Goal: Transaction & Acquisition: Purchase product/service

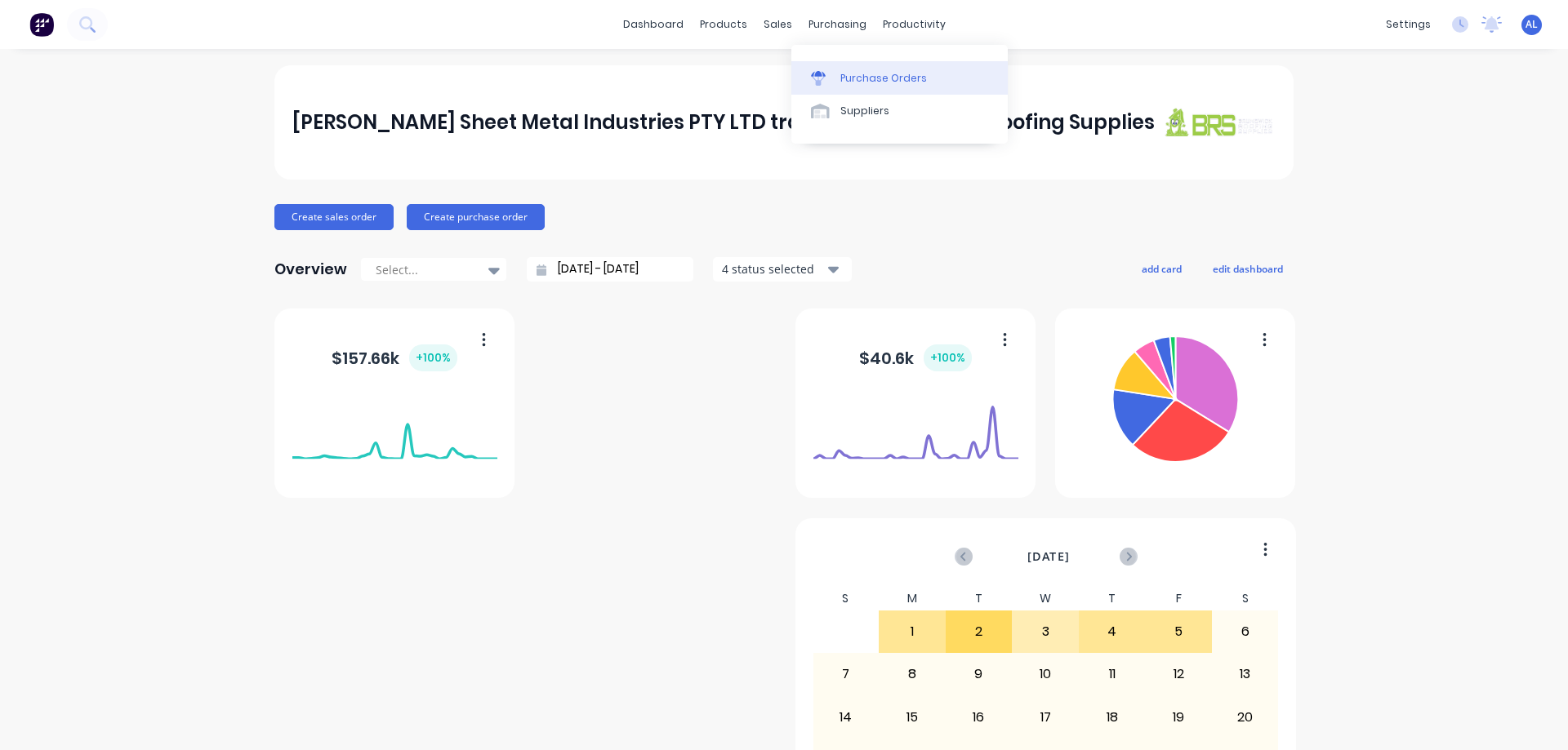
click at [879, 76] on div "Purchase Orders" at bounding box center [883, 78] width 87 height 15
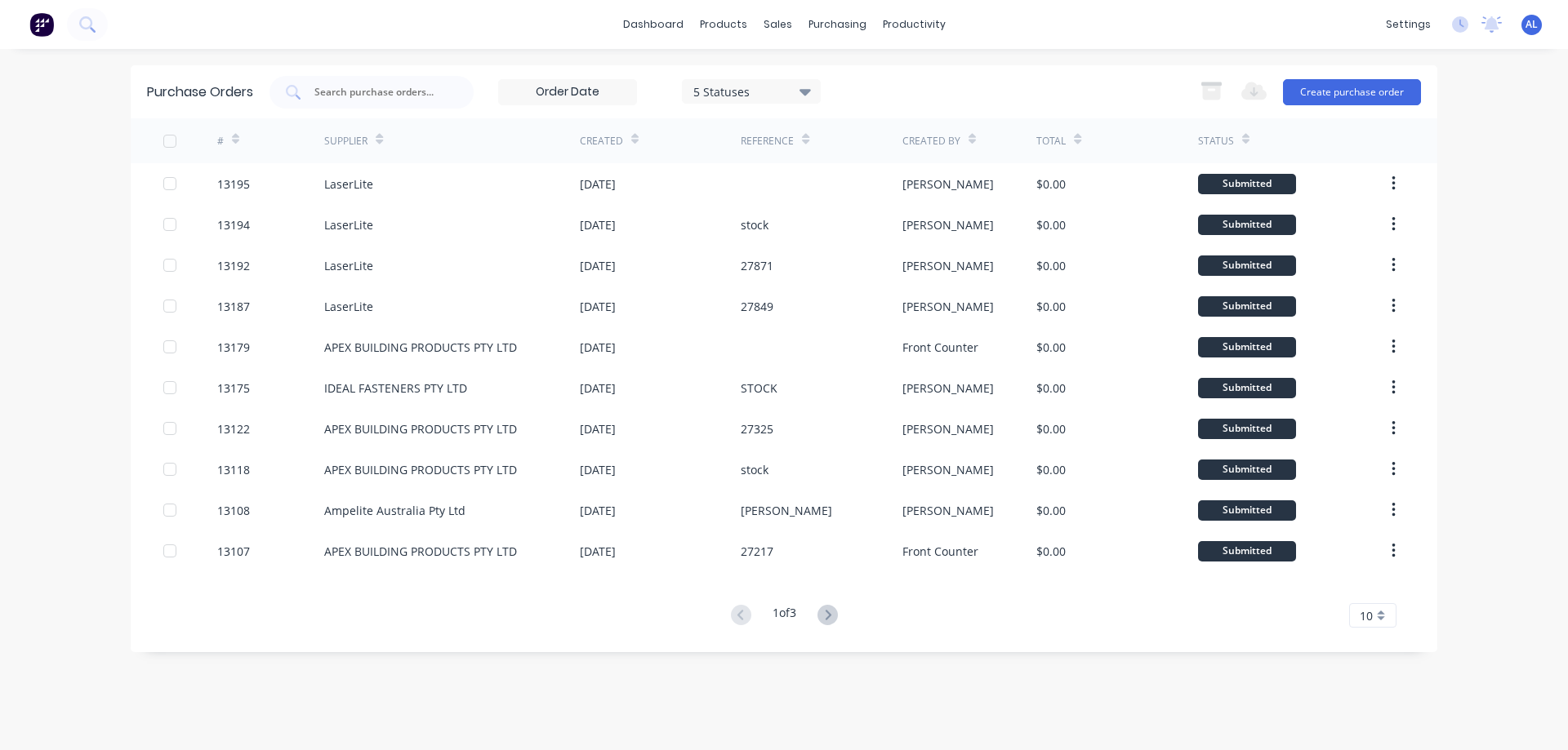
click at [48, 25] on img at bounding box center [42, 24] width 24 height 24
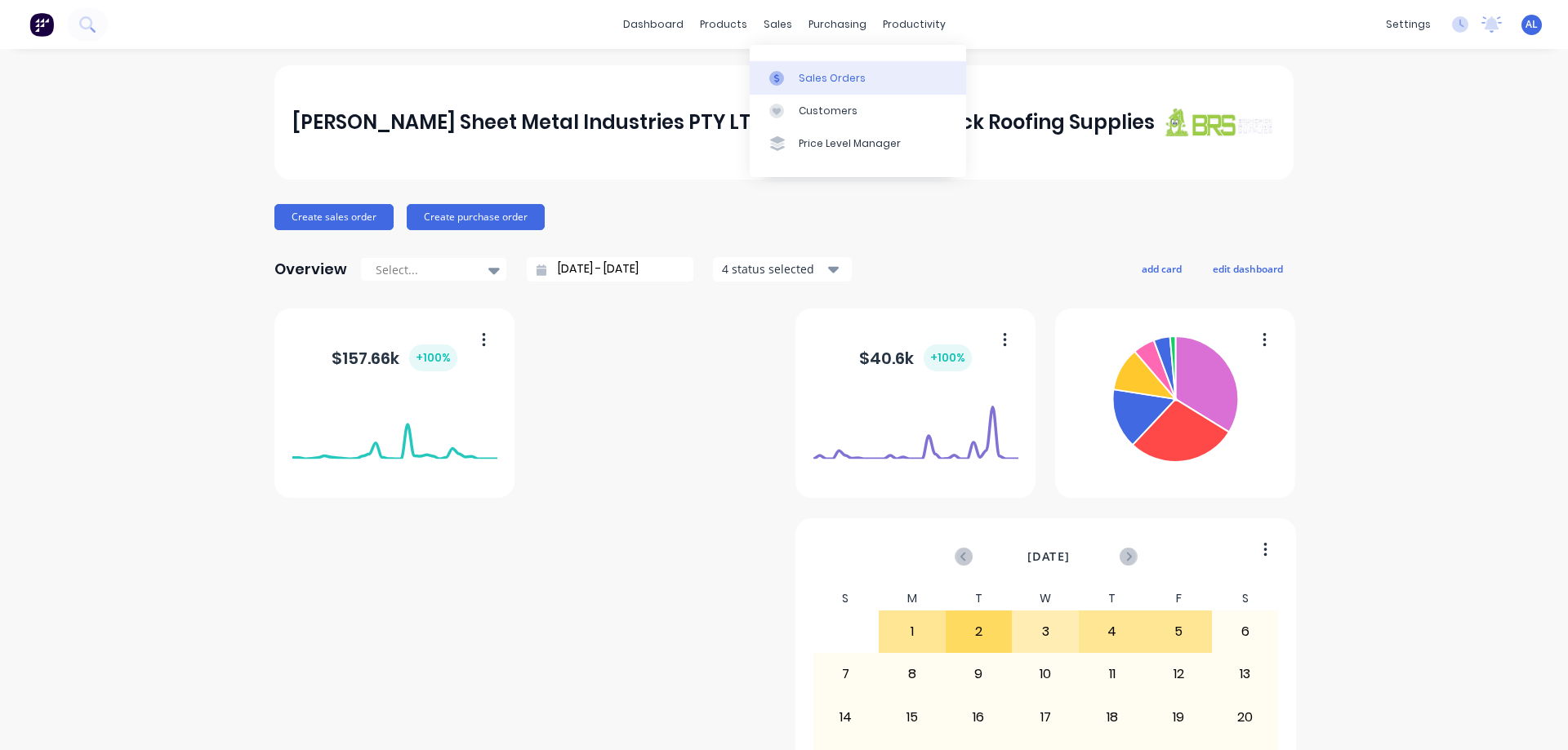
click at [835, 78] on div "Sales Orders" at bounding box center [833, 78] width 67 height 15
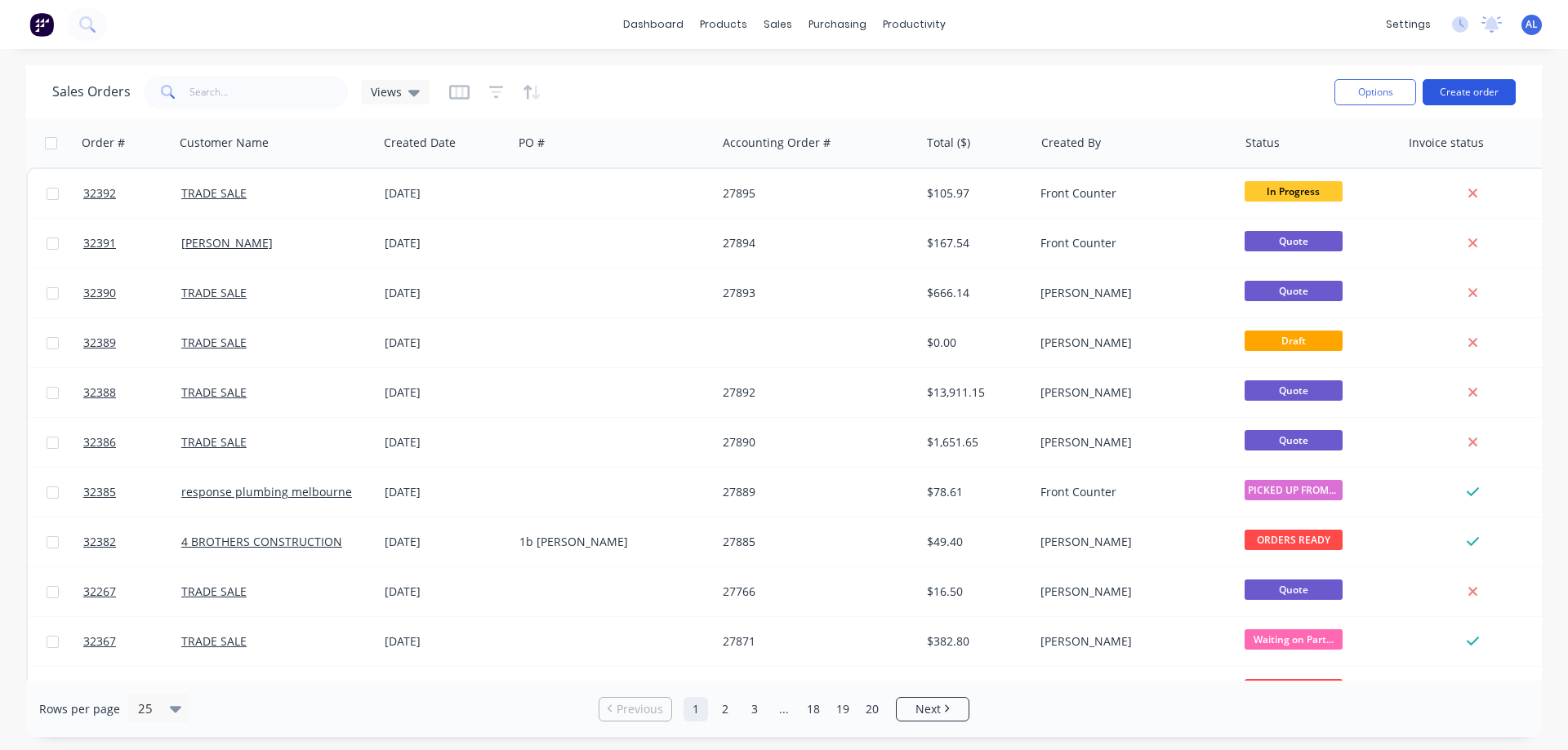
click at [1479, 87] on button "Create order" at bounding box center [1469, 92] width 93 height 26
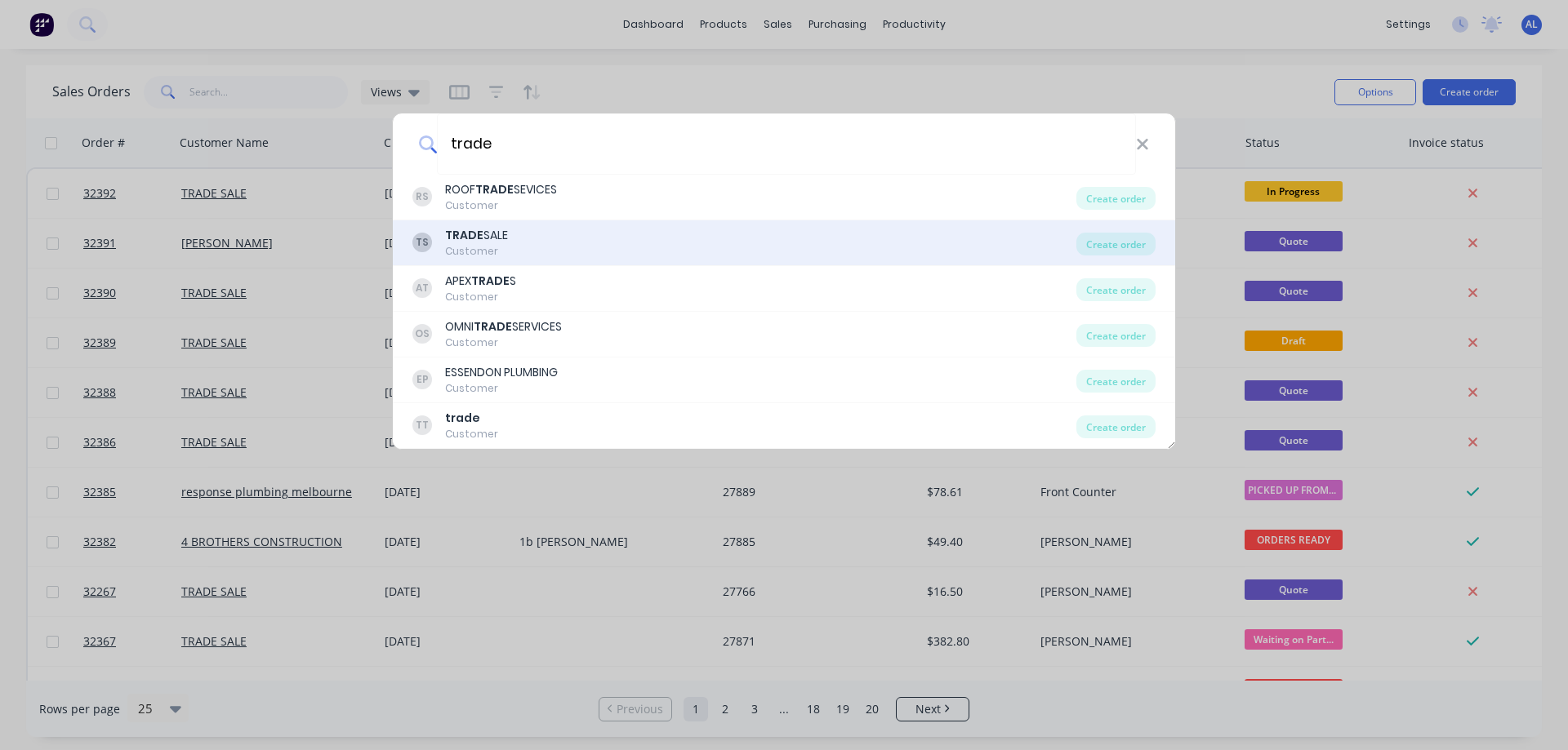
type input "trade"
click at [554, 239] on div "TS TRADE SALE Customer" at bounding box center [744, 243] width 664 height 32
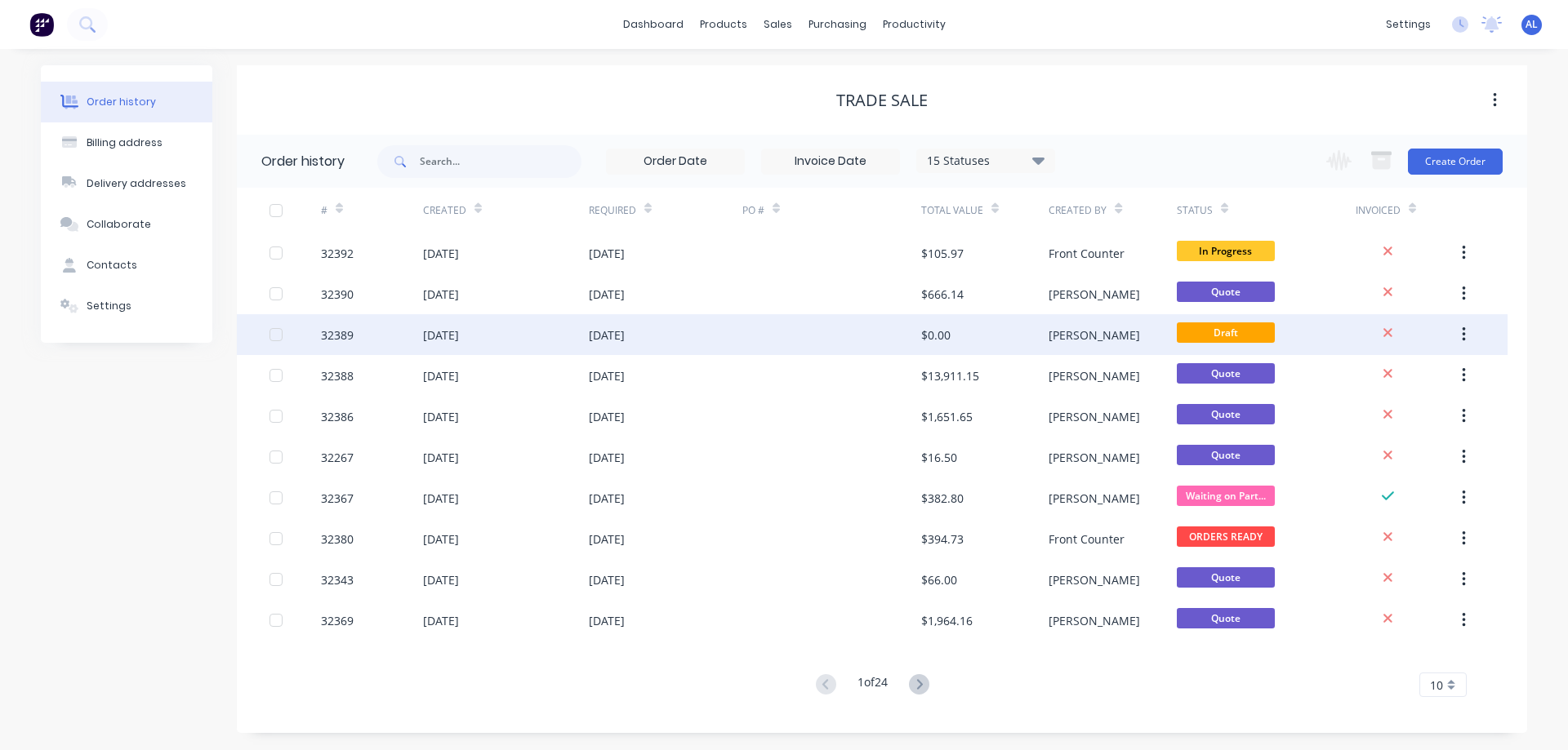
click at [918, 326] on div at bounding box center [832, 335] width 179 height 41
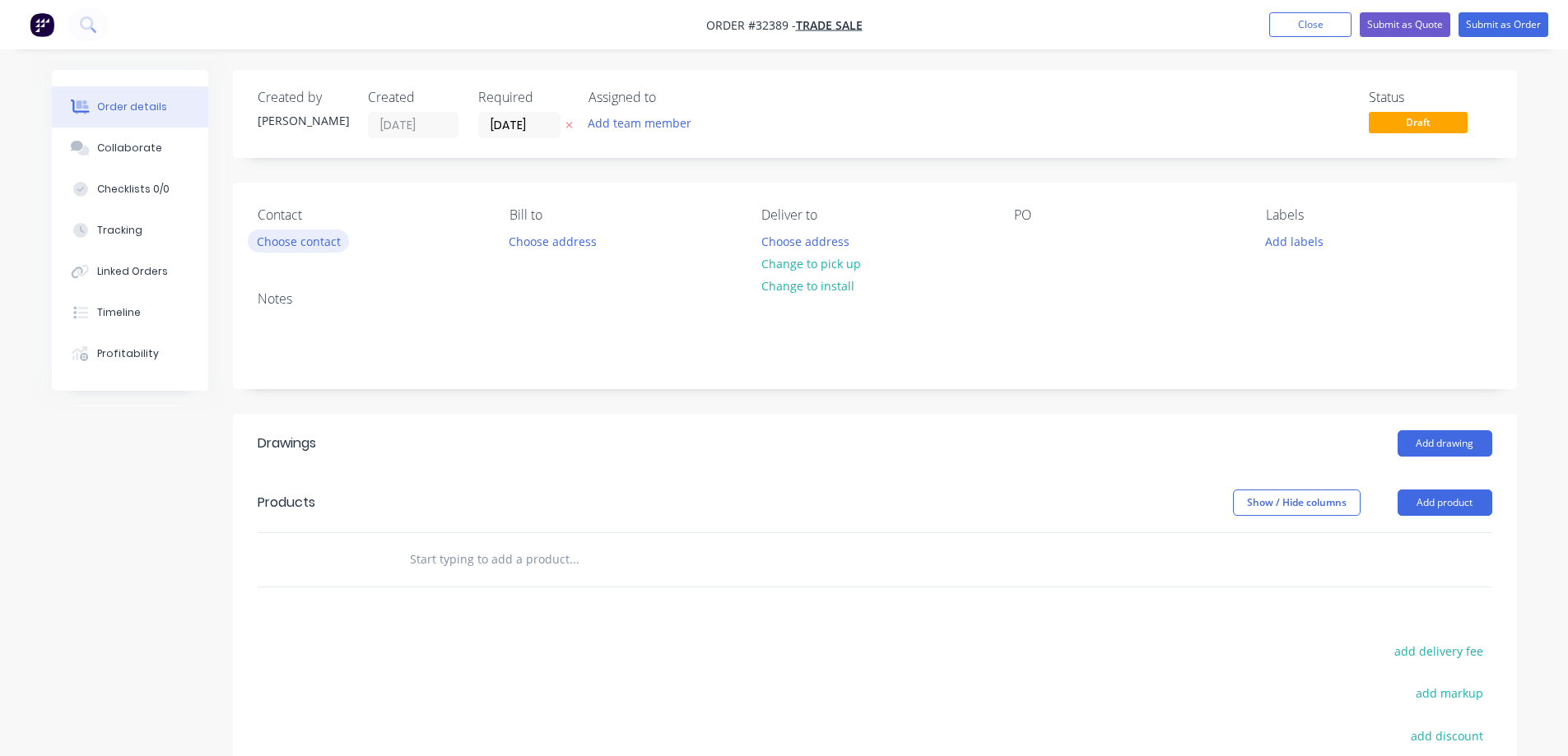
click at [286, 243] on button "Choose contact" at bounding box center [298, 241] width 102 height 23
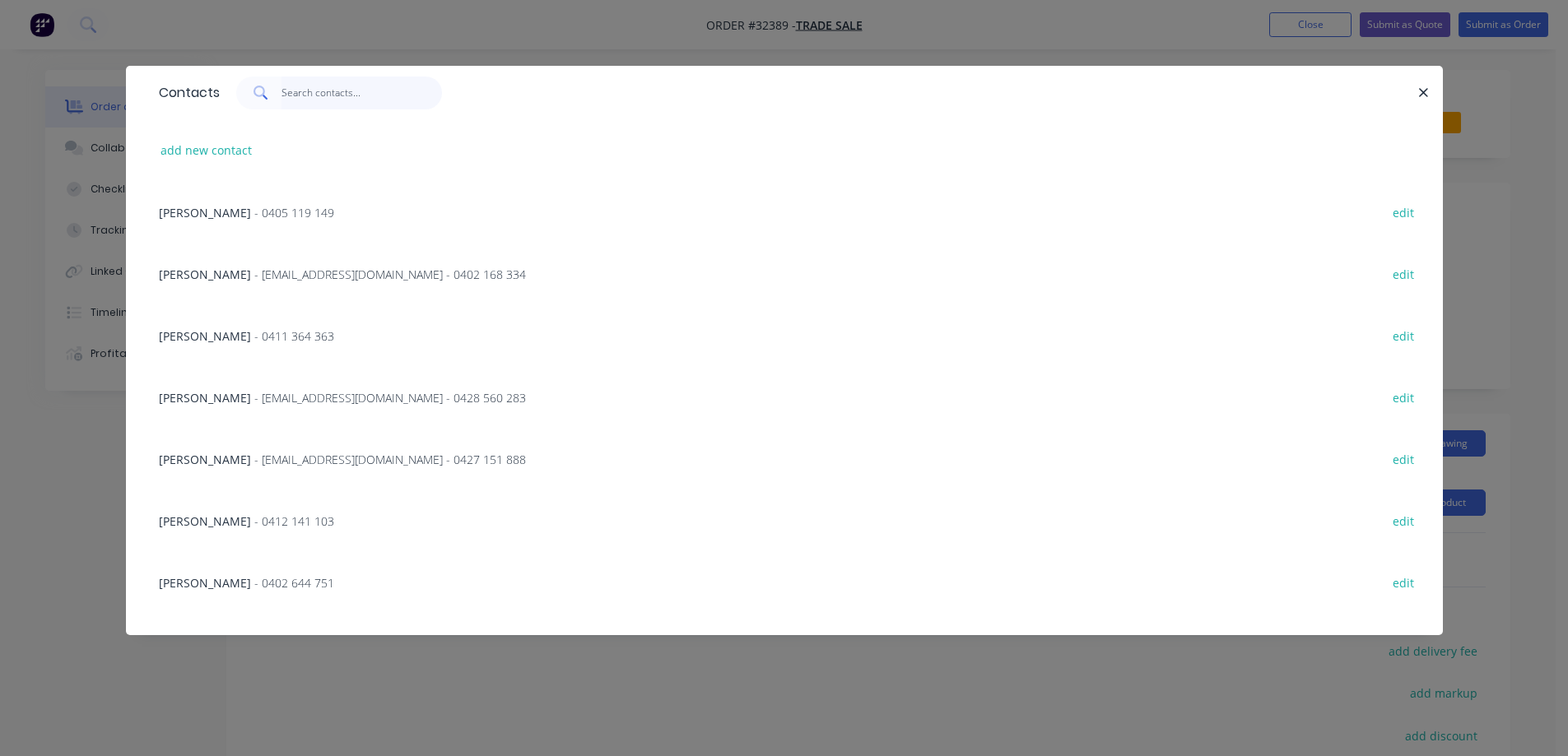
click at [310, 92] on input "text" at bounding box center [361, 92] width 161 height 33
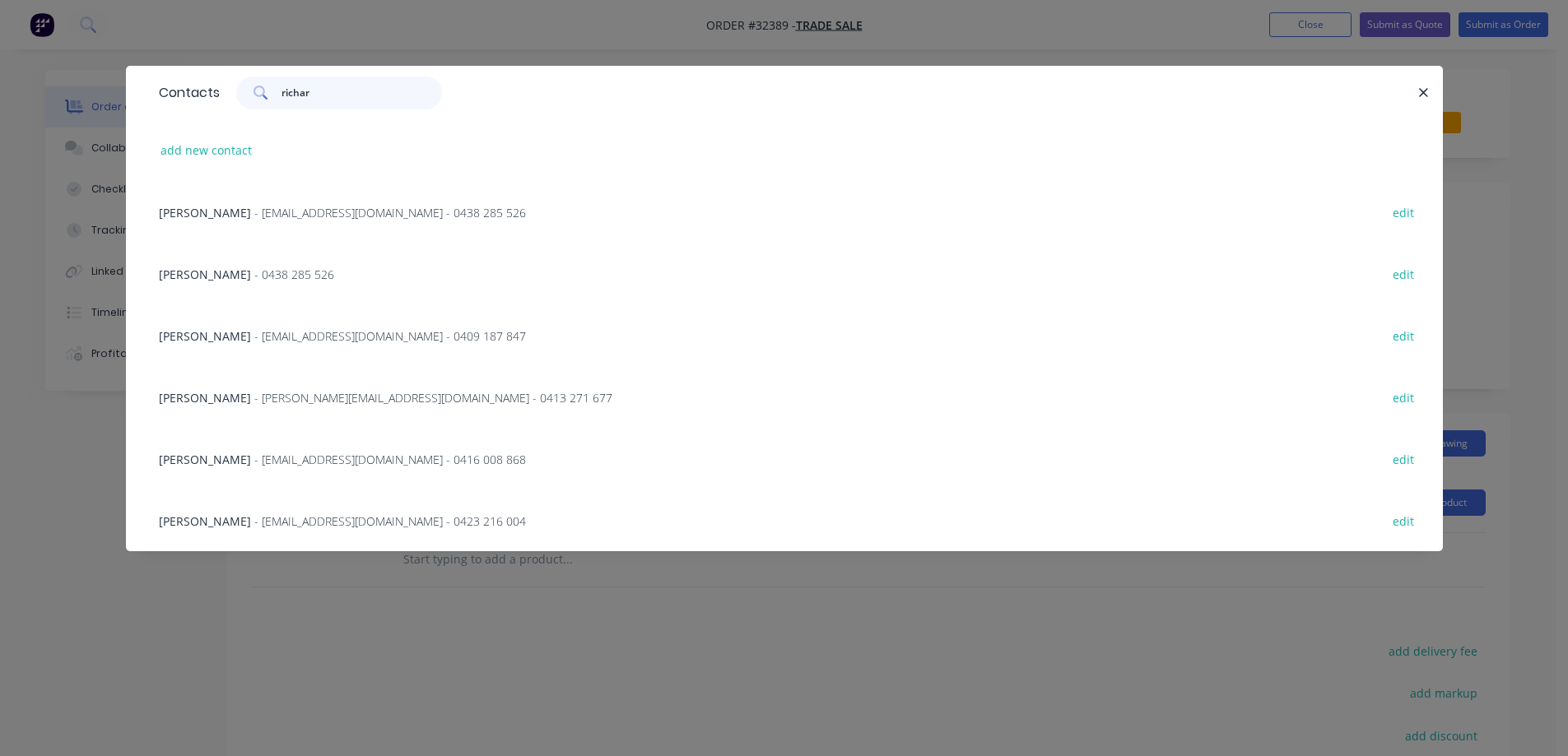
type input "[PERSON_NAME]"
click at [359, 523] on span "- [EMAIL_ADDRESS][DOMAIN_NAME] - 0423 216 004" at bounding box center [389, 521] width 272 height 16
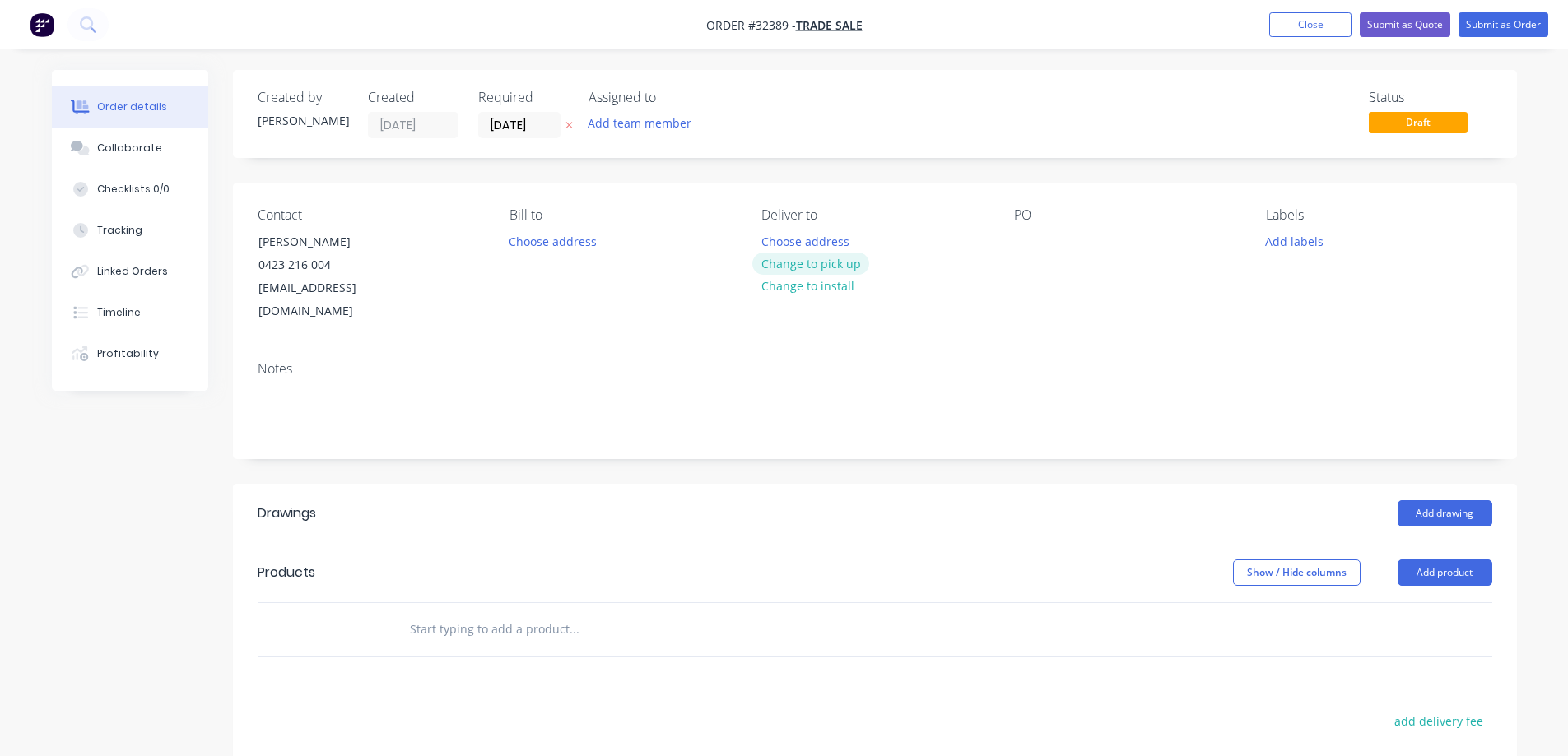
click at [843, 256] on button "Change to pick up" at bounding box center [811, 264] width 117 height 23
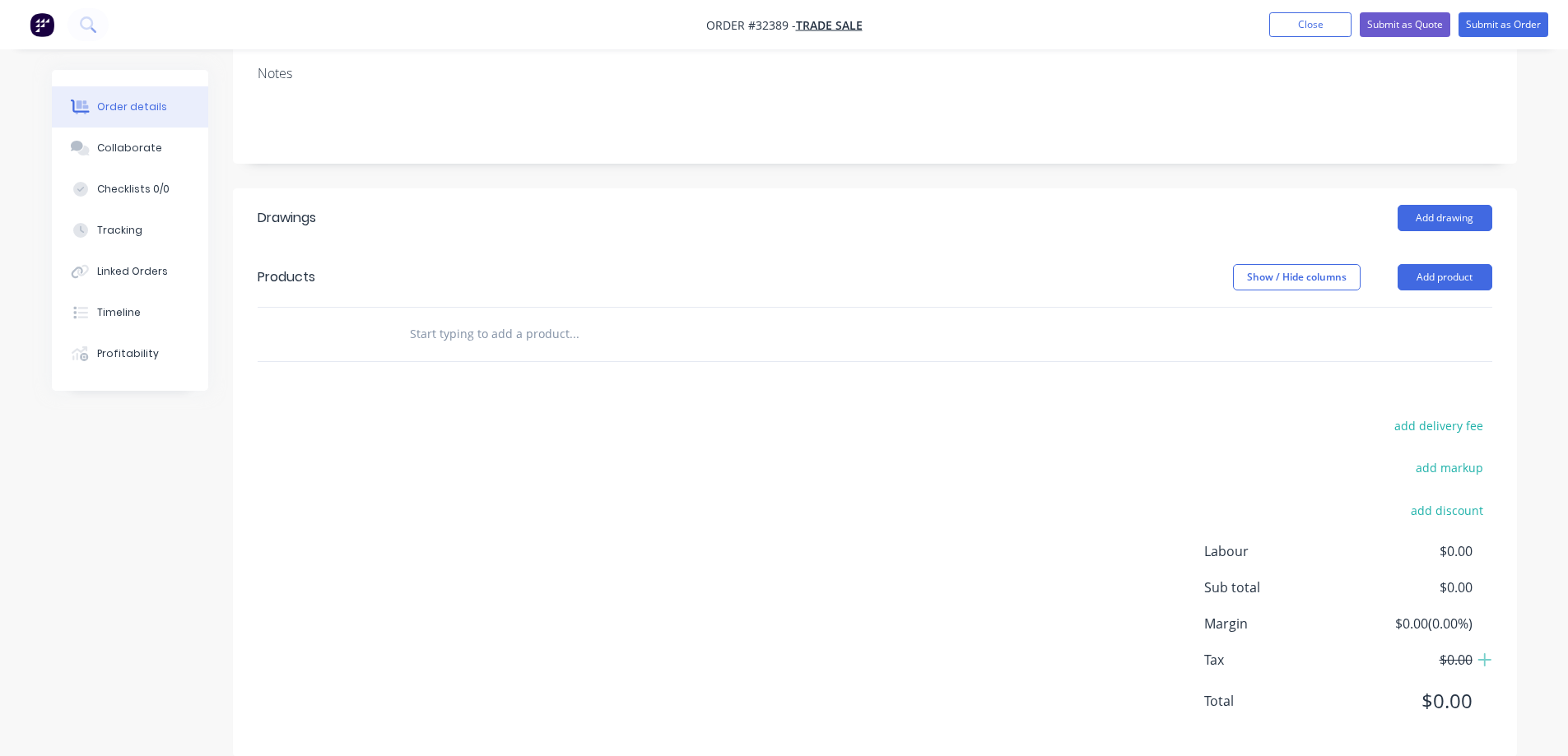
scroll to position [298, 0]
click at [487, 315] on input "text" at bounding box center [574, 331] width 329 height 33
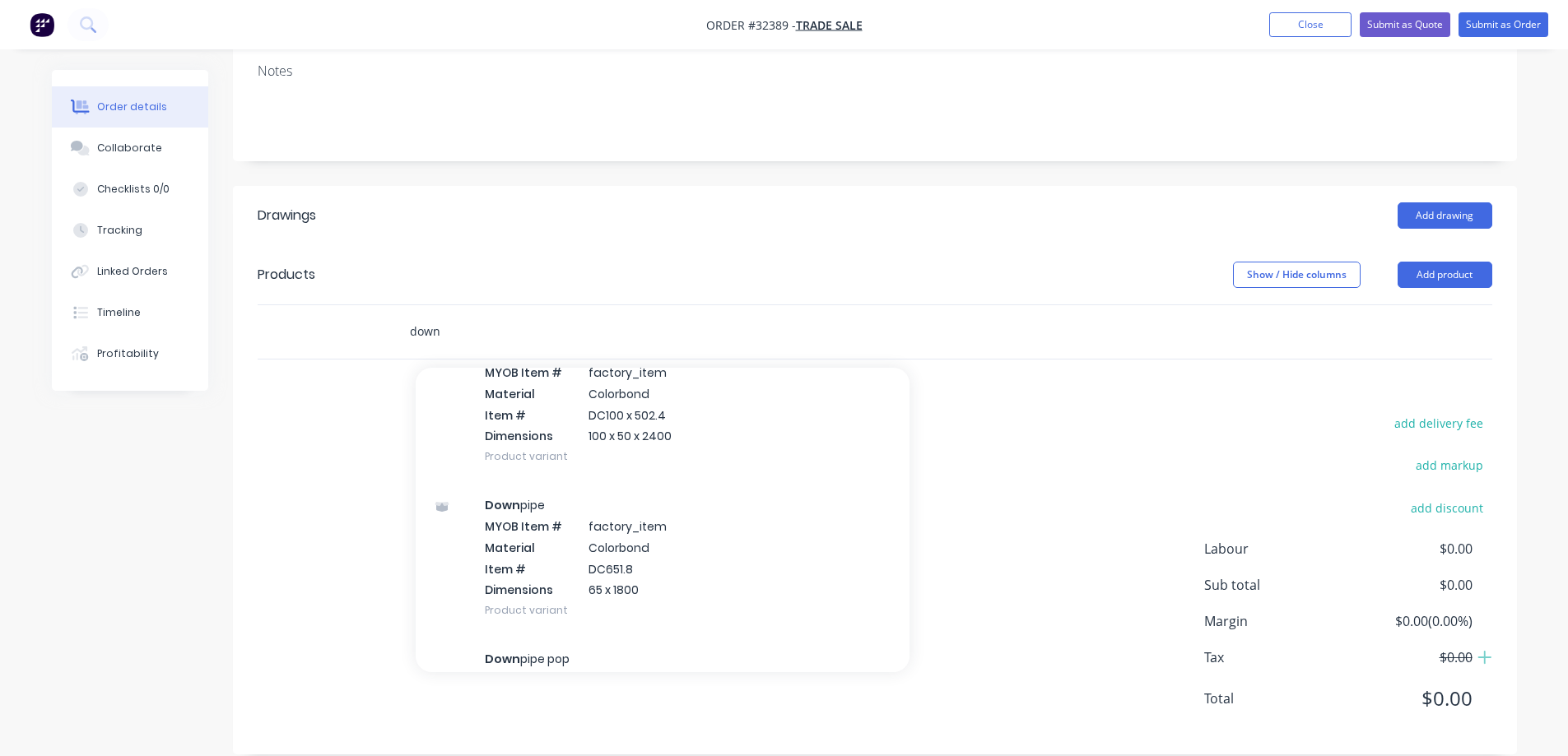
scroll to position [1893, 0]
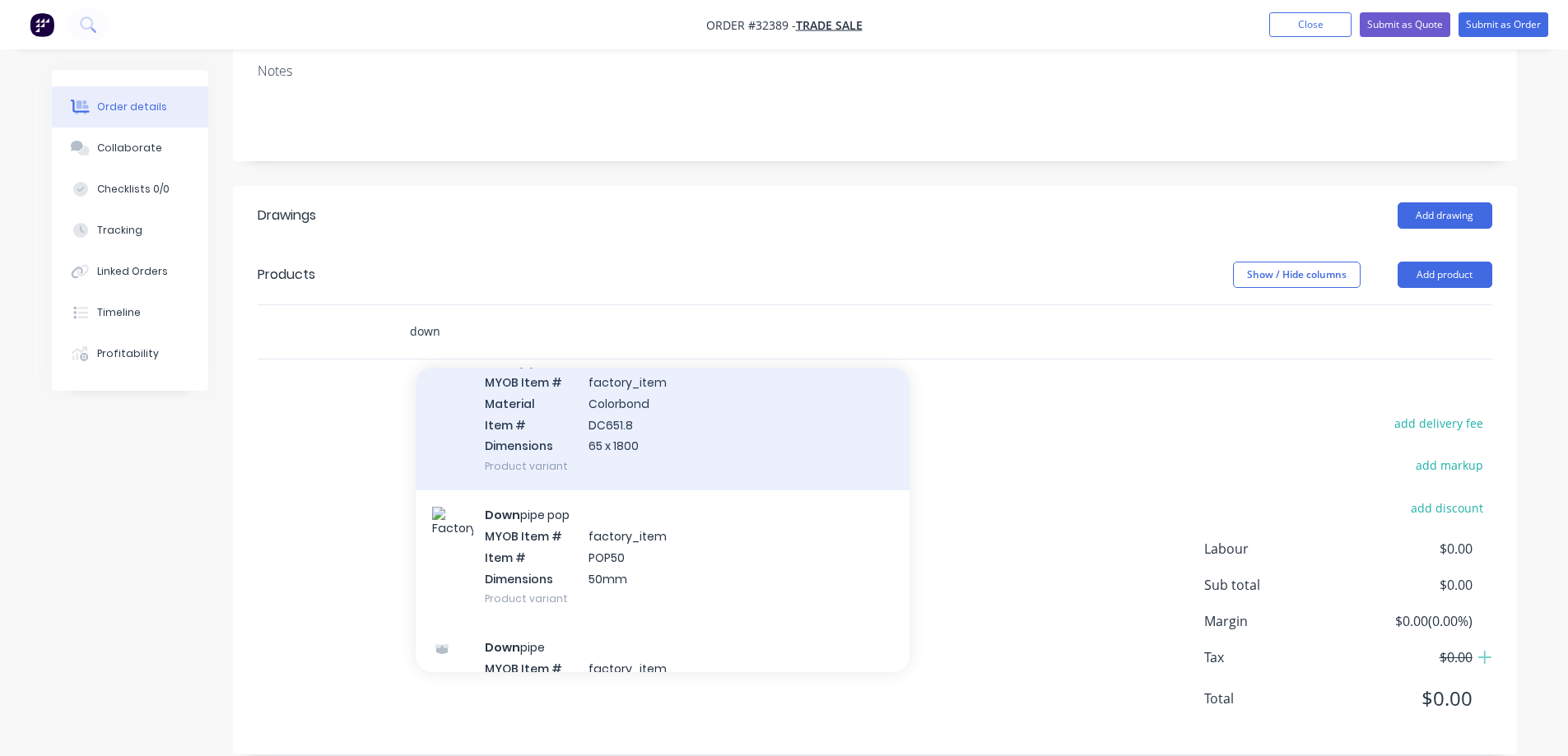
type input "down"
click at [655, 395] on div "Down pipe MYOB Item # factory_item Material Colorbond Item # DC651.8 Dimensions…" at bounding box center [662, 414] width 494 height 154
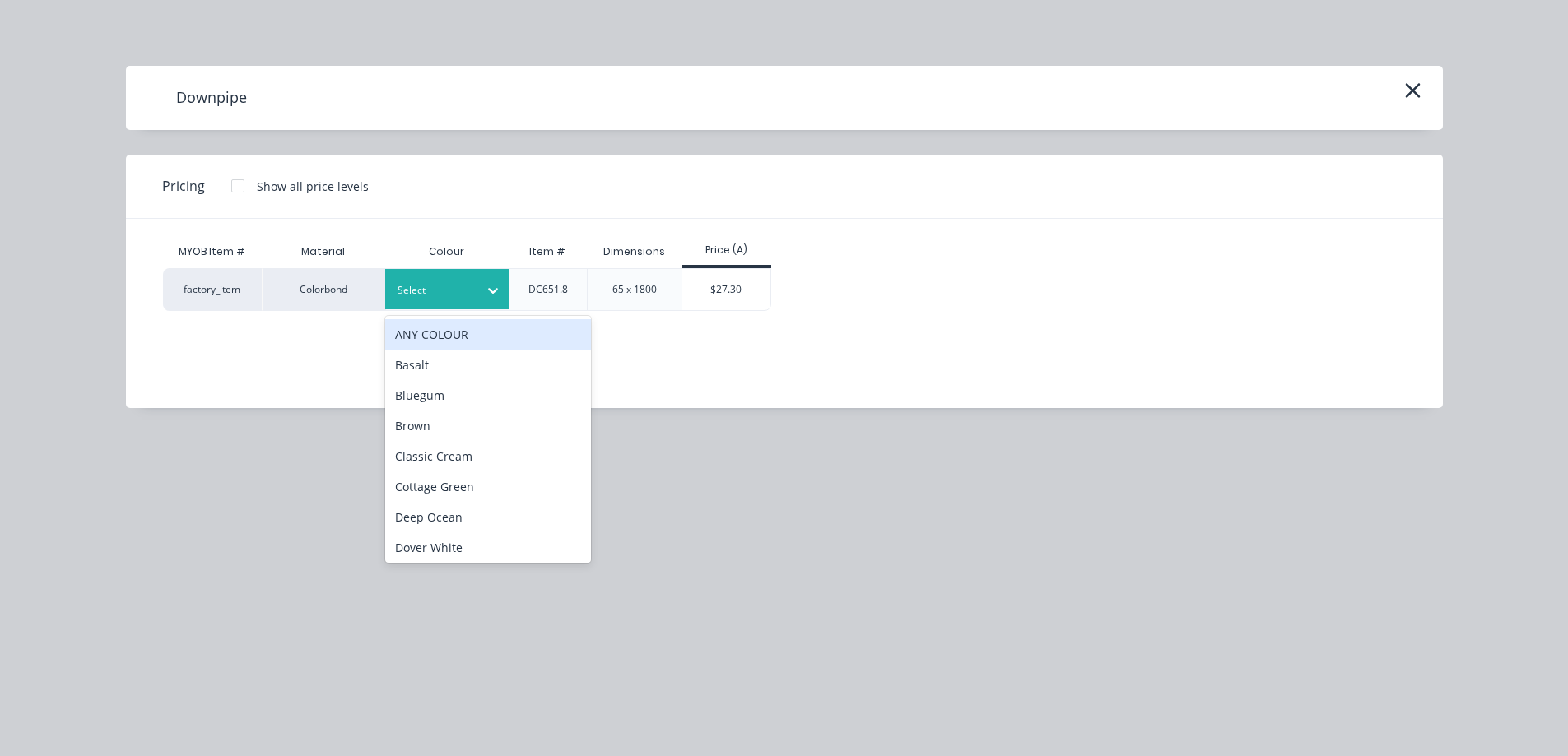
click at [487, 293] on icon at bounding box center [493, 291] width 17 height 17
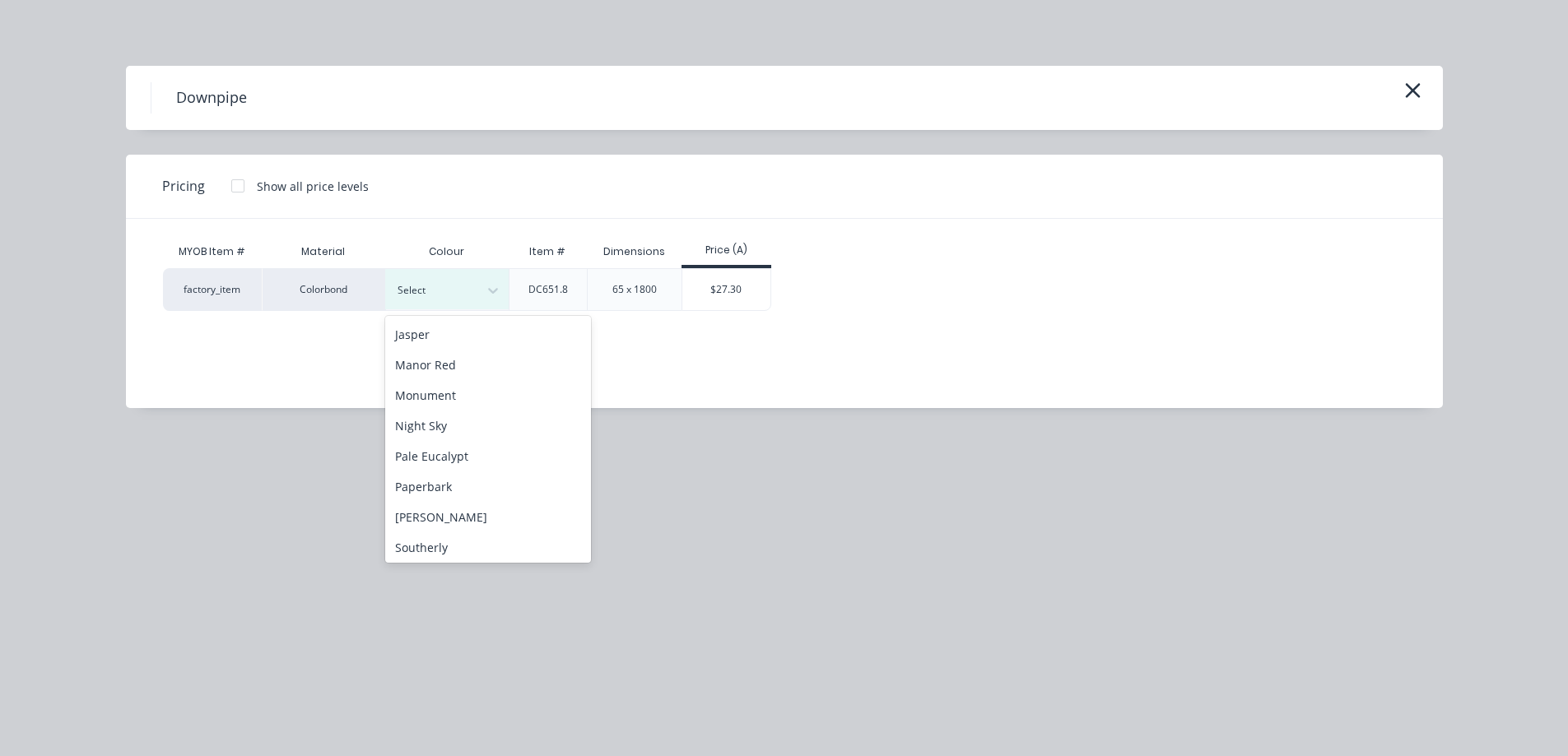
scroll to position [412, 0]
click at [455, 326] on div "Manor Red" at bounding box center [488, 319] width 206 height 30
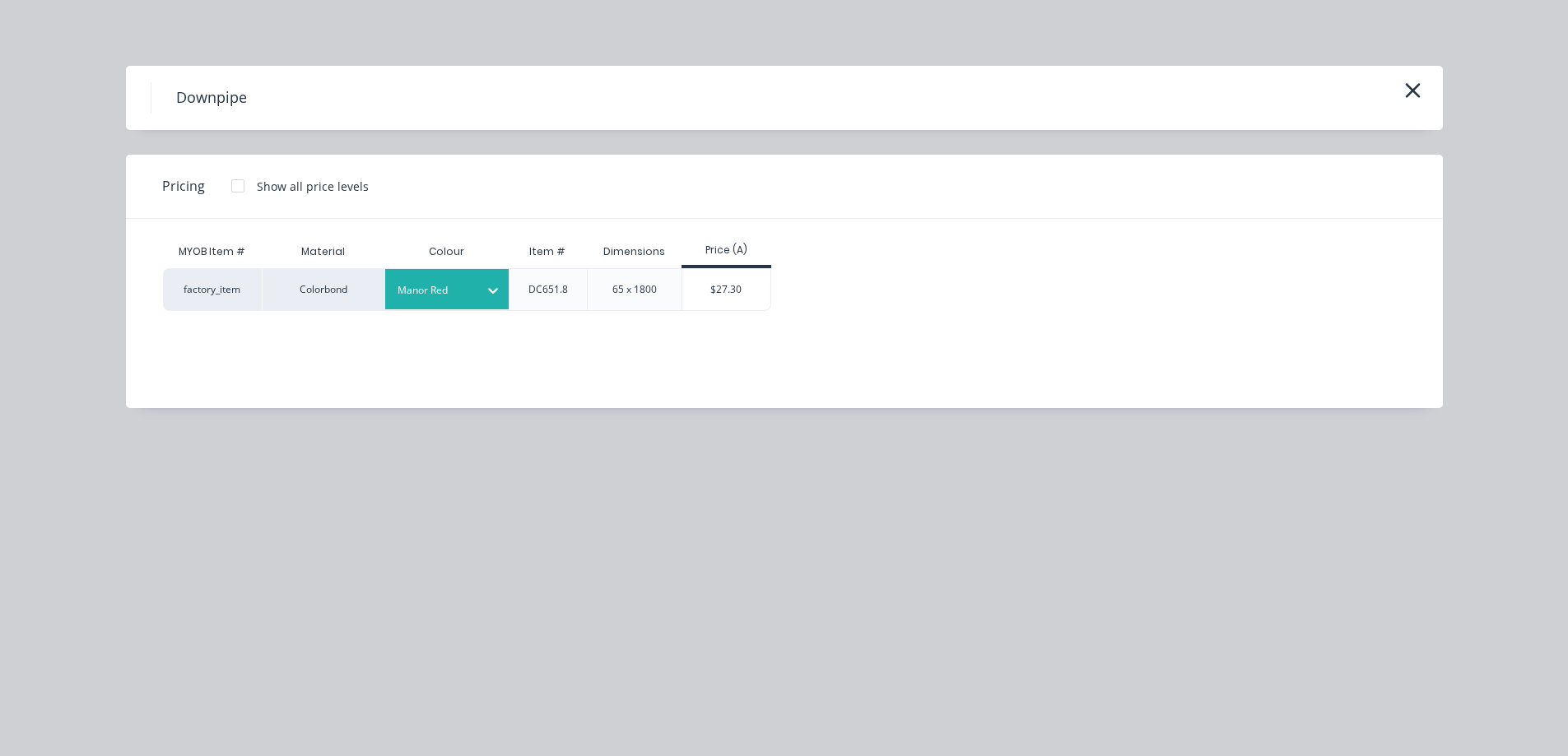
click at [740, 291] on div "$27.30" at bounding box center [726, 290] width 88 height 41
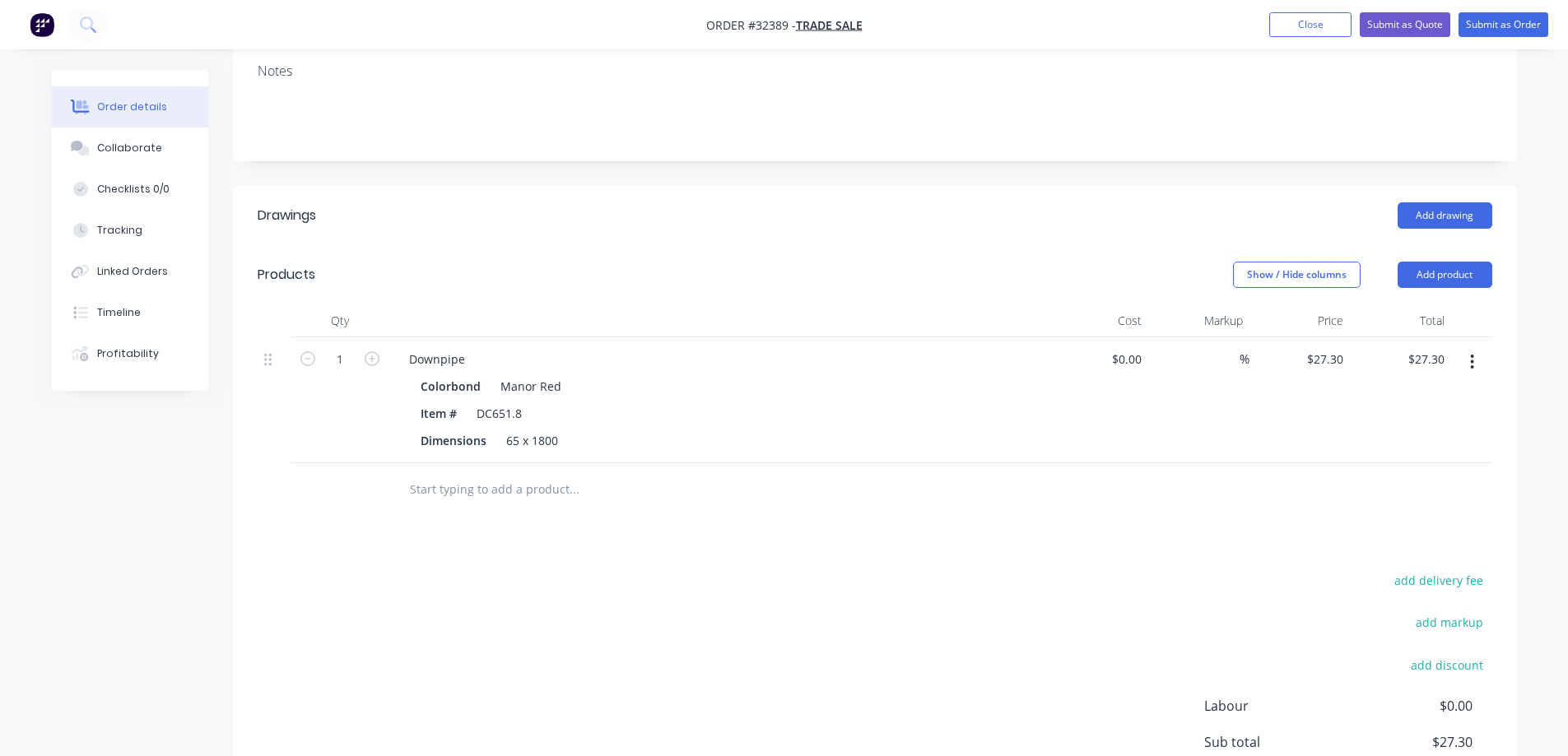
click at [471, 473] on input "text" at bounding box center [574, 489] width 329 height 33
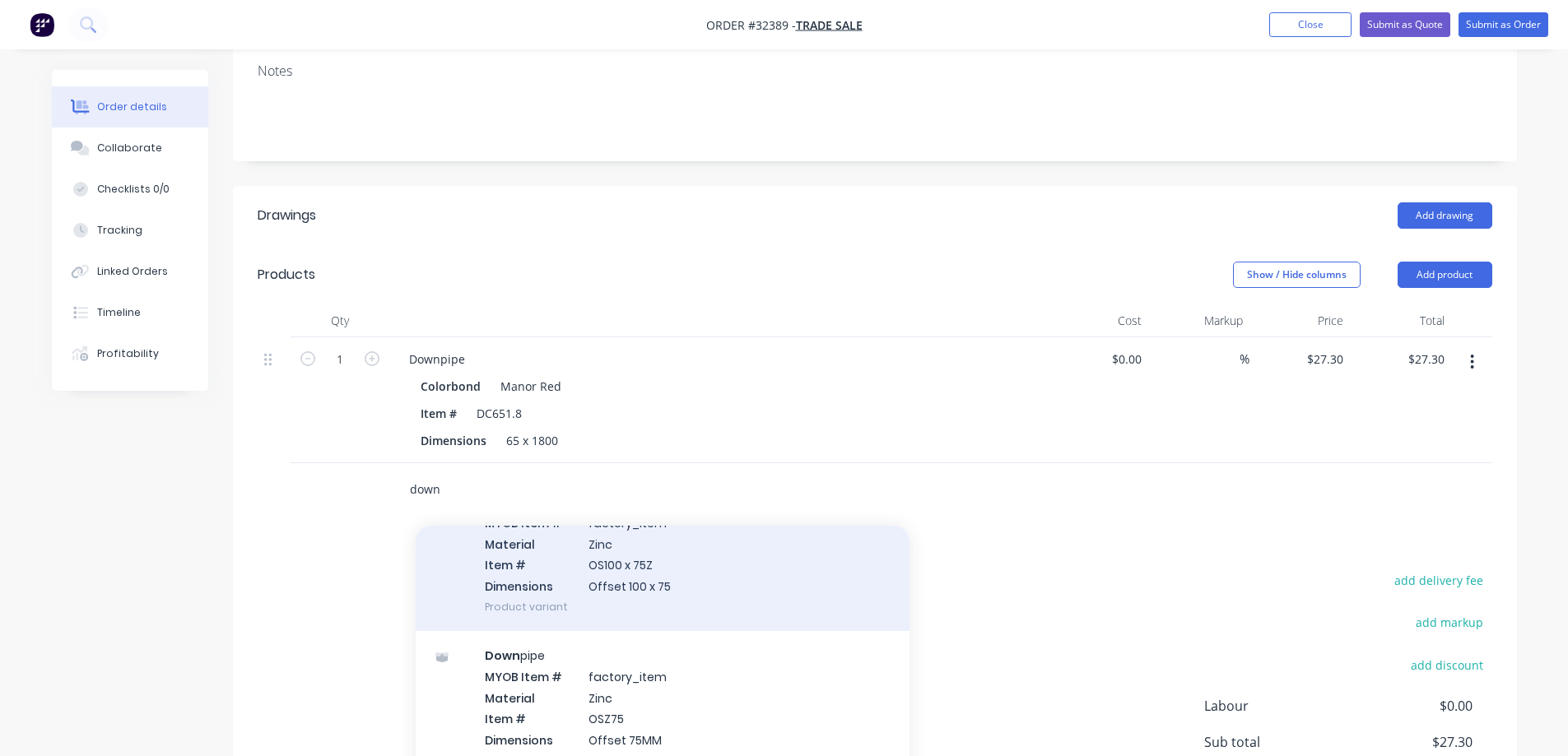
scroll to position [6994, 0]
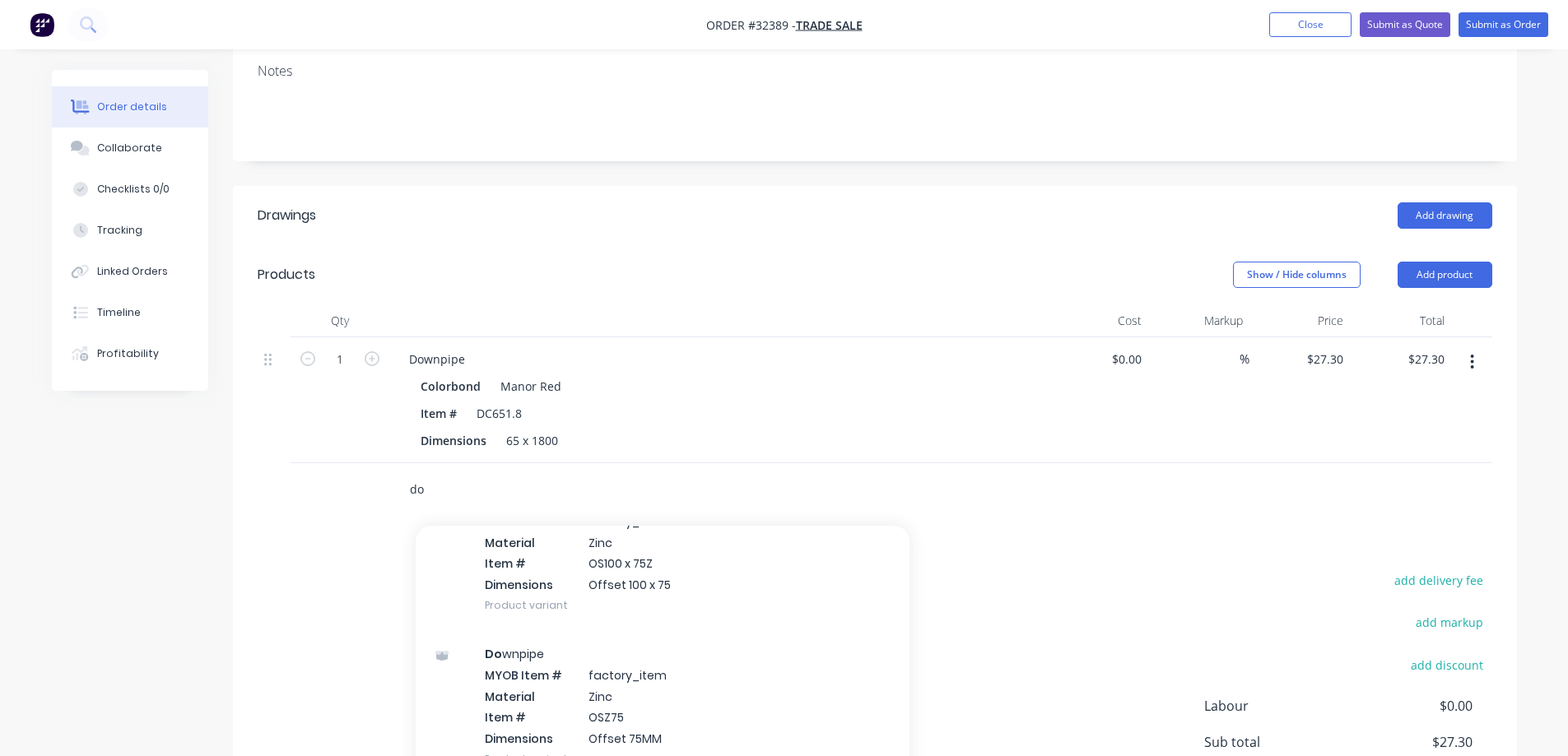
type input "d"
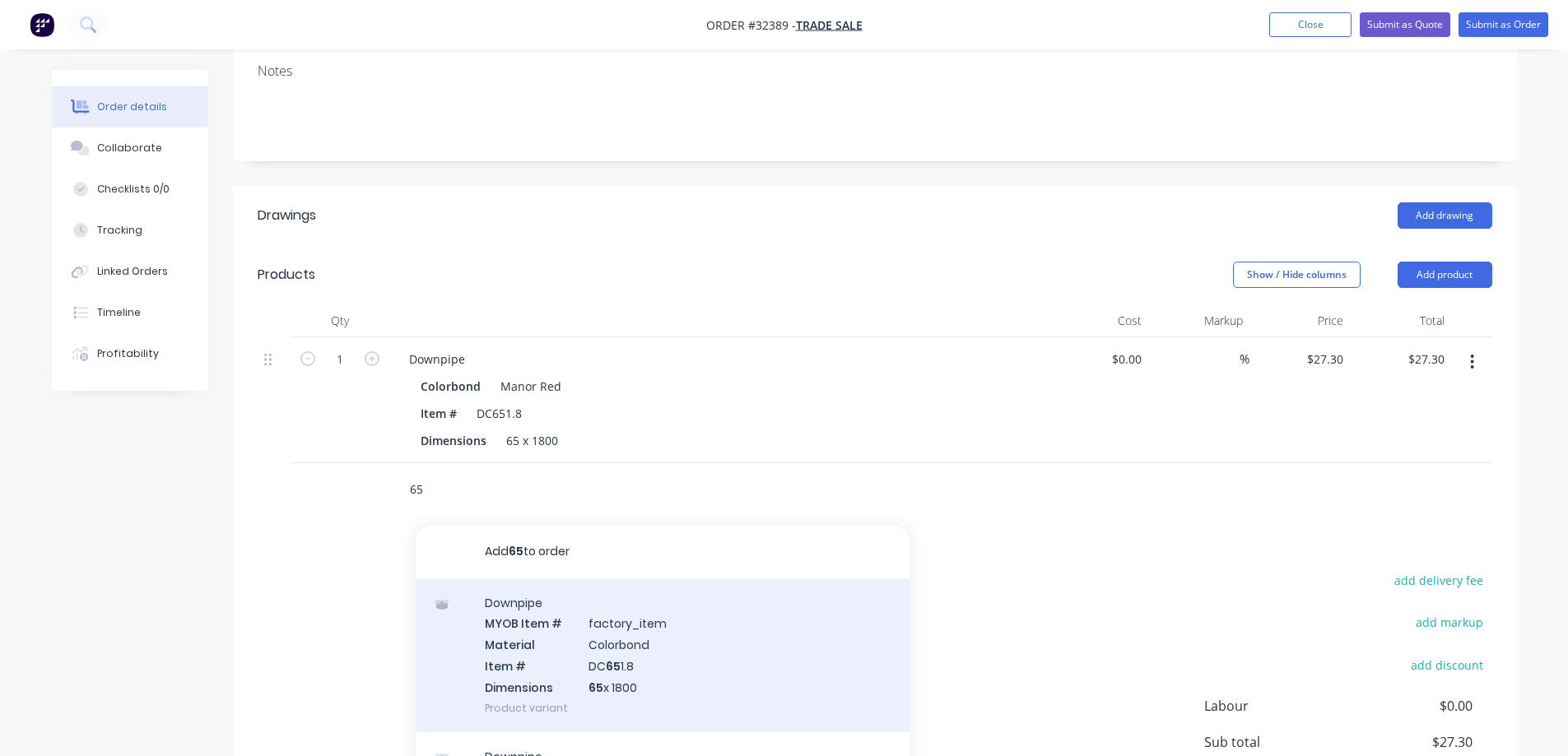
scroll to position [165, 0]
type input "65"
click at [689, 632] on div "Downpipe MYOB Item # factory_item Material Colorbond Item # DC 65 2.4 Dimension…" at bounding box center [662, 645] width 494 height 154
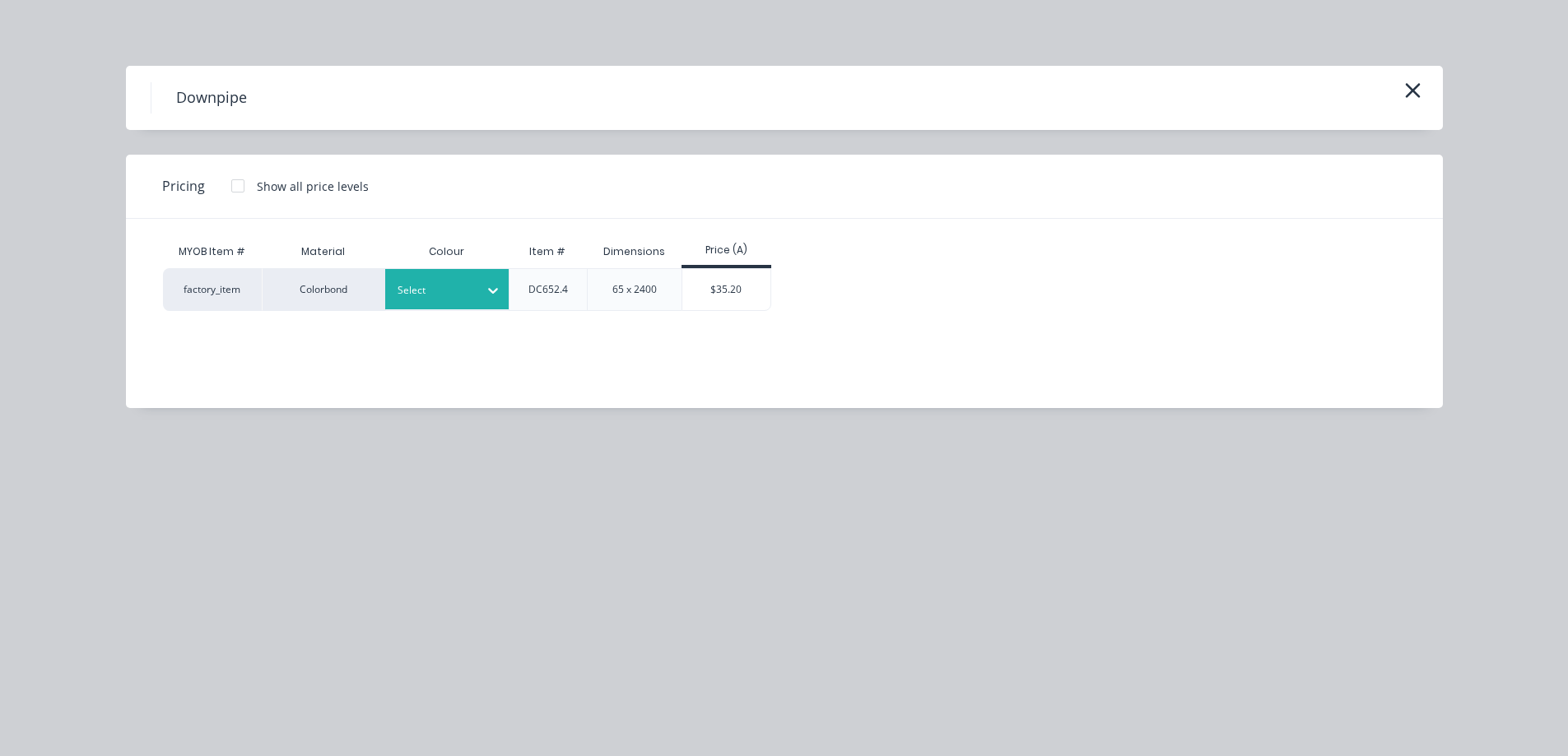
click at [497, 276] on div at bounding box center [493, 290] width 30 height 40
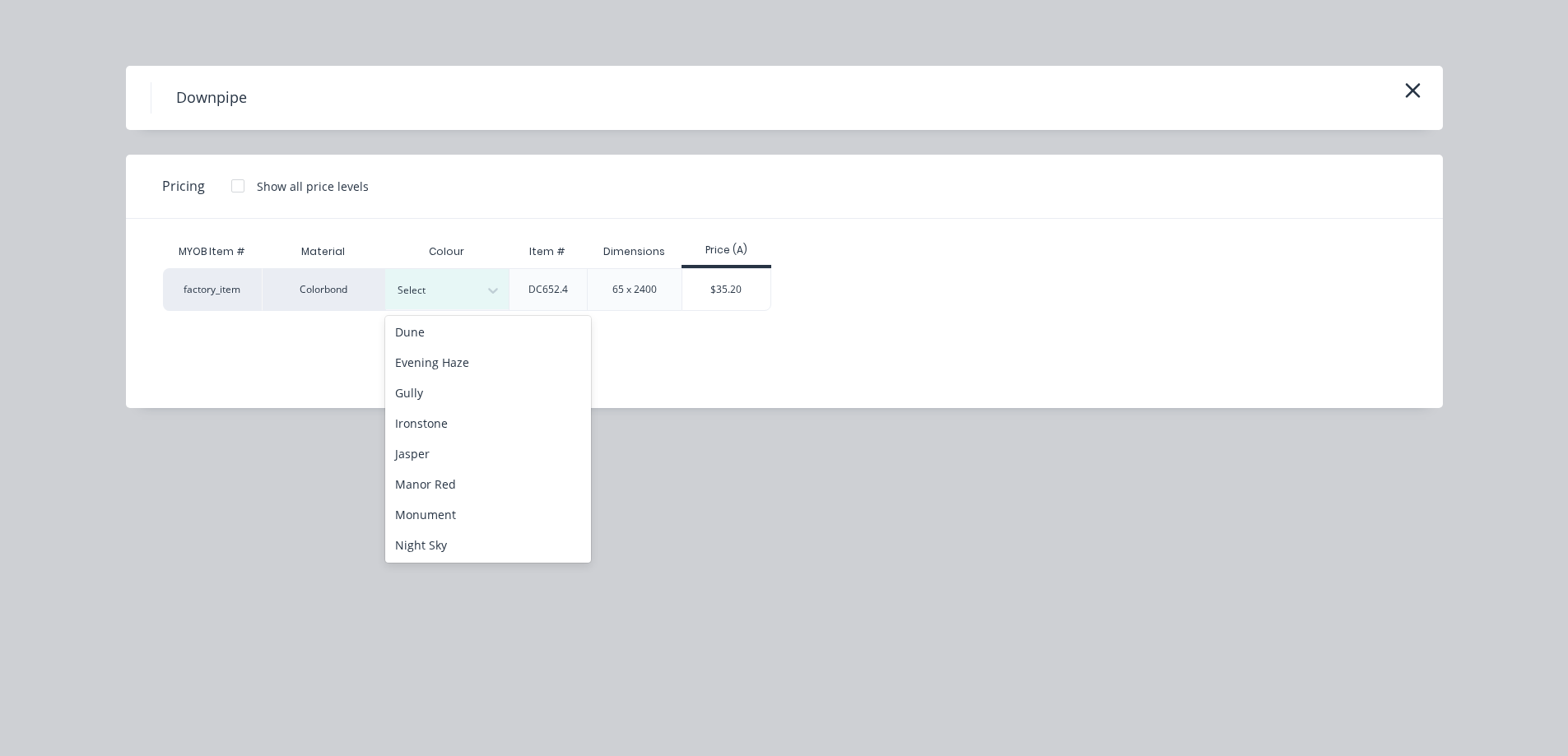
scroll to position [247, 0]
click at [492, 480] on div "Manor Red" at bounding box center [488, 483] width 206 height 30
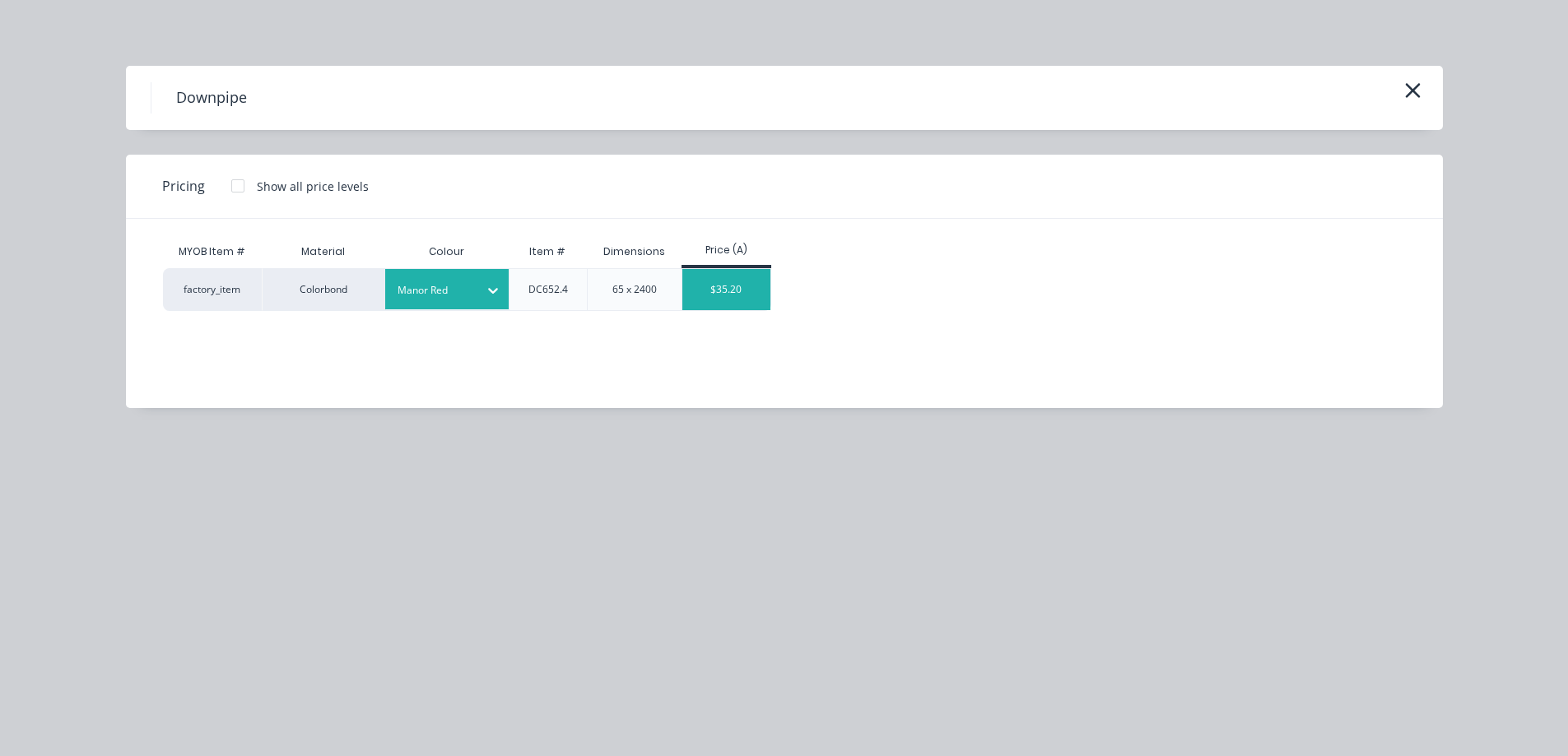
click at [748, 287] on div "$35.20" at bounding box center [726, 290] width 88 height 41
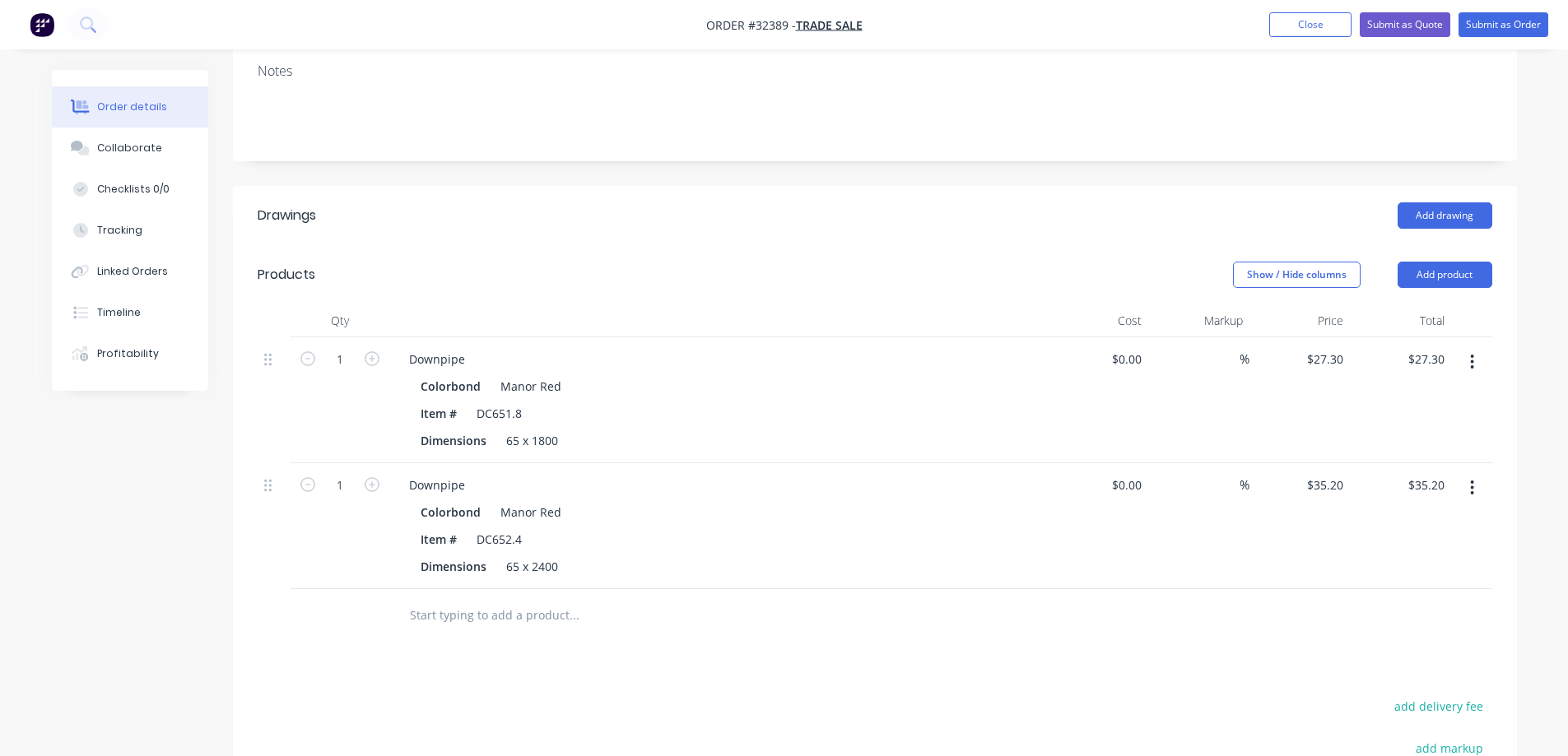
click at [532, 599] on input "text" at bounding box center [574, 615] width 329 height 33
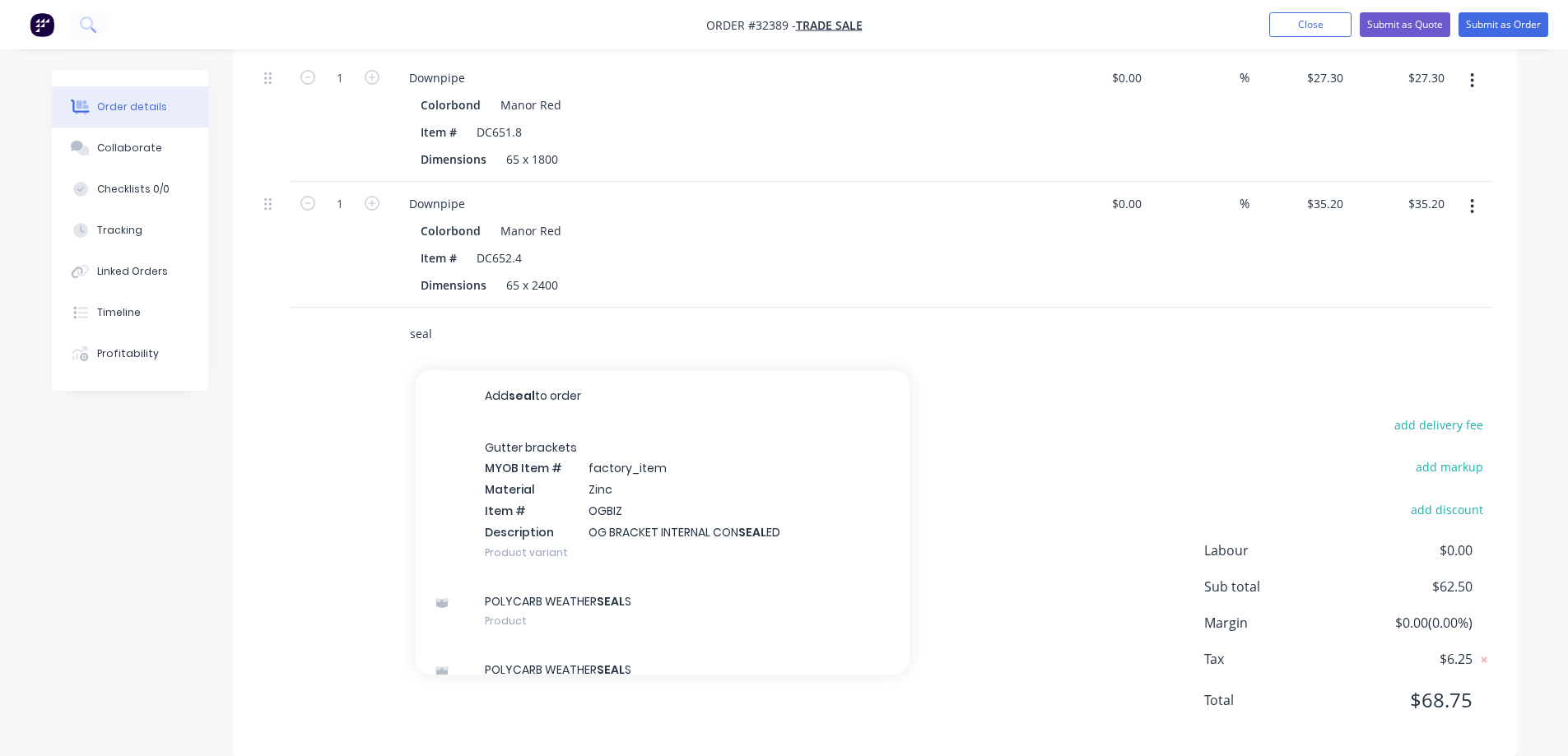
scroll to position [581, 0]
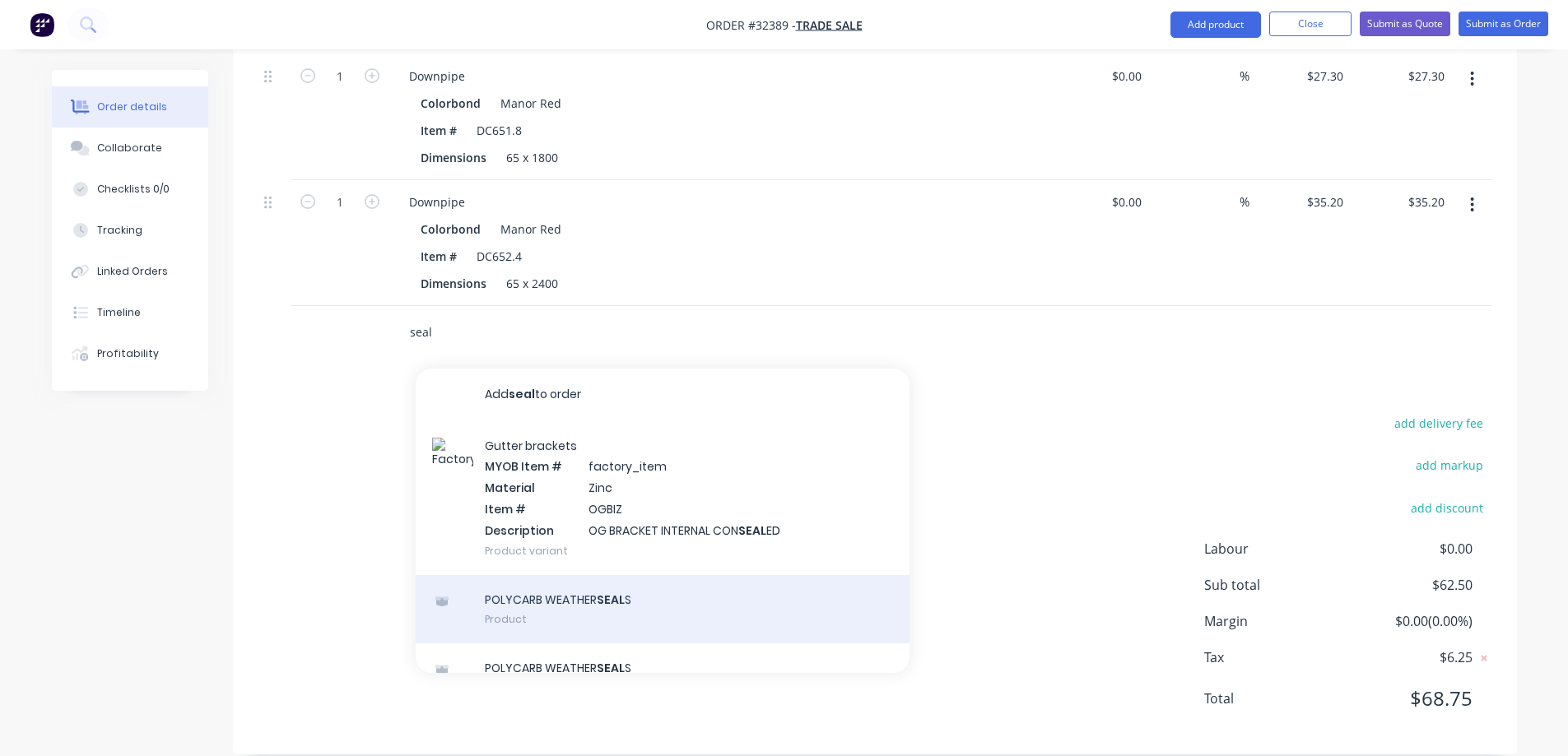
type input "seal"
click at [707, 594] on div "POLYCARB WEATHER SEAL S Product" at bounding box center [662, 610] width 494 height 70
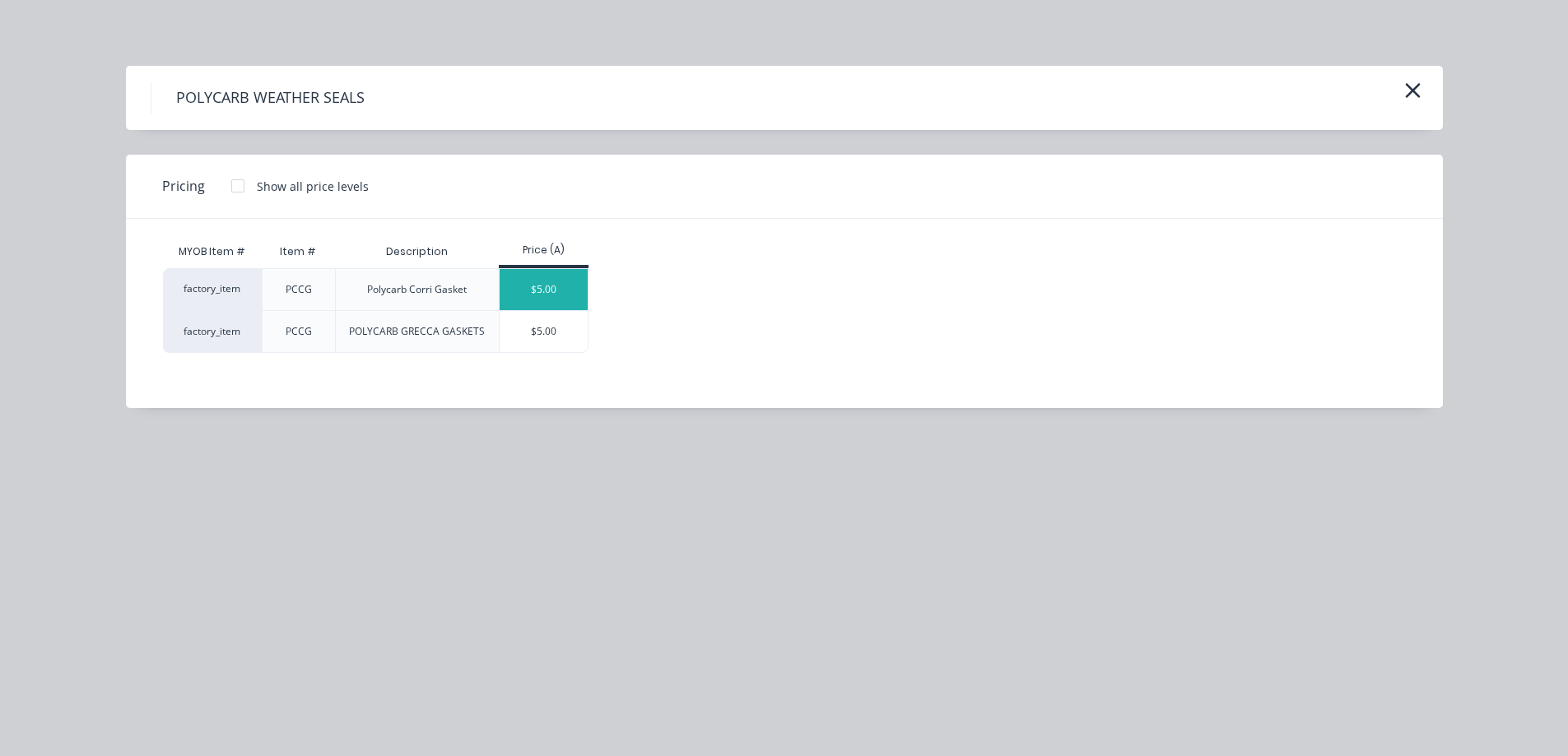
click at [544, 293] on div "$5.00" at bounding box center [544, 290] width 88 height 41
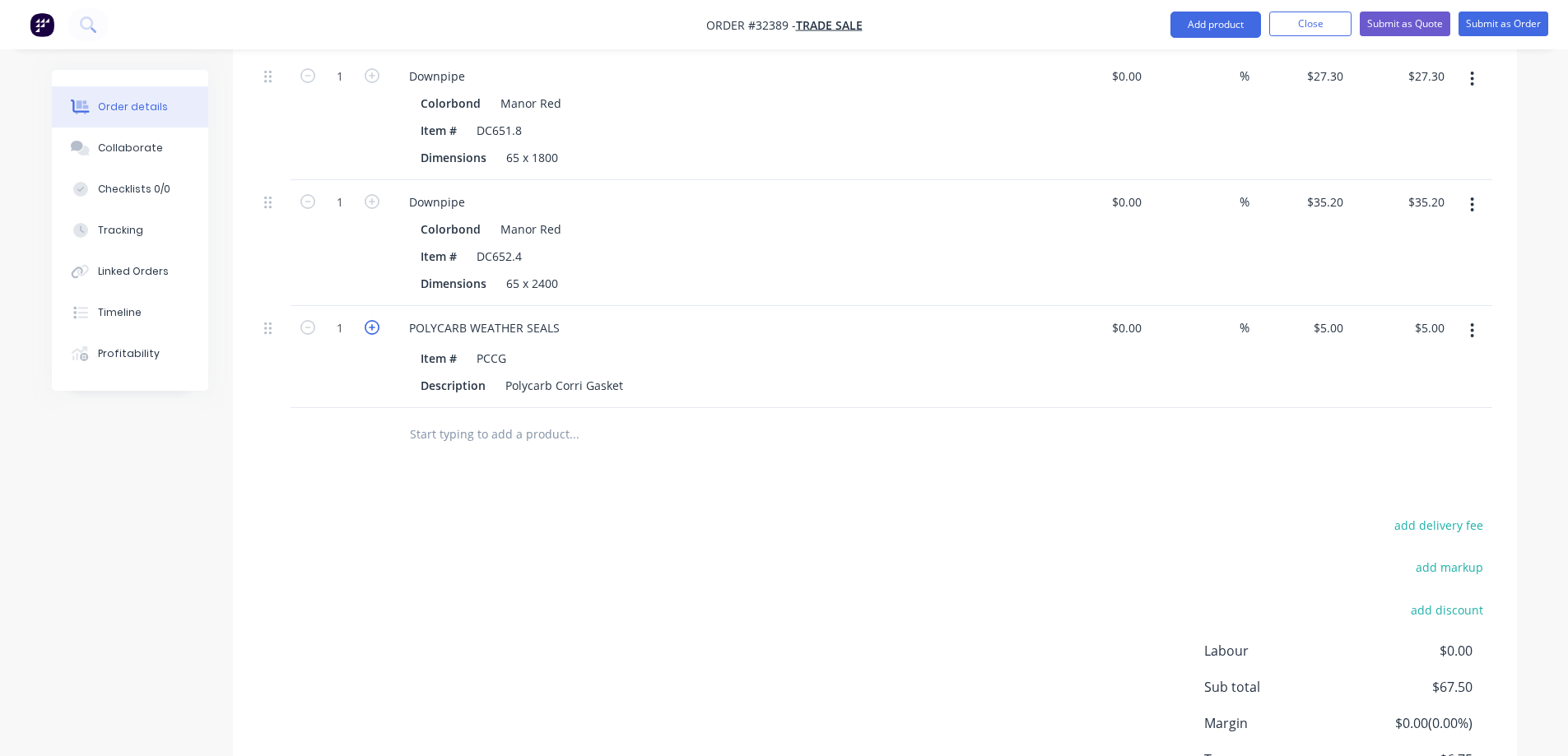
click at [377, 320] on icon "button" at bounding box center [372, 327] width 15 height 15
type input "2"
type input "$10.00"
click at [377, 320] on icon "button" at bounding box center [372, 327] width 15 height 15
type input "3"
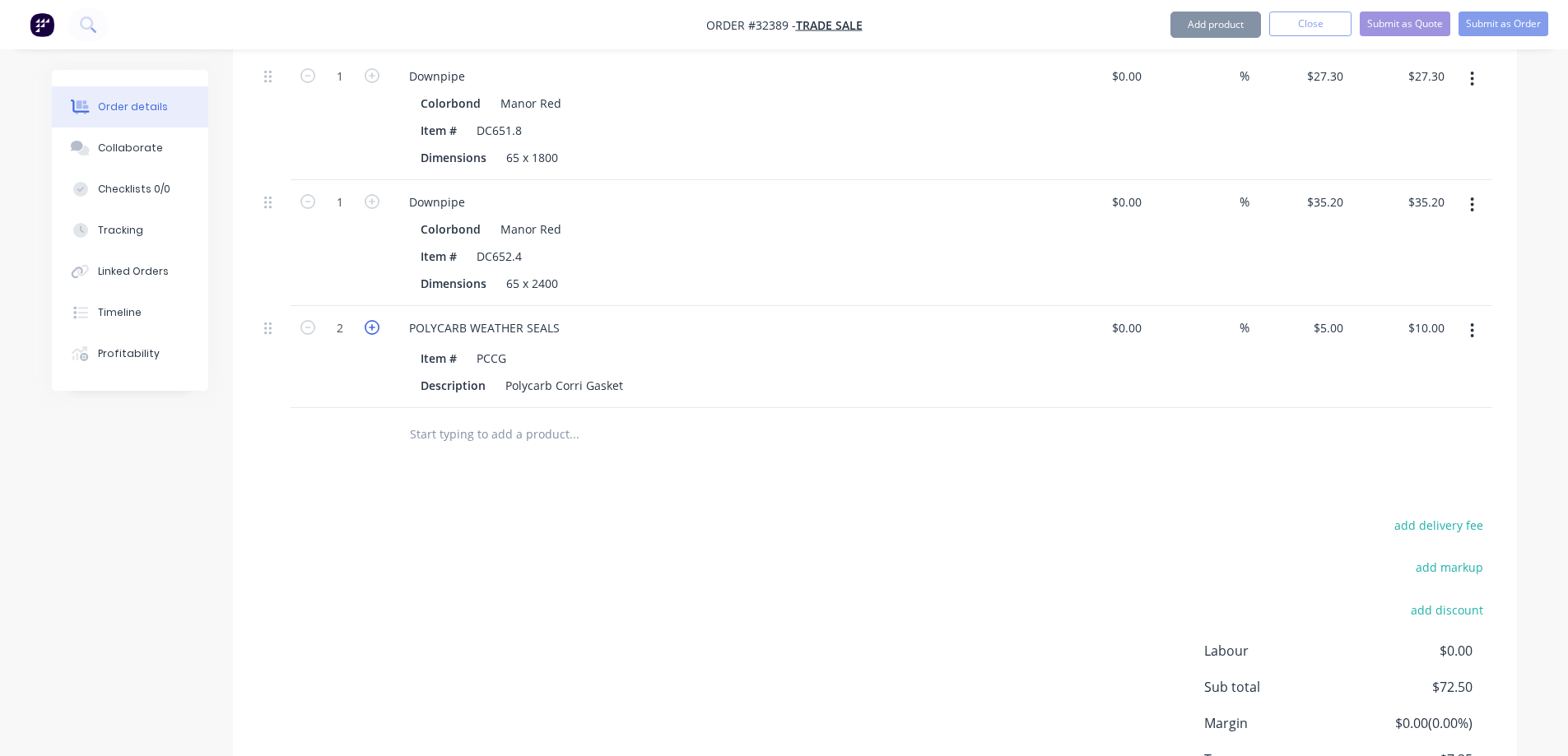
type input "$15.00"
click at [377, 320] on icon "button" at bounding box center [372, 327] width 15 height 15
type input "4"
type input "$20.00"
click at [467, 408] on div at bounding box center [686, 434] width 593 height 54
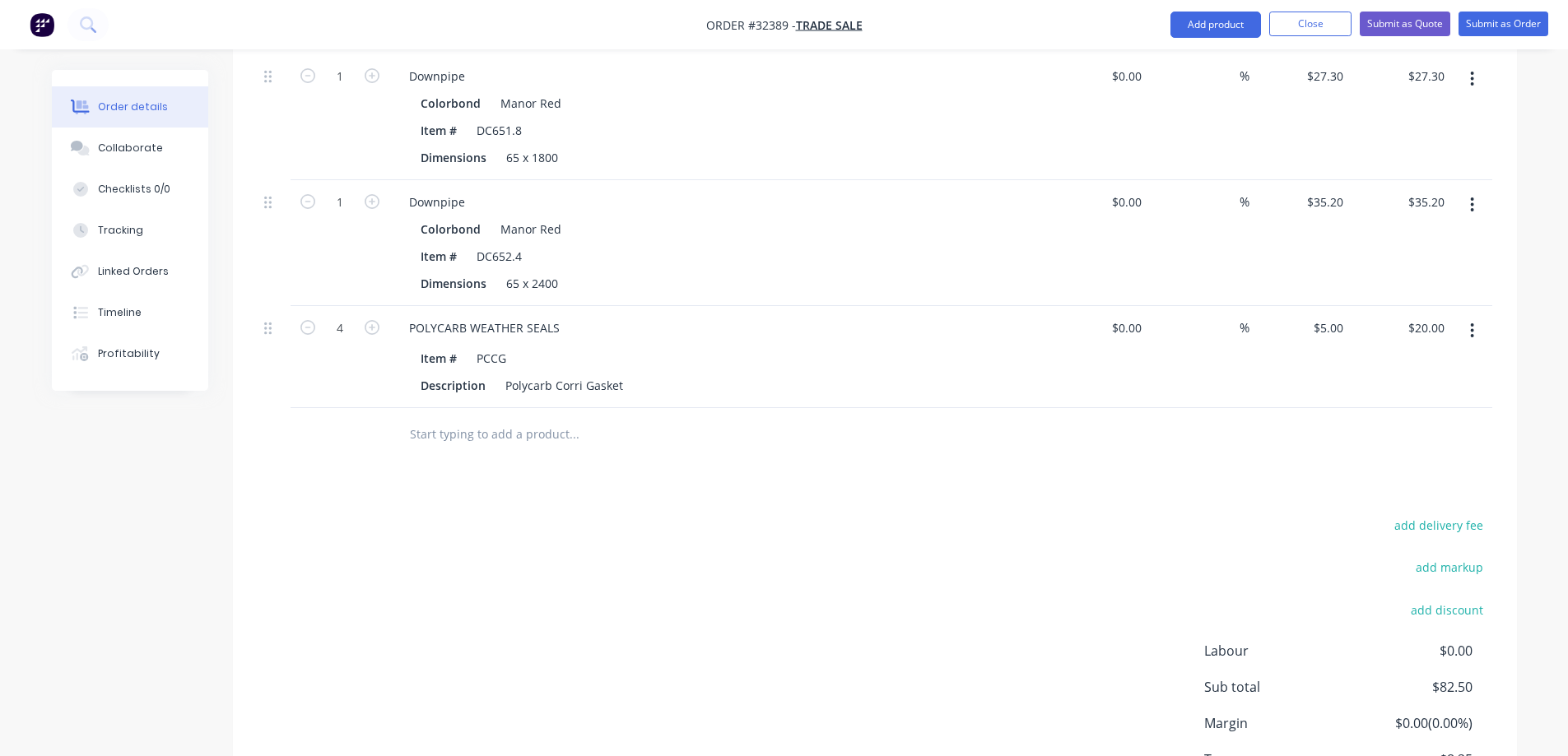
click at [472, 418] on input "text" at bounding box center [574, 434] width 329 height 33
drag, startPoint x: 429, startPoint y: 542, endPoint x: 439, endPoint y: 527, distance: 18.0
click at [437, 531] on div "add delivery fee add markup add discount Labour $0.00 Sub total $82.50 Margin $…" at bounding box center [875, 673] width 1235 height 318
click at [444, 418] on input "text" at bounding box center [574, 434] width 329 height 33
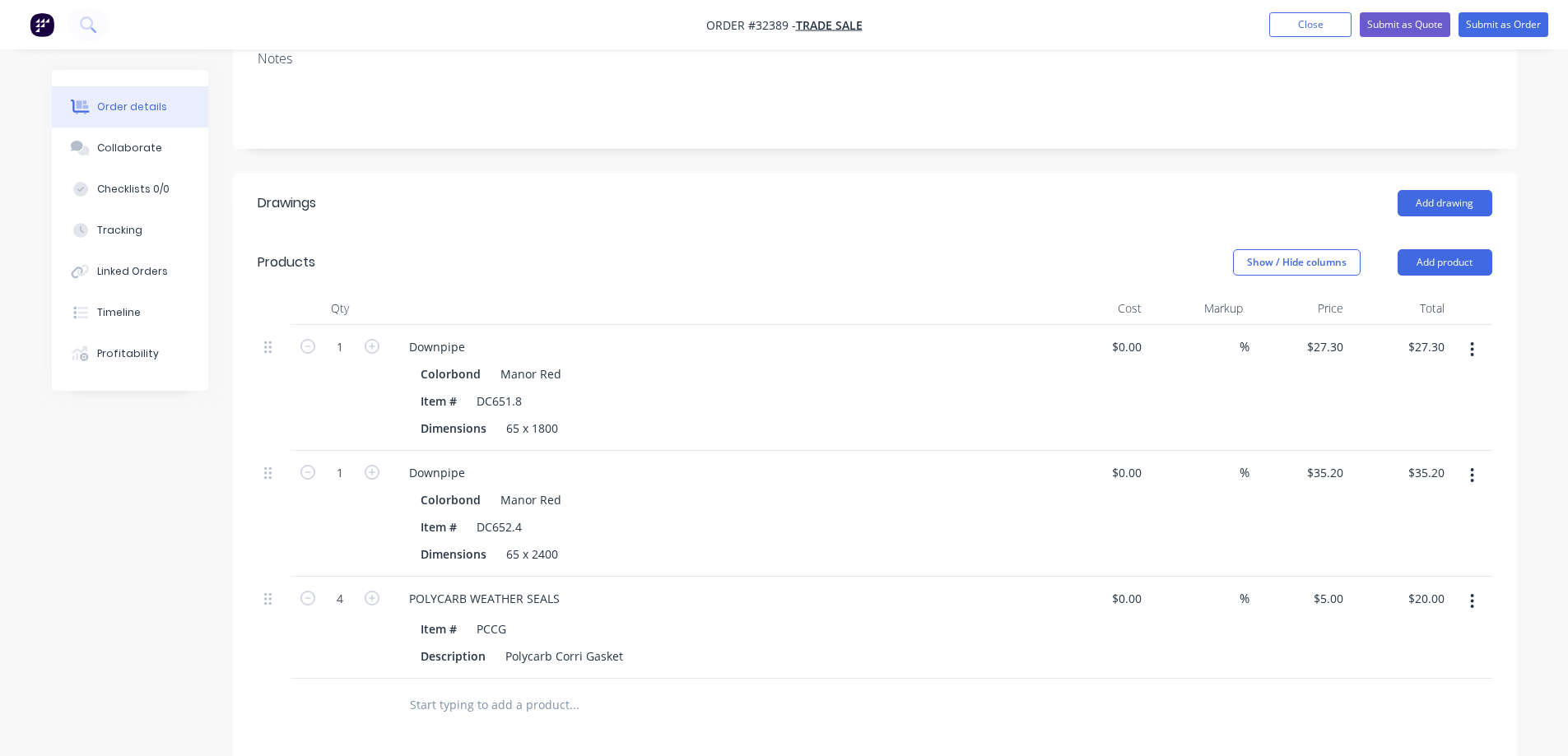
scroll to position [87, 0]
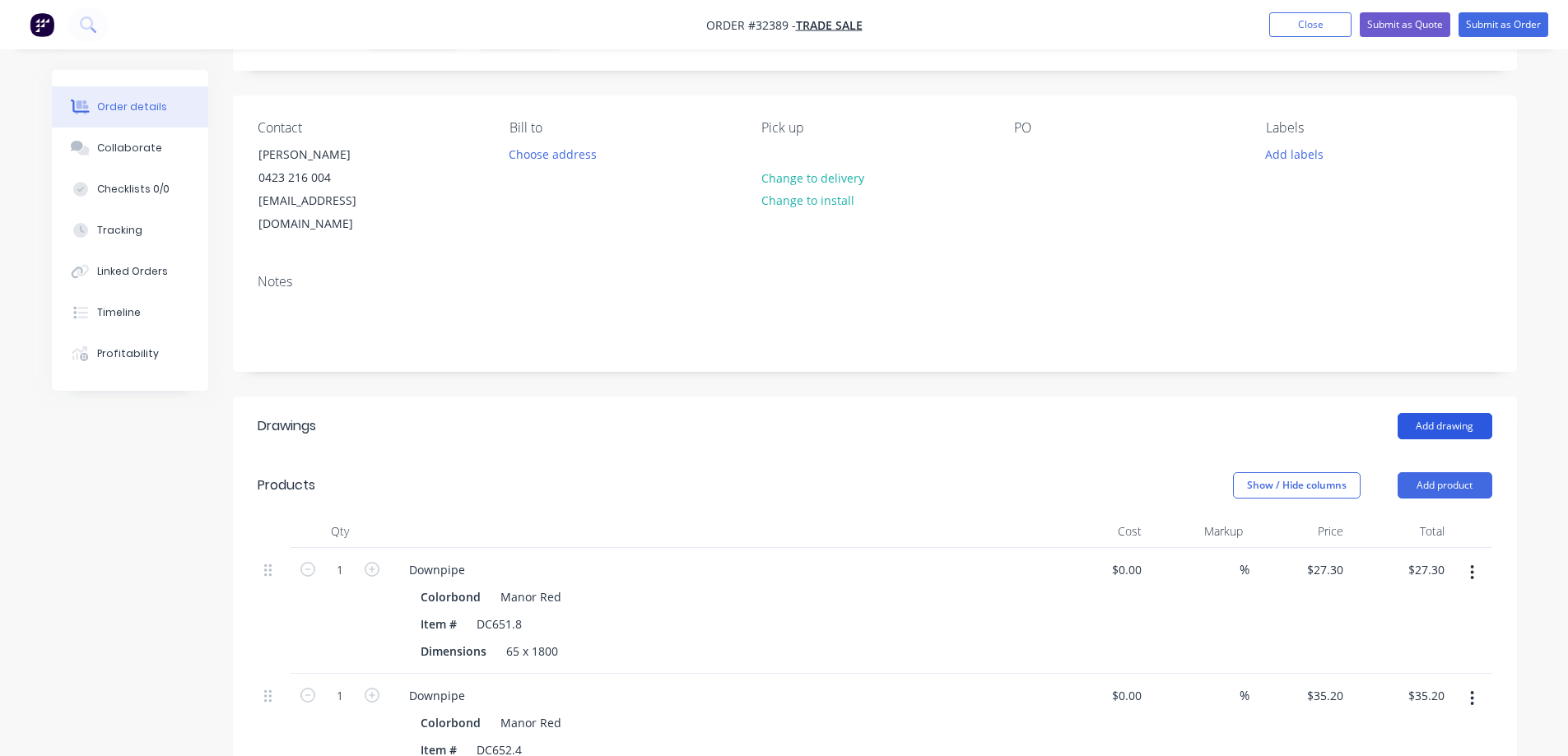
click at [1438, 413] on button "Add drawing" at bounding box center [1445, 426] width 95 height 26
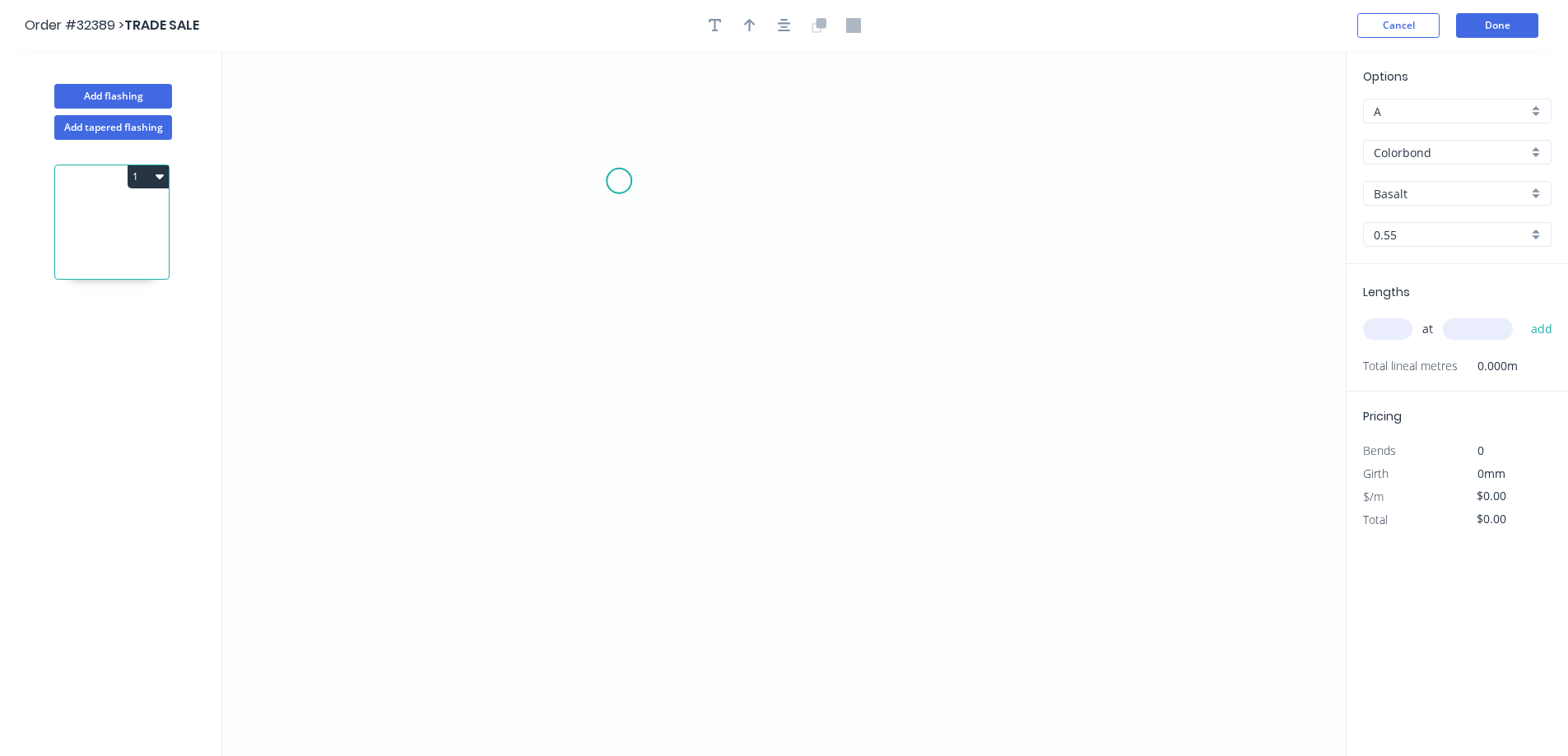
click at [624, 185] on icon "0" at bounding box center [784, 403] width 1123 height 705
click at [646, 412] on icon "0" at bounding box center [784, 403] width 1123 height 705
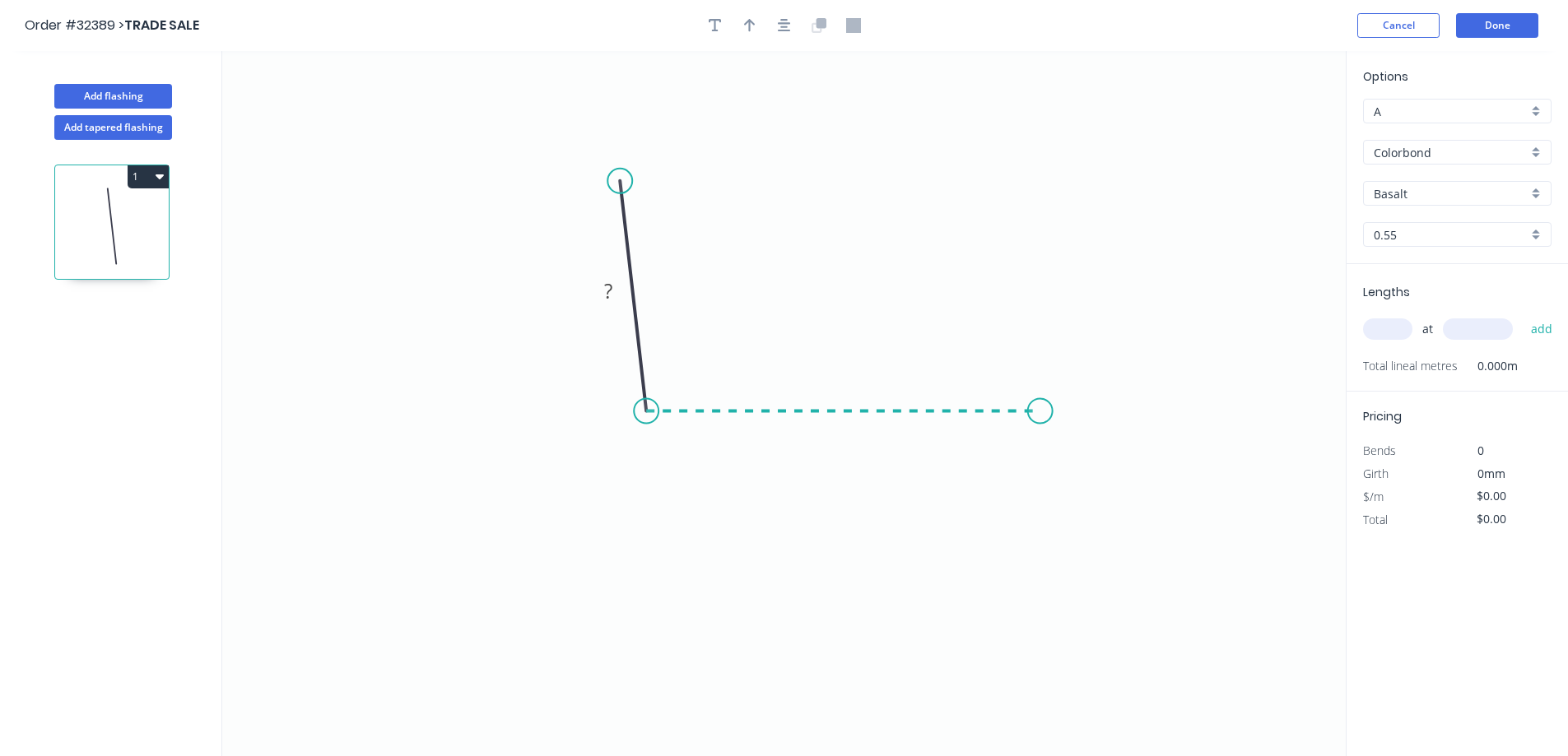
click at [1042, 423] on icon "0 ?" at bounding box center [784, 403] width 1123 height 705
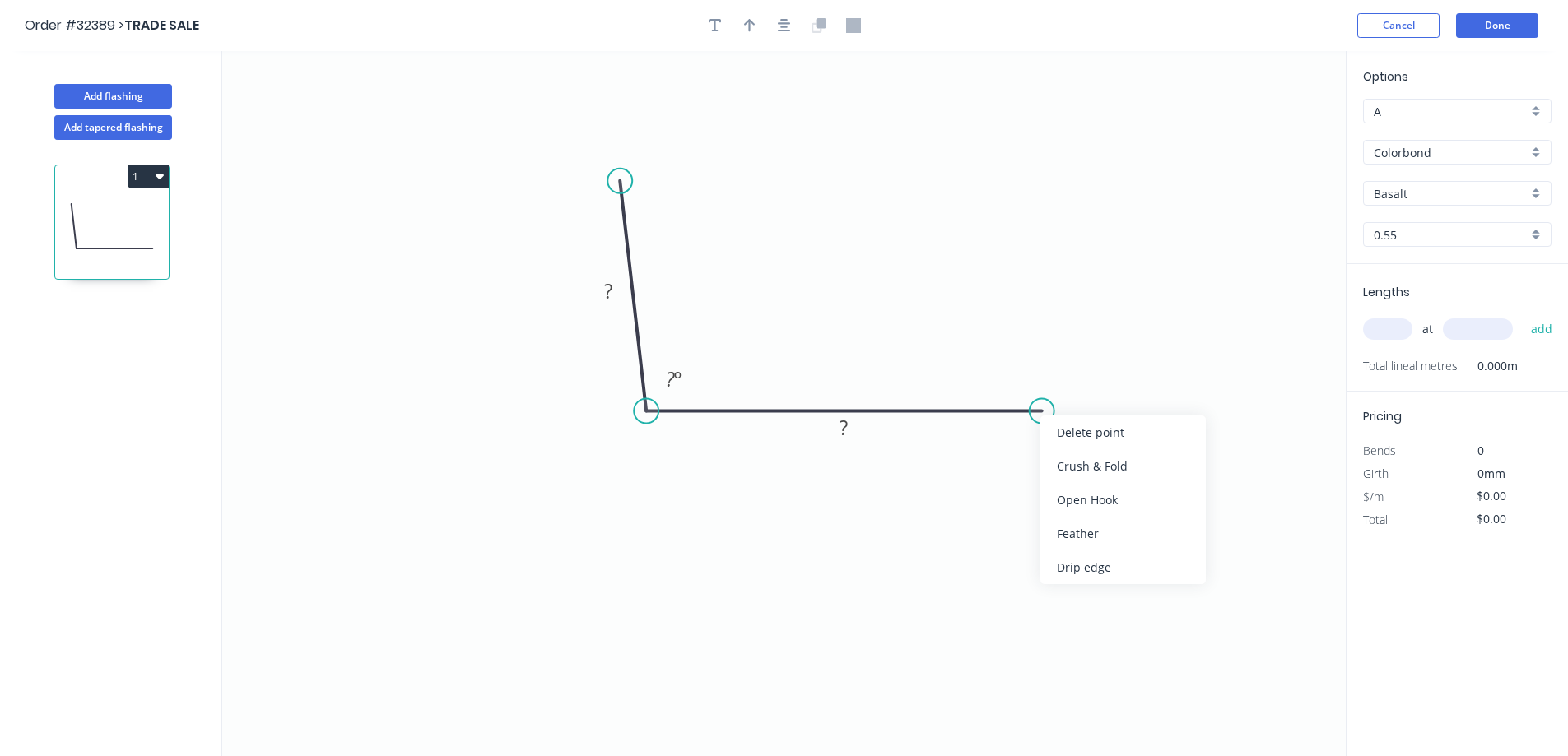
click at [1130, 535] on div "Feather" at bounding box center [1123, 534] width 166 height 34
click at [1037, 438] on tspan "15" at bounding box center [1030, 438] width 24 height 27
type input "$15.61"
click at [863, 427] on tspan "110." at bounding box center [844, 427] width 40 height 27
click at [778, 24] on icon "button" at bounding box center [784, 25] width 13 height 15
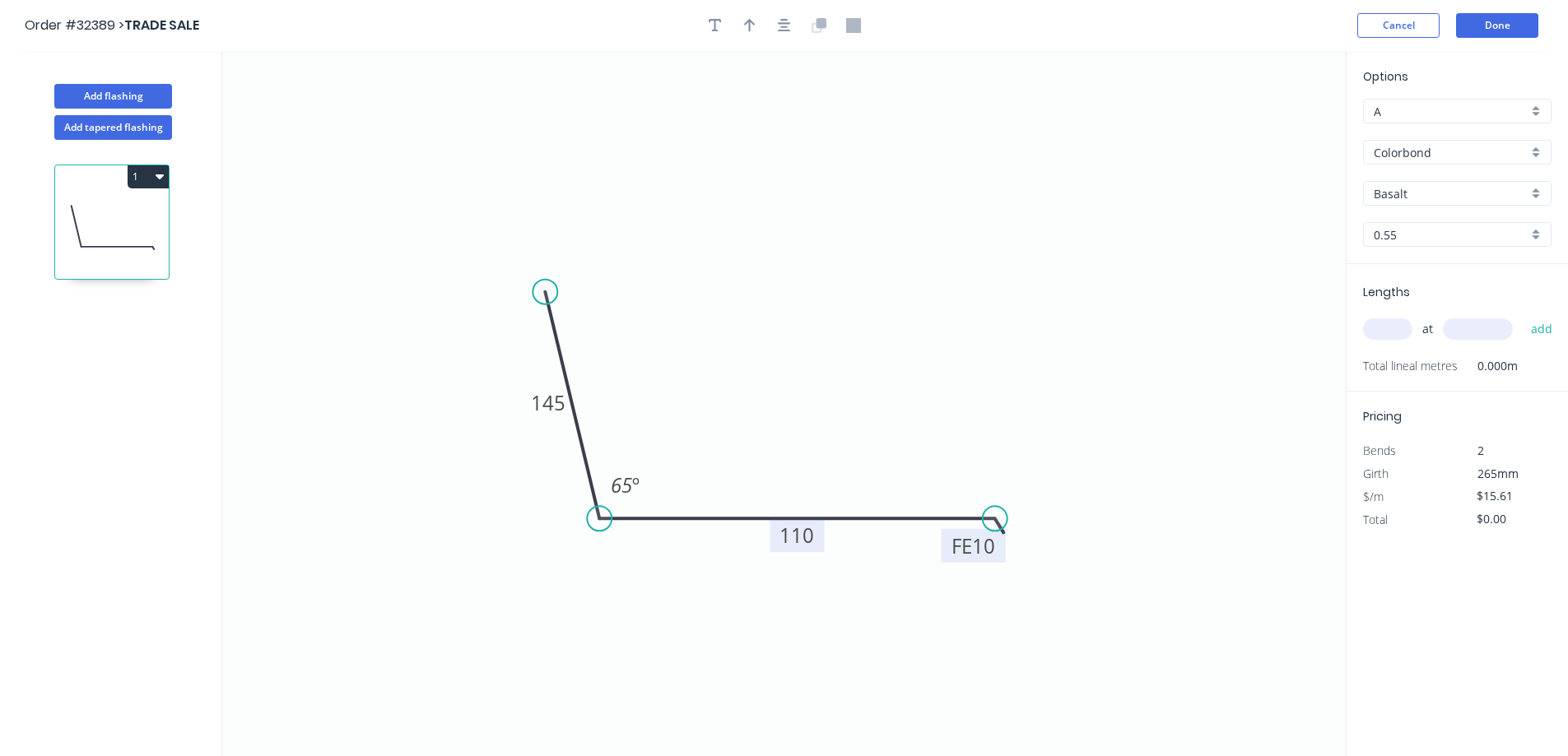
drag, startPoint x: 568, startPoint y: 285, endPoint x: 585, endPoint y: 271, distance: 22.0
click at [544, 292] on circle at bounding box center [545, 292] width 24 height 24
click at [792, 25] on button "button" at bounding box center [784, 25] width 24 height 24
click at [754, 25] on icon "button" at bounding box center [750, 25] width 11 height 15
drag, startPoint x: 1263, startPoint y: 128, endPoint x: 893, endPoint y: 405, distance: 462.2
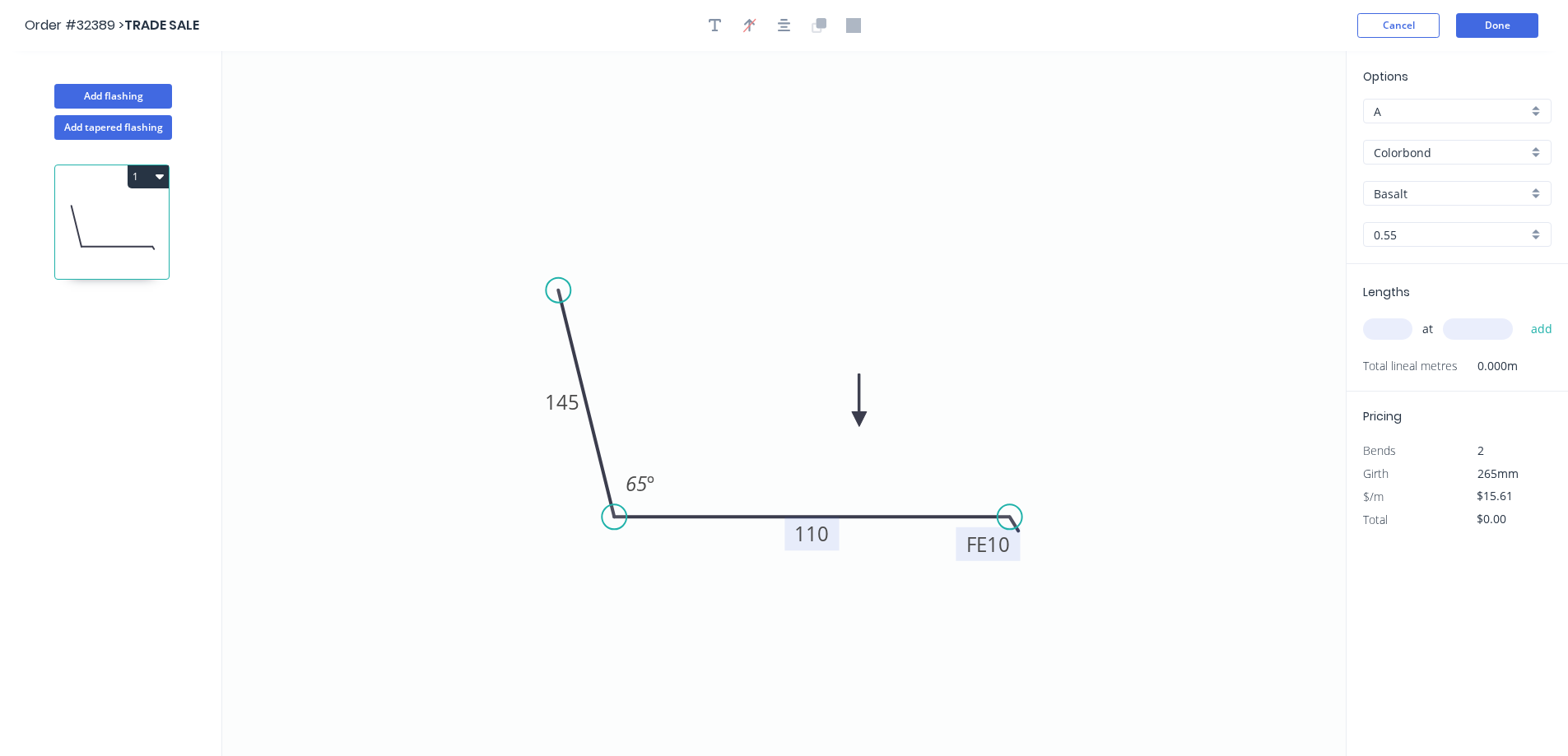
click at [860, 418] on icon at bounding box center [860, 401] width 15 height 53
click at [1544, 188] on div "Basalt" at bounding box center [1457, 194] width 188 height 24
click at [1463, 264] on div "Manor Red" at bounding box center [1457, 270] width 187 height 29
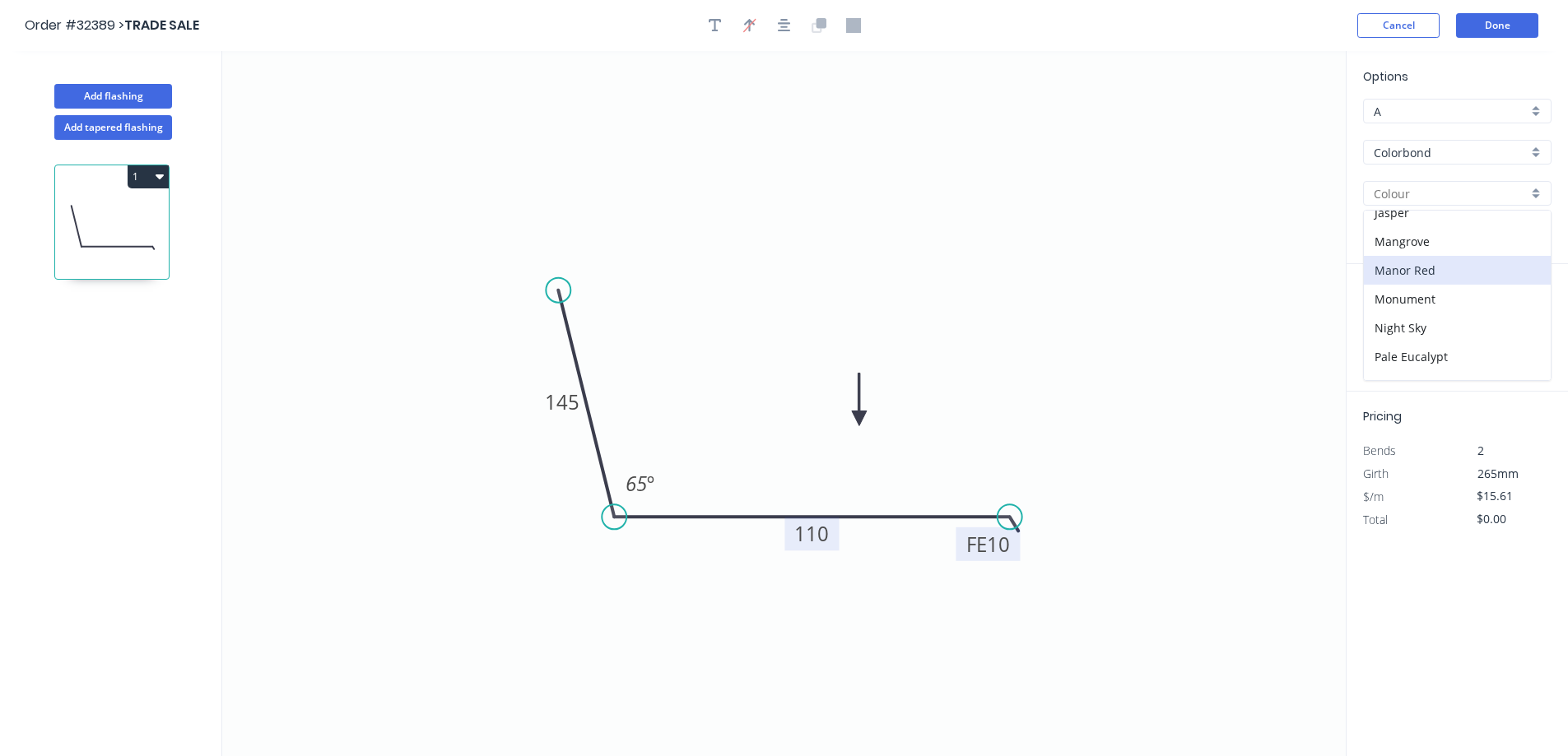
type input "Manor Red"
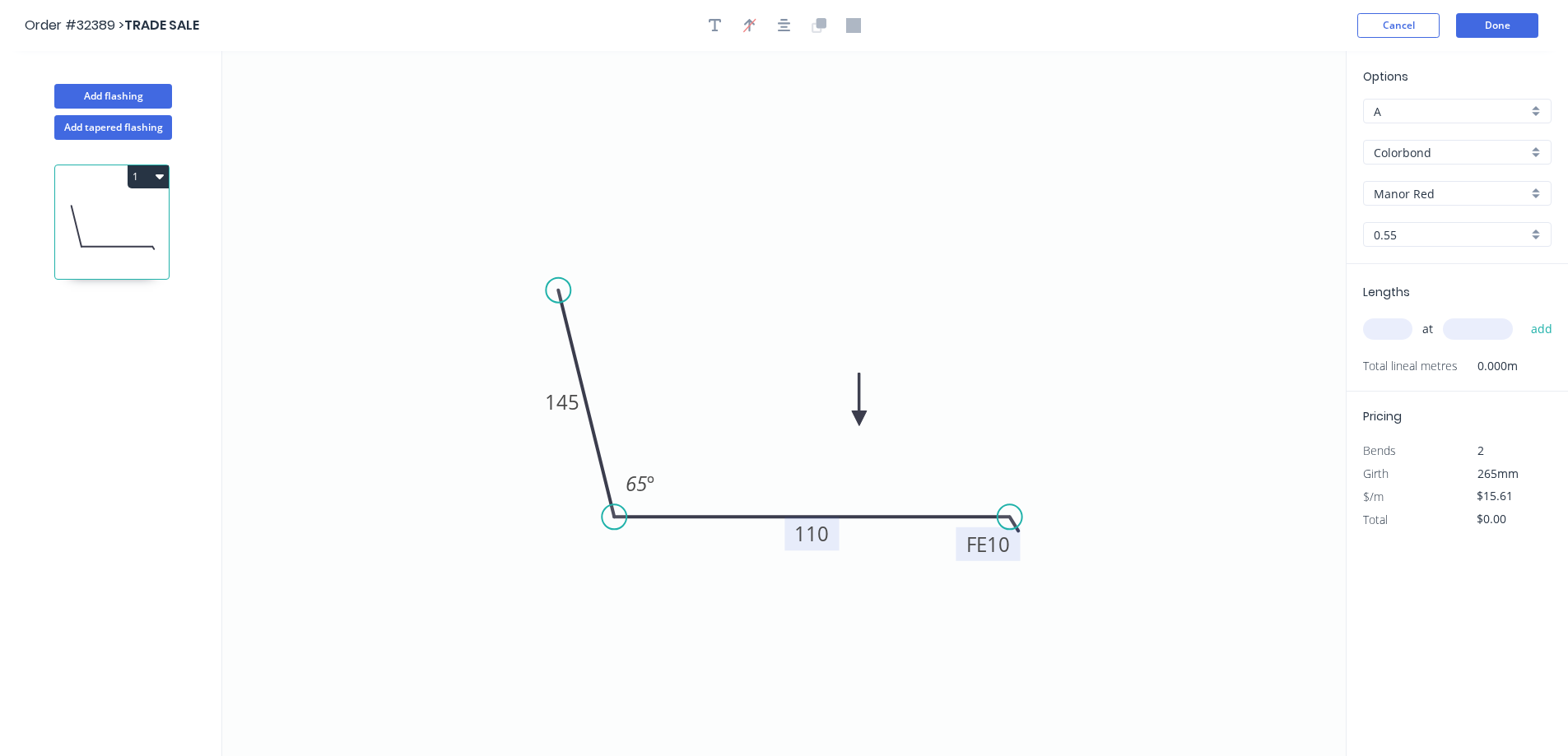
click at [1391, 333] on input "text" at bounding box center [1387, 329] width 50 height 22
type input "1"
type input "3600."
click at [1523, 315] on button "add" at bounding box center [1542, 329] width 39 height 28
type input "$56.20"
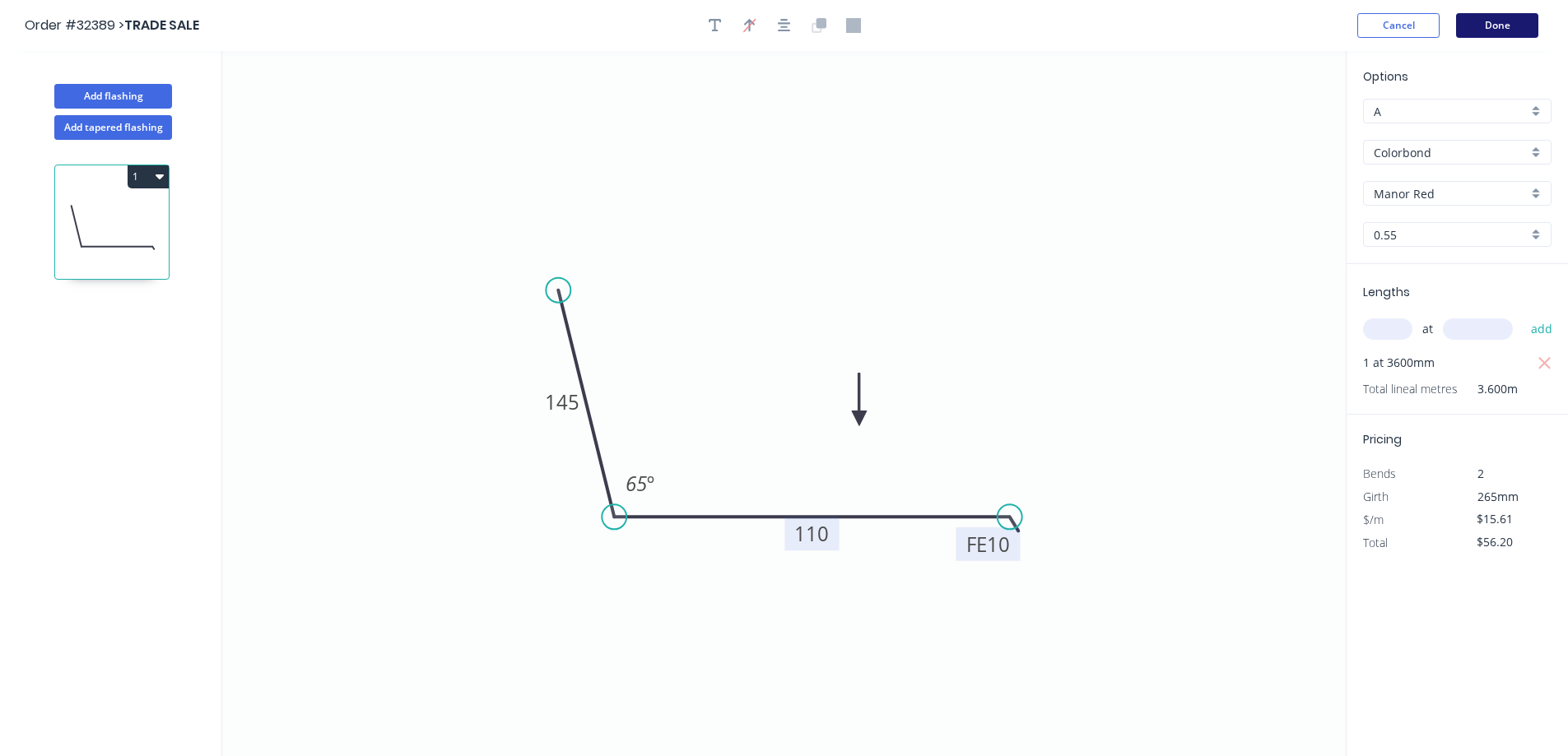
click at [1510, 20] on button "Done" at bounding box center [1497, 25] width 83 height 24
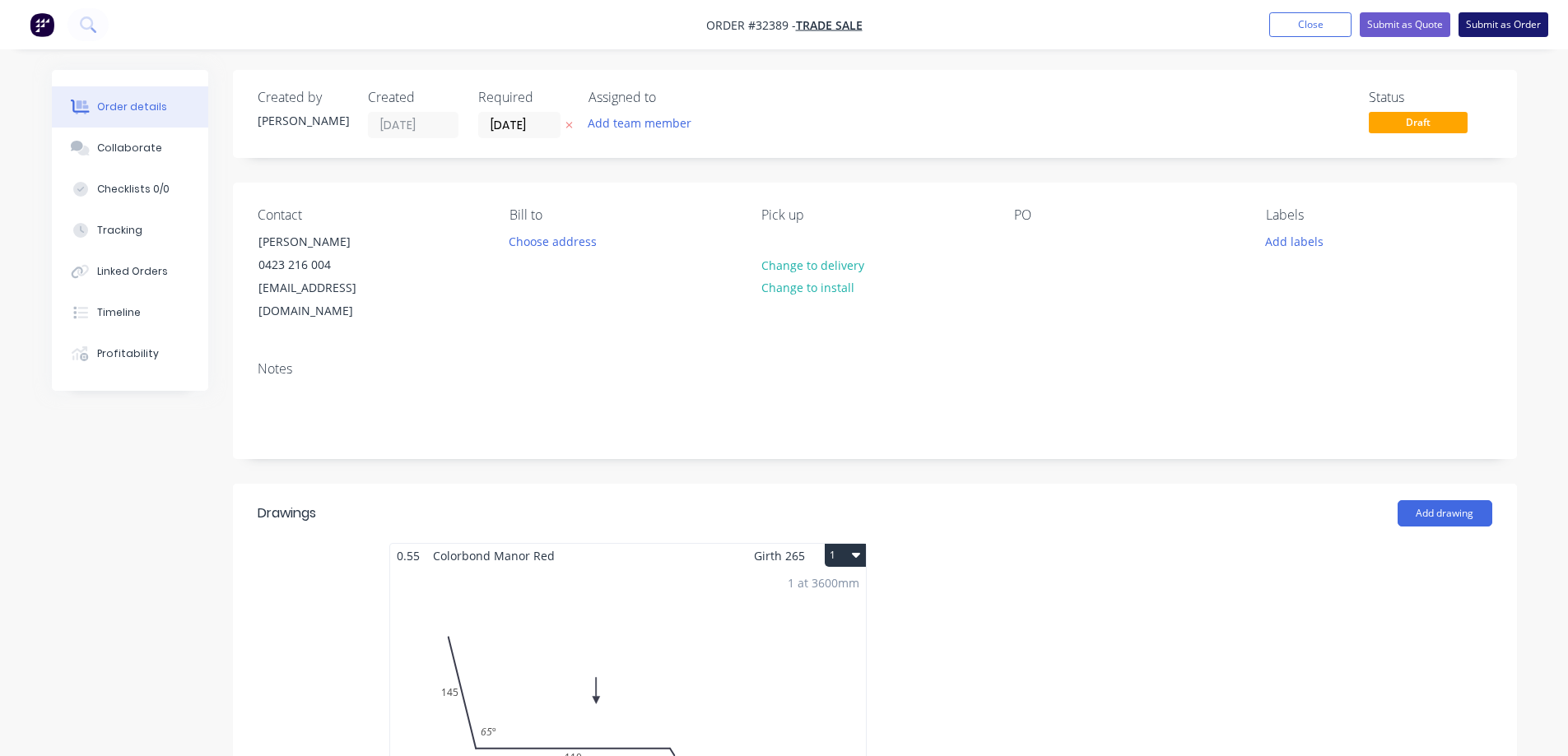
click at [1502, 24] on button "Submit as Order" at bounding box center [1503, 24] width 89 height 24
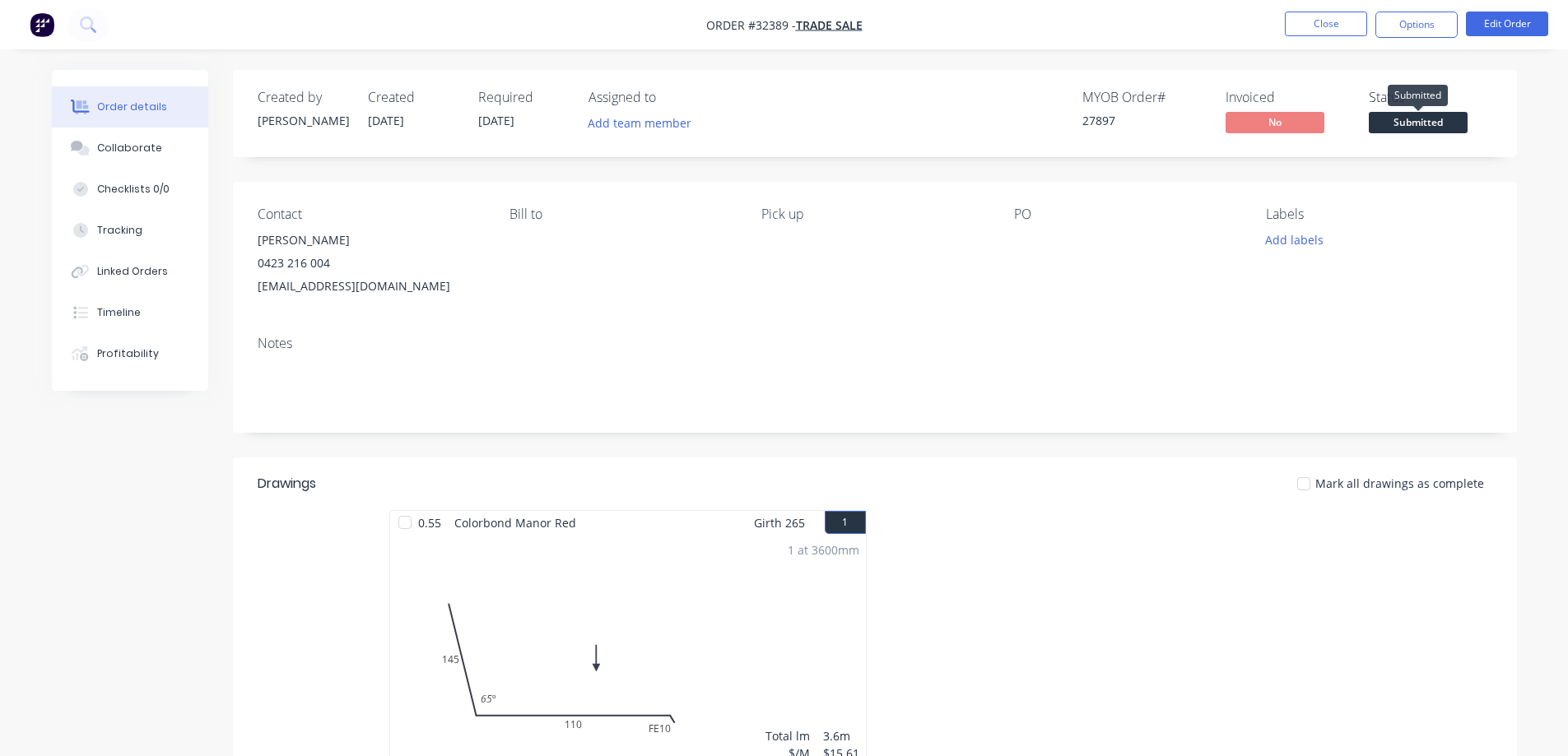
click at [1418, 116] on span "Submitted" at bounding box center [1418, 122] width 99 height 21
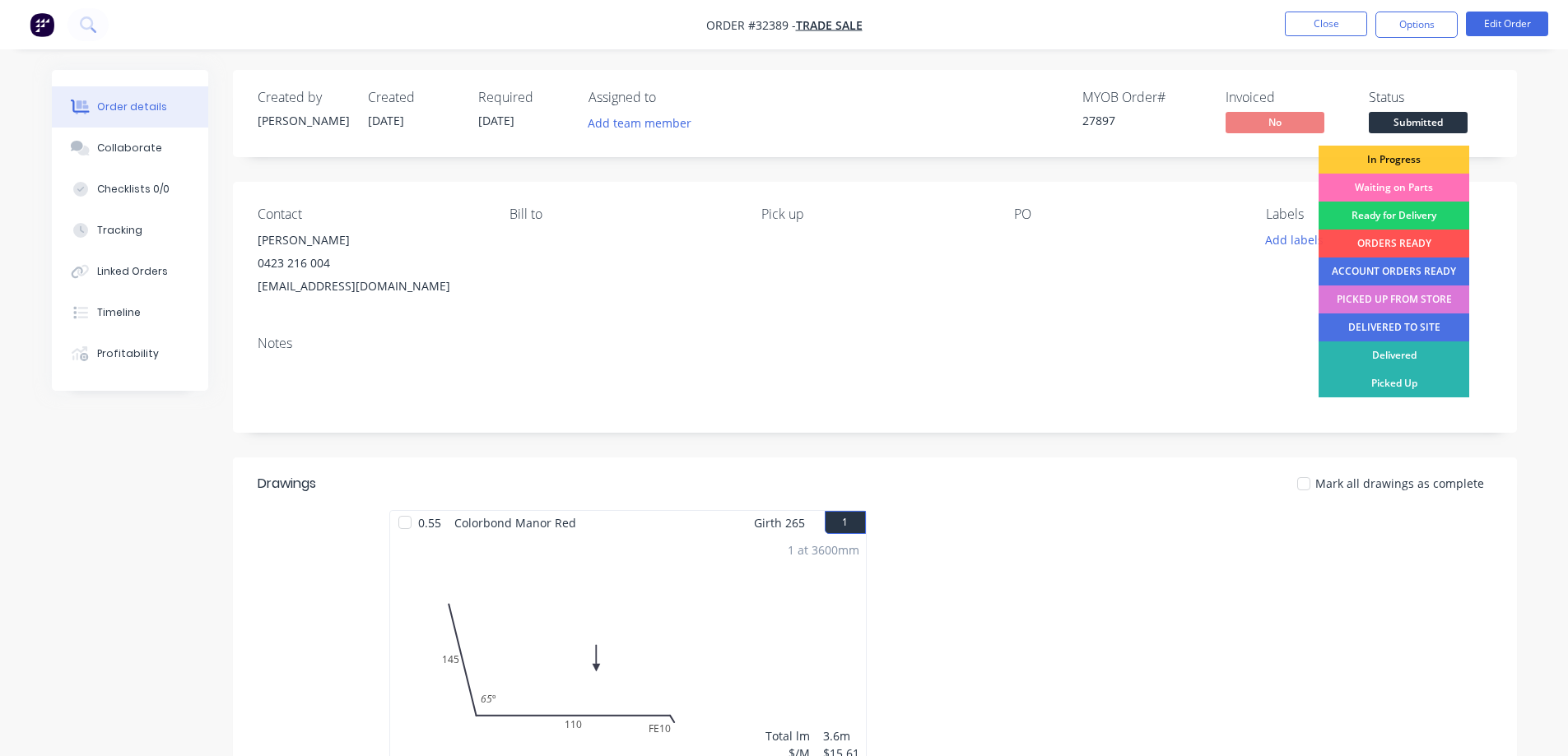
click at [1410, 155] on div "In Progress" at bounding box center [1394, 160] width 150 height 28
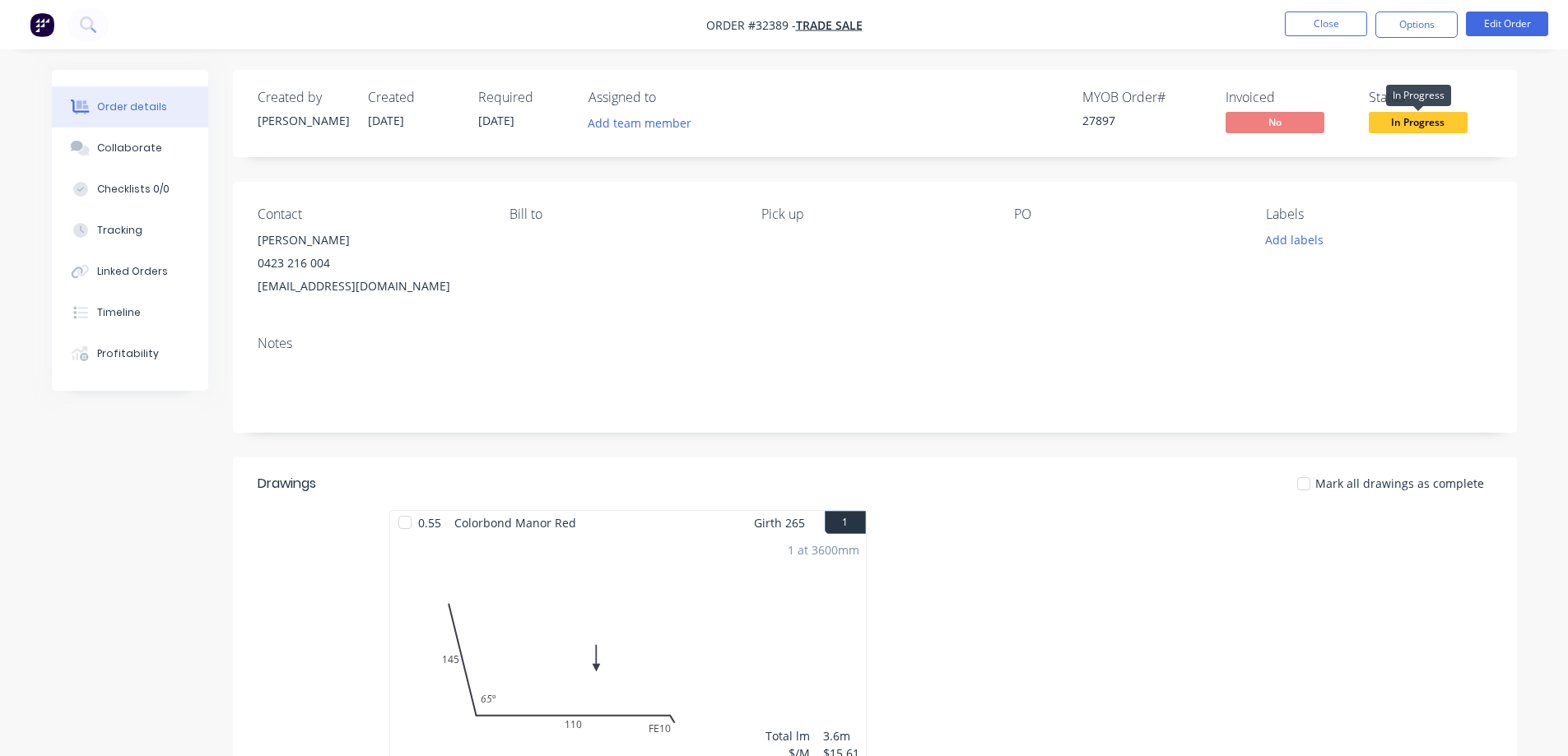
drag, startPoint x: 1416, startPoint y: 123, endPoint x: 1417, endPoint y: 140, distance: 17.0
click at [1417, 123] on span "In Progress" at bounding box center [1418, 122] width 99 height 21
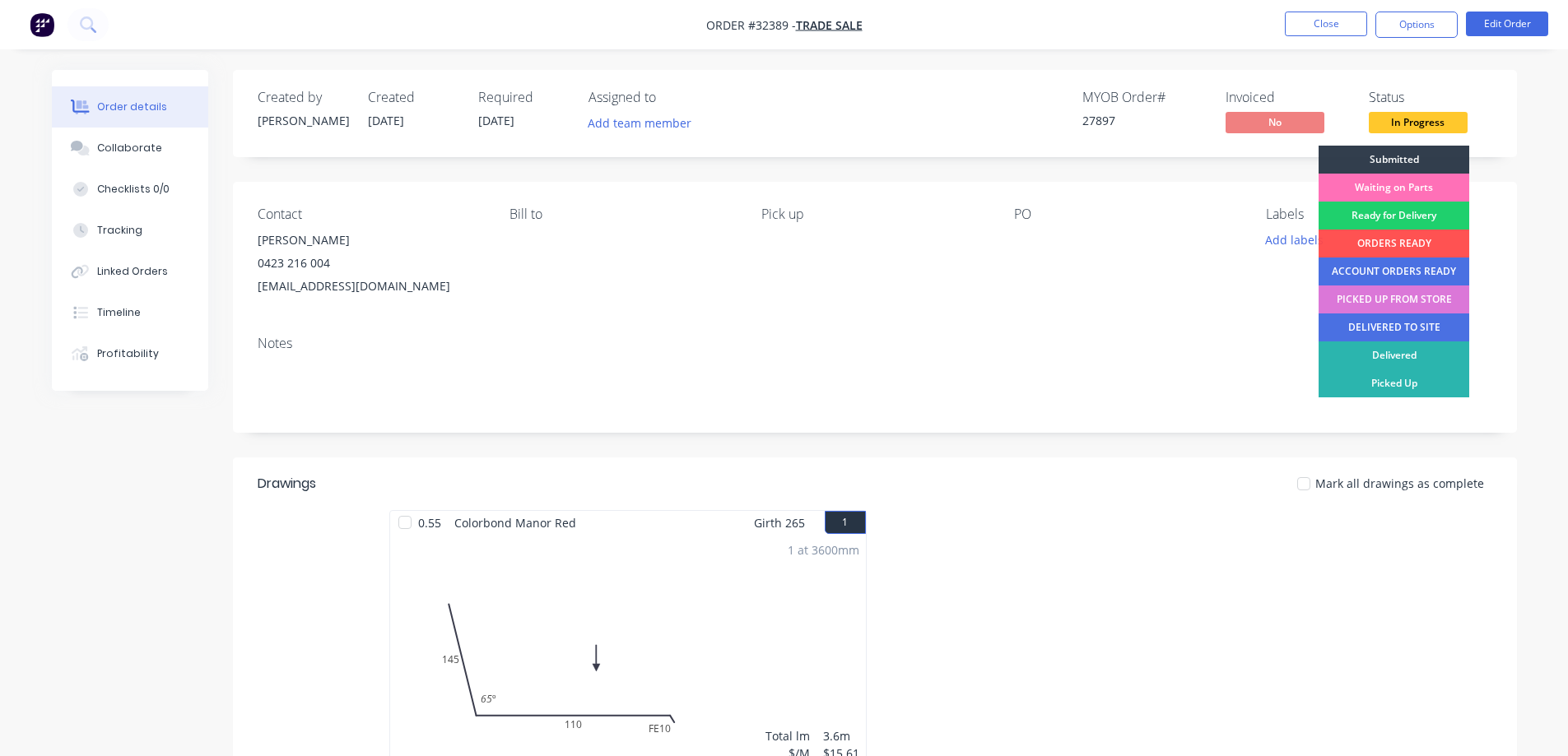
click at [1422, 186] on div "Waiting on Parts" at bounding box center [1394, 188] width 150 height 28
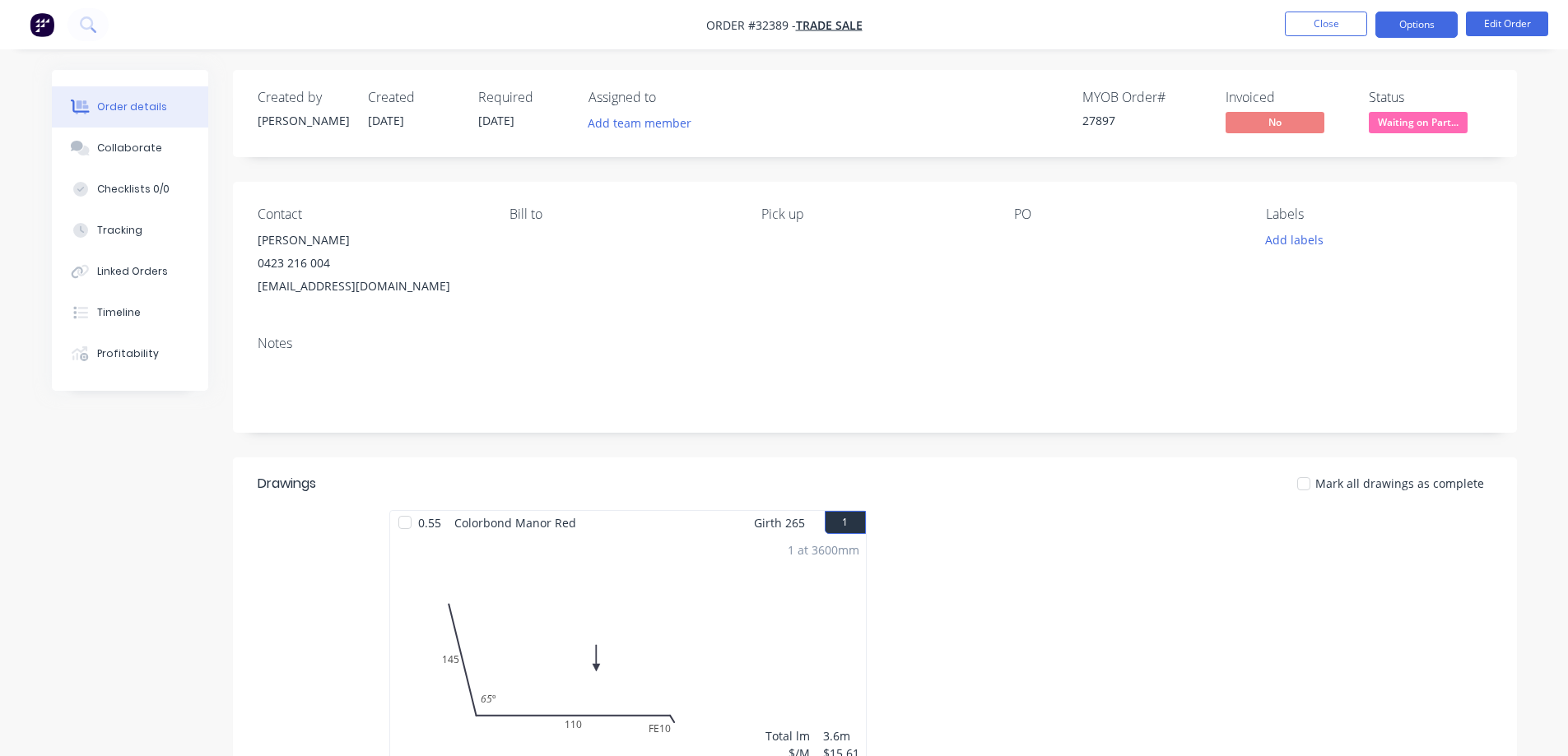
click at [1404, 16] on button "Options" at bounding box center [1417, 24] width 83 height 26
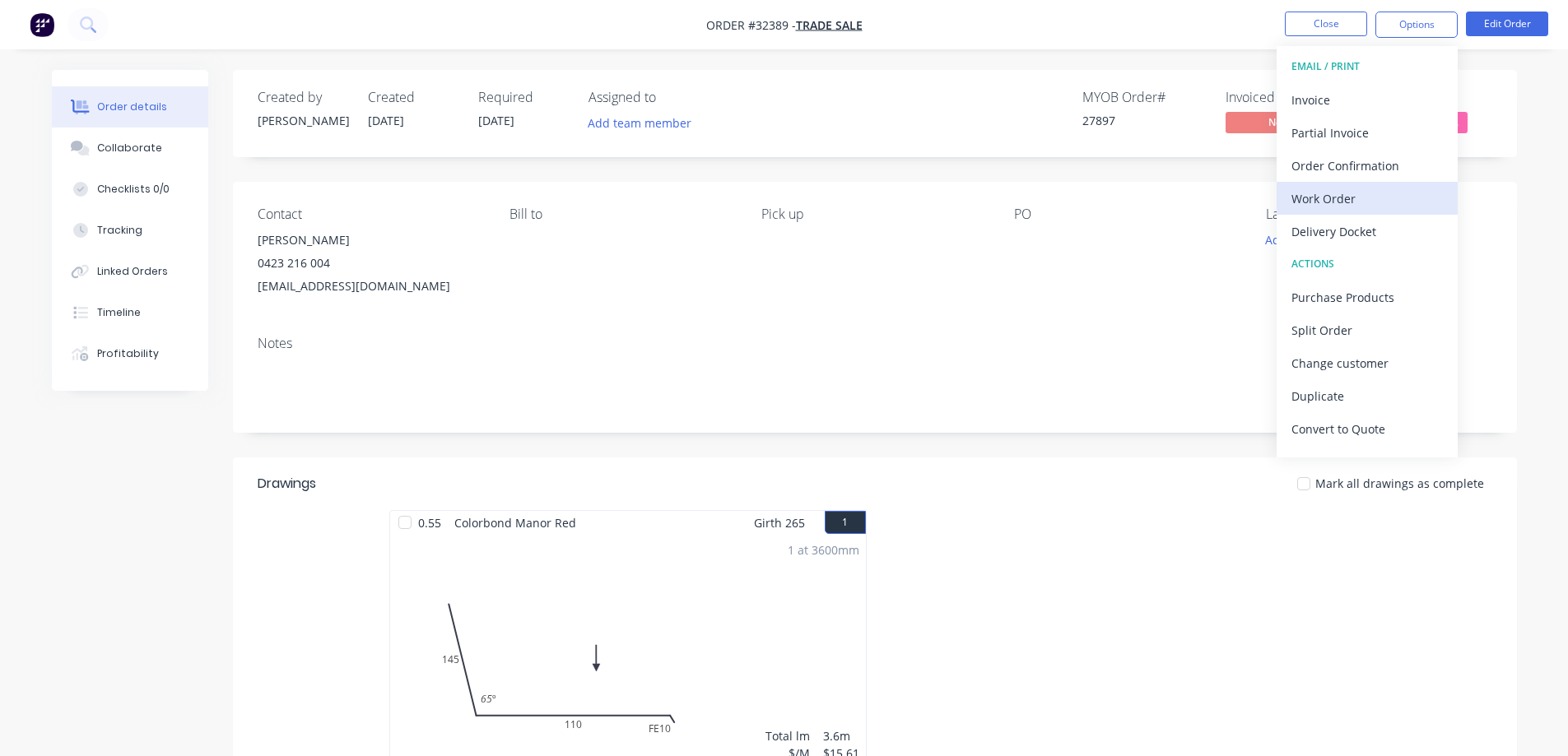
click at [1365, 188] on div "Work Order" at bounding box center [1367, 198] width 151 height 24
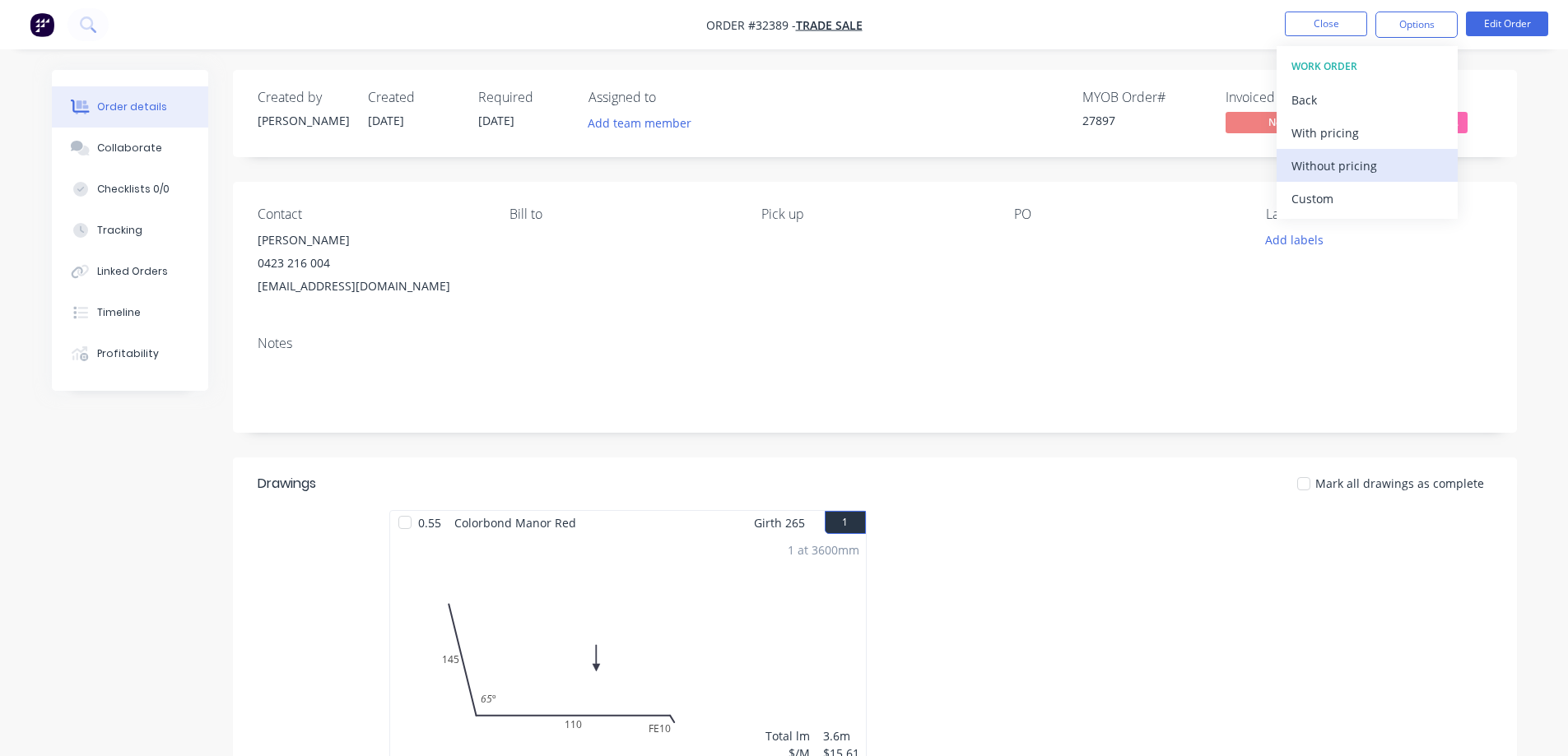
click at [1378, 162] on div "Without pricing" at bounding box center [1367, 165] width 151 height 24
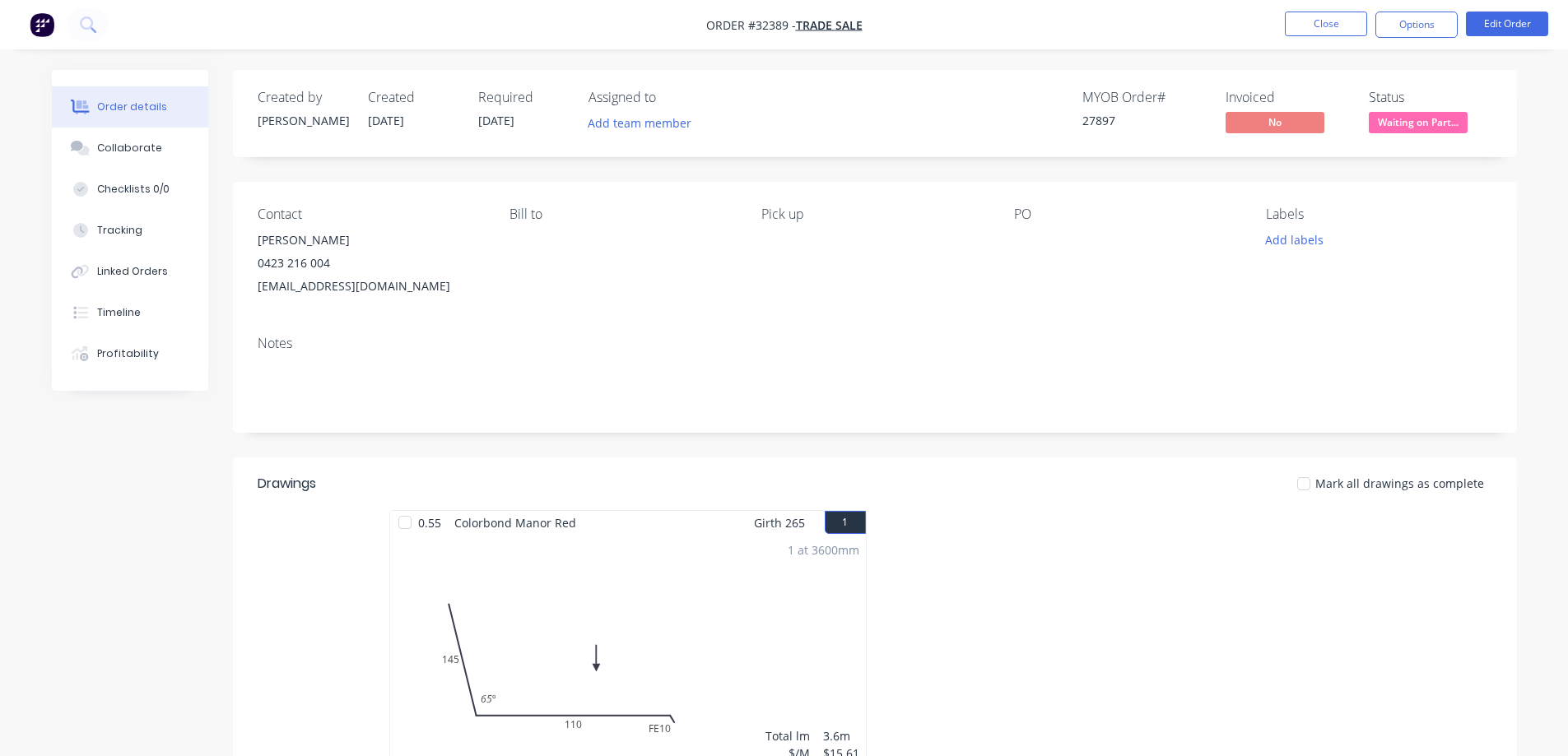
click at [1176, 24] on nav "Order #32389 - TRADE SALE Close Options Edit Order" at bounding box center [784, 24] width 1568 height 50
click at [1410, 23] on button "Options" at bounding box center [1417, 24] width 83 height 26
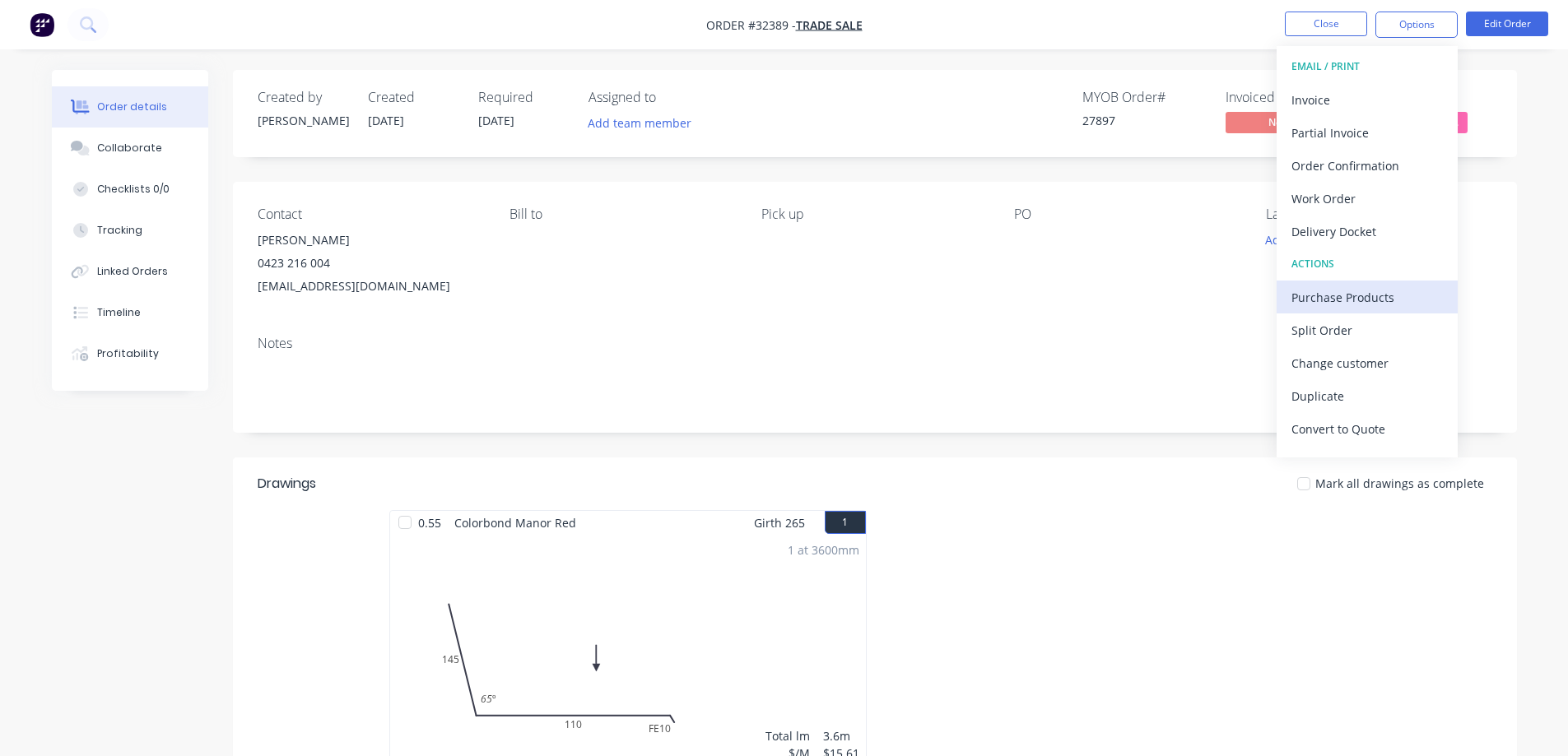
click at [1377, 291] on div "Purchase Products" at bounding box center [1367, 297] width 151 height 24
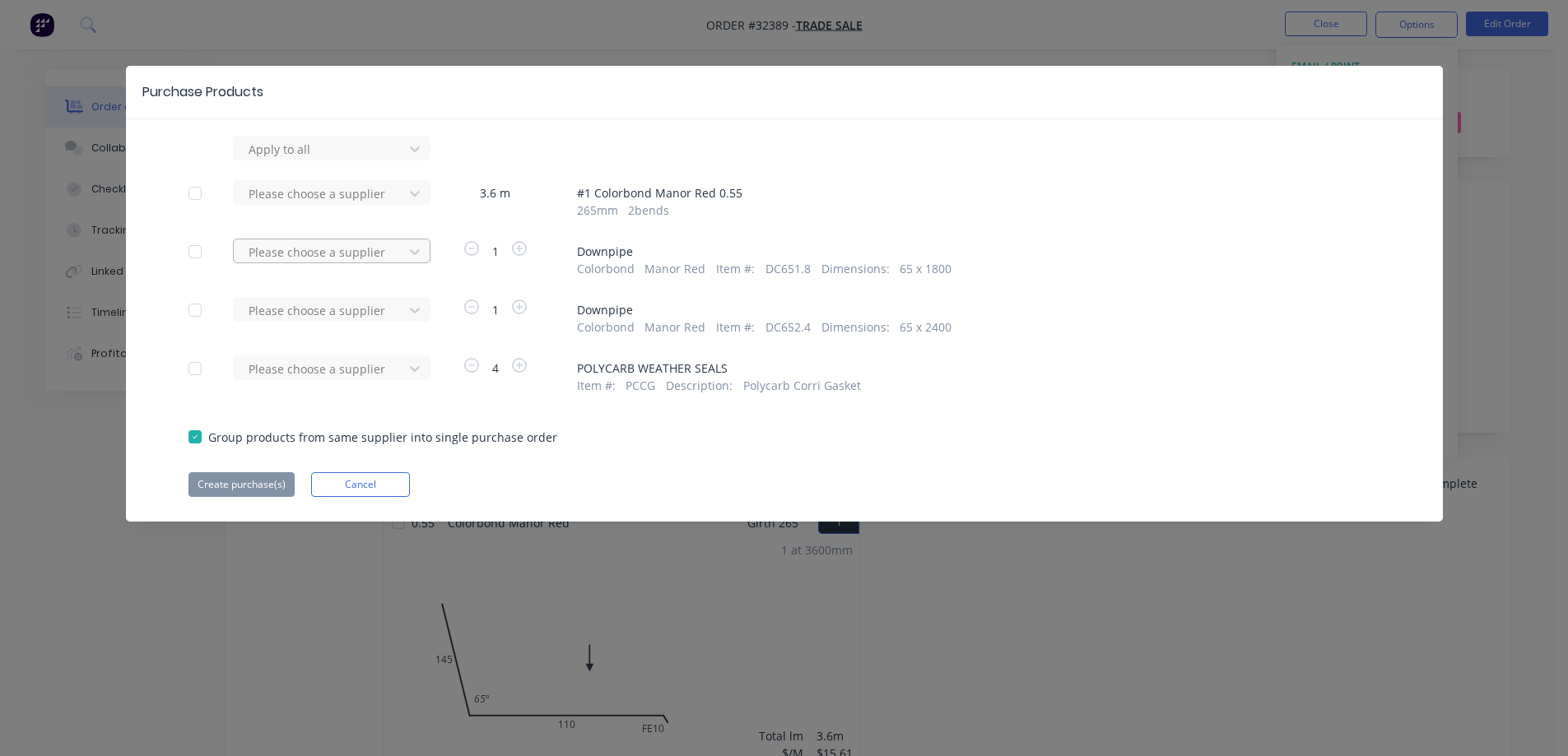
click at [399, 260] on div "Please choose a supplier" at bounding box center [321, 252] width 158 height 24
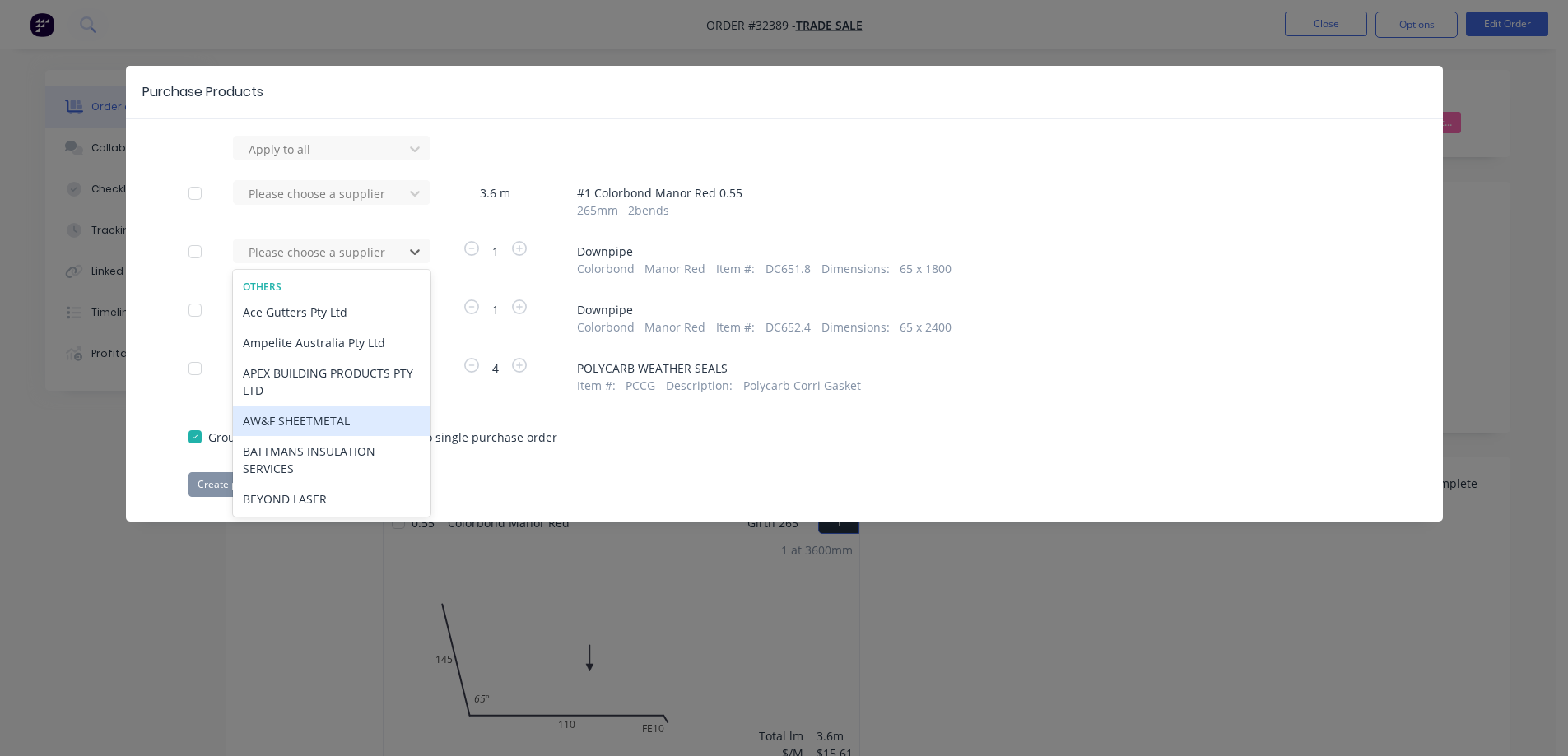
click at [333, 422] on div "AW&F SHEETMETAL" at bounding box center [332, 420] width 198 height 30
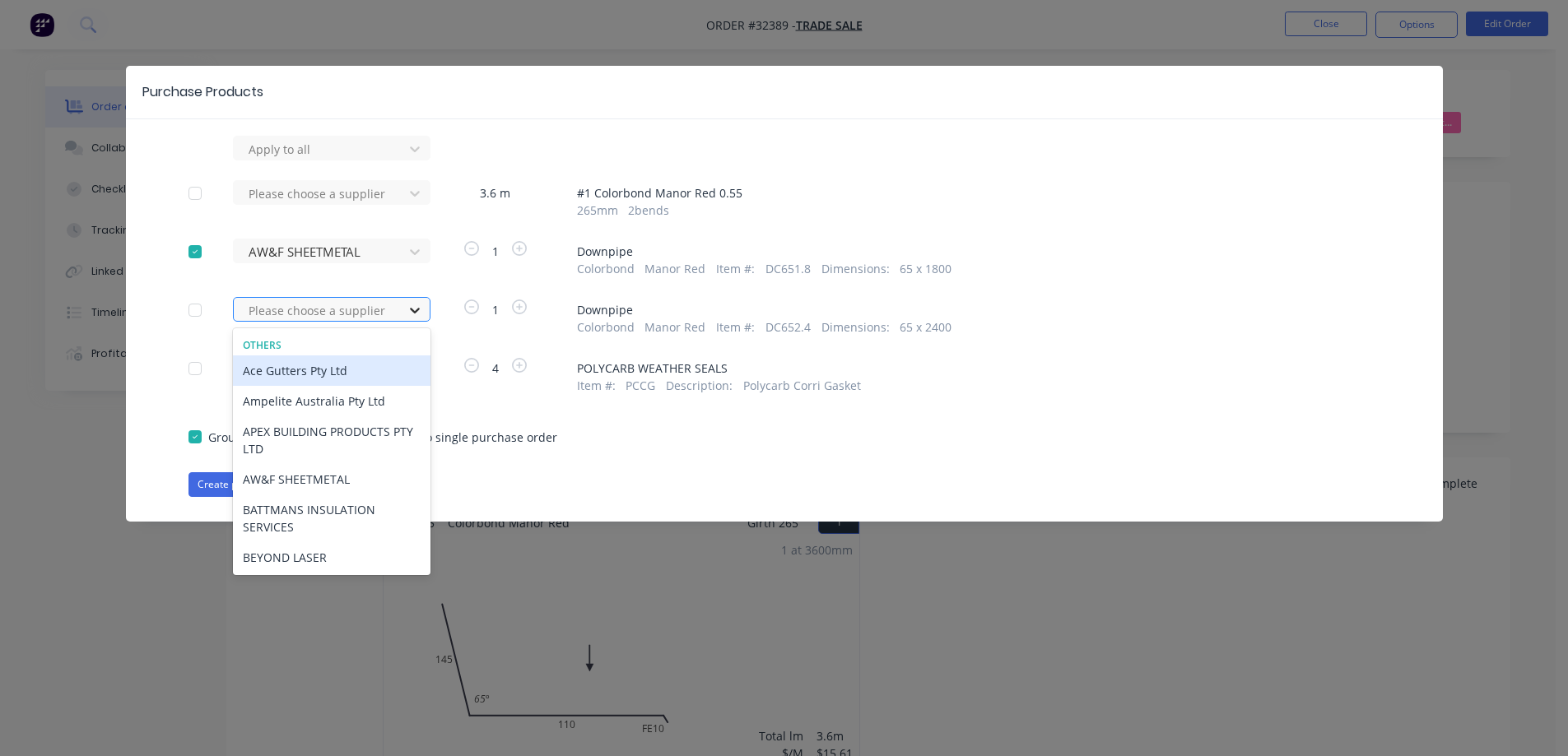
click at [414, 307] on icon at bounding box center [415, 310] width 17 height 17
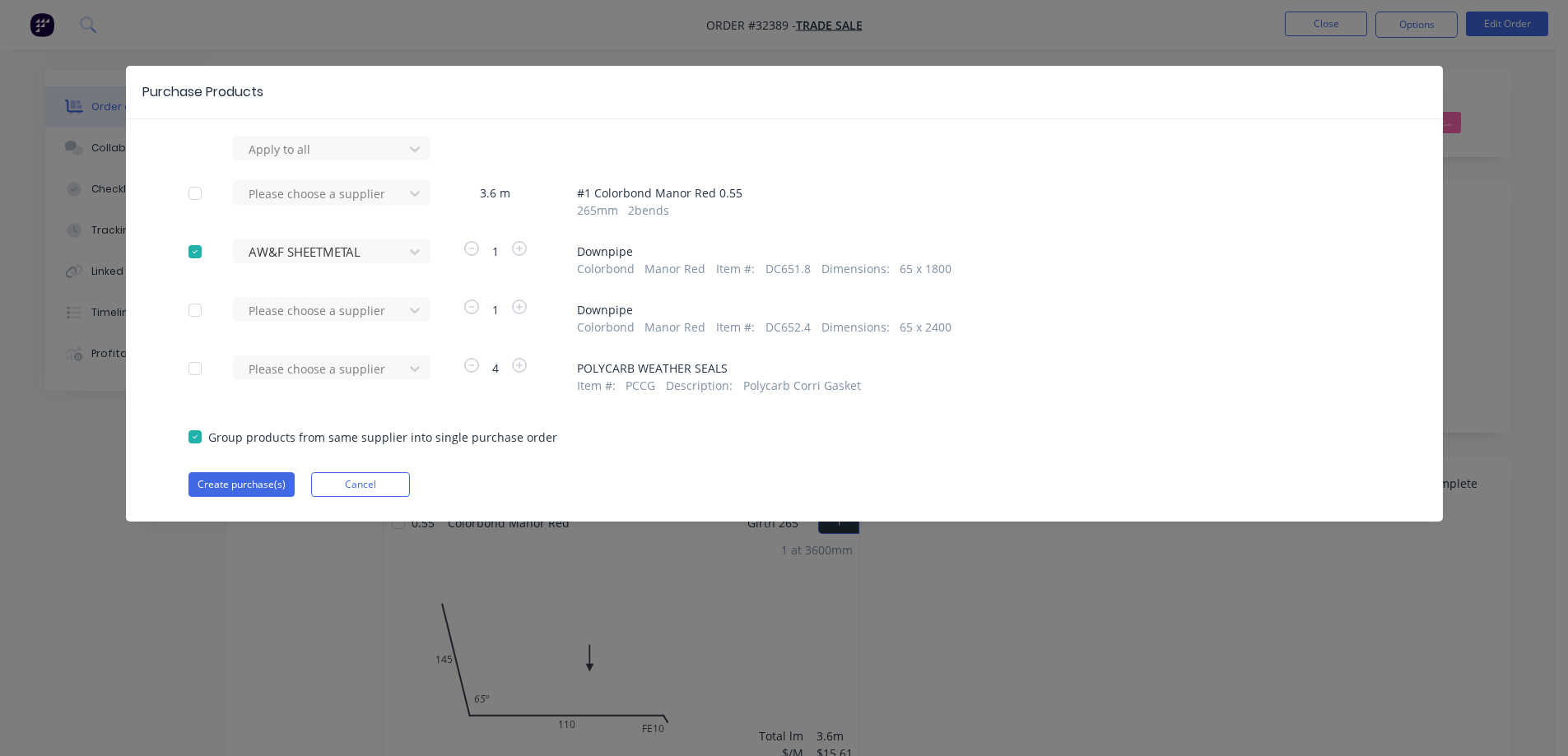
click at [1520, 133] on div "Purchase Products Apply to all Please choose a supplier 3.6 m # 1 Colorbond Man…" at bounding box center [784, 378] width 1568 height 756
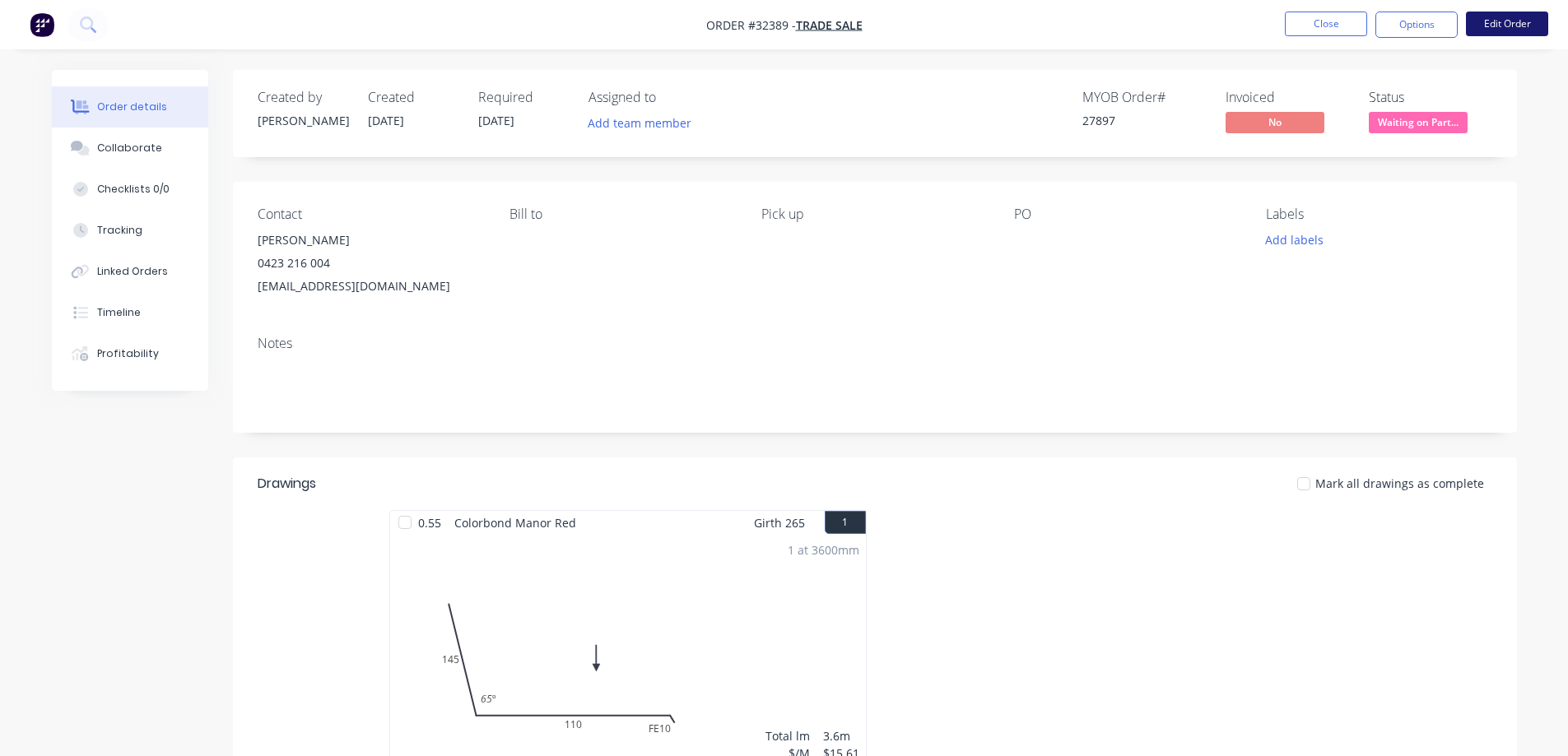
click at [1489, 23] on button "Edit Order" at bounding box center [1508, 24] width 83 height 24
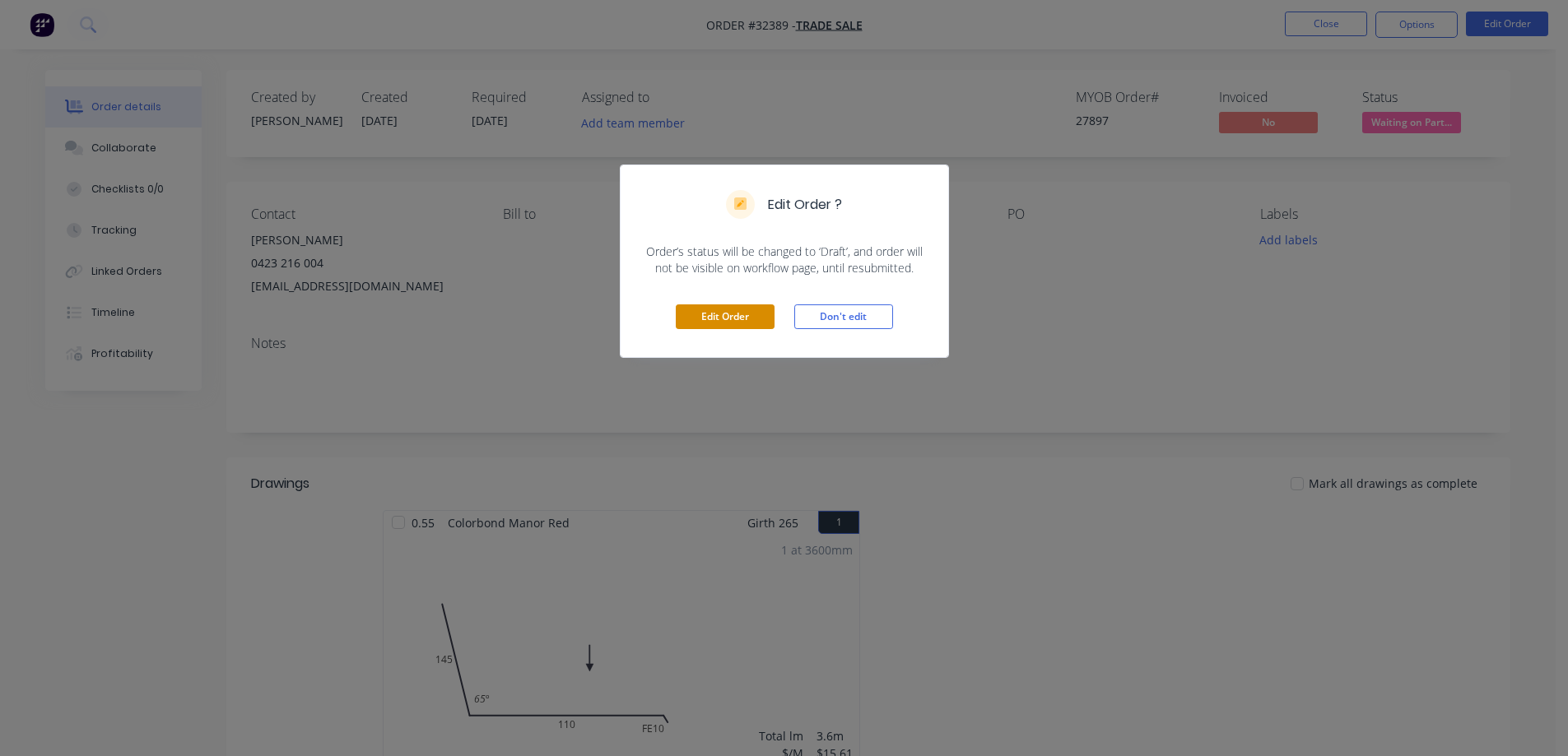
click at [727, 319] on button "Edit Order" at bounding box center [724, 317] width 99 height 24
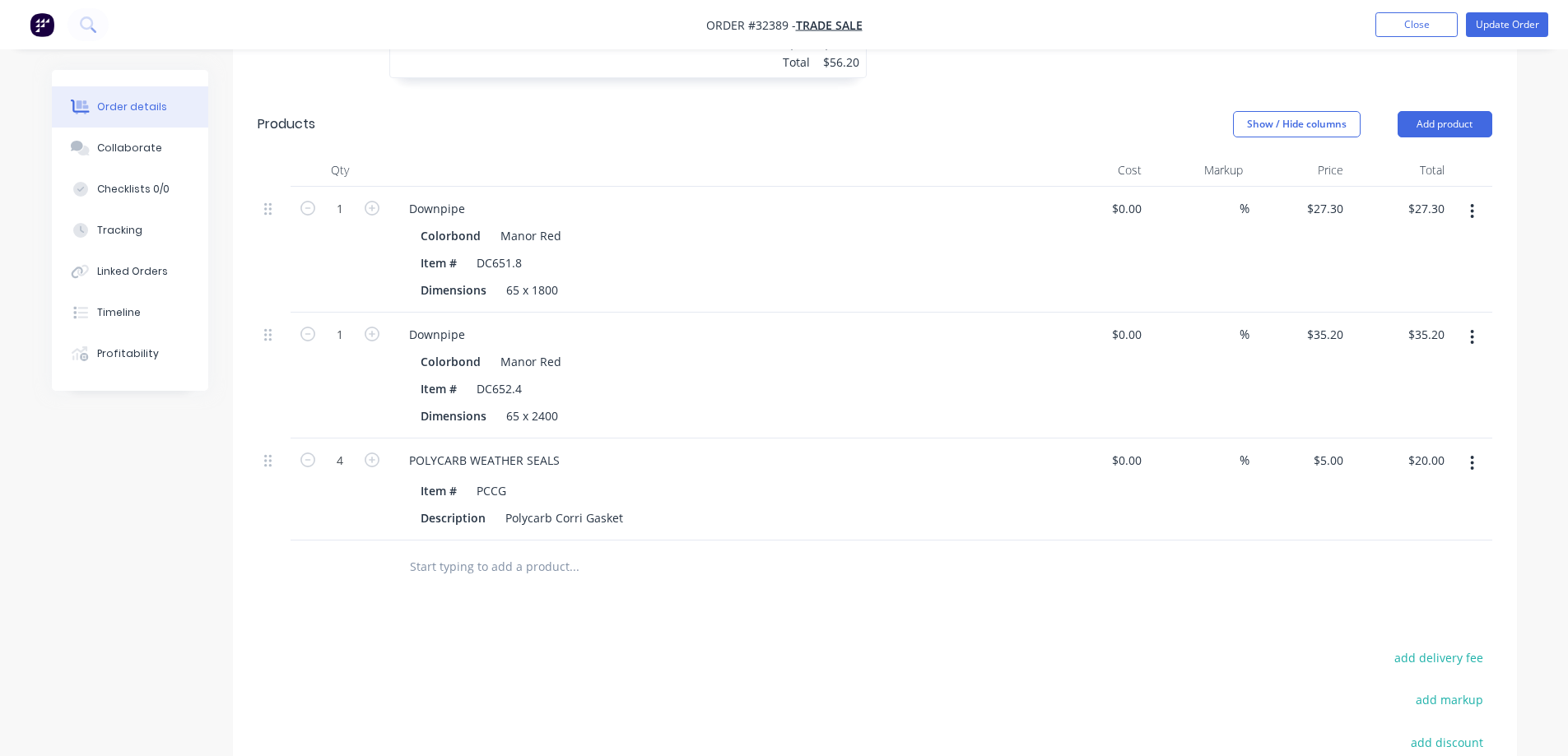
scroll to position [906, 0]
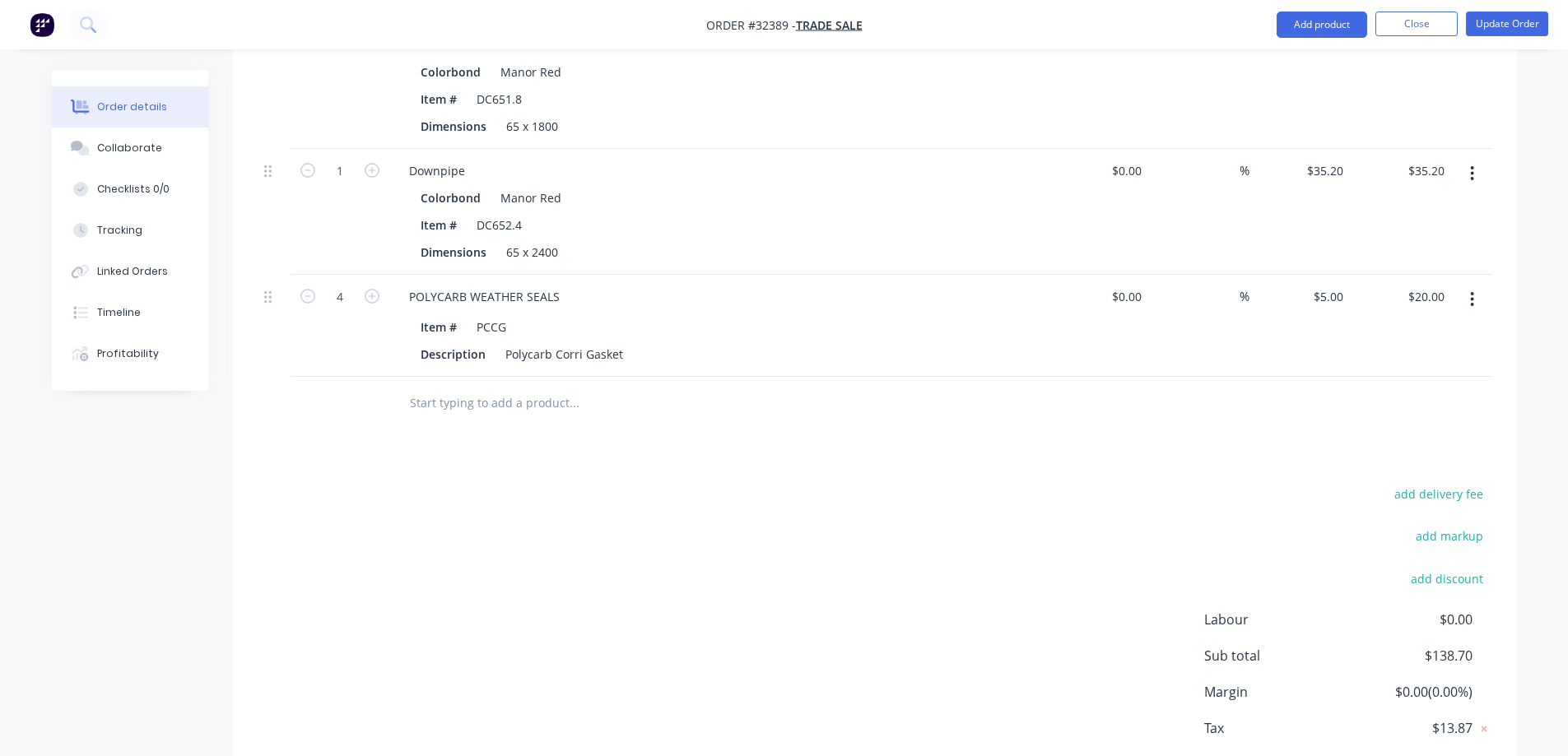
click at [506, 388] on input "text" at bounding box center [574, 402] width 329 height 33
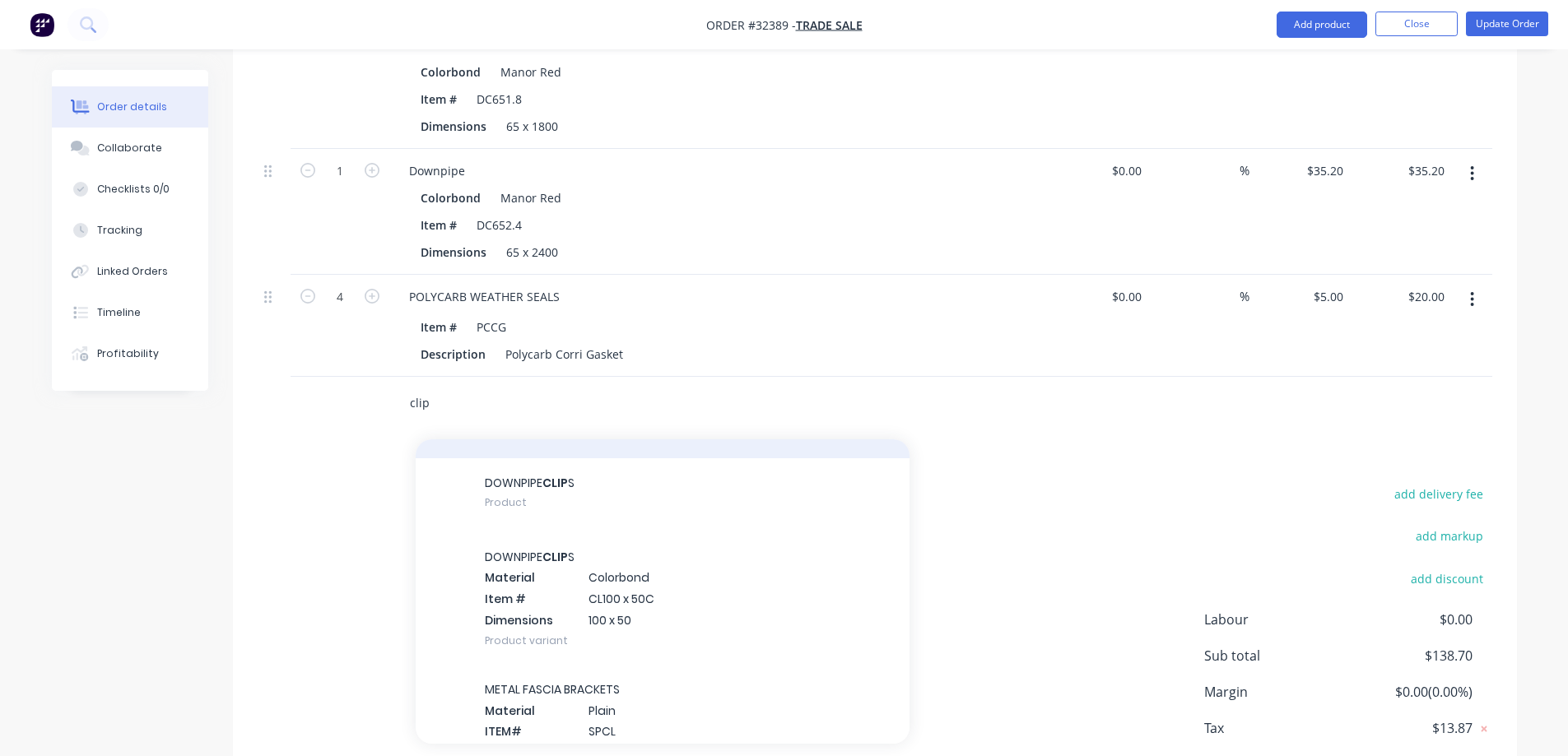
scroll to position [83, 0]
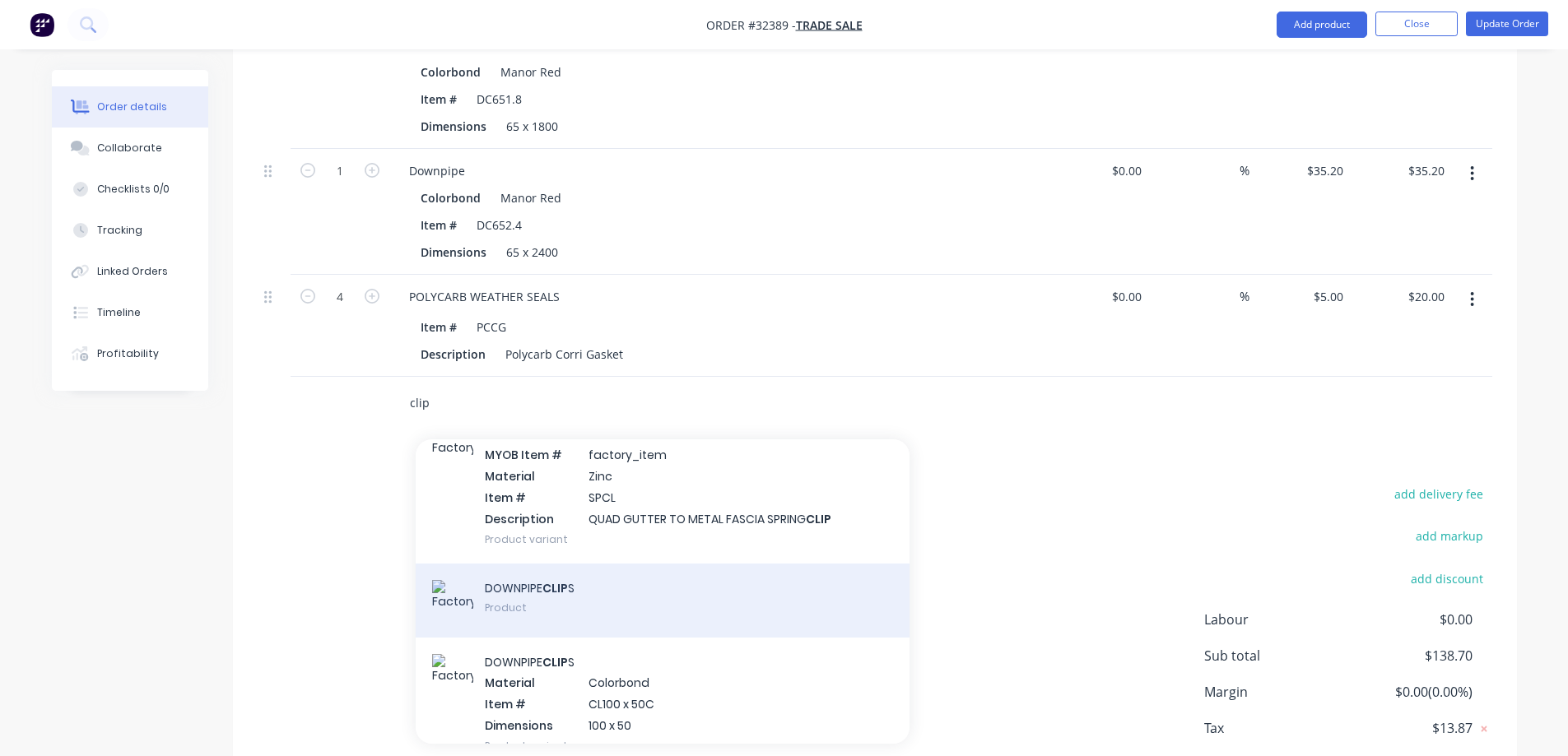
type input "clip"
click at [602, 584] on div "DOWNPIPE CLIP S Product" at bounding box center [662, 600] width 494 height 74
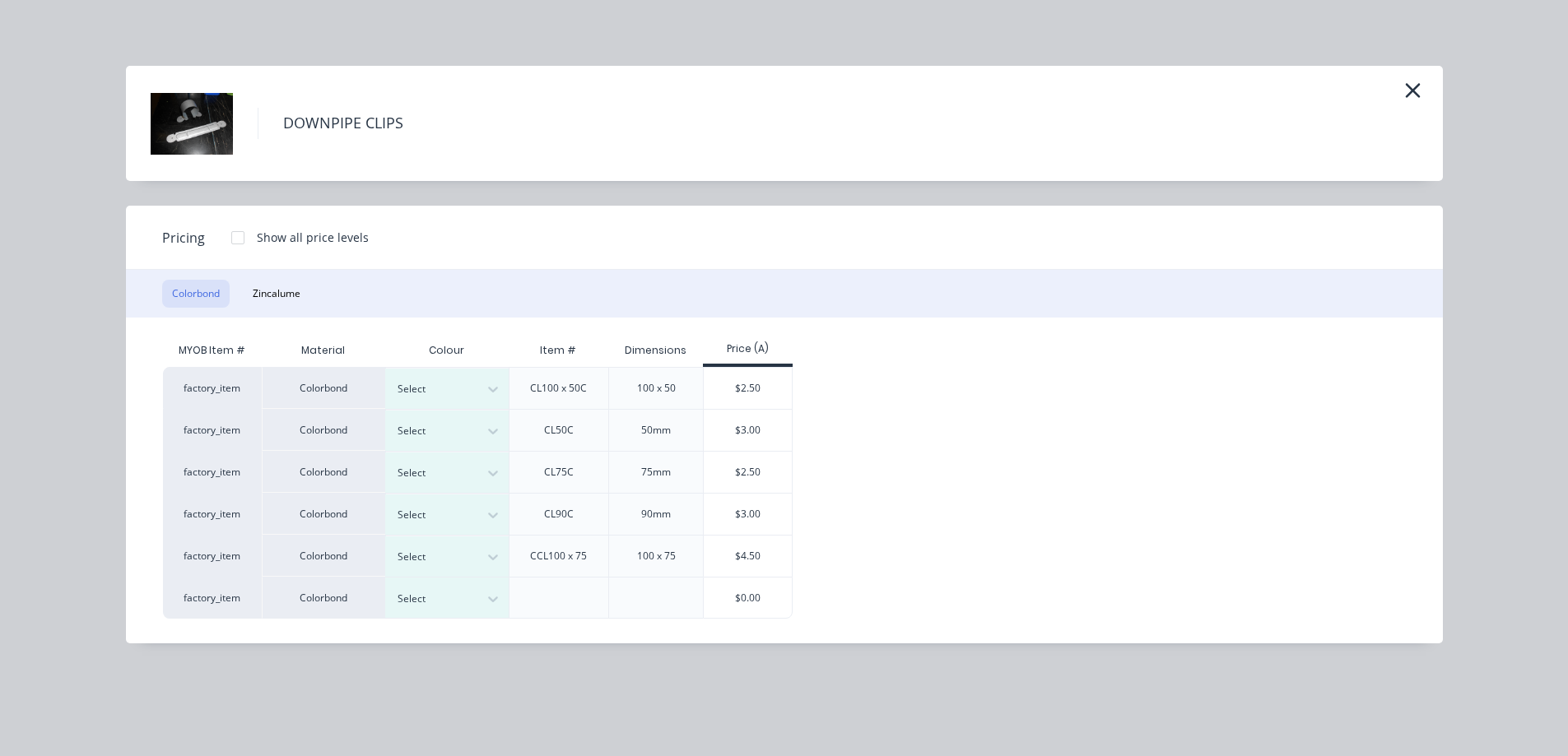
click at [1404, 90] on icon "button" at bounding box center [1413, 90] width 17 height 24
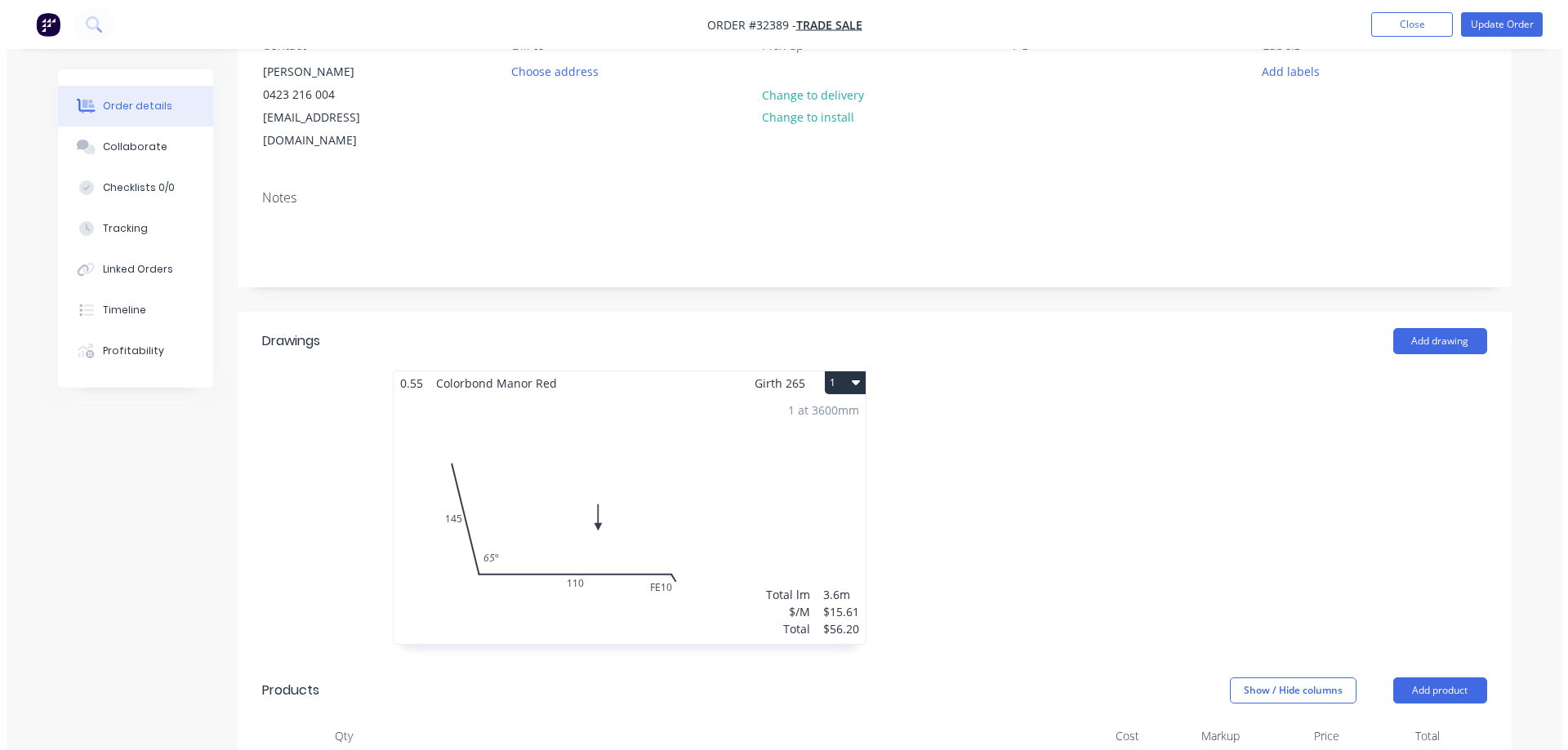
scroll to position [0, 0]
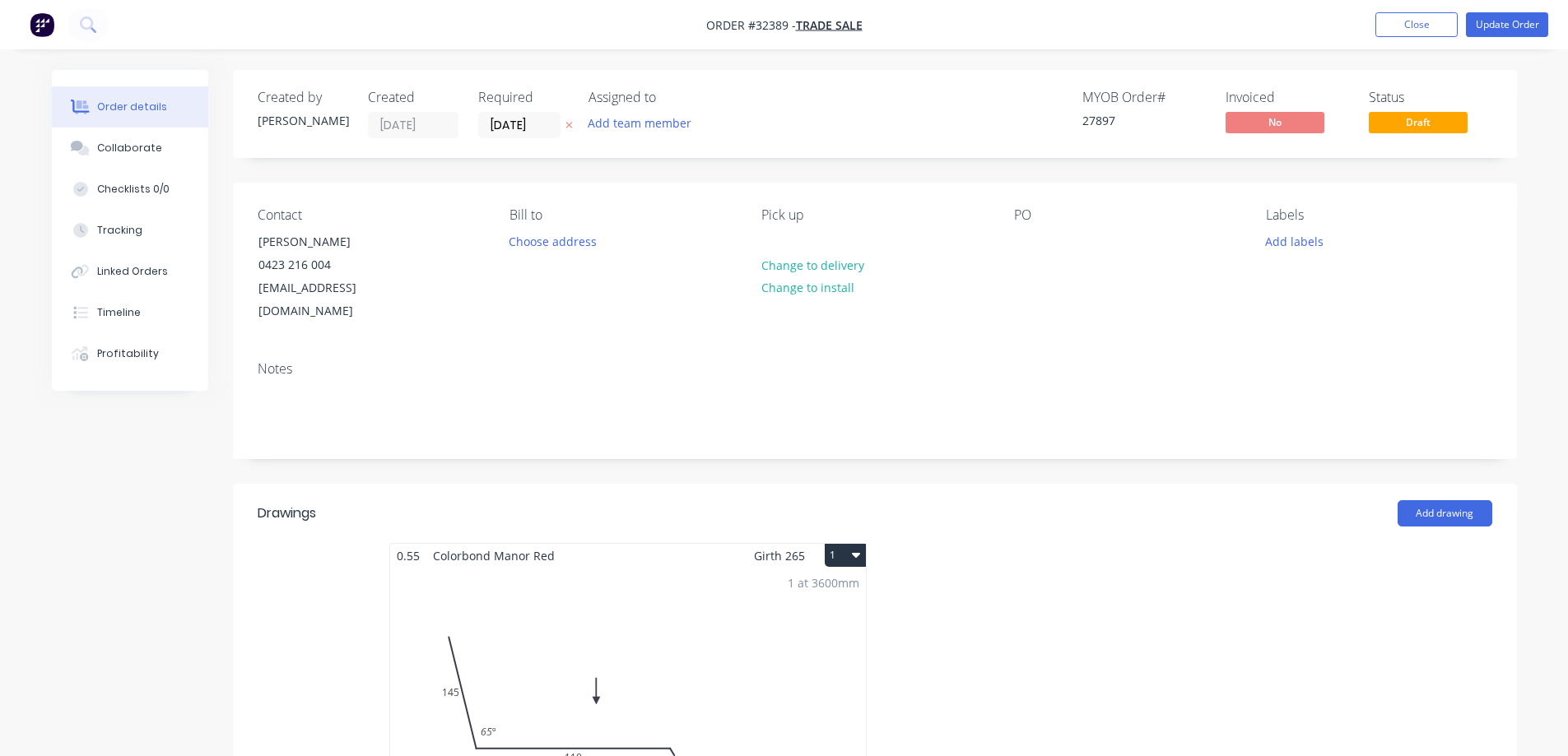
click at [39, 27] on img "button" at bounding box center [42, 24] width 24 height 24
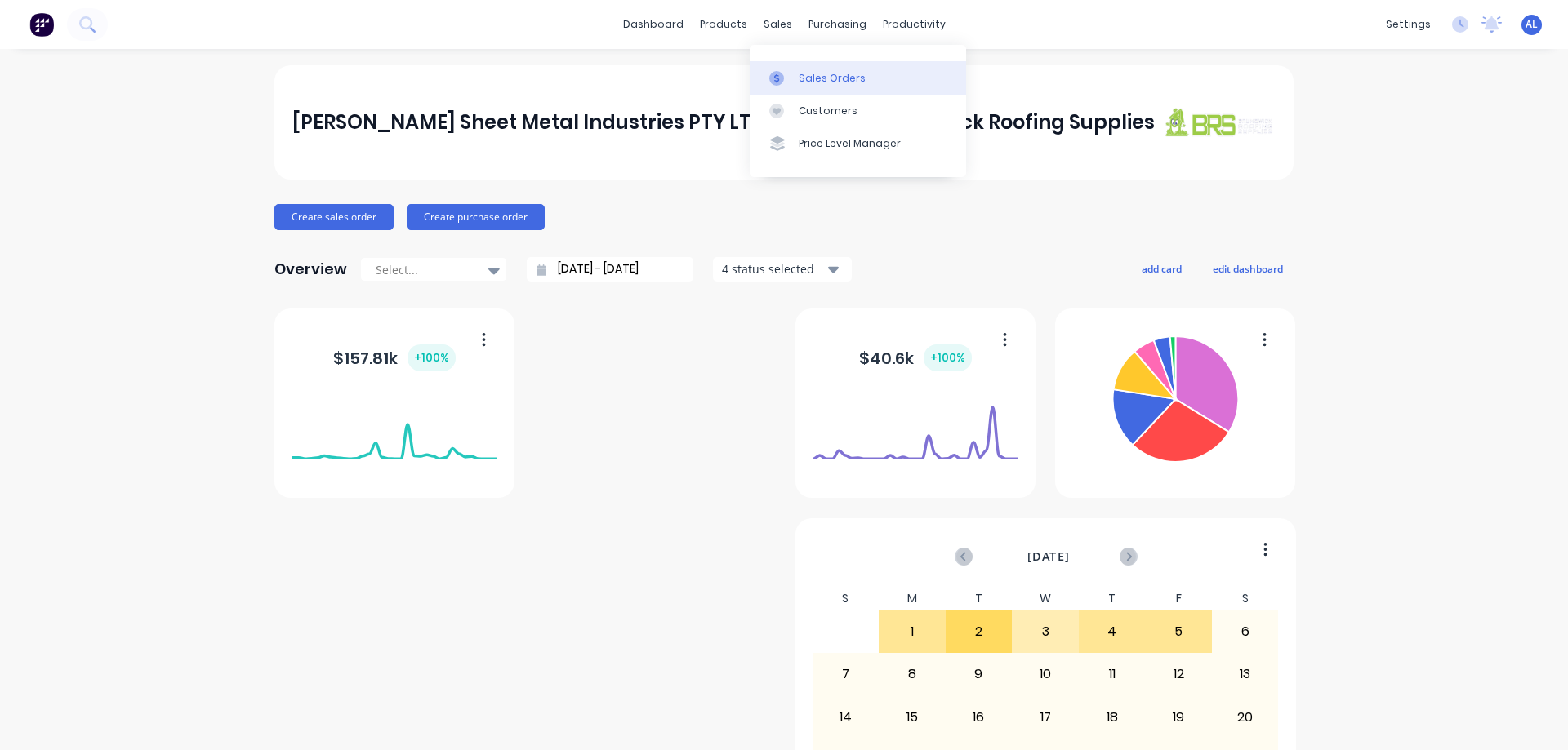
click at [829, 79] on div "Sales Orders" at bounding box center [833, 78] width 67 height 15
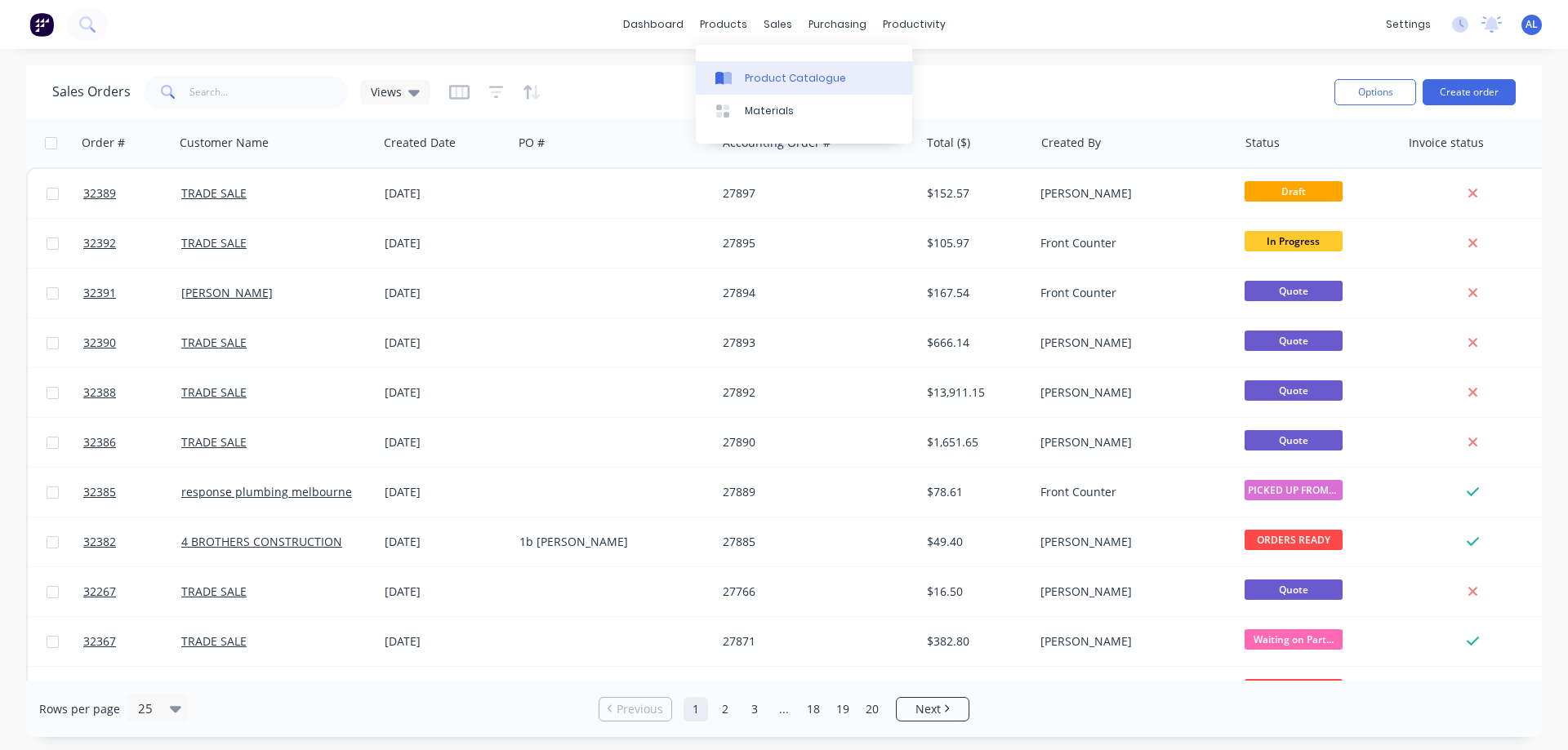
click at [755, 89] on link "Product Catalogue" at bounding box center [805, 77] width 217 height 33
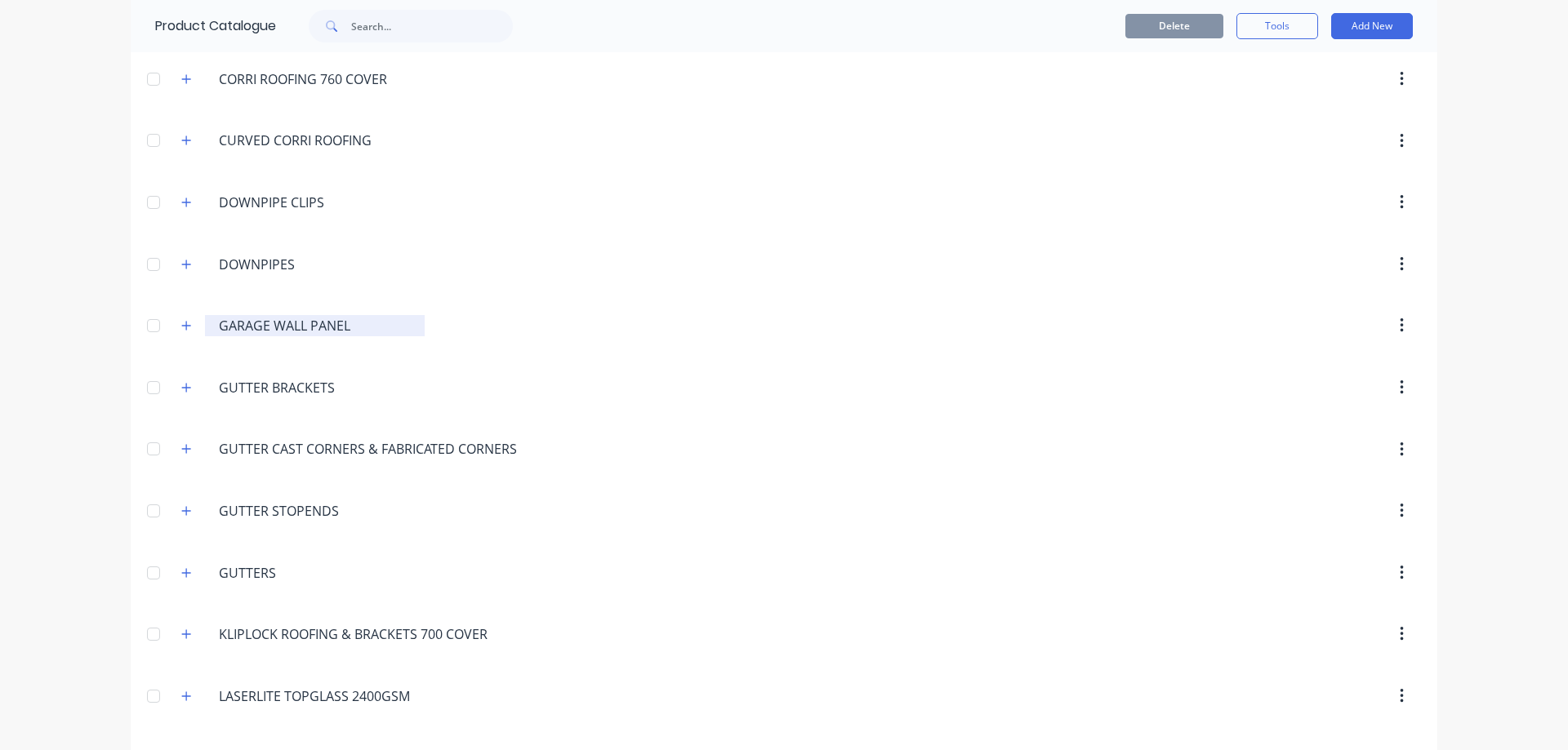
scroll to position [463, 0]
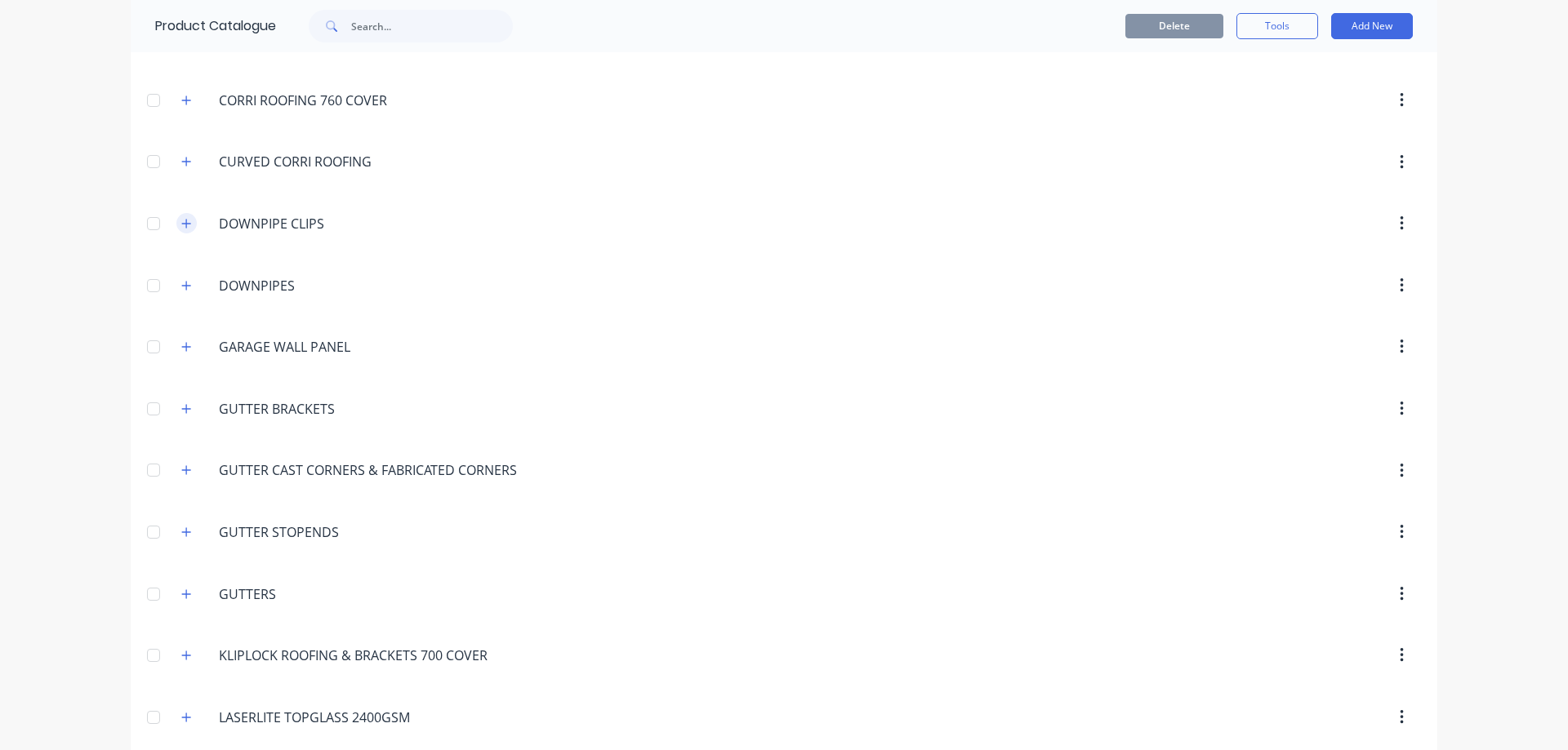
click at [182, 222] on icon "button" at bounding box center [186, 224] width 10 height 11
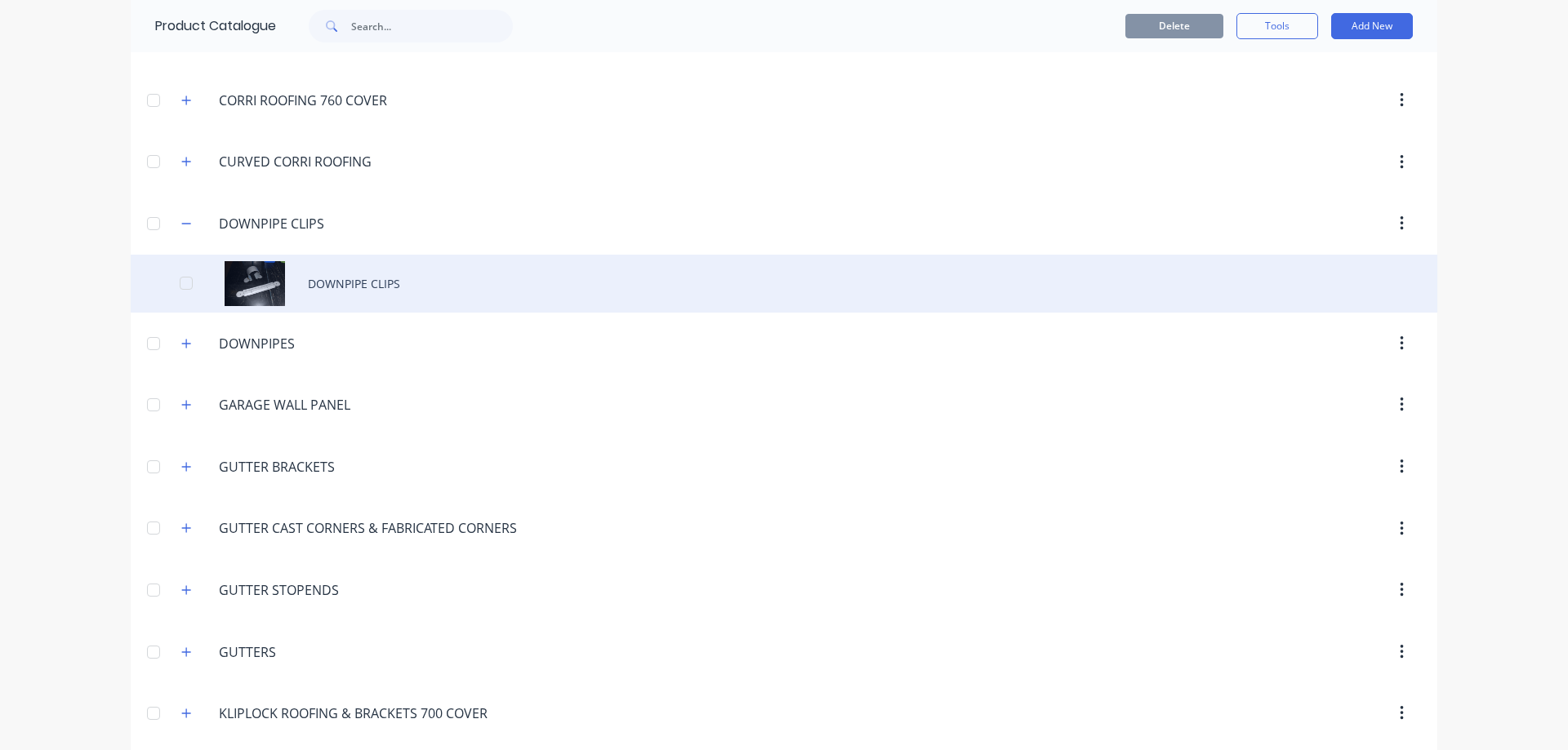
click at [390, 286] on div "DOWNPIPE CLIPS" at bounding box center [784, 284] width 1307 height 58
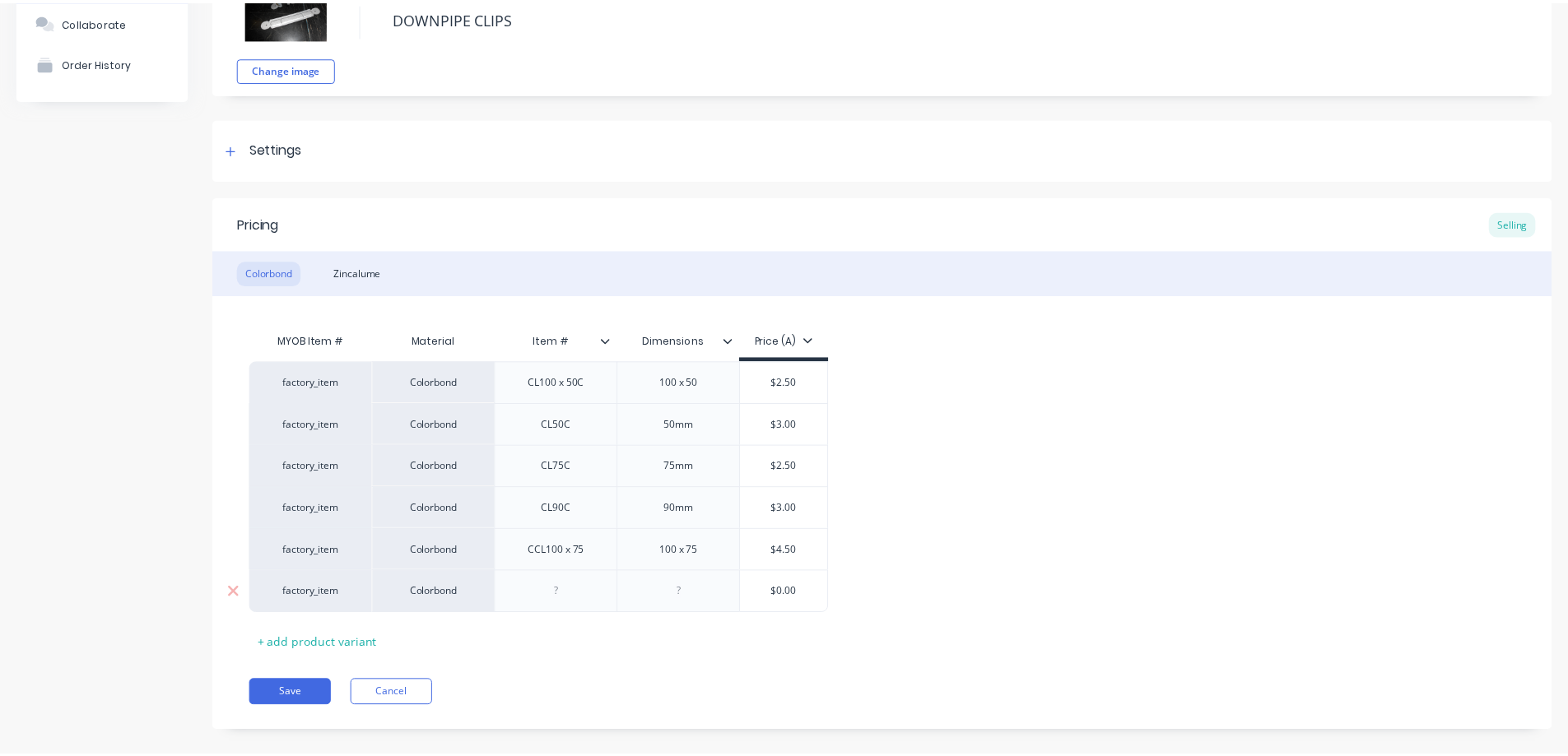
scroll to position [145, 0]
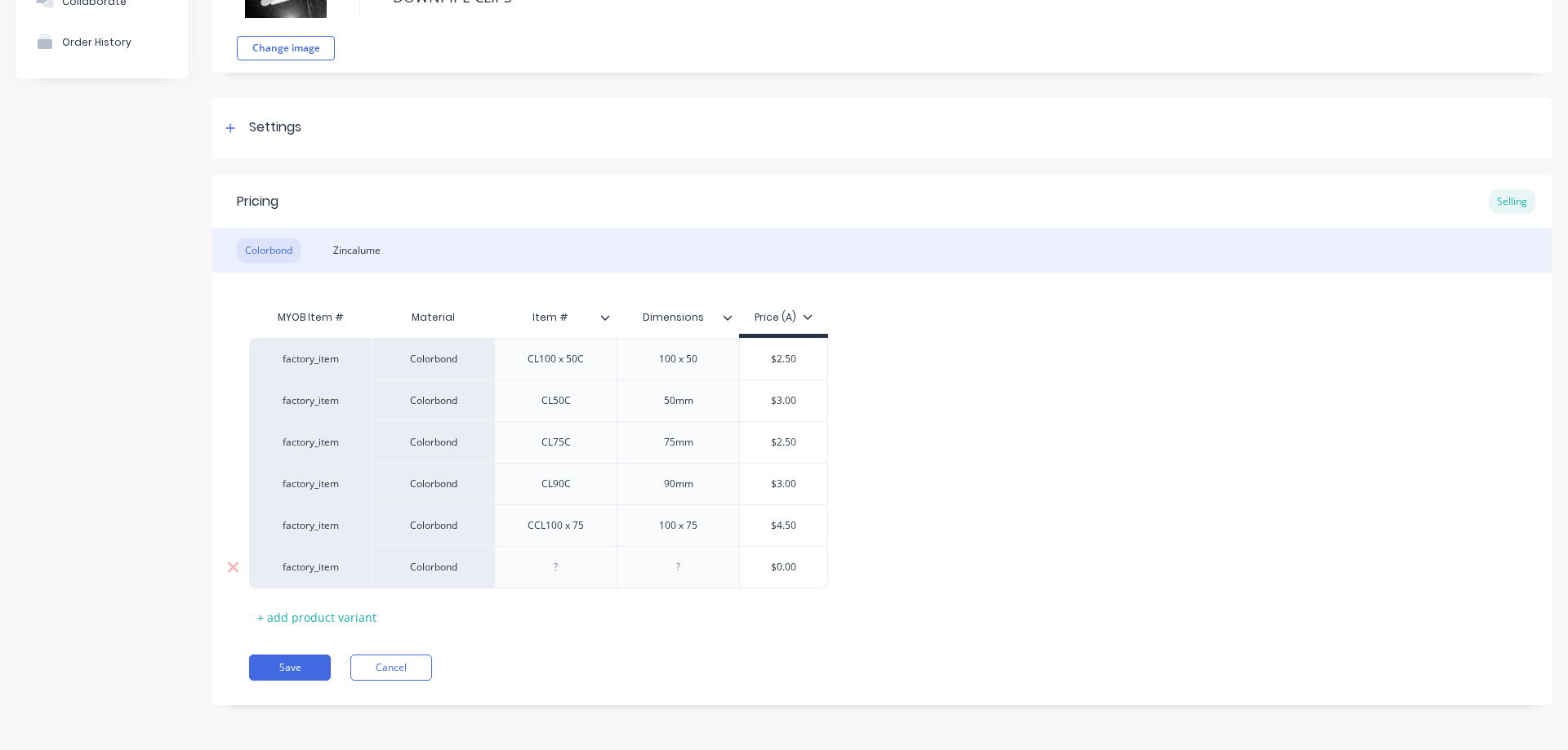
type textarea "x"
drag, startPoint x: 567, startPoint y: 576, endPoint x: 573, endPoint y: 590, distance: 15.2
click at [568, 576] on div at bounding box center [556, 567] width 82 height 21
click at [683, 565] on div at bounding box center [679, 567] width 82 height 21
type textarea "x"
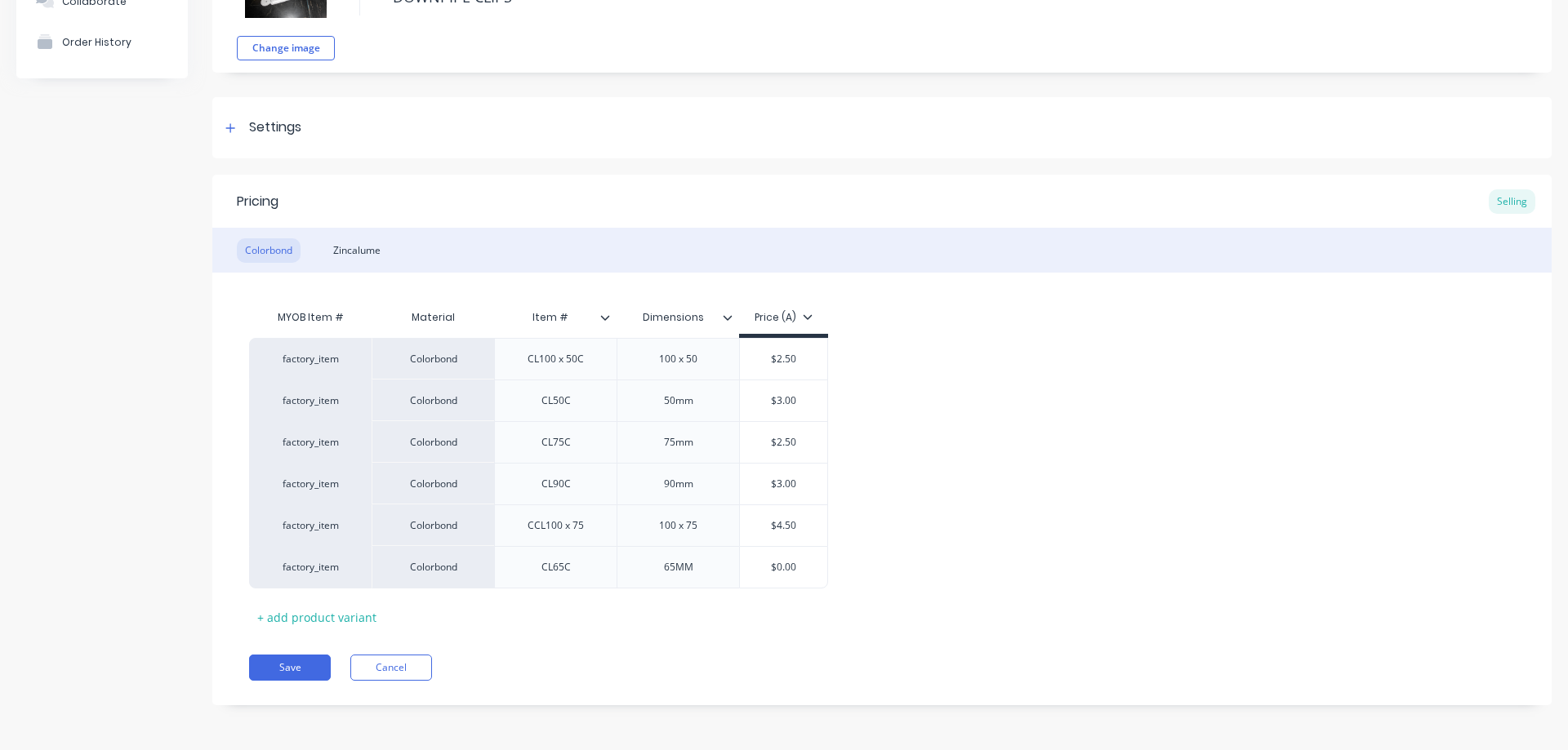
drag, startPoint x: 789, startPoint y: 563, endPoint x: 892, endPoint y: 610, distance: 113.2
click at [793, 561] on input "text" at bounding box center [784, 567] width 88 height 15
type textarea "x"
type input "$0.00"
click at [796, 570] on input "$0.00" at bounding box center [784, 567] width 88 height 15
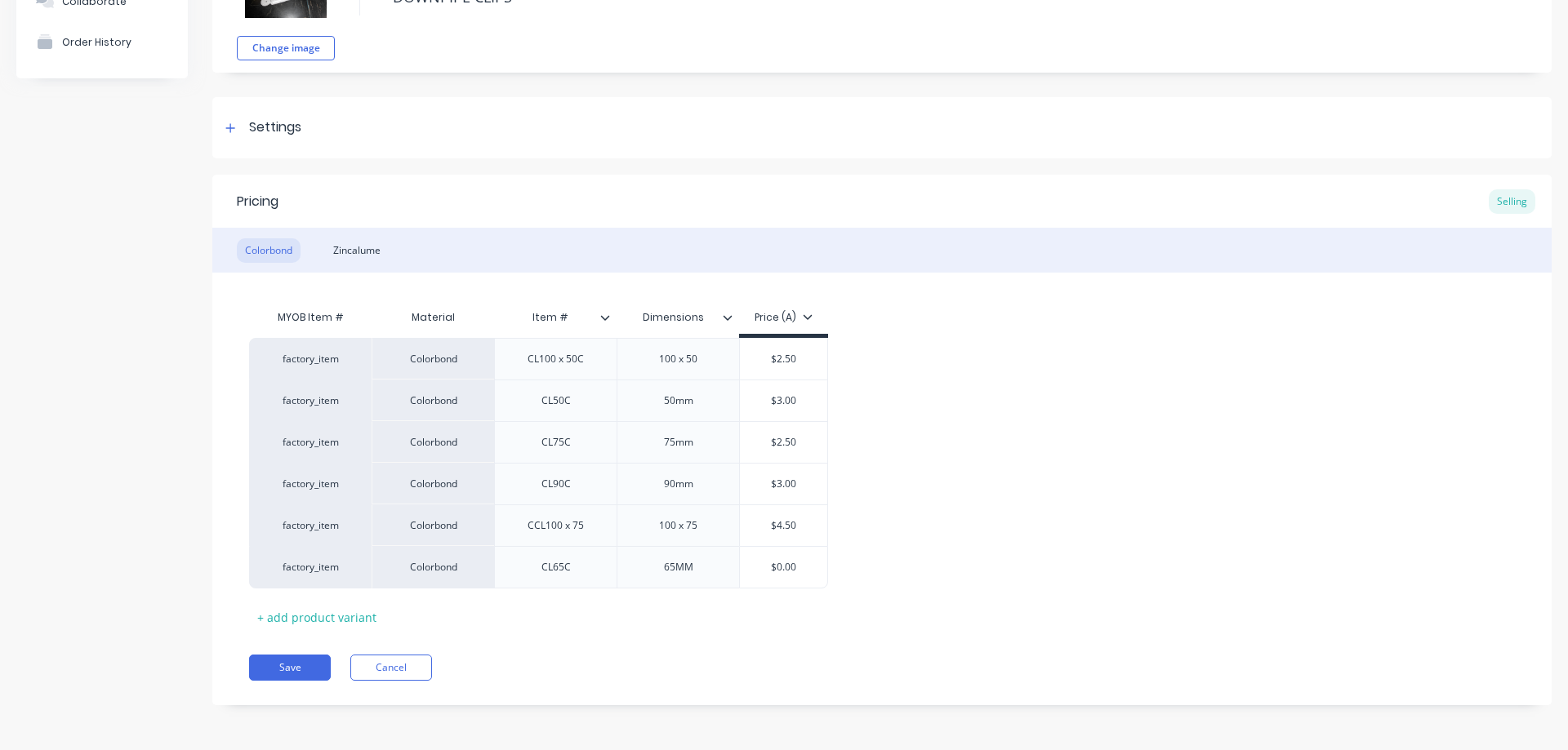
type textarea "x"
type input "$0.0"
type textarea "x"
type input "$0."
type textarea "x"
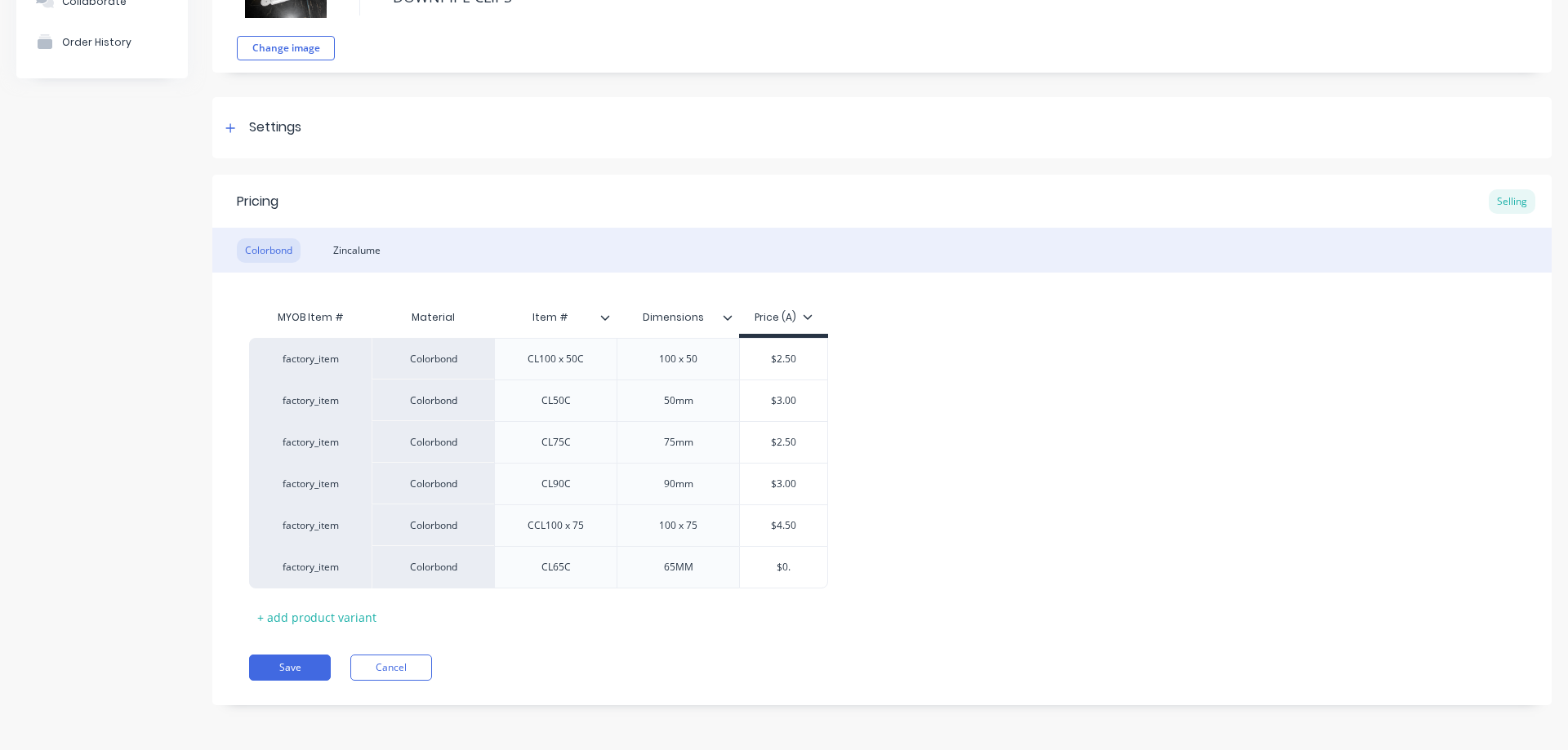
type input "$0"
type textarea "x"
type input "$"
type textarea "x"
type input "$3"
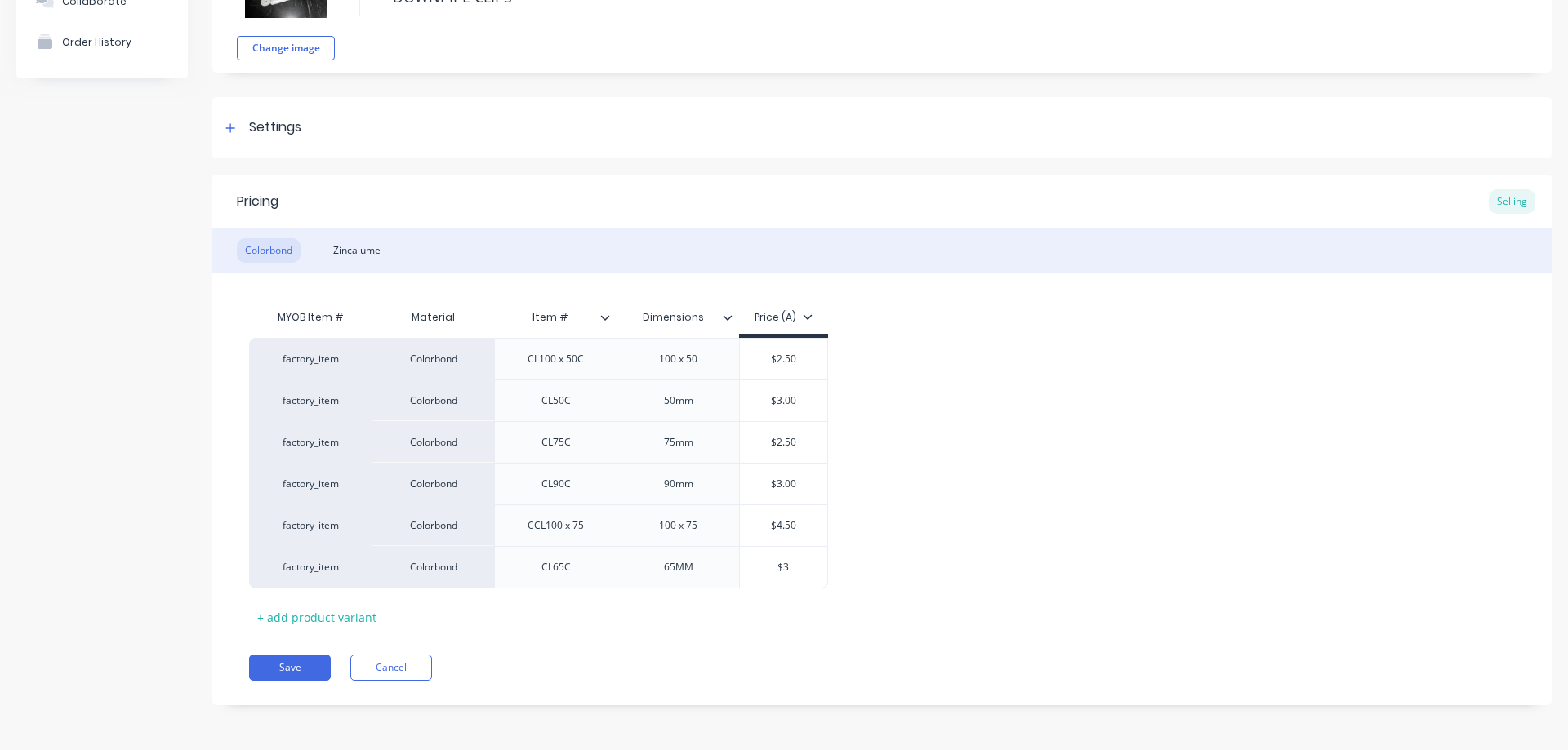
type textarea "x"
type input "$3."
type textarea "x"
type input "$3.5"
type textarea "x"
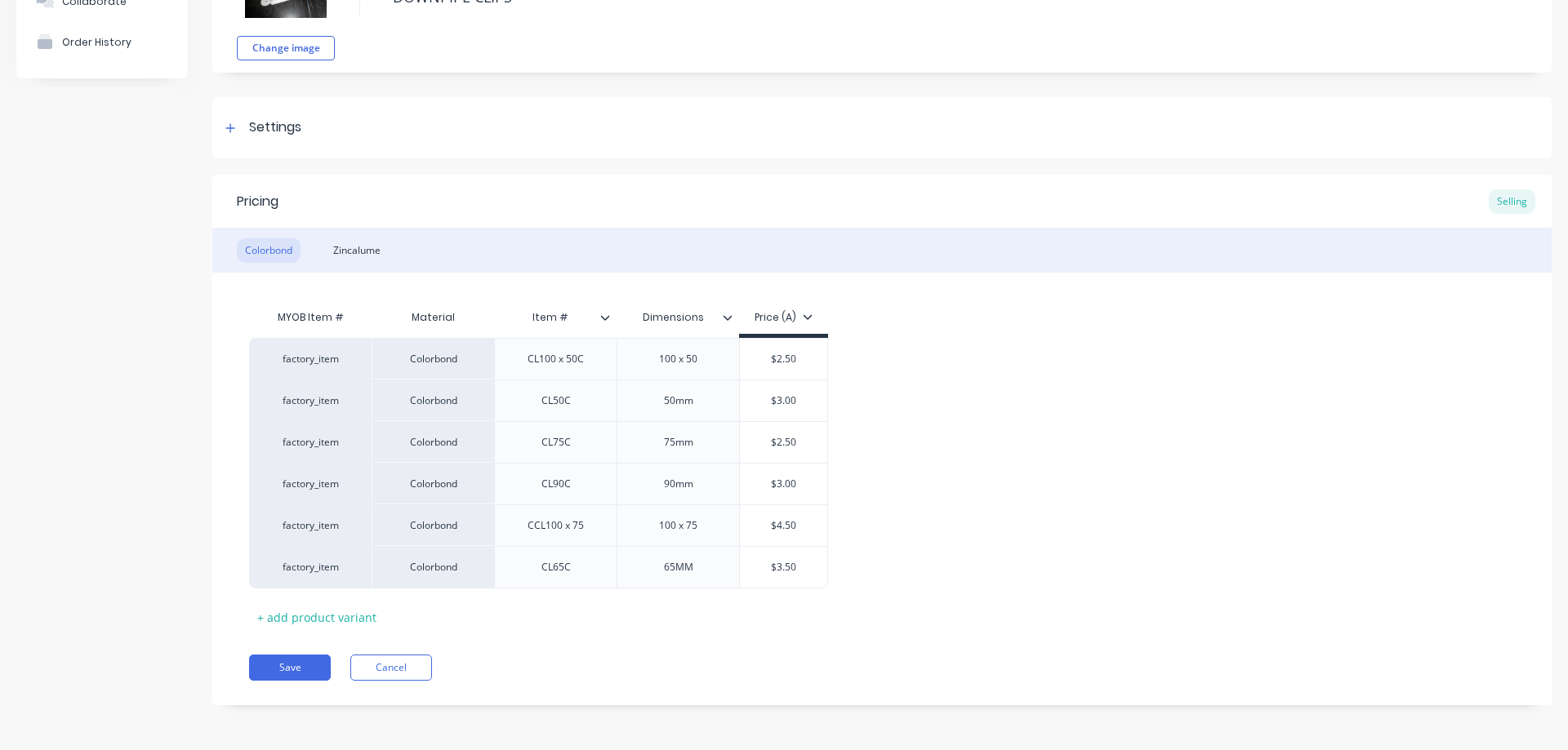
type input "$3.50"
click at [796, 629] on div "MYOB Item # Material Item # Dimensions Price (A) factory_item Colorbond CL100 x…" at bounding box center [882, 465] width 1266 height 329
type input "$3.00"
click at [801, 399] on input "$3.00" at bounding box center [784, 401] width 88 height 15
type textarea "x"
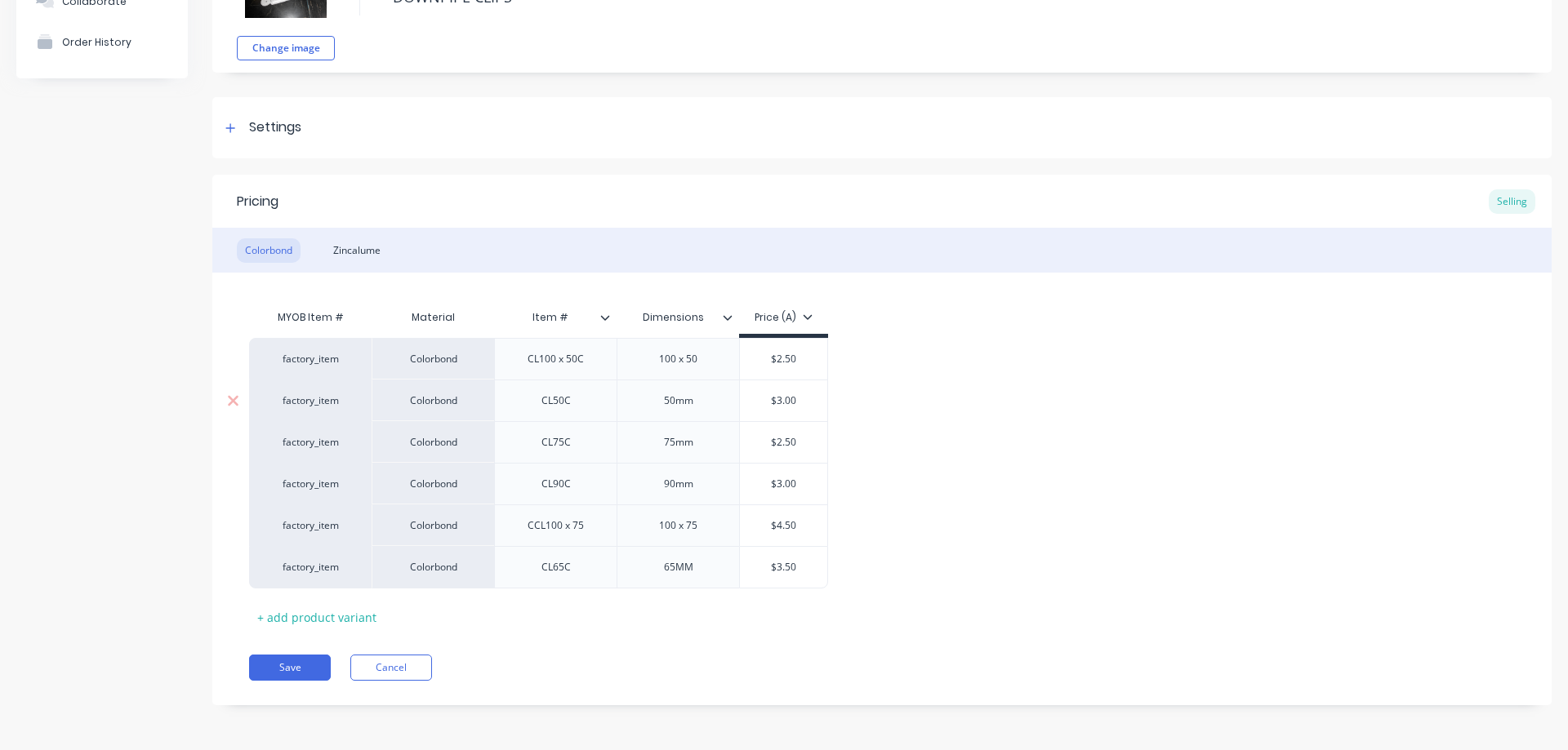
type input "$3.0"
type textarea "x"
type input "$3."
type textarea "x"
type input "$3.5"
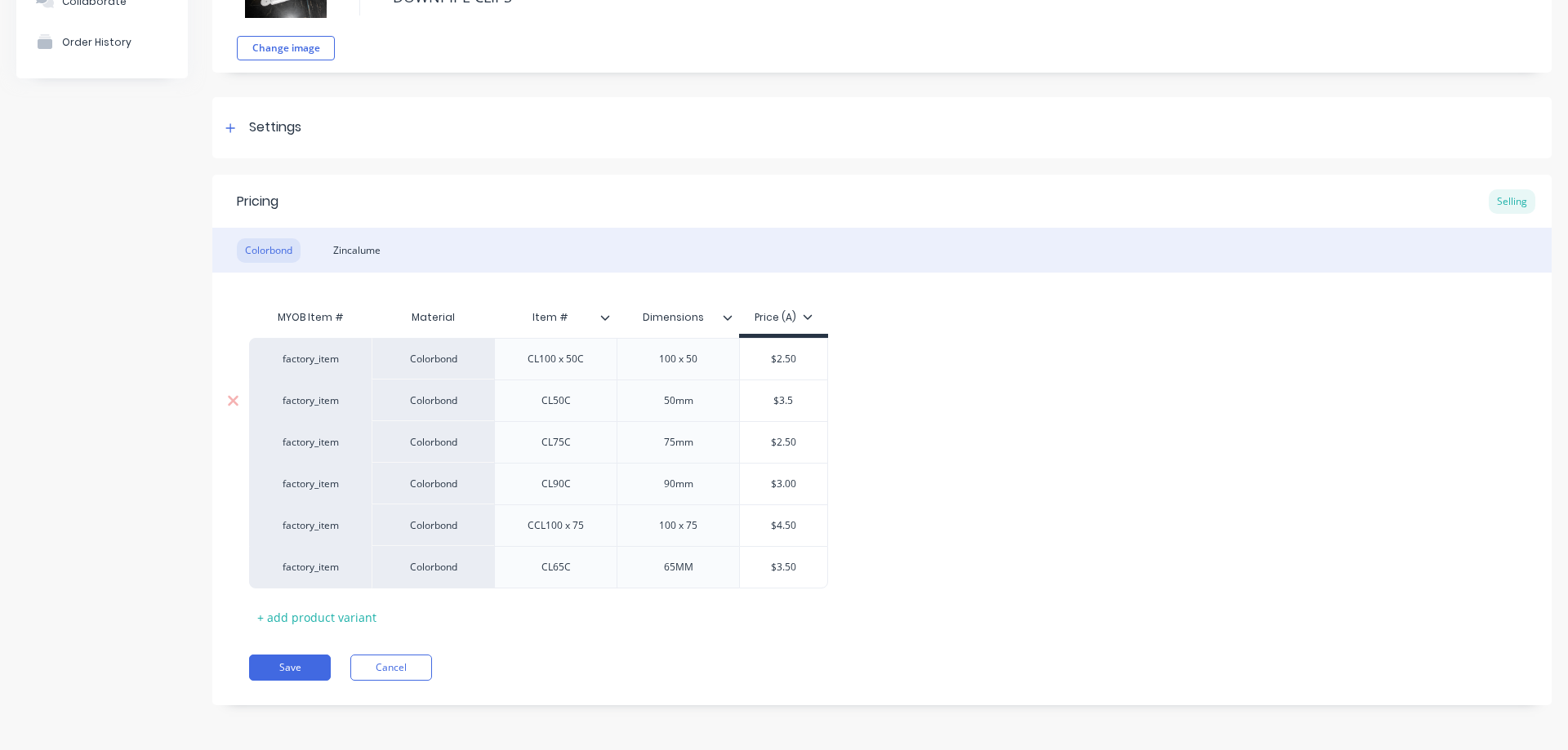
type textarea "x"
type input "$3.50"
type input "$3.00"
drag, startPoint x: 794, startPoint y: 484, endPoint x: 804, endPoint y: 491, distance: 12.2
click at [797, 485] on input "$3.00" at bounding box center [784, 484] width 88 height 15
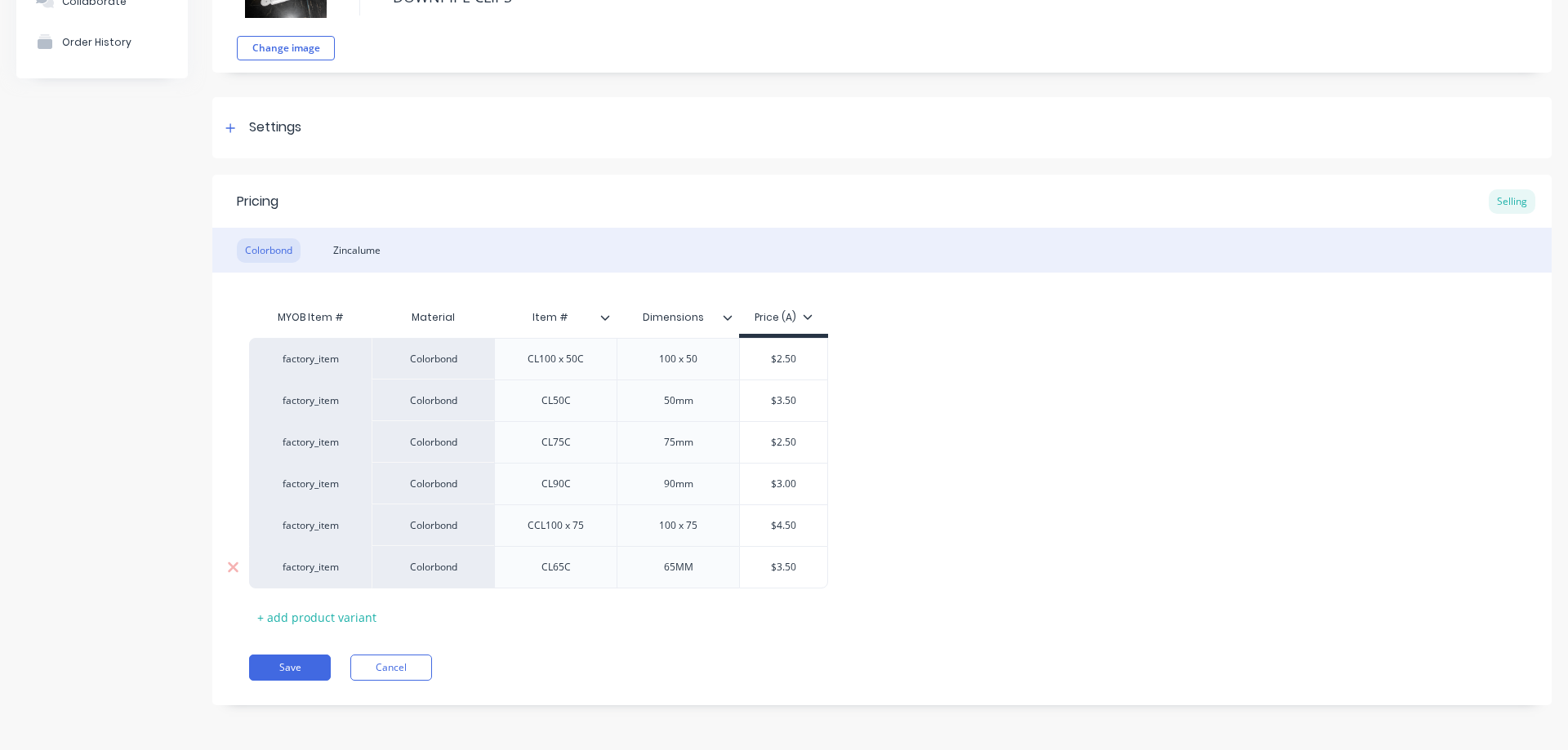
type textarea "x"
type input "$3.0"
type textarea "x"
type input "$3."
type textarea "x"
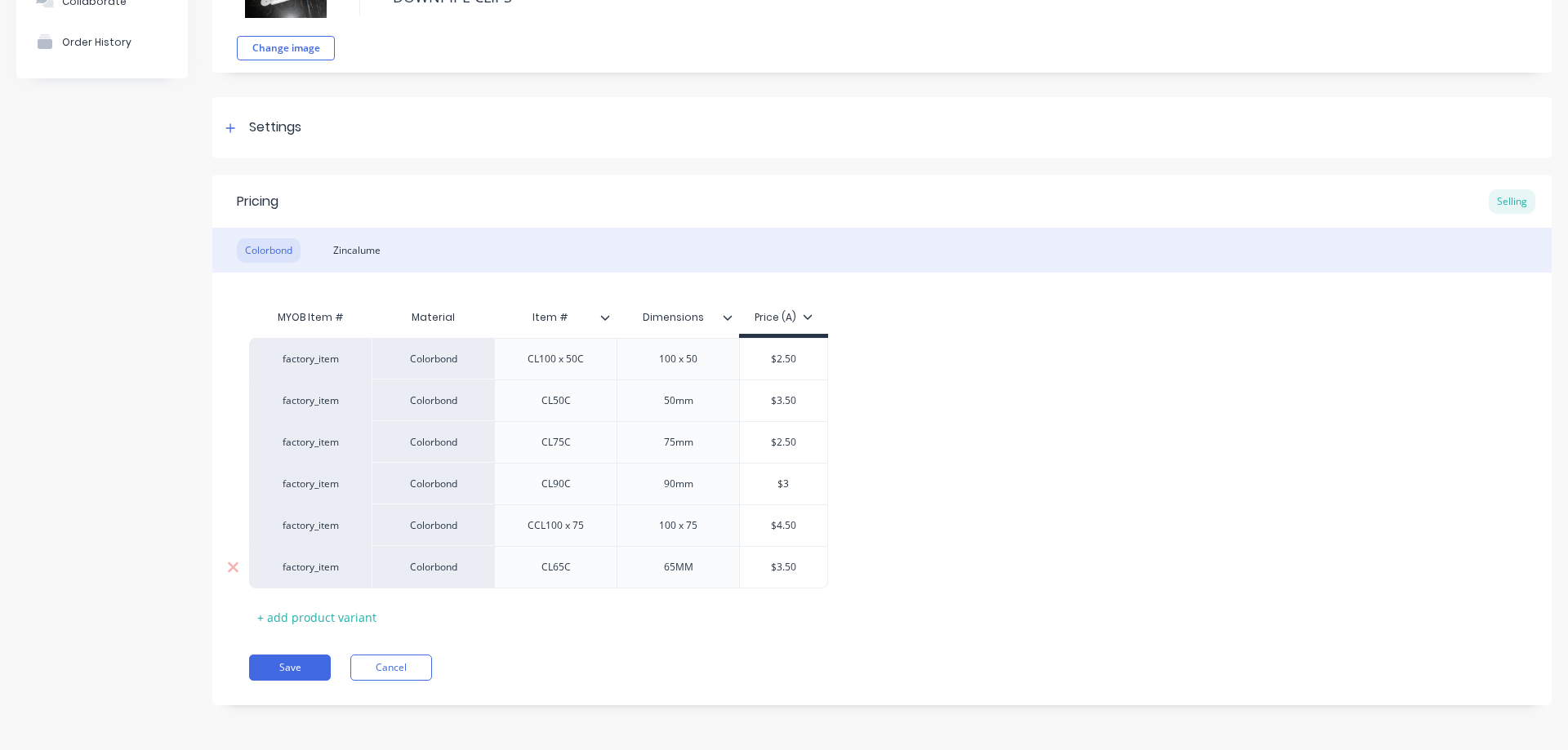
type input "$"
type textarea "x"
type input "$4"
type textarea "x"
type input "$4."
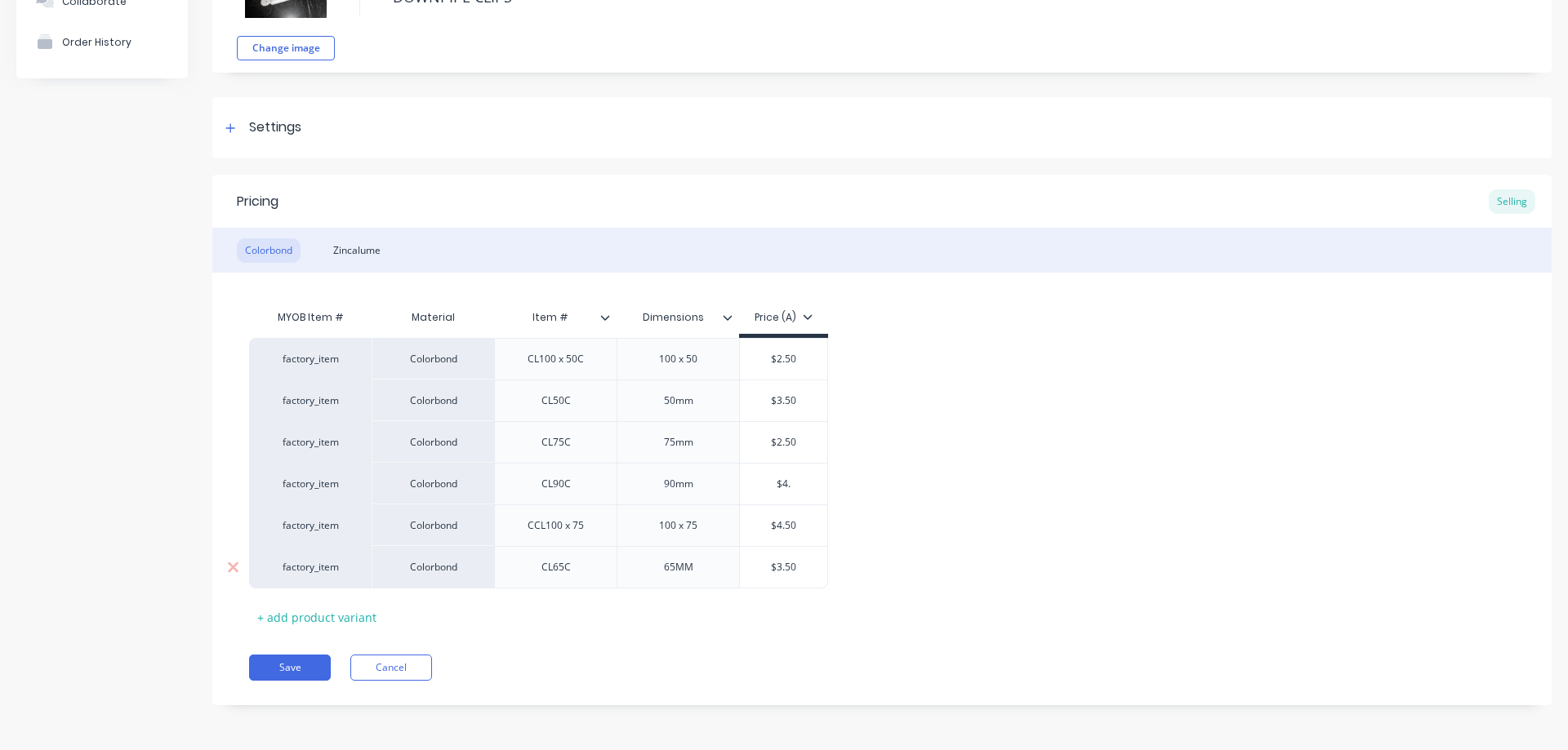
type textarea "x"
type input "$4.0"
type textarea "x"
type input "$4.00"
type input "$2.50"
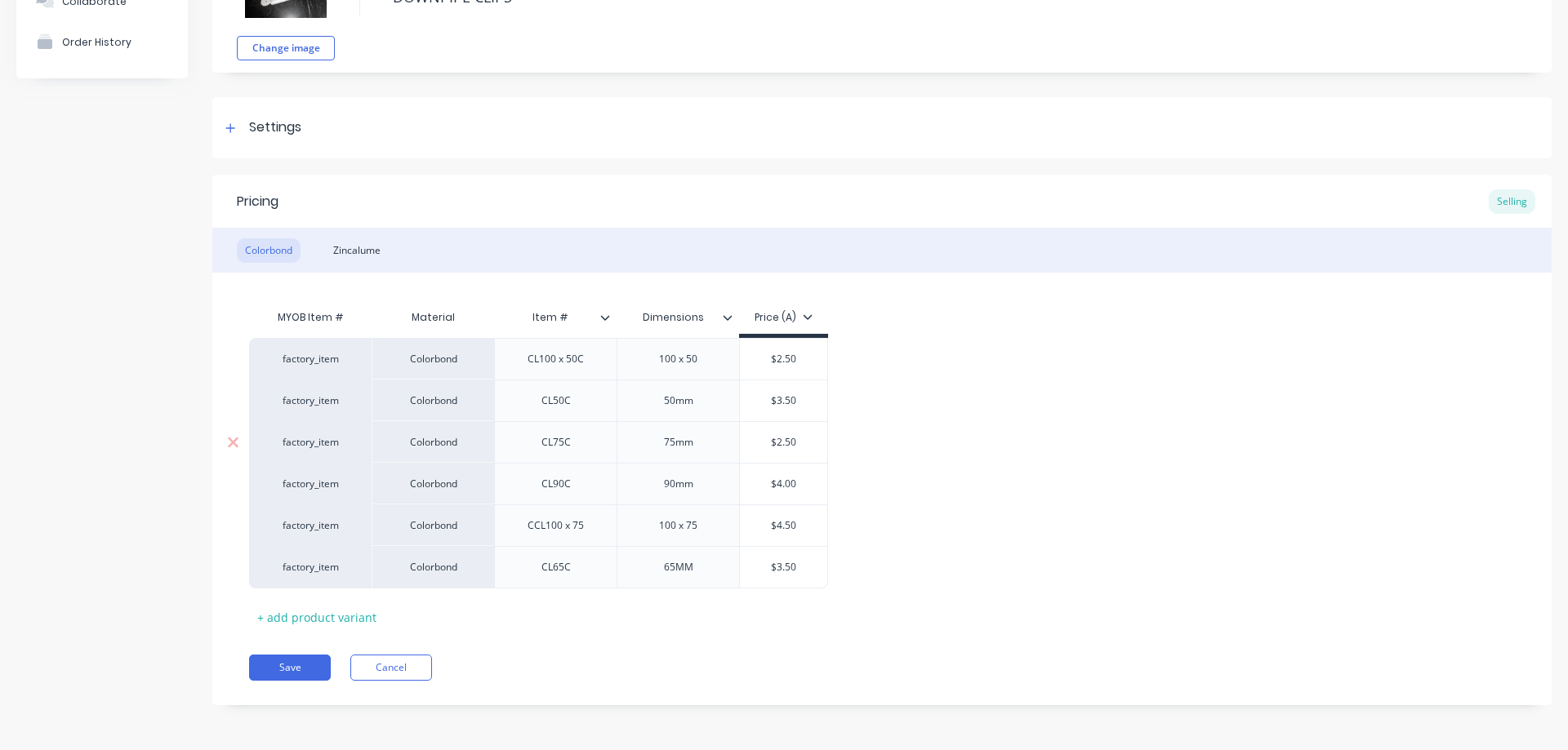
click at [798, 446] on input "$2.50" at bounding box center [784, 442] width 88 height 15
type textarea "x"
type input "$2."
type textarea "x"
type input "$"
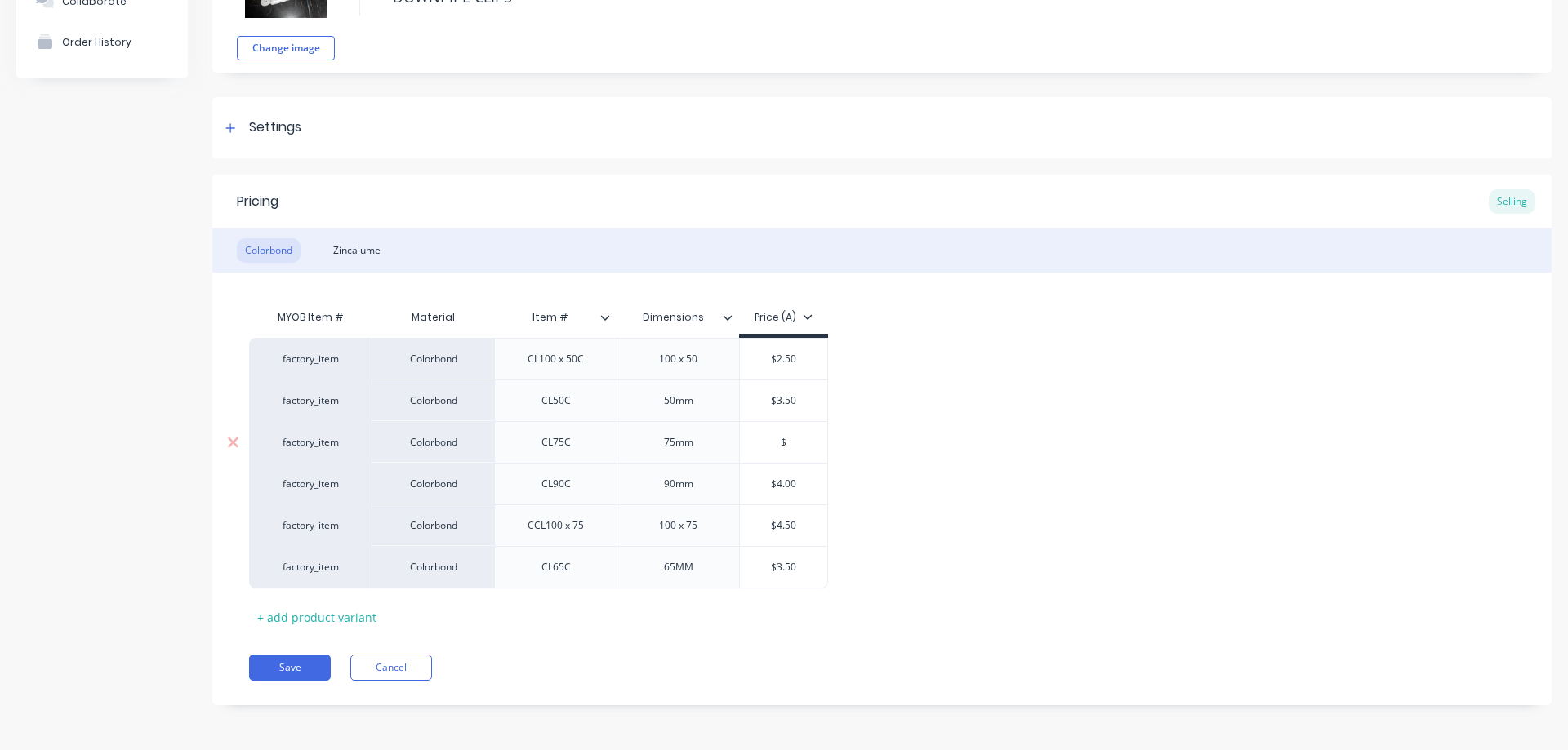
type textarea "x"
type input "$3"
type textarea "x"
type input "$3."
type textarea "x"
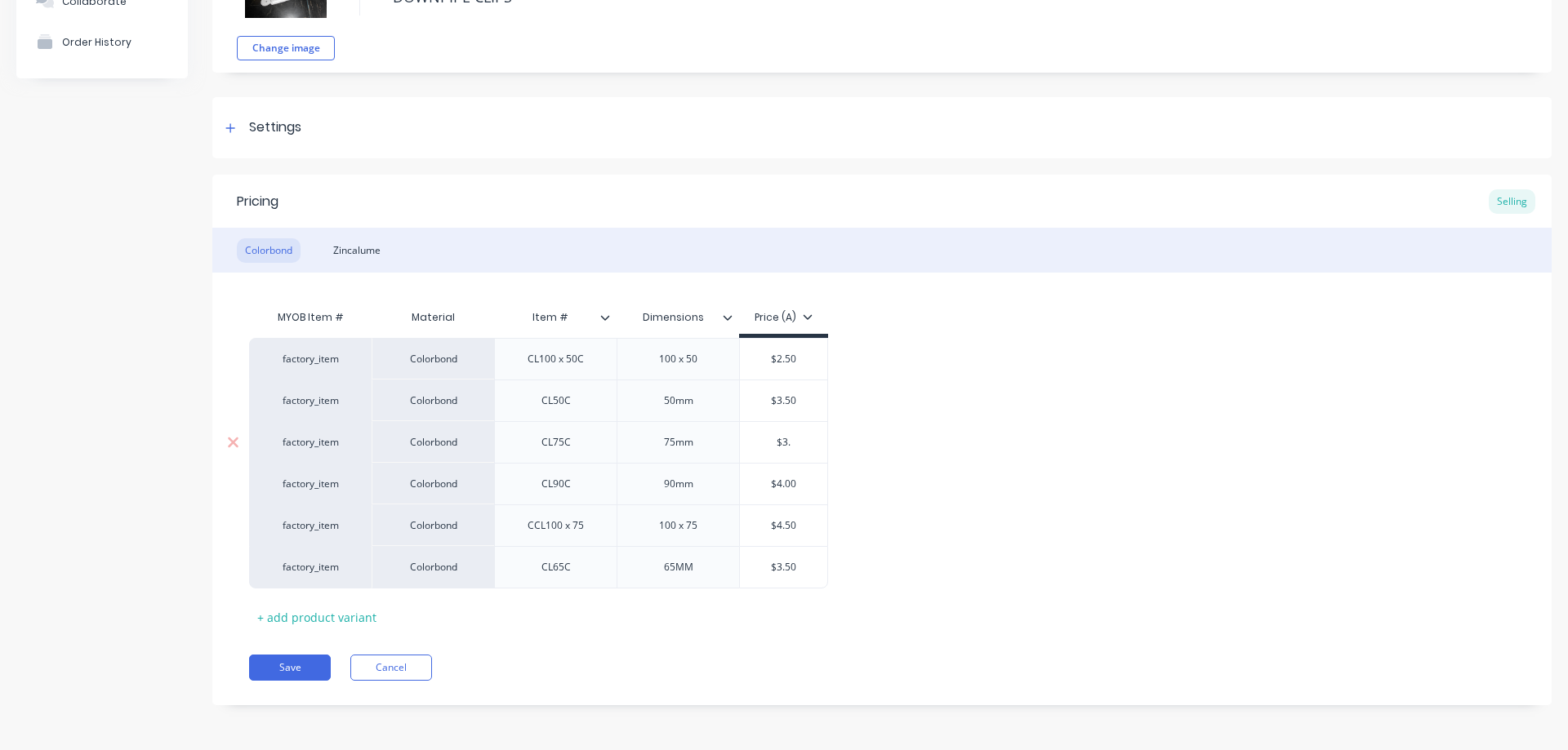
type input "$3.0"
type textarea "x"
type input "$3.00"
click at [307, 663] on button "Save" at bounding box center [290, 668] width 82 height 26
type textarea "x"
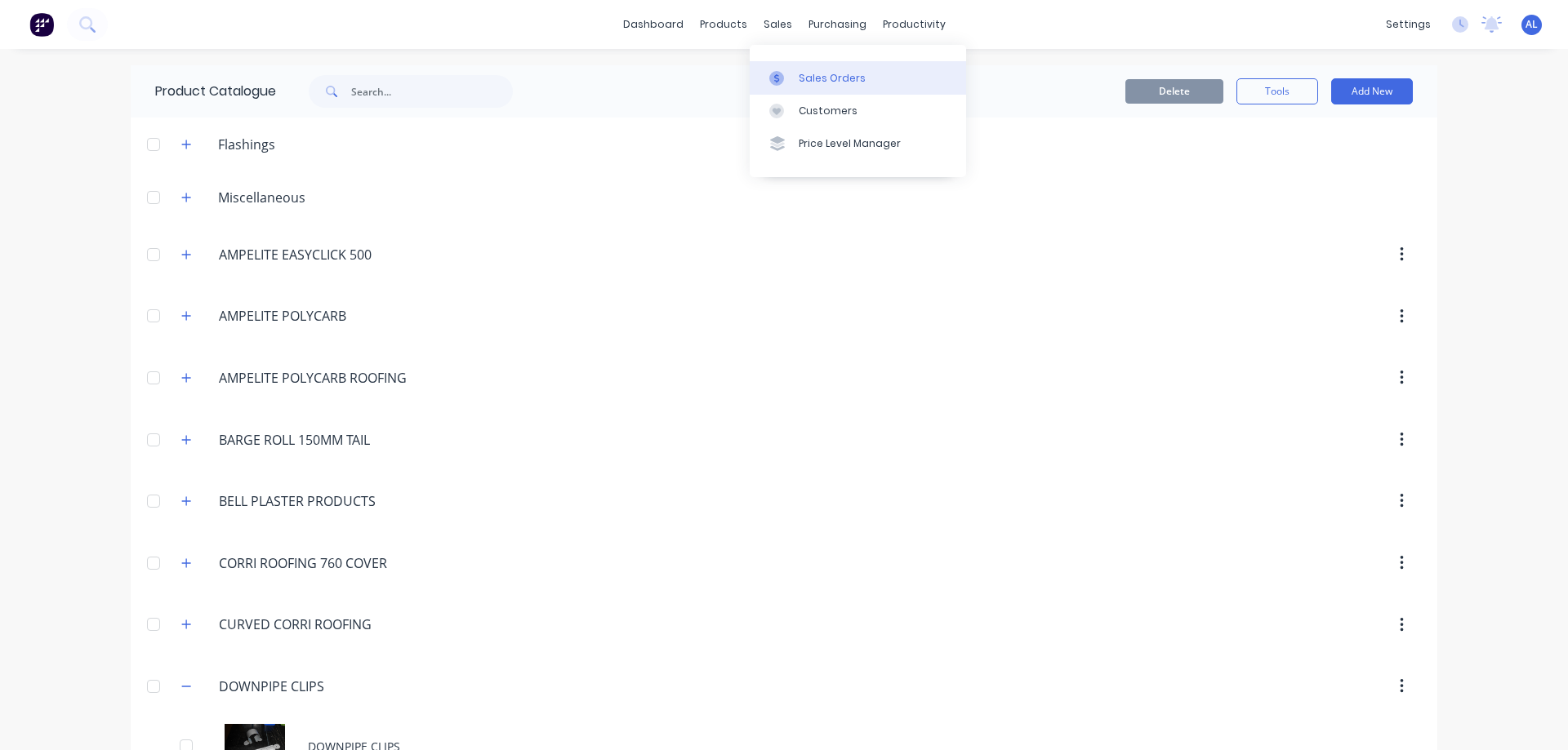
click at [827, 69] on link "Sales Orders" at bounding box center [858, 77] width 217 height 33
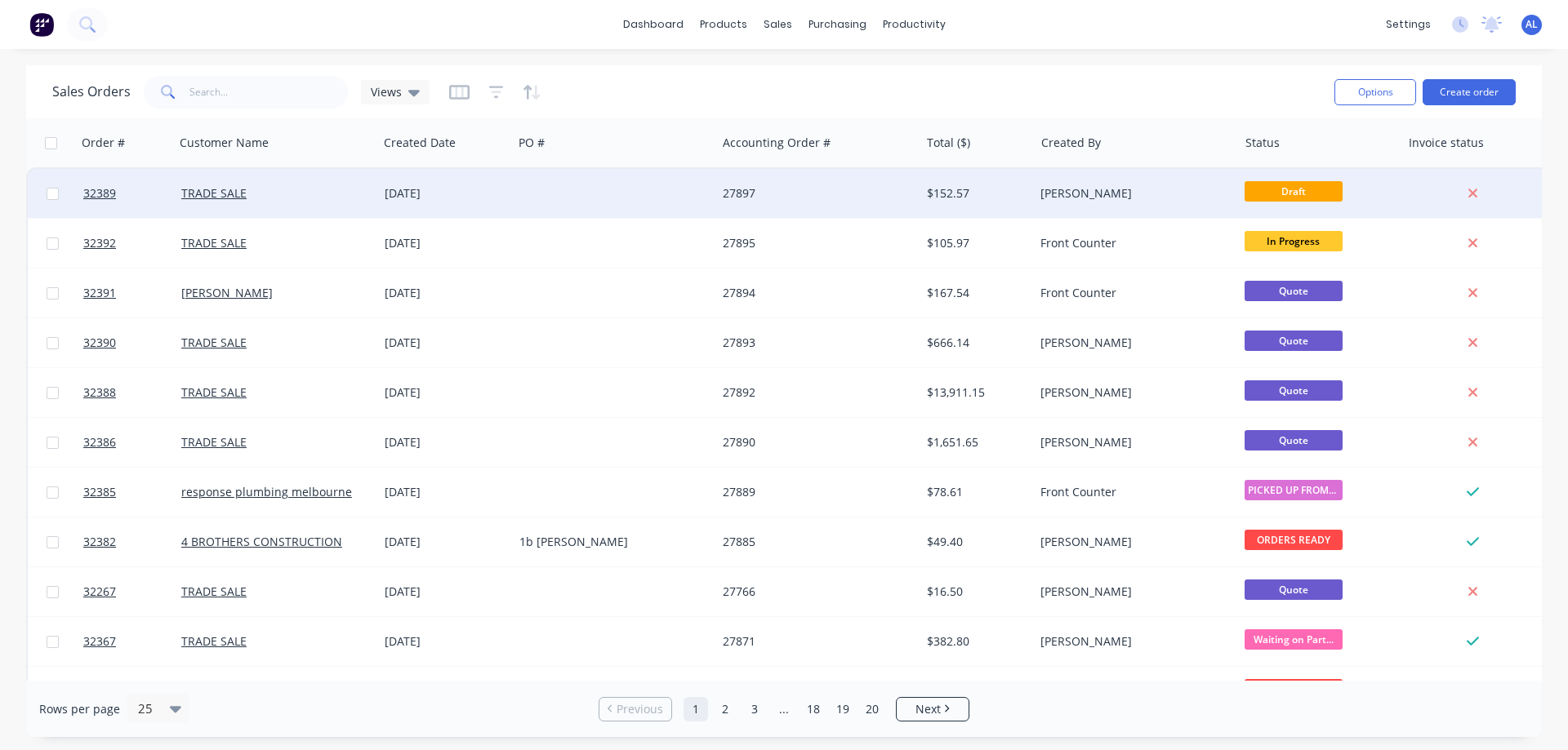
click at [829, 187] on div "27897" at bounding box center [813, 194] width 181 height 17
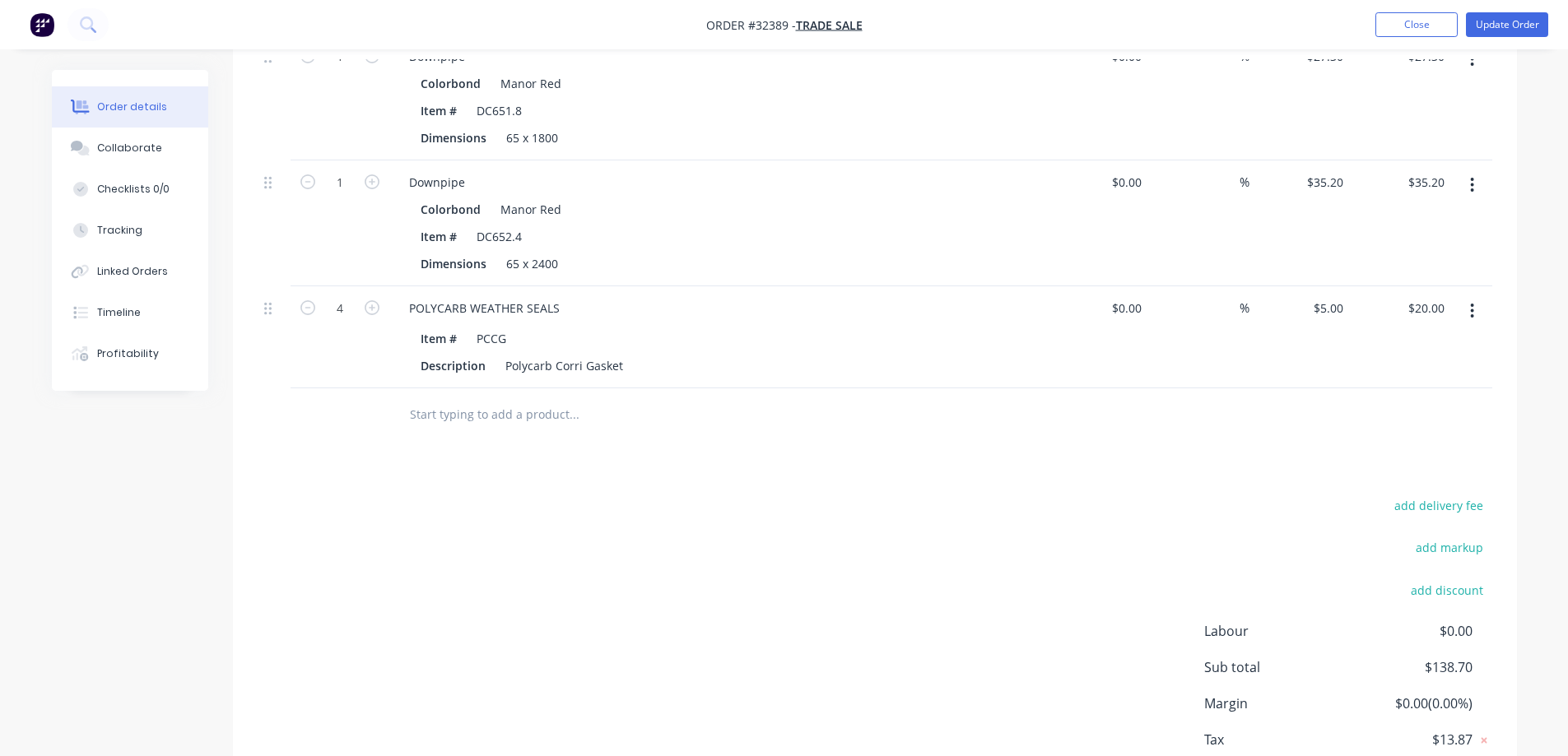
scroll to position [976, 0]
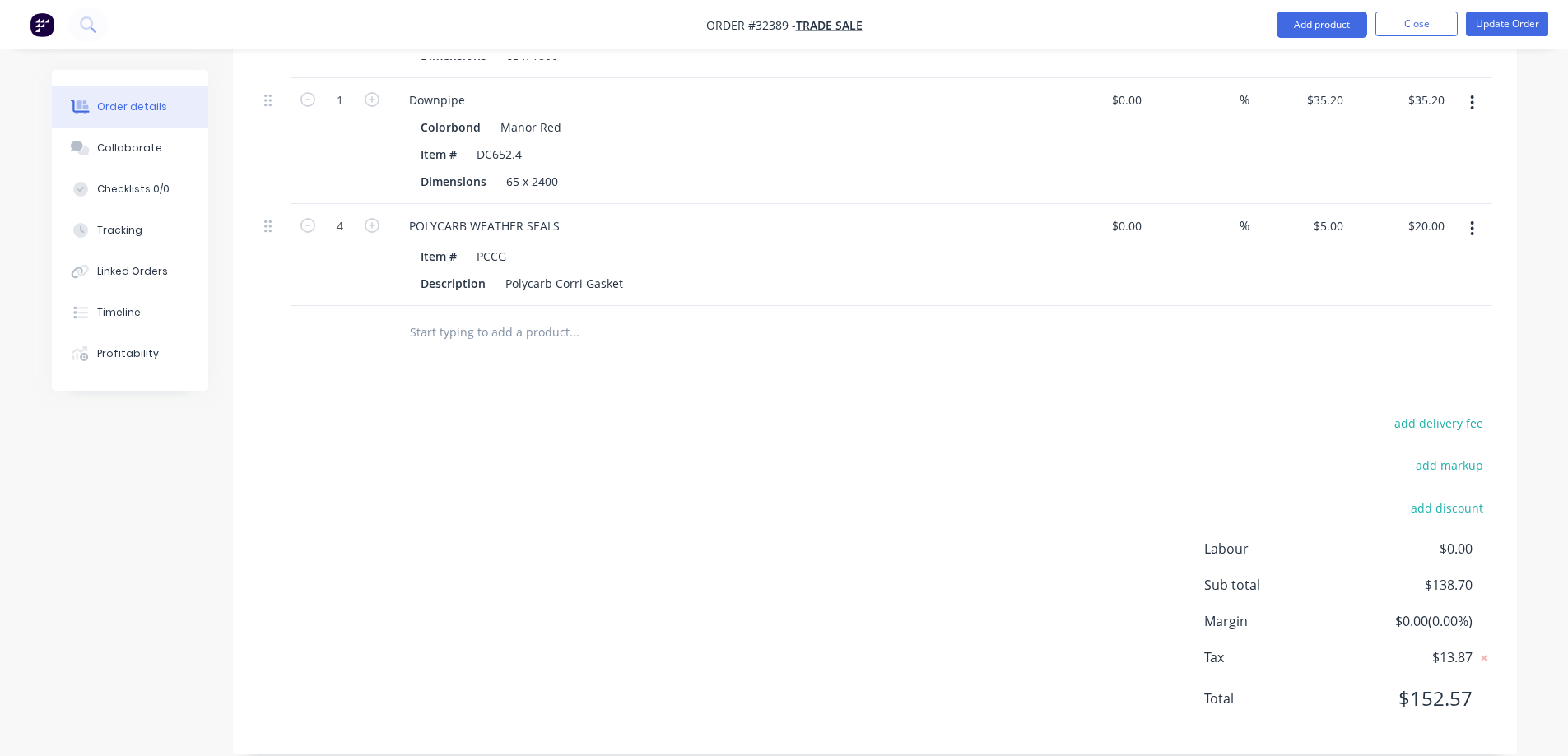
click at [451, 316] on input "text" at bounding box center [574, 332] width 329 height 33
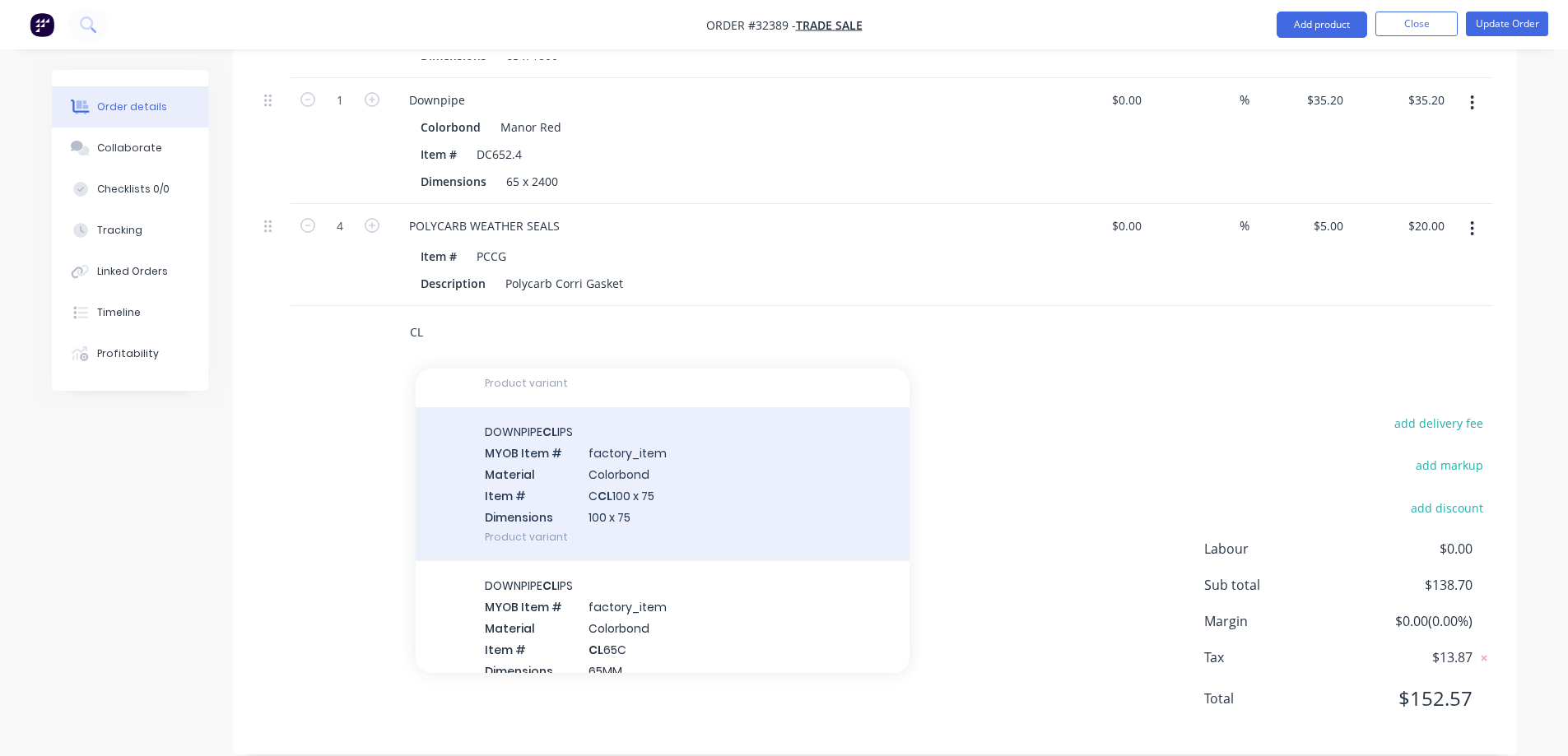
scroll to position [1235, 0]
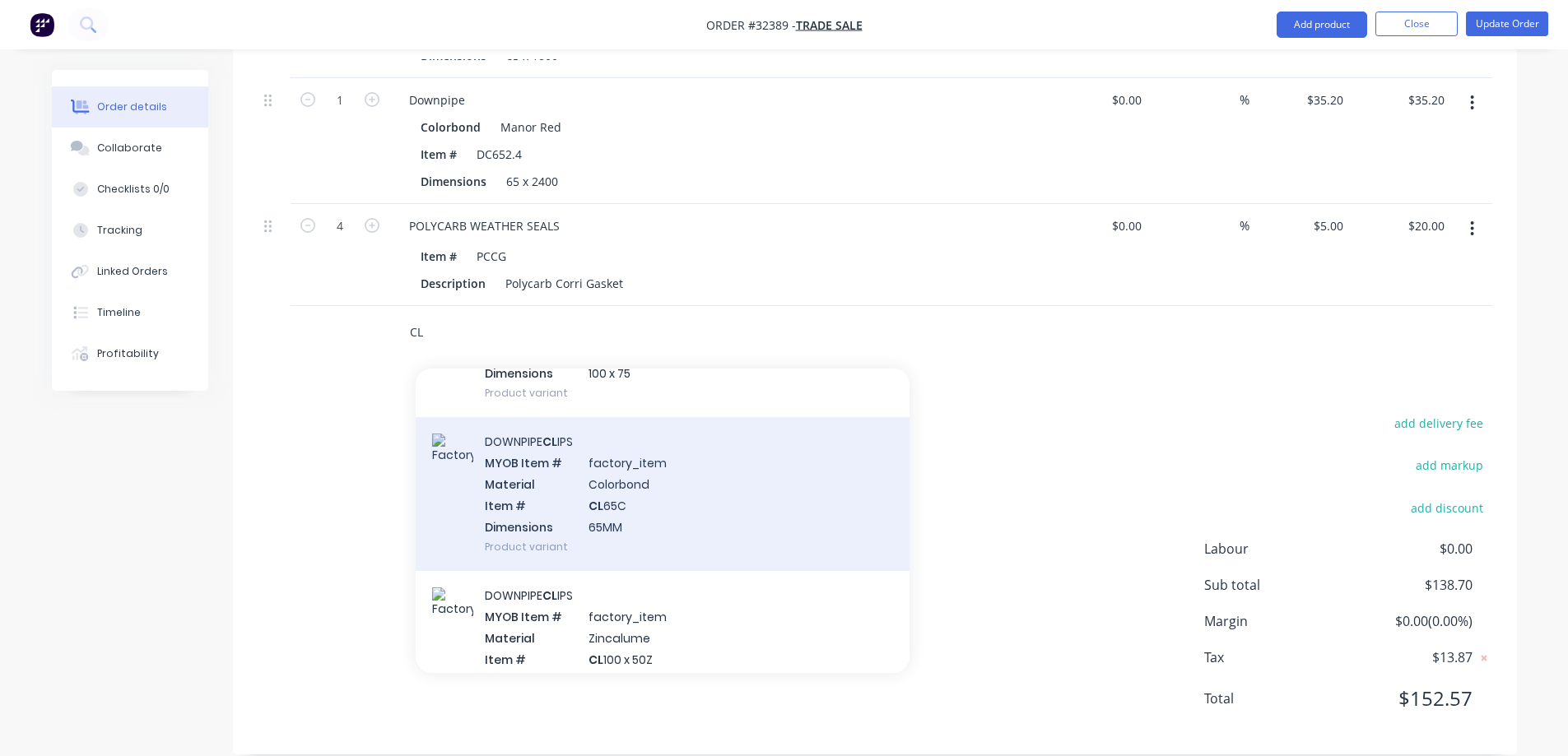
type input "CL"
click at [663, 499] on div "DOWNPIPE CL IPS MYOB Item # factory_item Material Colorbond Item # CL 65C Dimen…" at bounding box center [662, 495] width 494 height 154
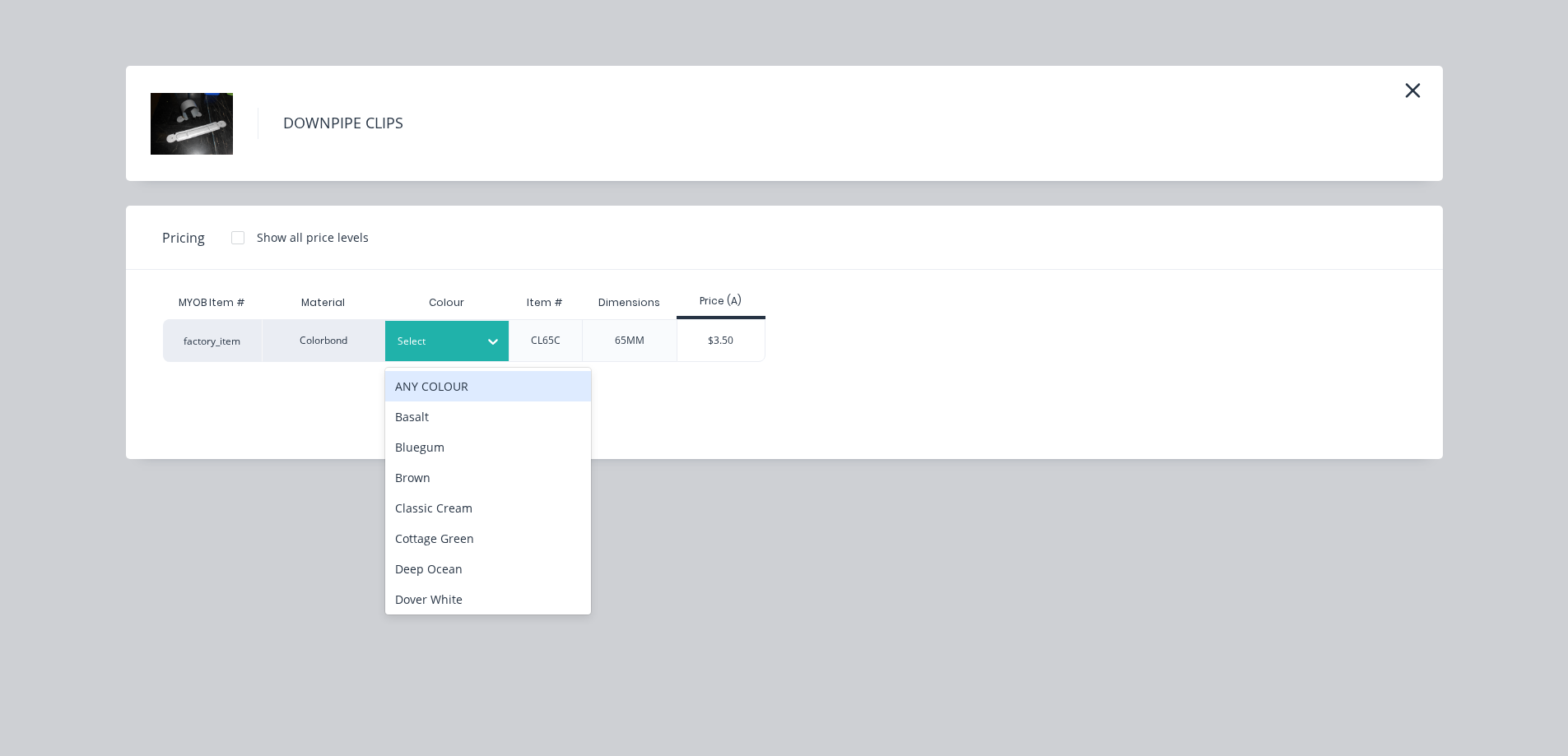
click at [483, 333] on div at bounding box center [493, 341] width 30 height 26
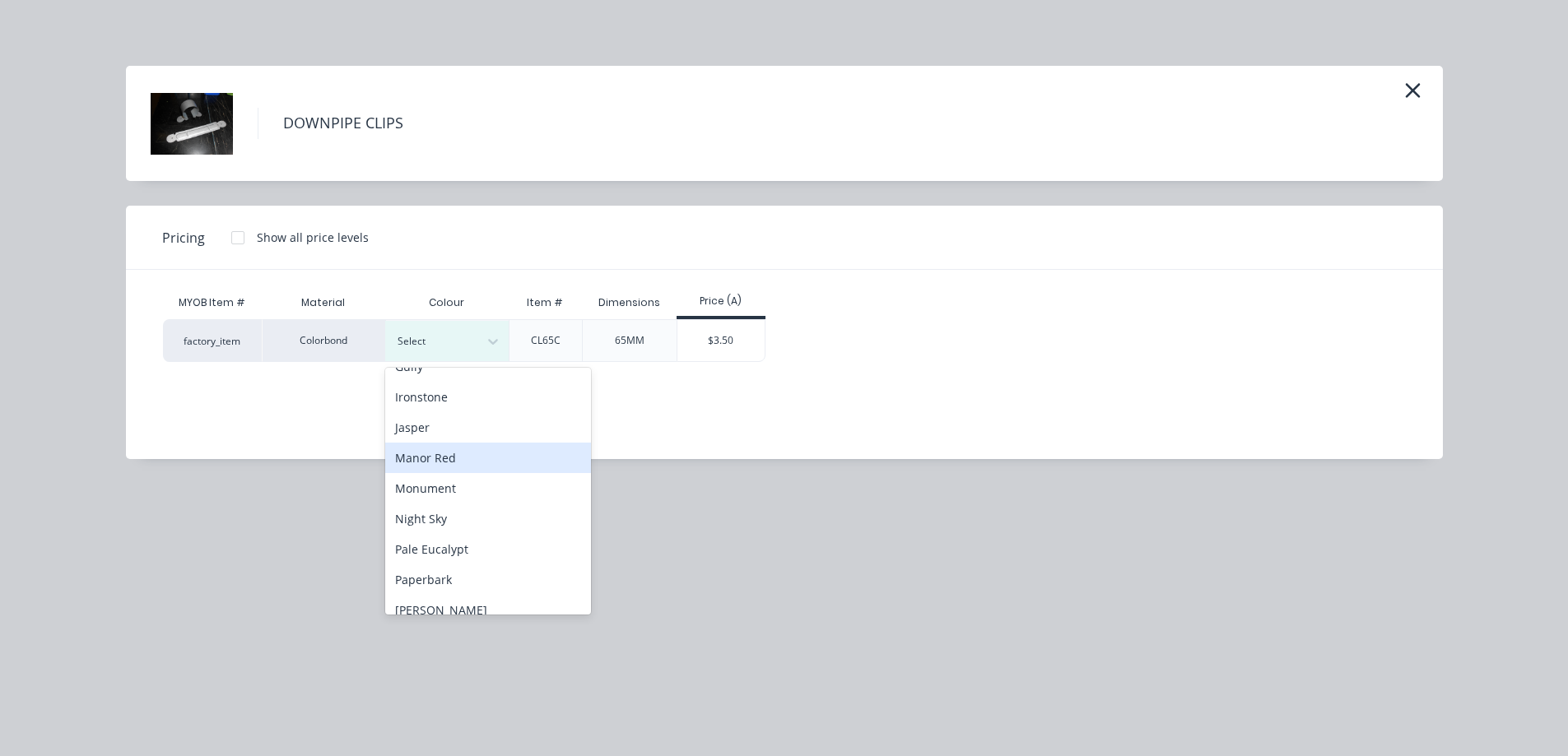
scroll to position [329, 0]
click at [475, 452] on div "Manor Red" at bounding box center [488, 453] width 206 height 30
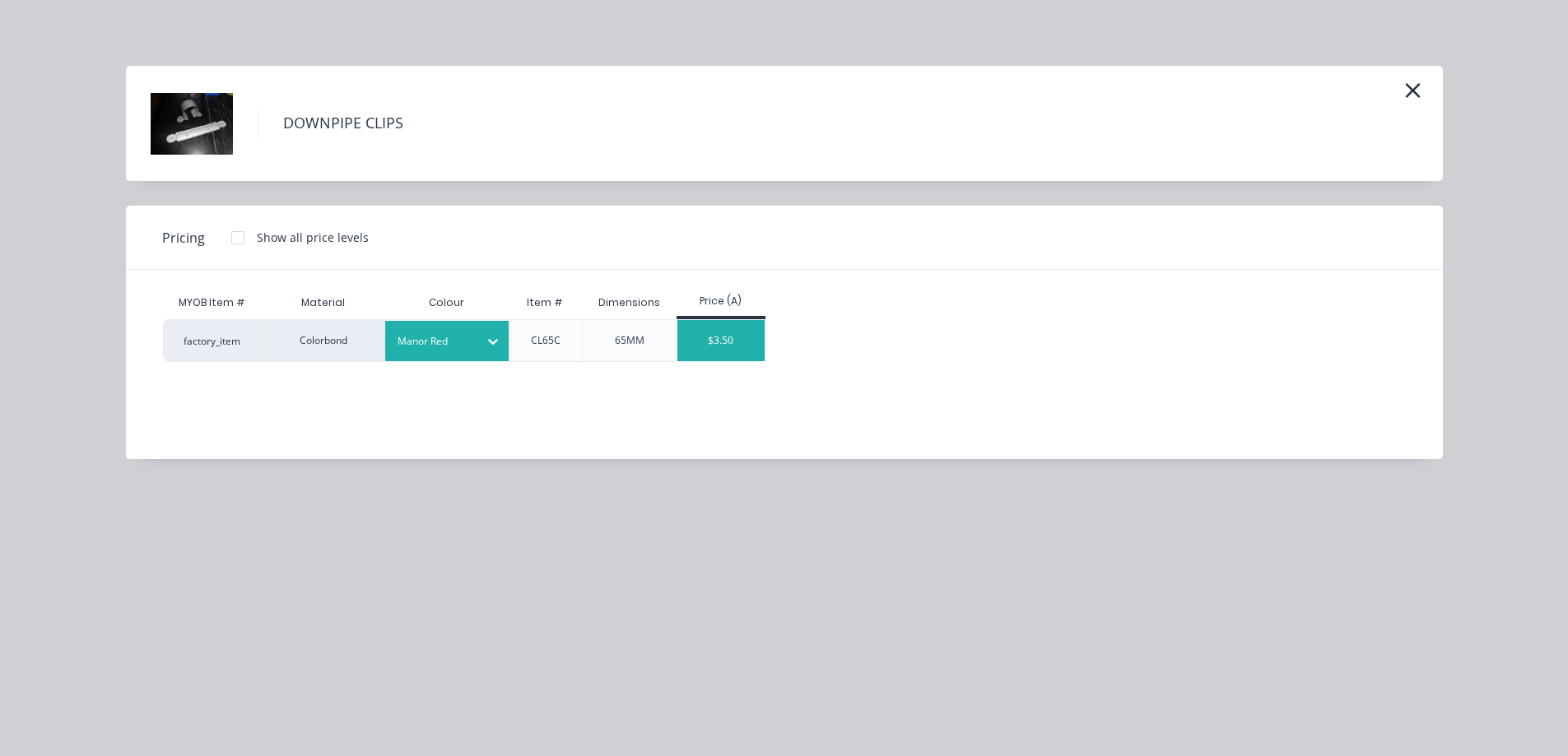
click at [714, 353] on div "$3.50" at bounding box center [721, 340] width 88 height 41
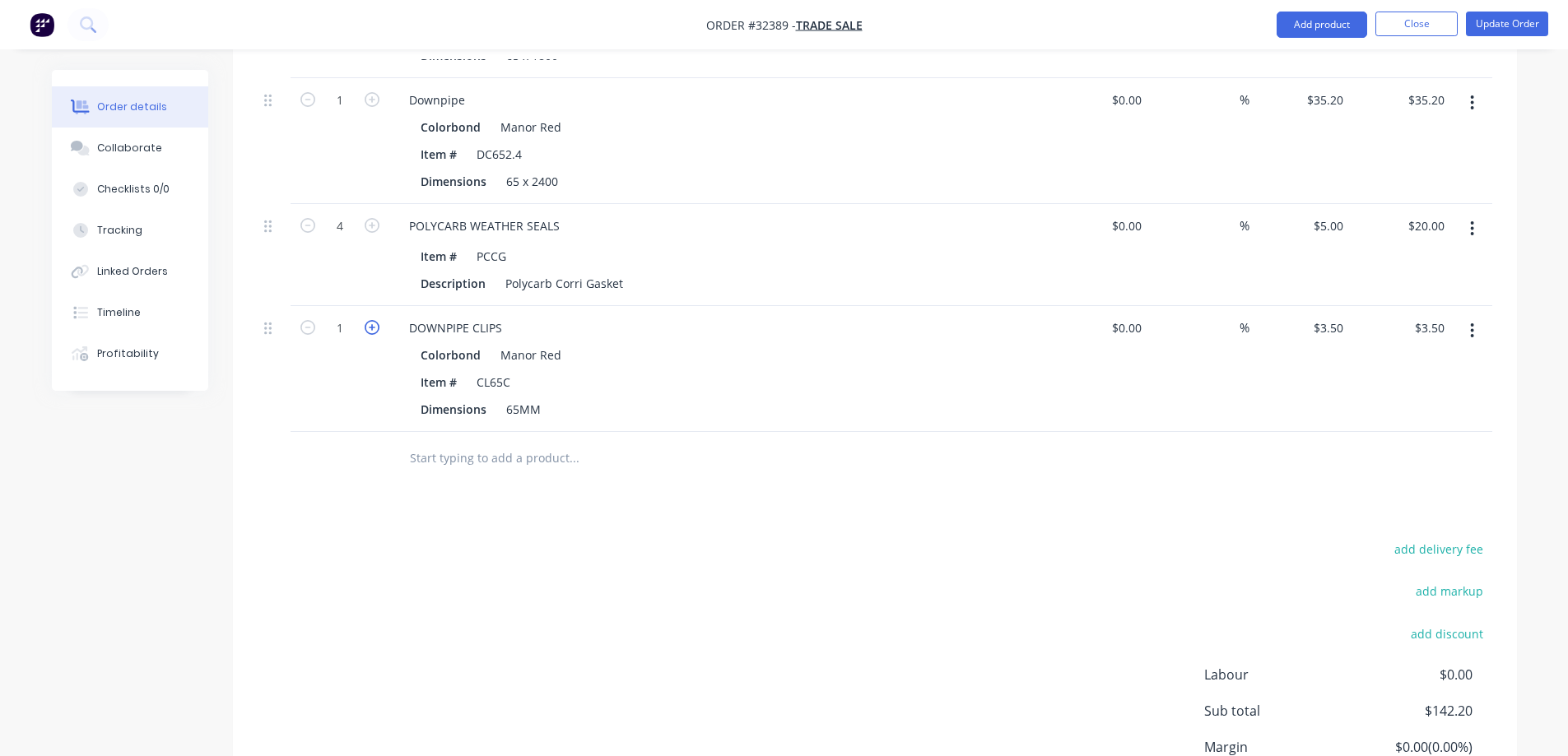
click at [369, 320] on icon "button" at bounding box center [372, 327] width 15 height 15
type input "2"
type input "$7.00"
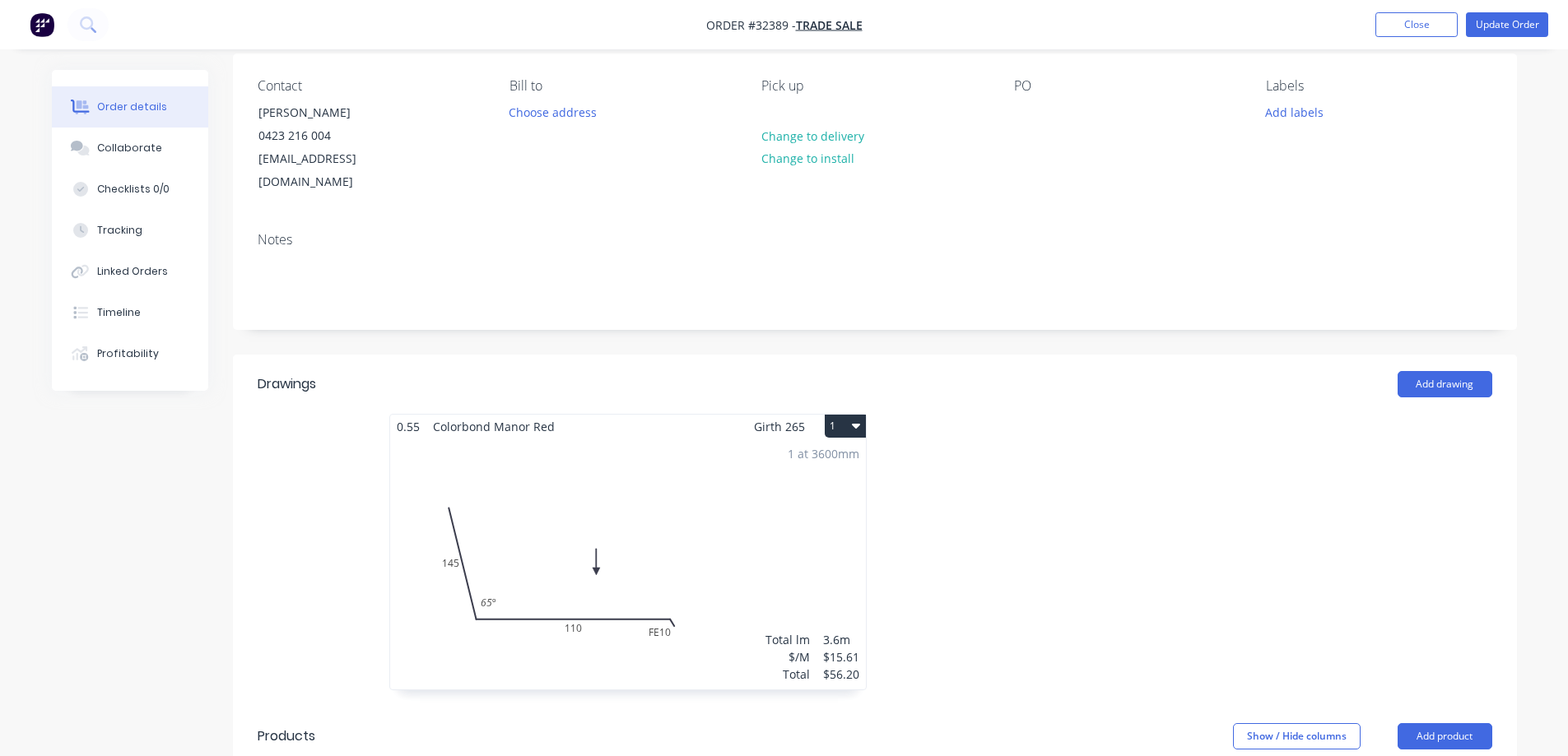
scroll to position [0, 0]
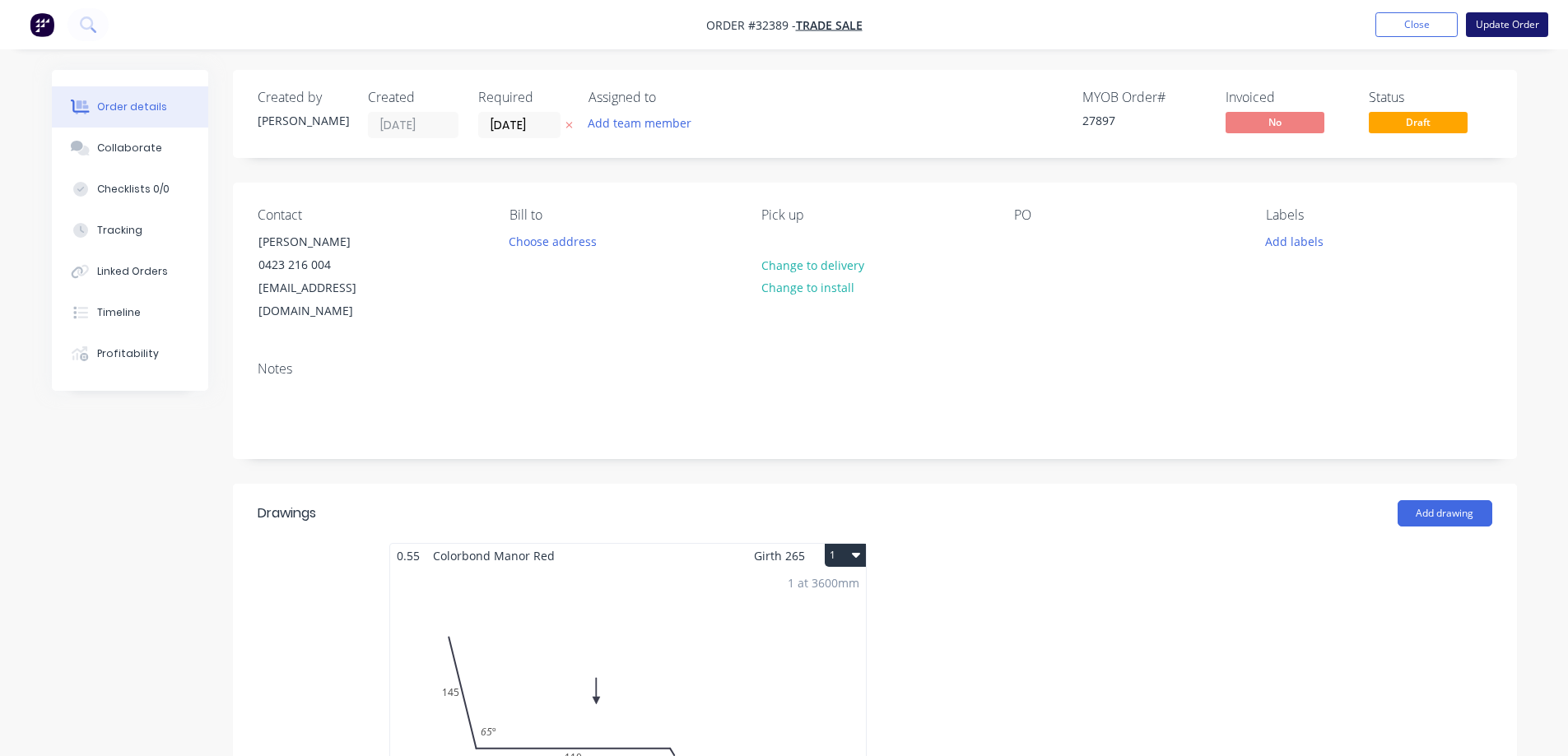
click at [1511, 24] on button "Update Order" at bounding box center [1508, 24] width 83 height 24
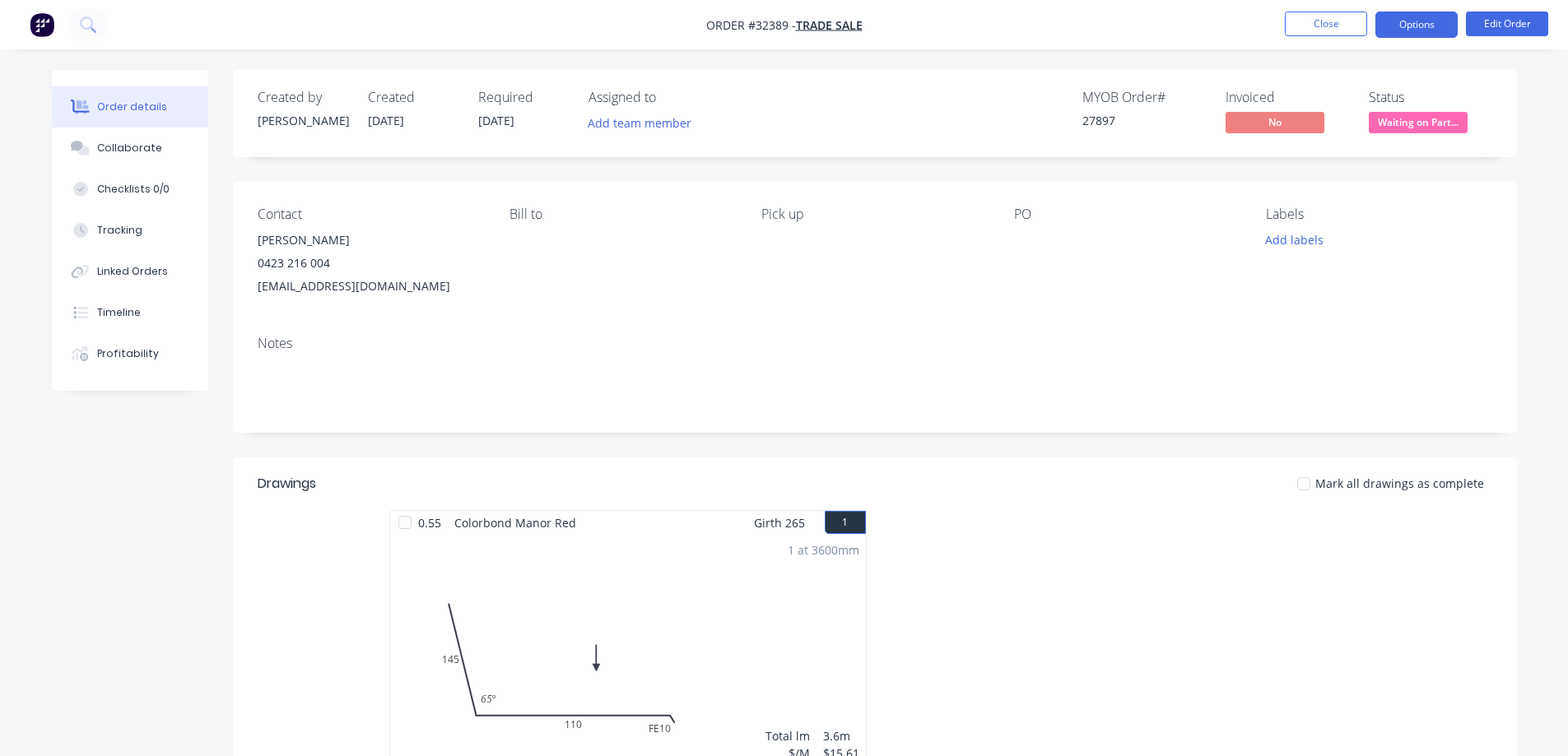
click at [1433, 25] on button "Options" at bounding box center [1417, 24] width 83 height 26
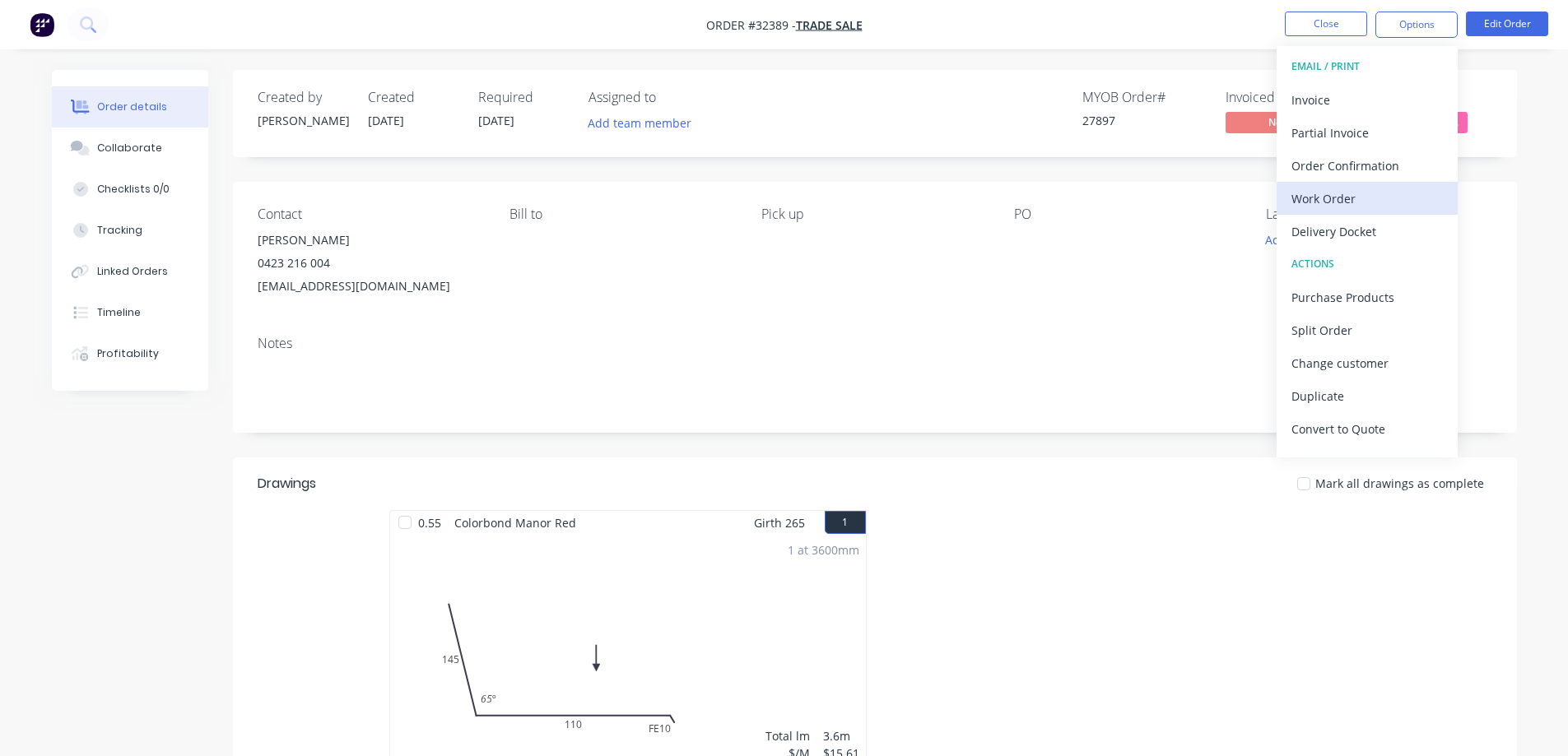
click at [1365, 193] on div "Work Order" at bounding box center [1367, 198] width 151 height 24
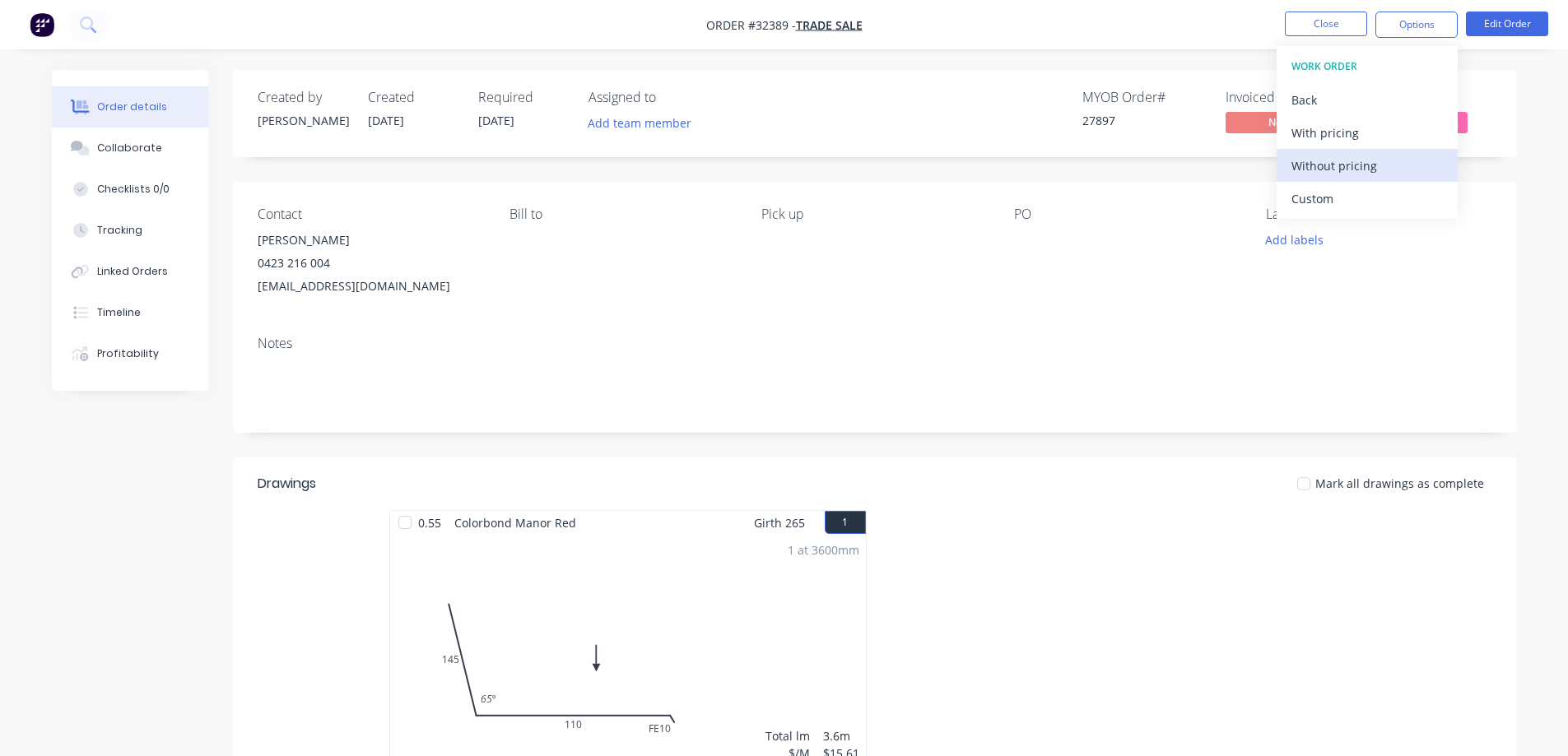
click at [1383, 166] on div "Without pricing" at bounding box center [1367, 165] width 151 height 24
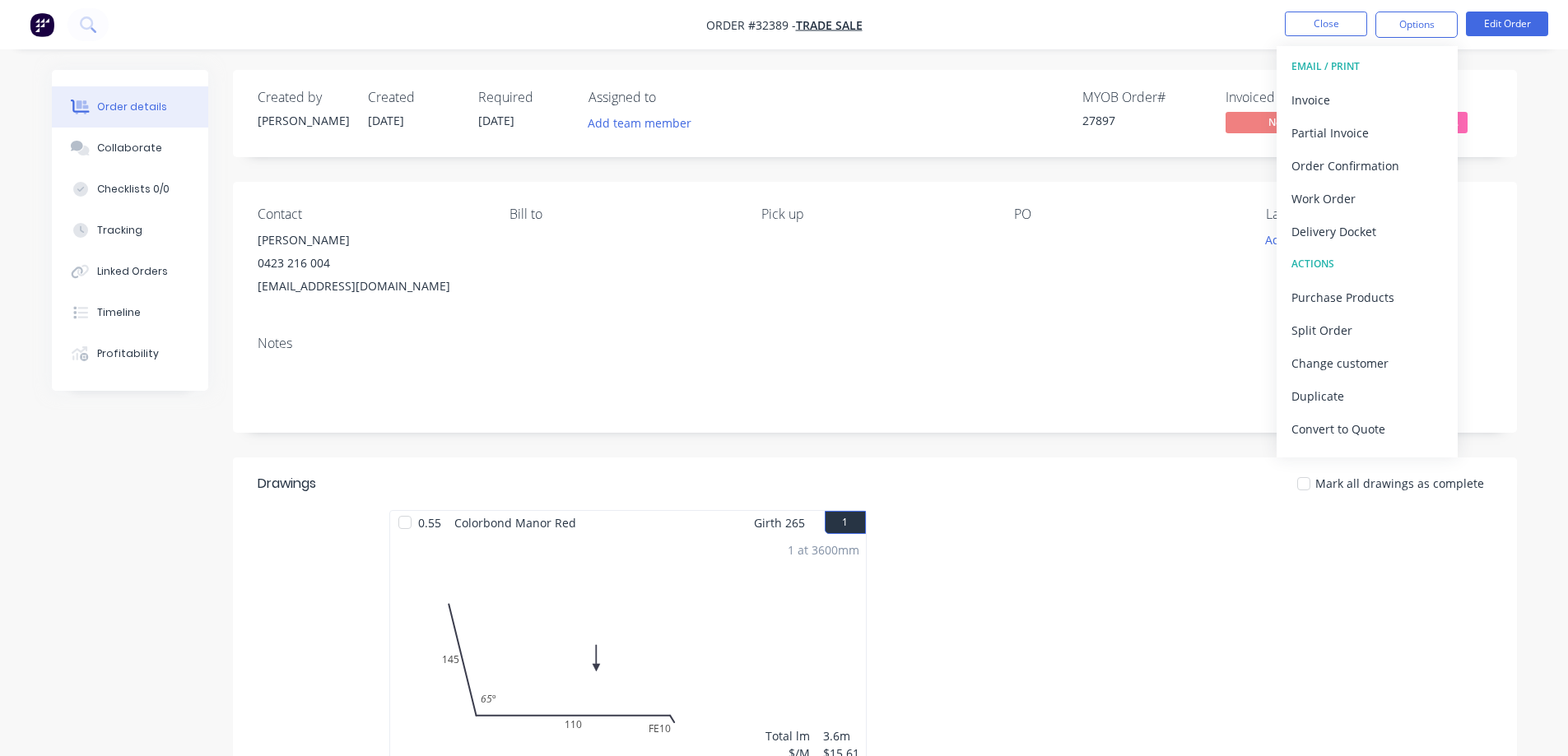
click at [1176, 144] on div "Created by [PERSON_NAME] Created [DATE] Required [DATE] Assigned to Add team me…" at bounding box center [875, 113] width 1284 height 87
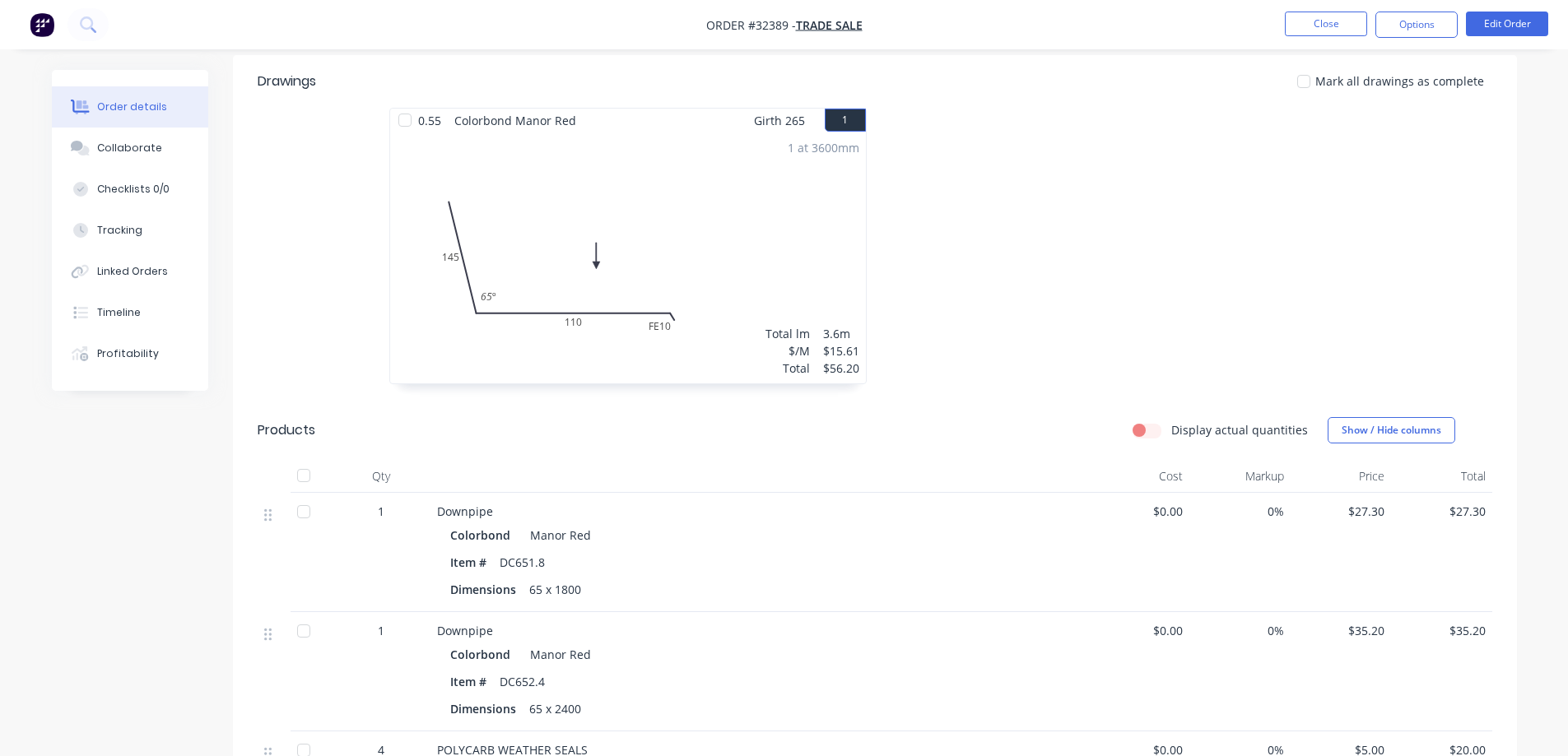
scroll to position [247, 0]
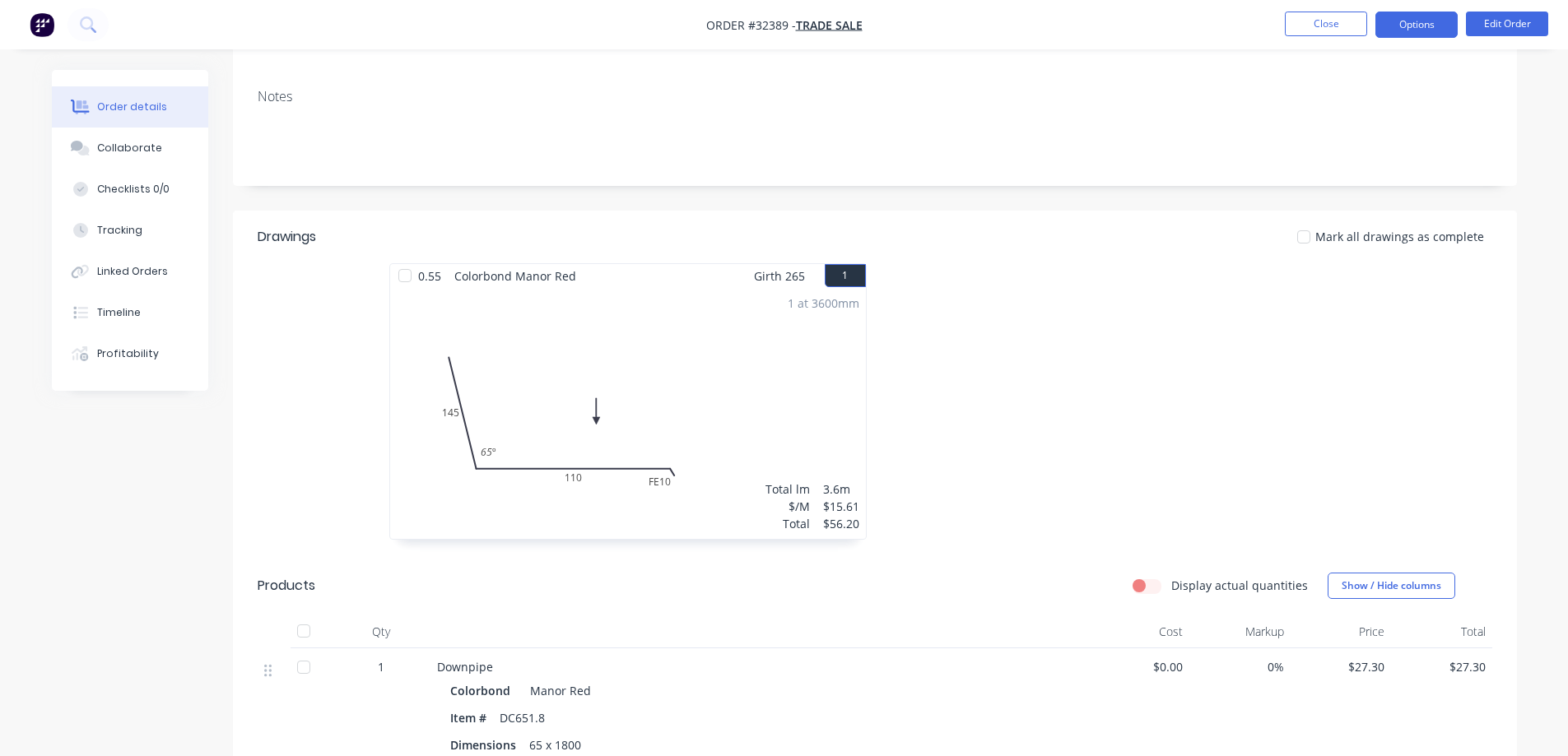
click at [1406, 29] on button "Options" at bounding box center [1417, 24] width 83 height 26
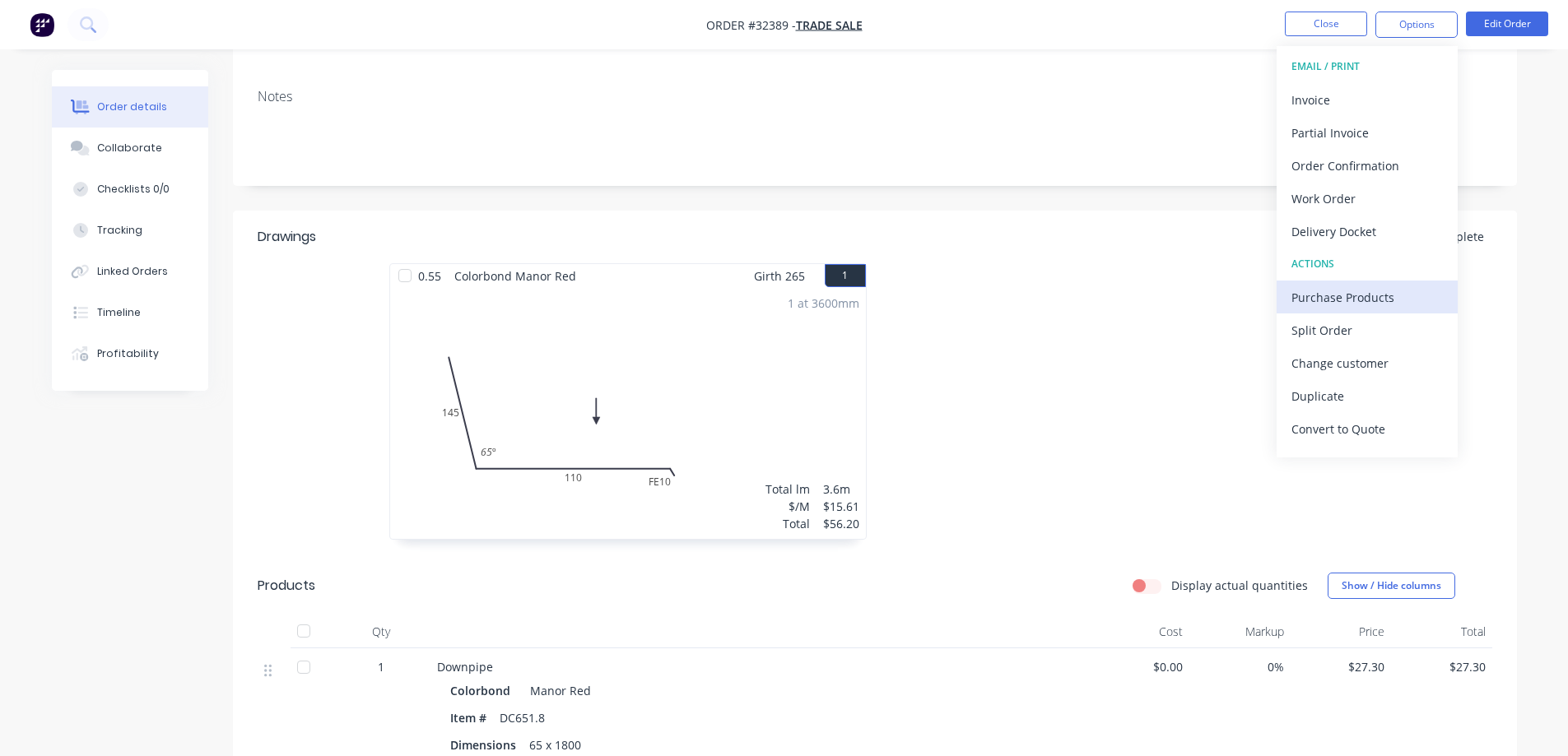
click at [1372, 295] on div "Purchase Products" at bounding box center [1367, 297] width 151 height 24
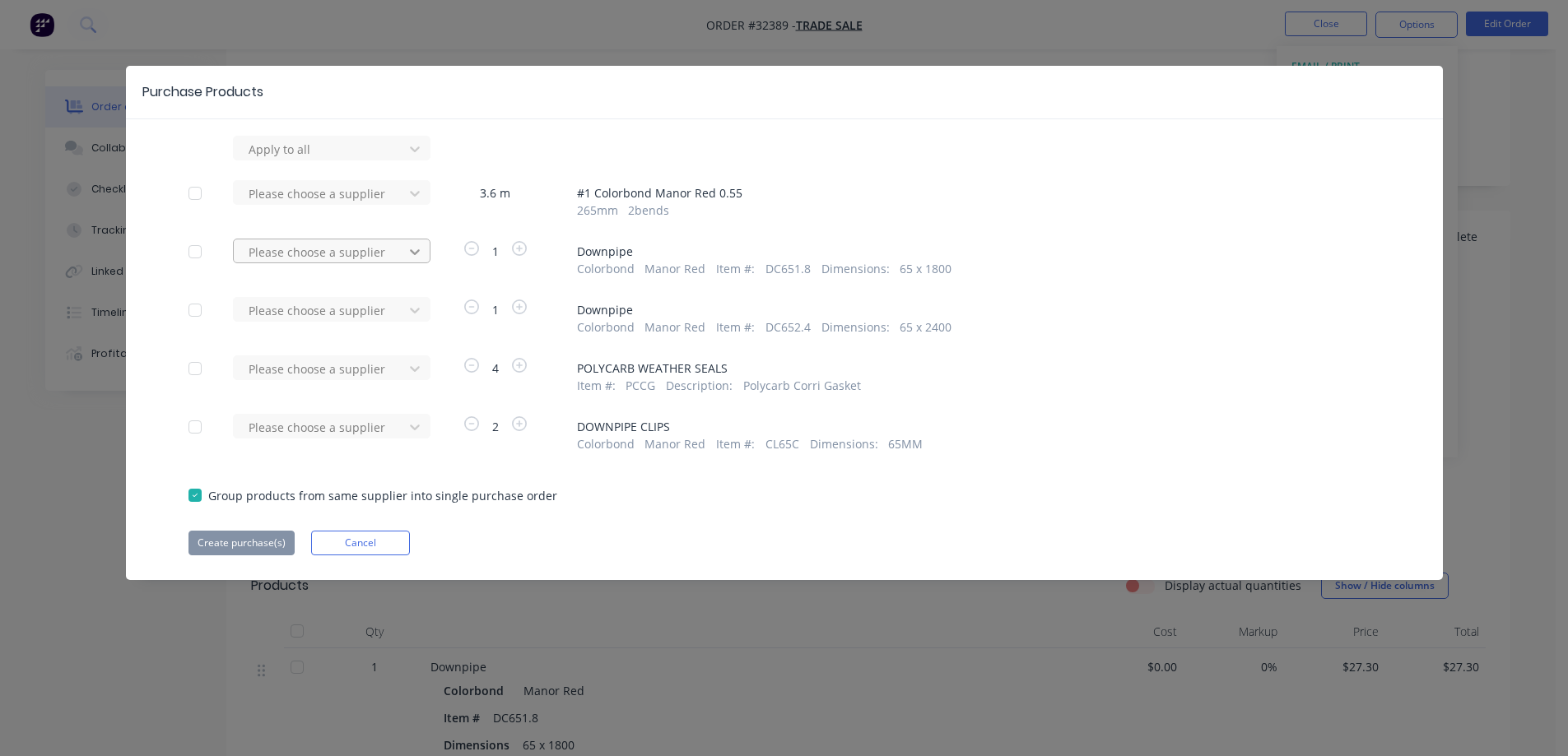
click at [413, 251] on icon at bounding box center [415, 252] width 17 height 17
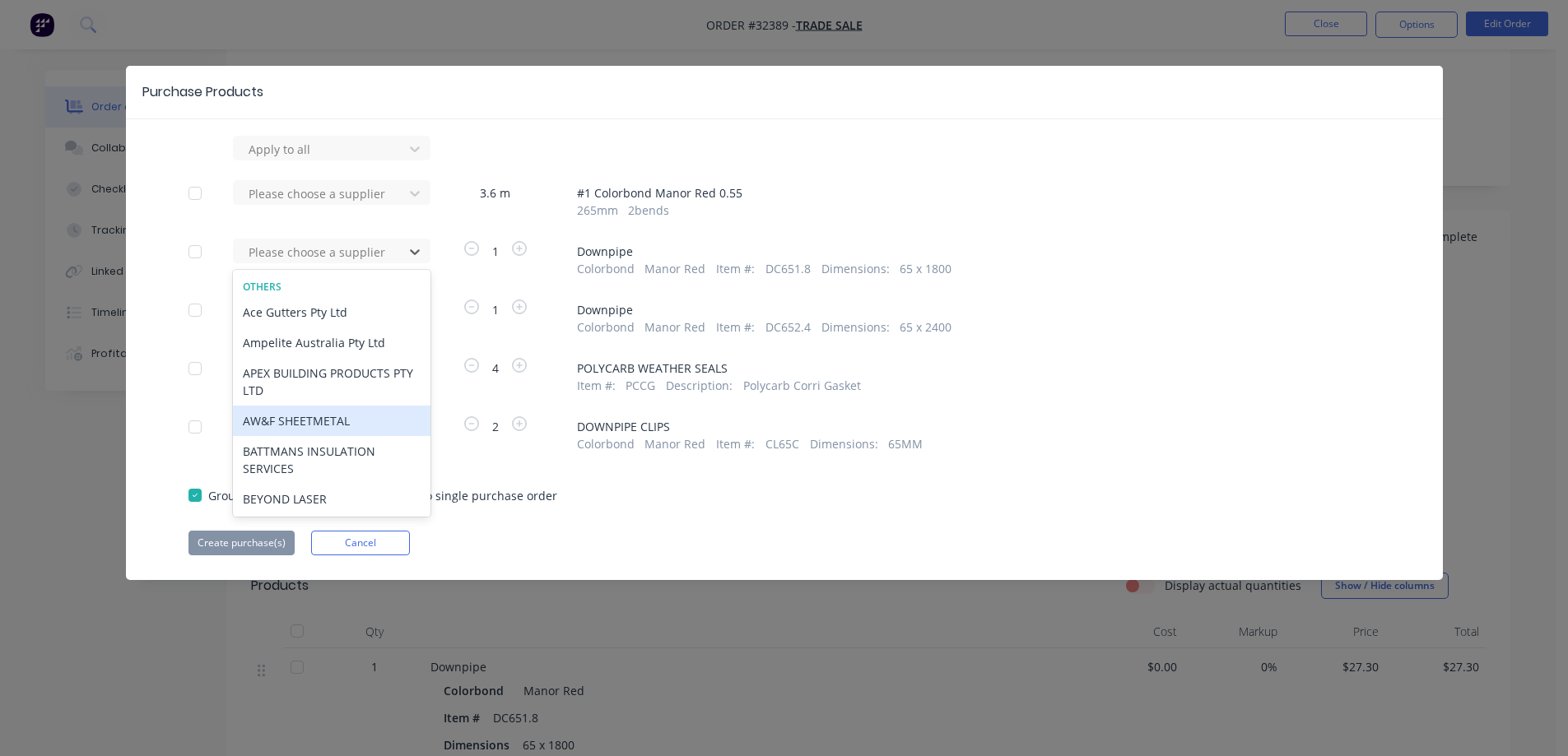
click at [354, 422] on div "AW&F SHEETMETAL" at bounding box center [332, 420] width 198 height 30
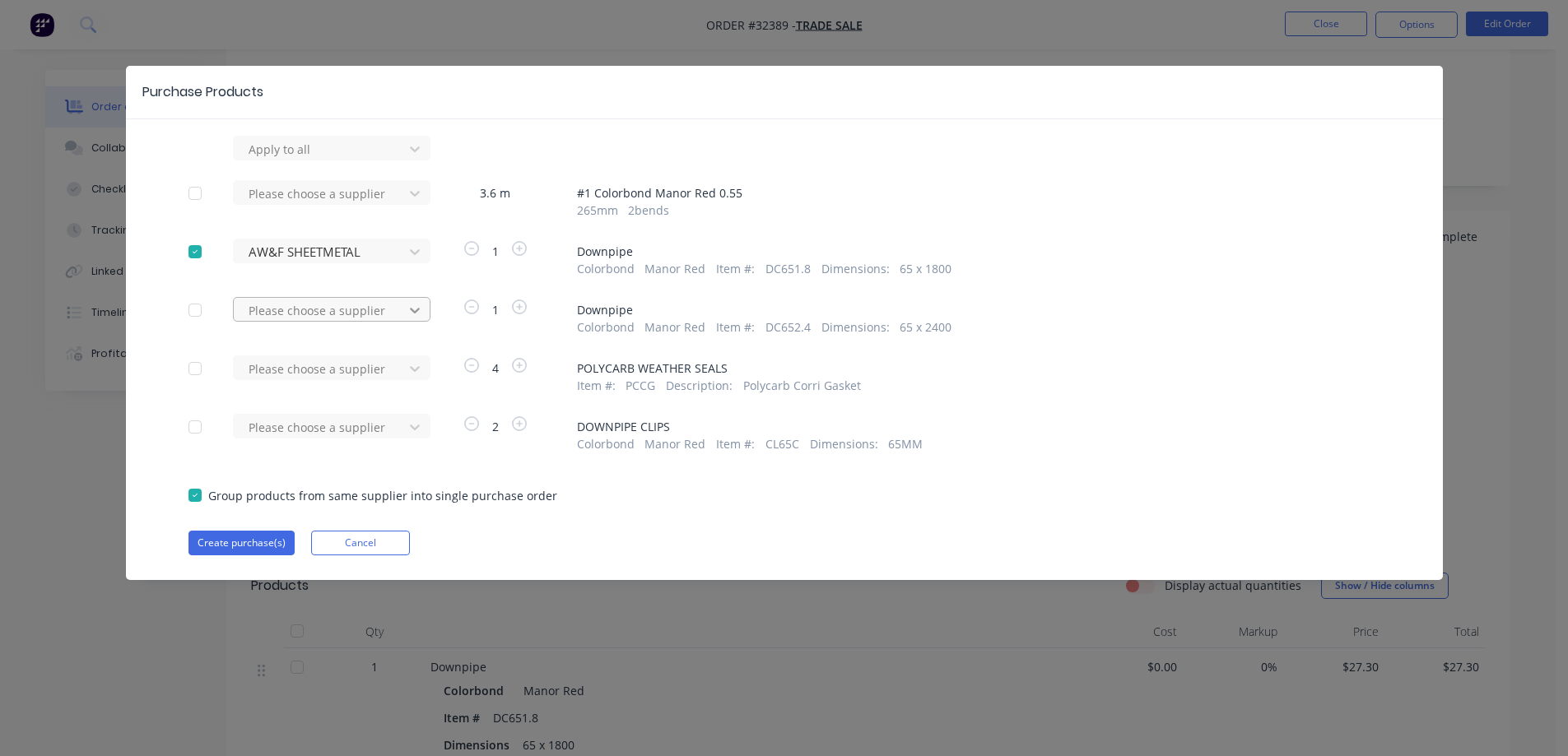
click at [412, 308] on icon at bounding box center [415, 310] width 10 height 6
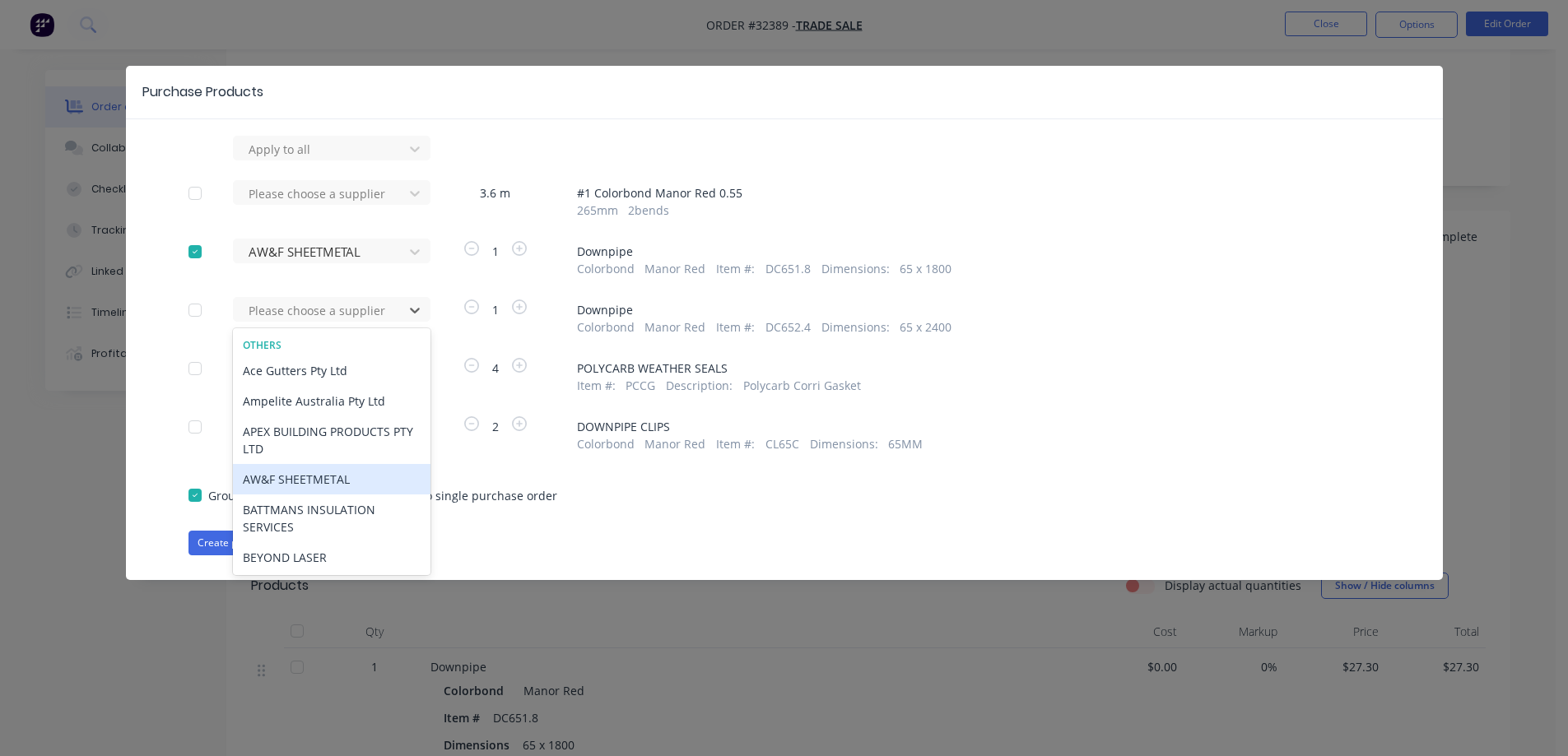
click at [358, 480] on div "AW&F SHEETMETAL" at bounding box center [332, 480] width 198 height 30
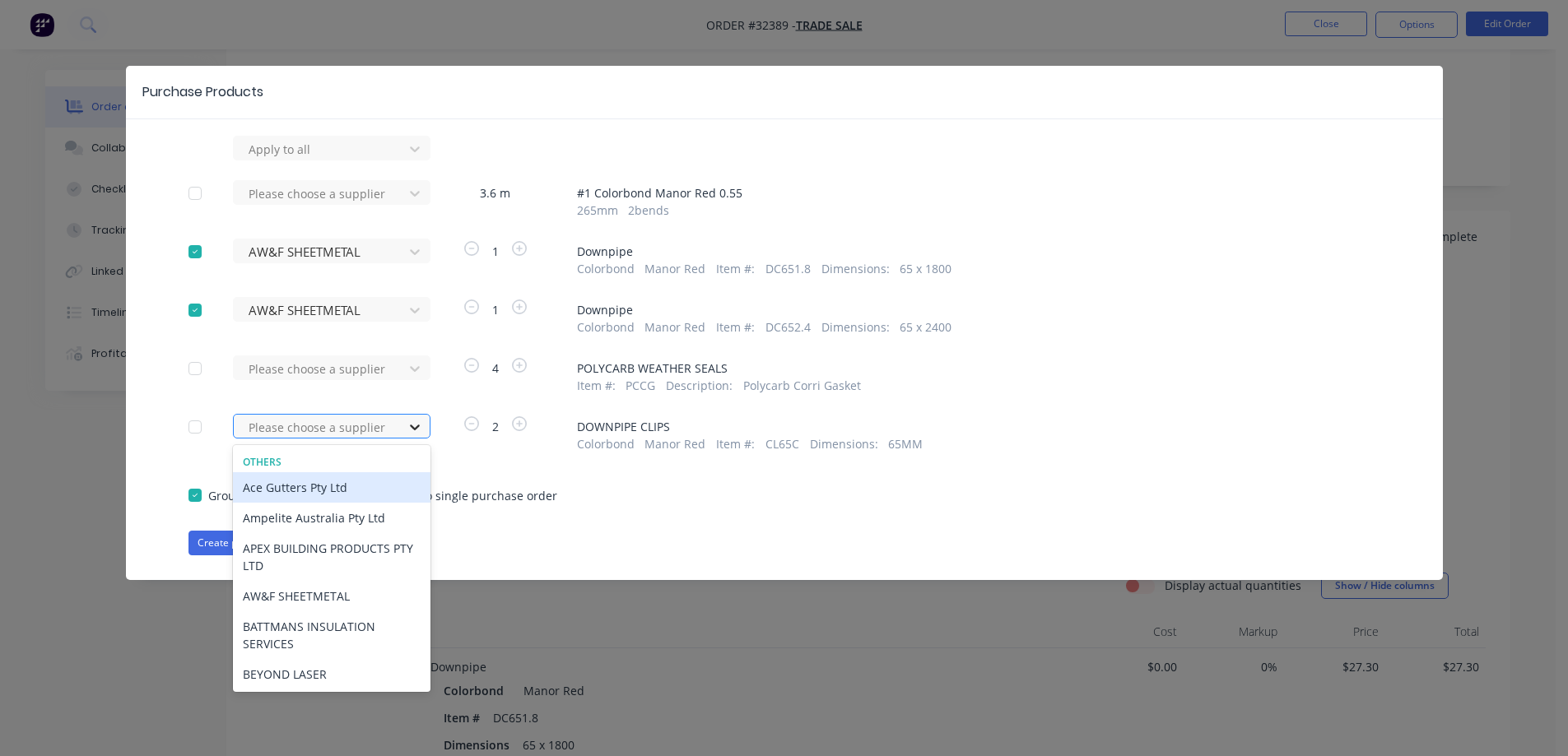
click at [421, 430] on icon at bounding box center [415, 427] width 17 height 17
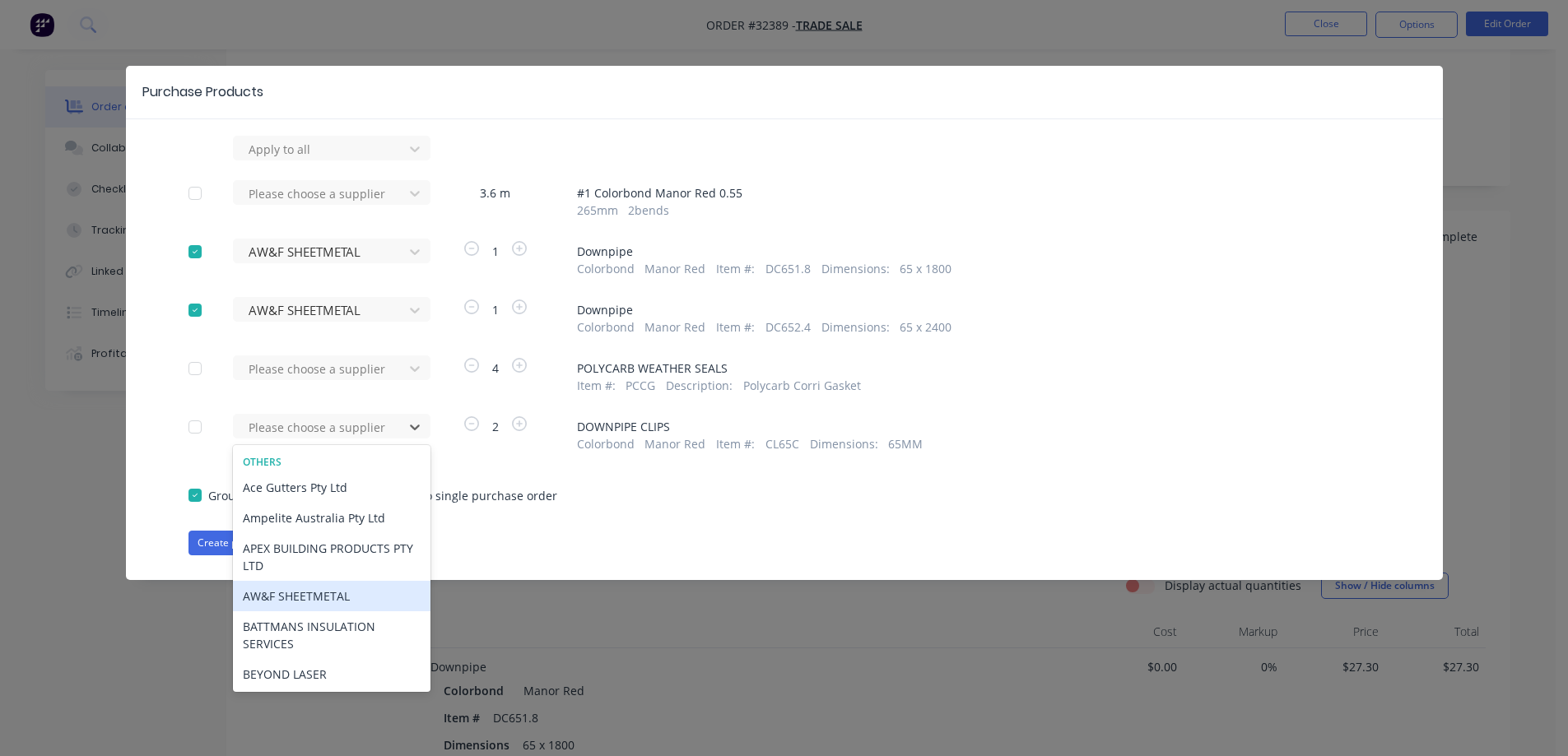
click at [351, 603] on div "AW&F SHEETMETAL" at bounding box center [332, 596] width 198 height 30
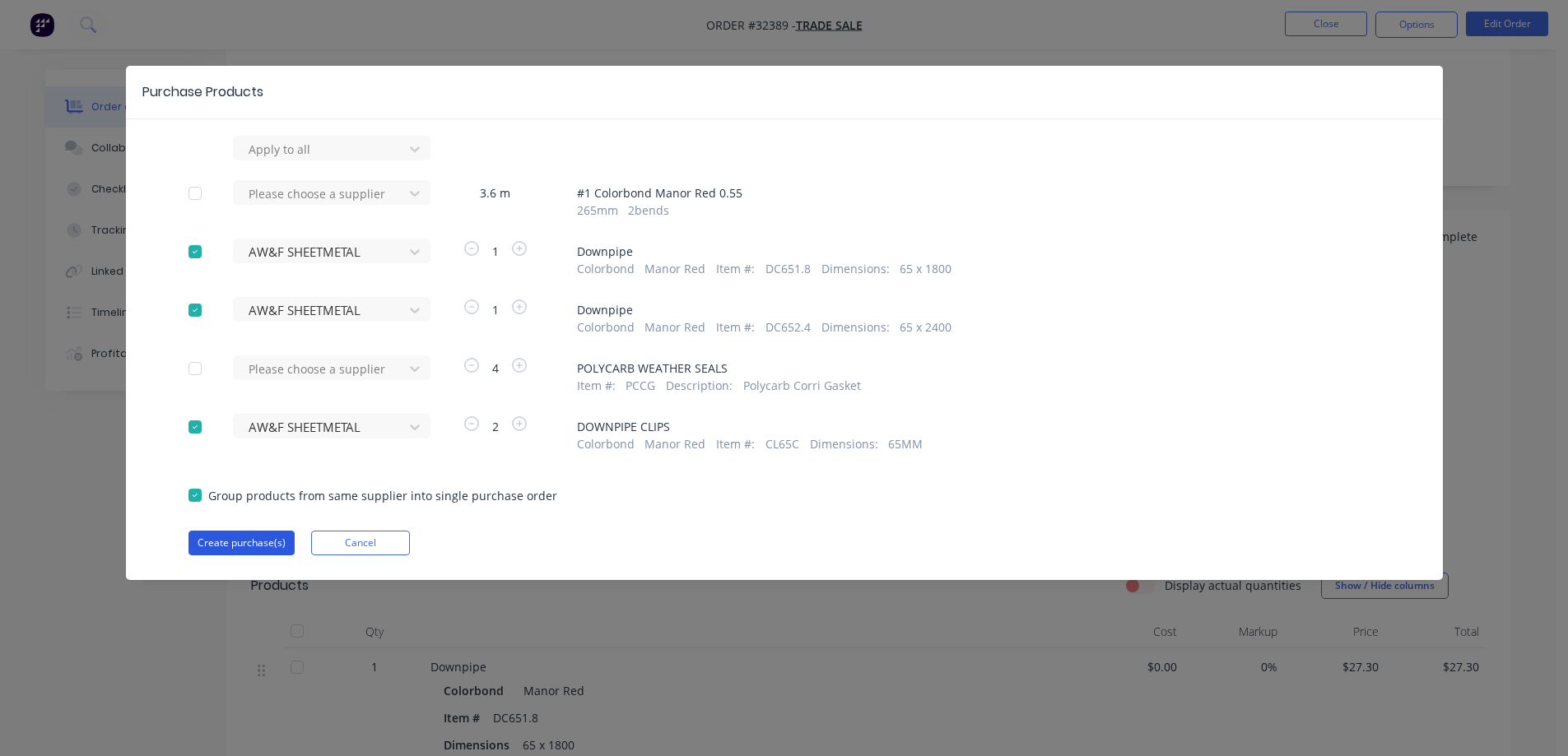
click at [260, 544] on button "Create purchase(s)" at bounding box center [241, 543] width 106 height 24
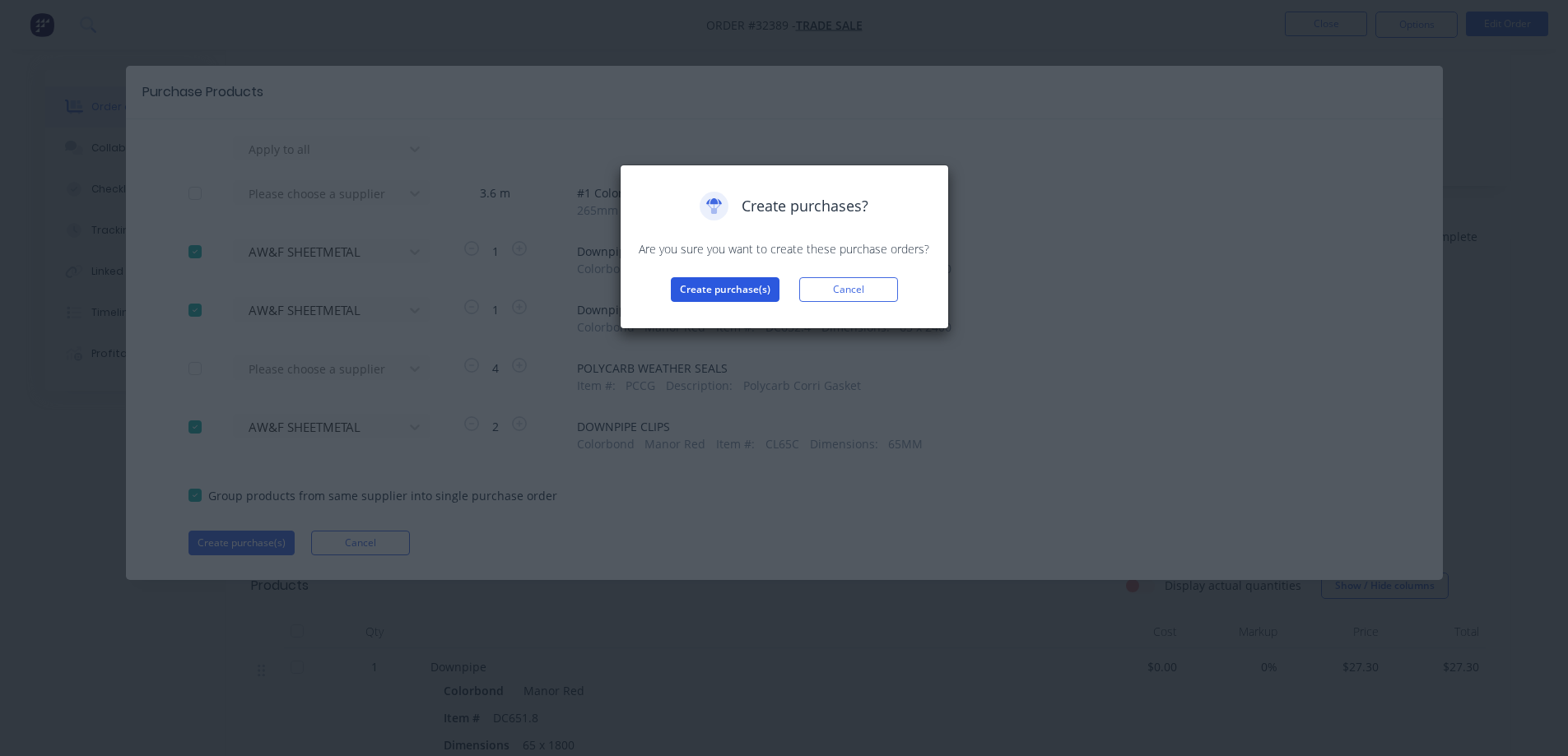
click at [730, 287] on button "Create purchase(s)" at bounding box center [725, 290] width 109 height 24
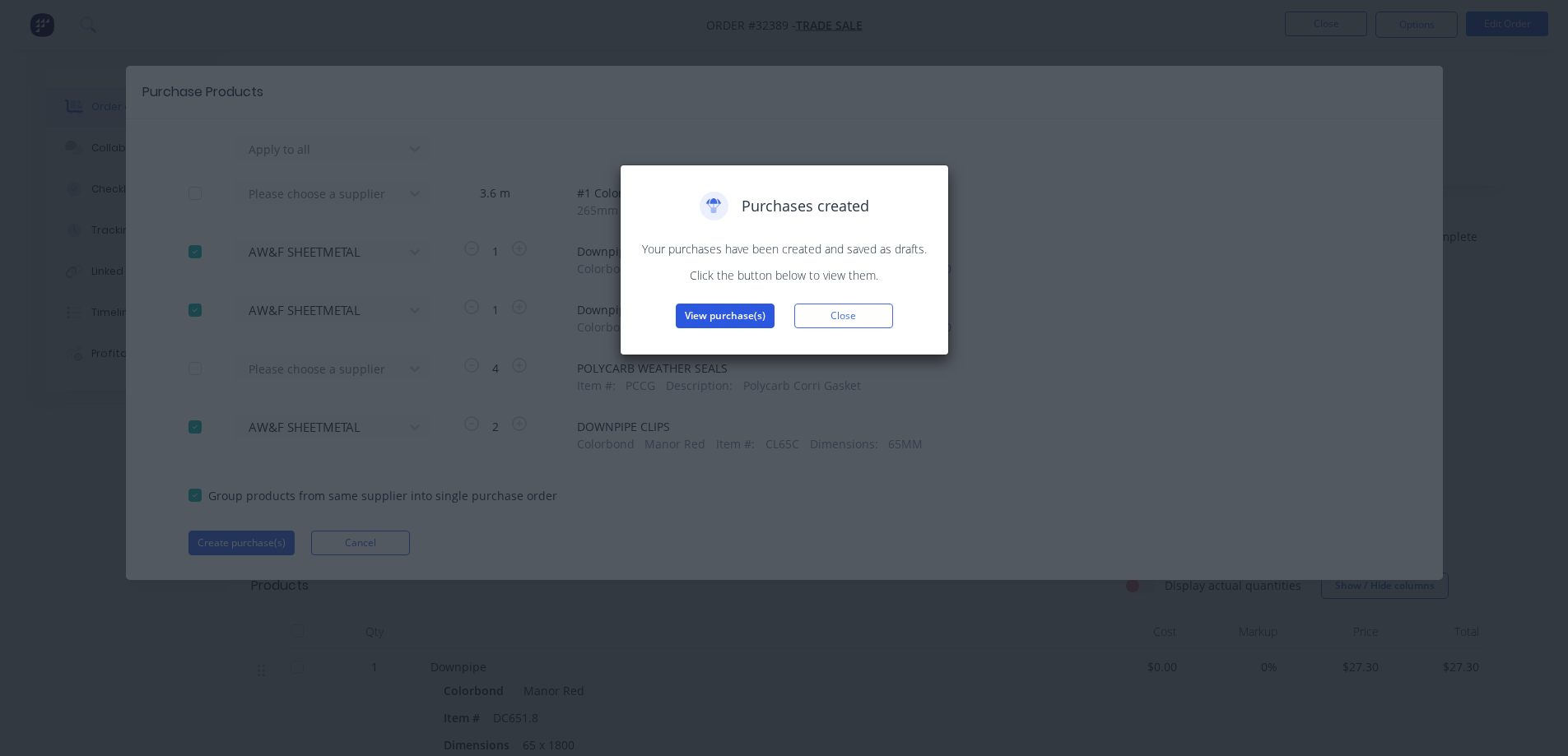
click at [714, 315] on button "View purchase(s)" at bounding box center [724, 316] width 99 height 24
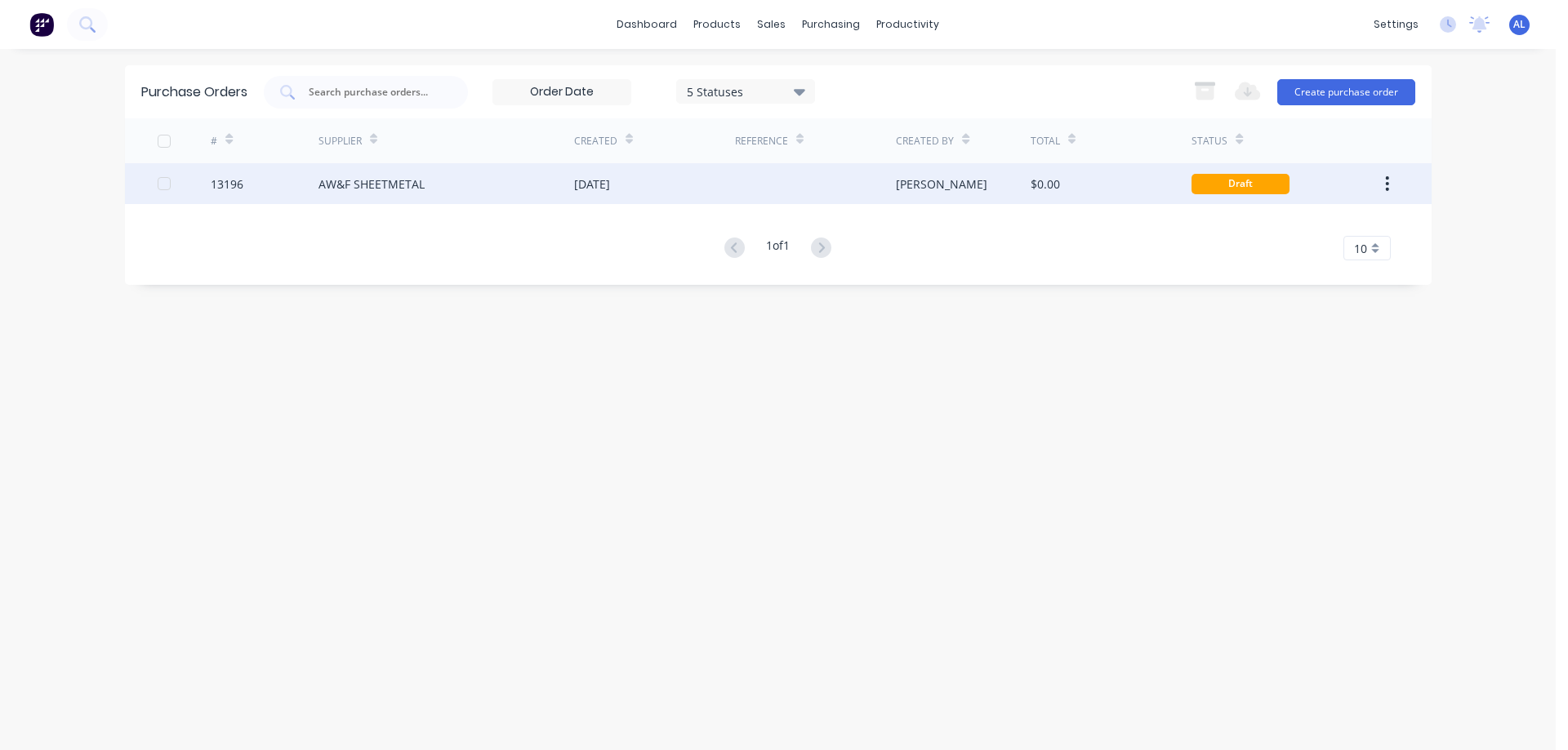
click at [808, 177] on div at bounding box center [816, 184] width 161 height 41
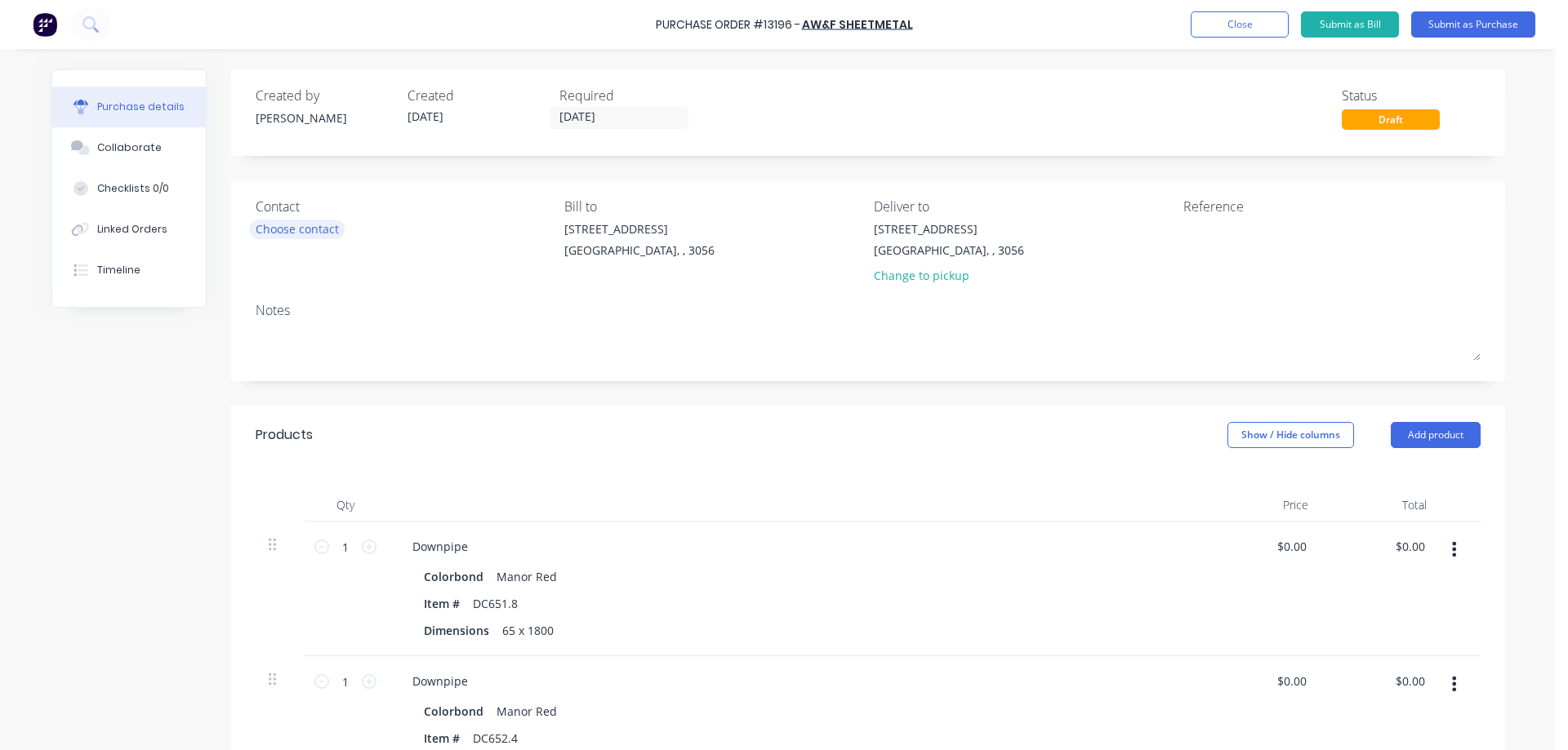
click at [330, 229] on div "Choose contact" at bounding box center [297, 229] width 83 height 17
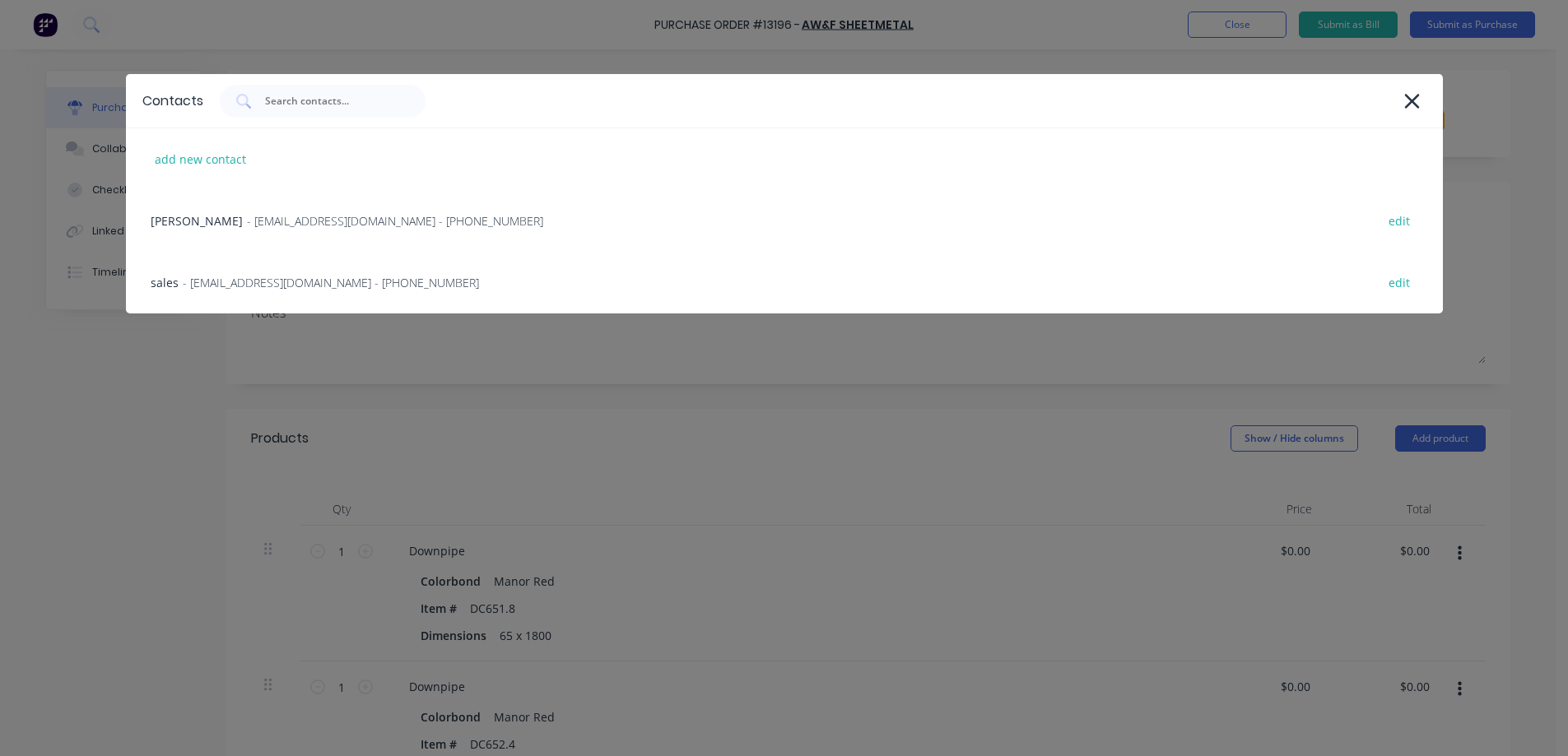
drag, startPoint x: 304, startPoint y: 287, endPoint x: 402, endPoint y: 300, distance: 98.9
click at [305, 287] on span "- [EMAIL_ADDRESS][DOMAIN_NAME] - [PHONE_NUMBER]" at bounding box center [330, 282] width 296 height 17
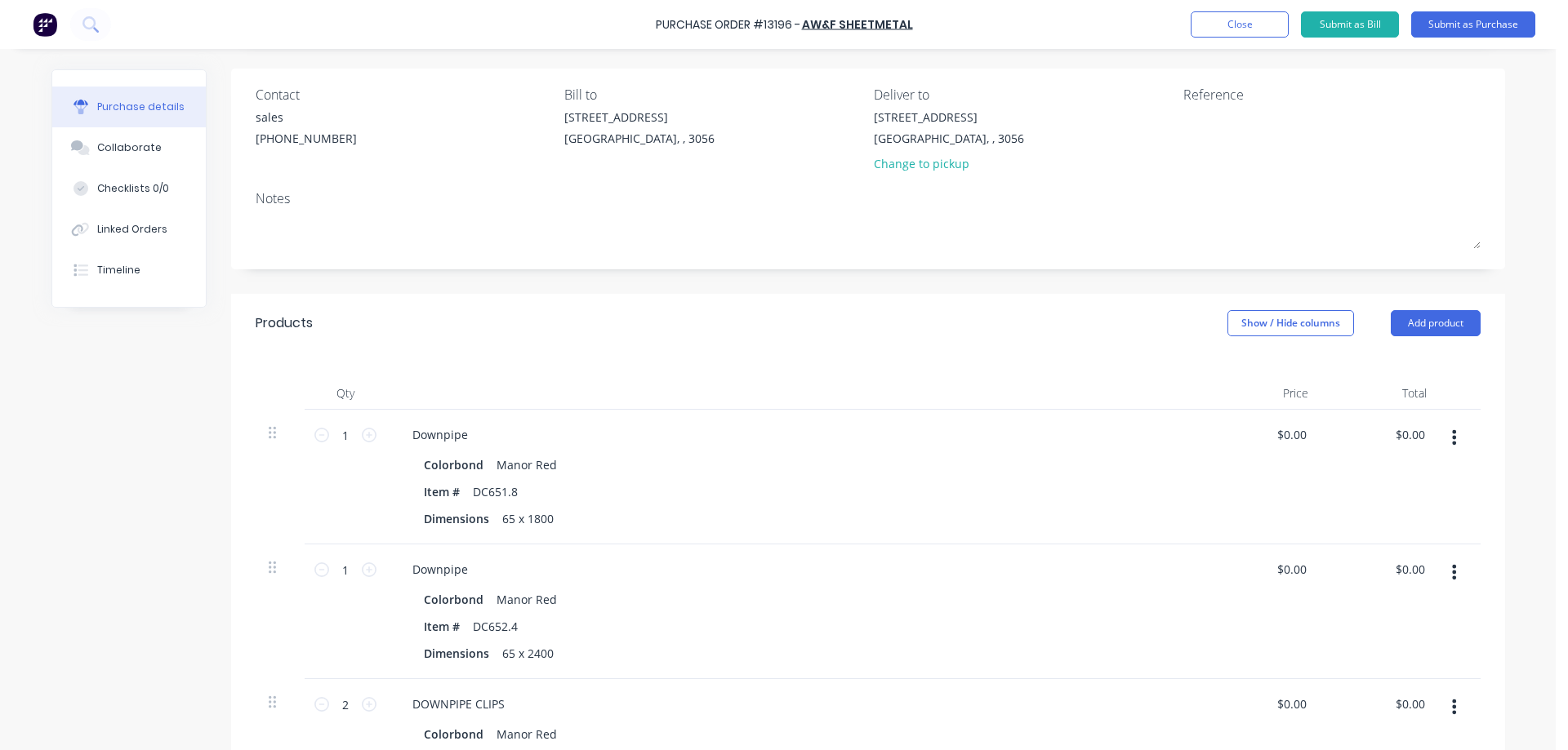
scroll to position [82, 0]
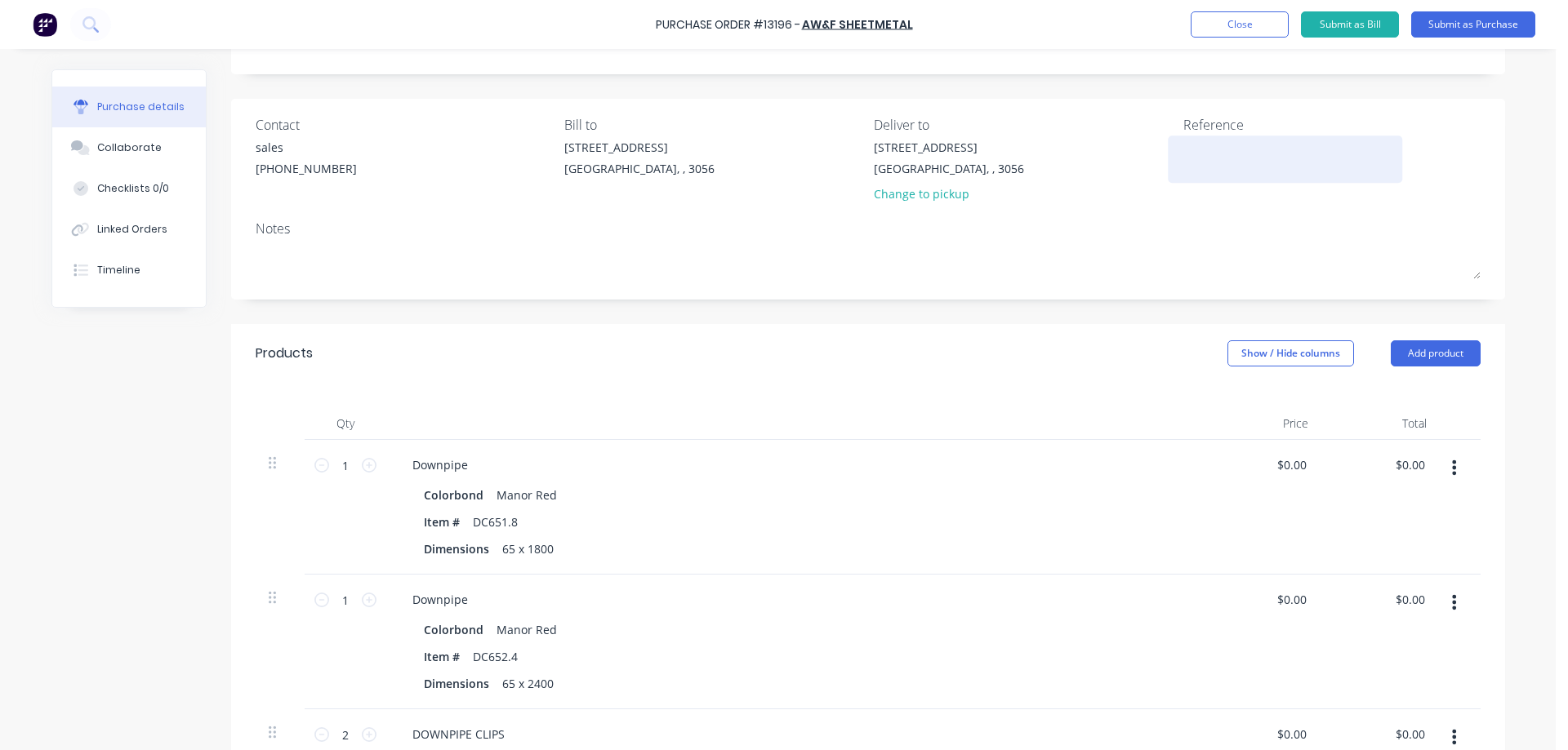
click at [1220, 157] on textarea at bounding box center [1285, 157] width 204 height 36
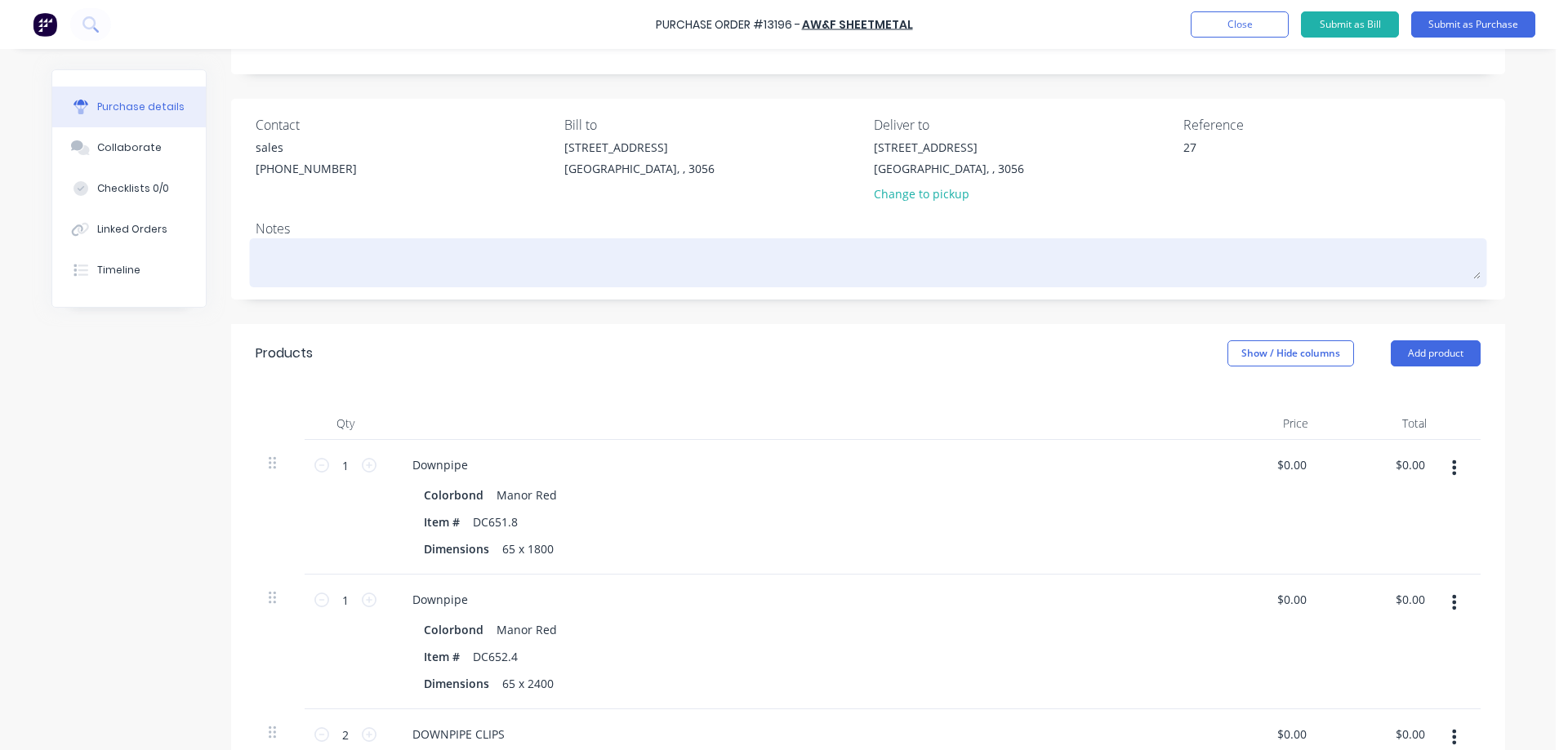
type textarea "278"
type textarea "x"
type textarea "2789"
type textarea "x"
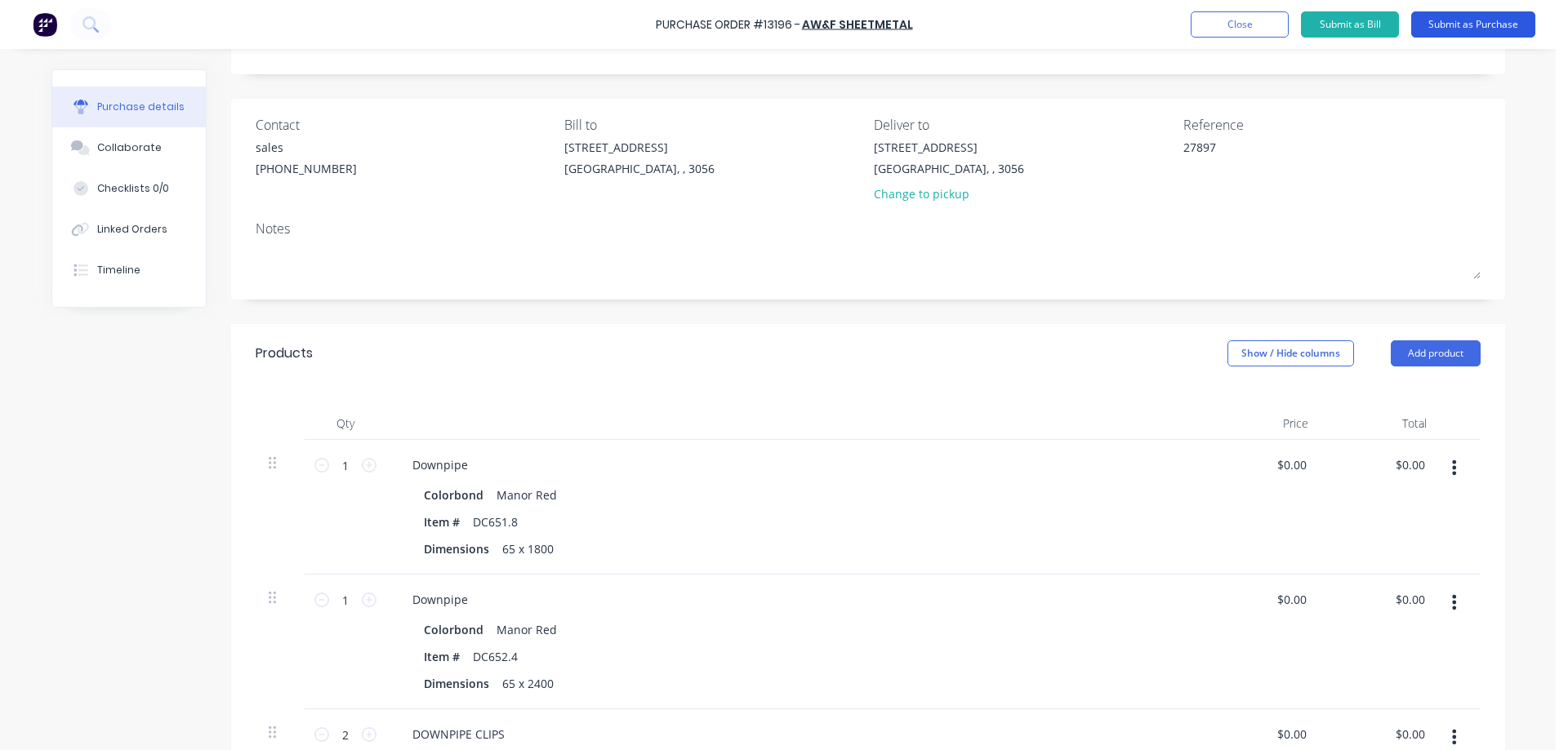
type textarea "27897"
type textarea "x"
type textarea "27897"
click at [1477, 27] on button "Submit as Purchase" at bounding box center [1473, 24] width 124 height 26
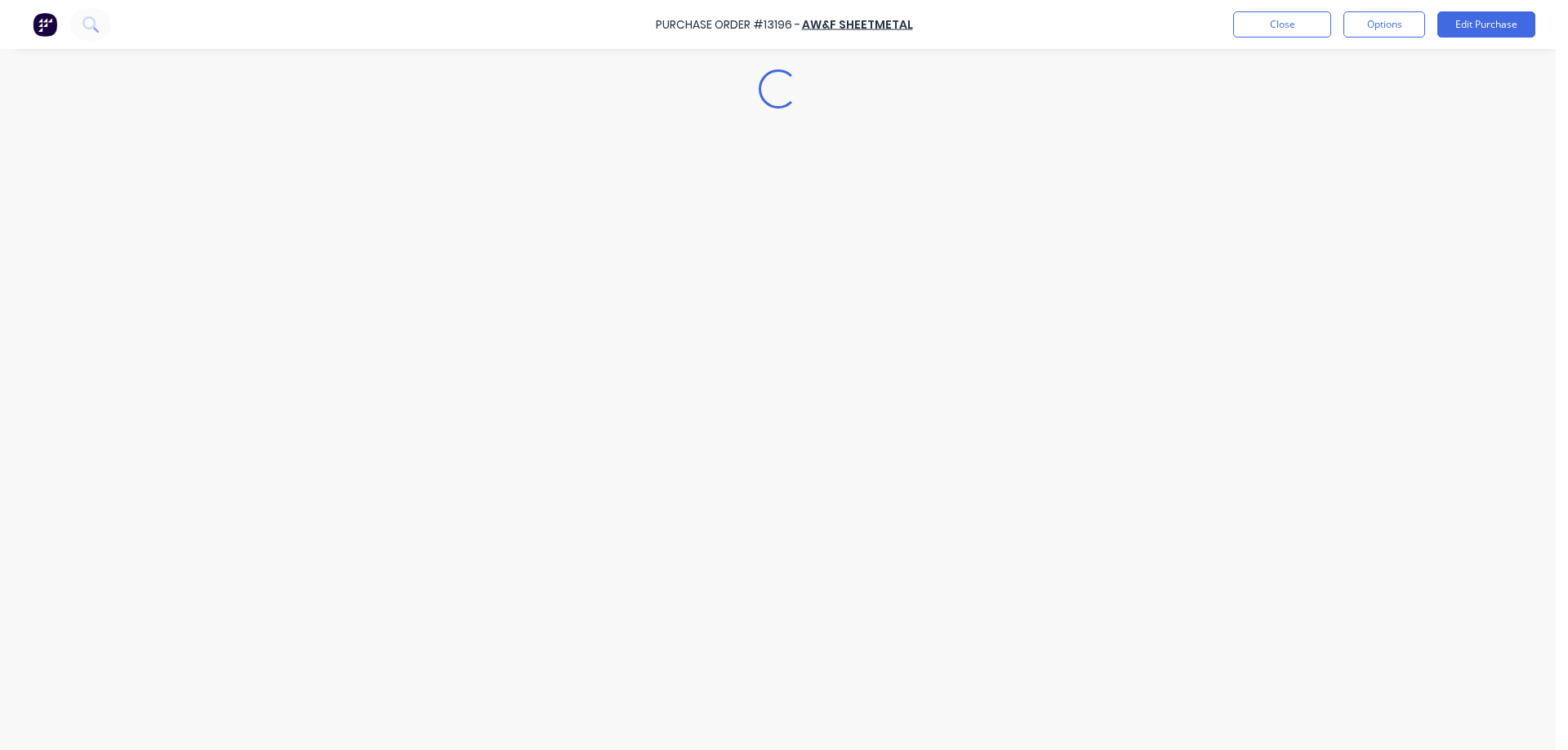
scroll to position [0, 0]
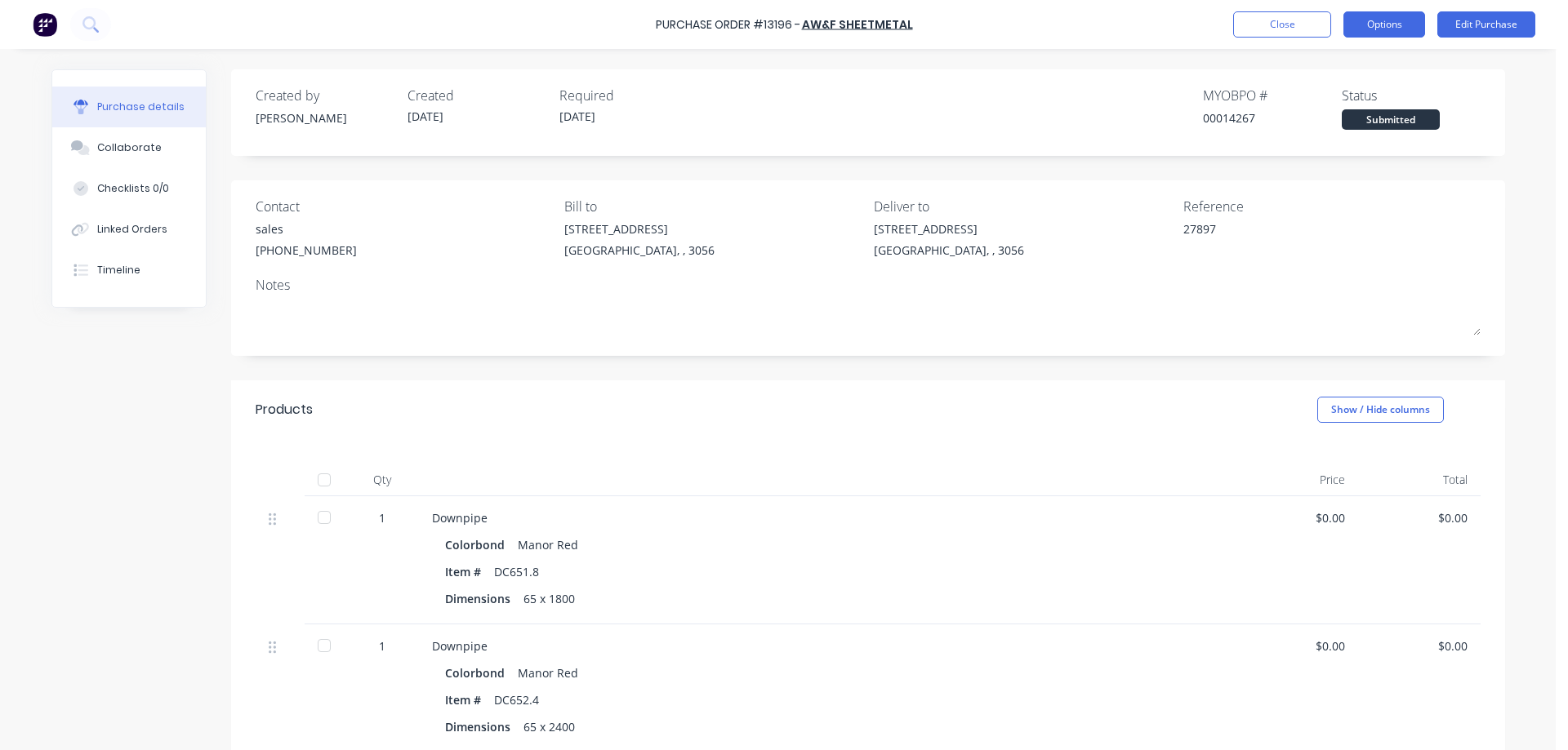
click at [1407, 25] on button "Options" at bounding box center [1385, 24] width 82 height 26
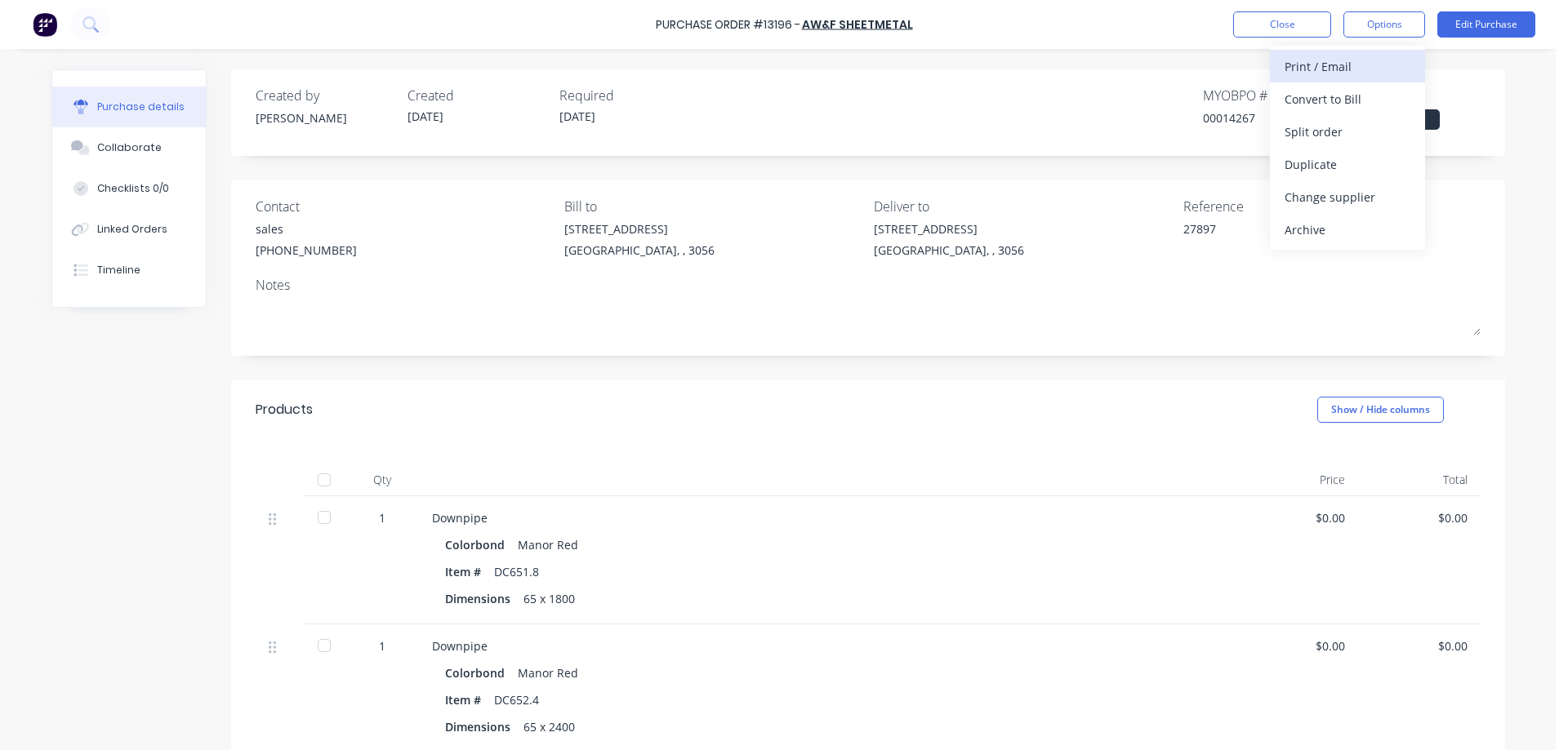
click at [1344, 66] on div "Print / Email" at bounding box center [1348, 66] width 126 height 23
click at [1366, 134] on div "Without pricing" at bounding box center [1348, 132] width 126 height 23
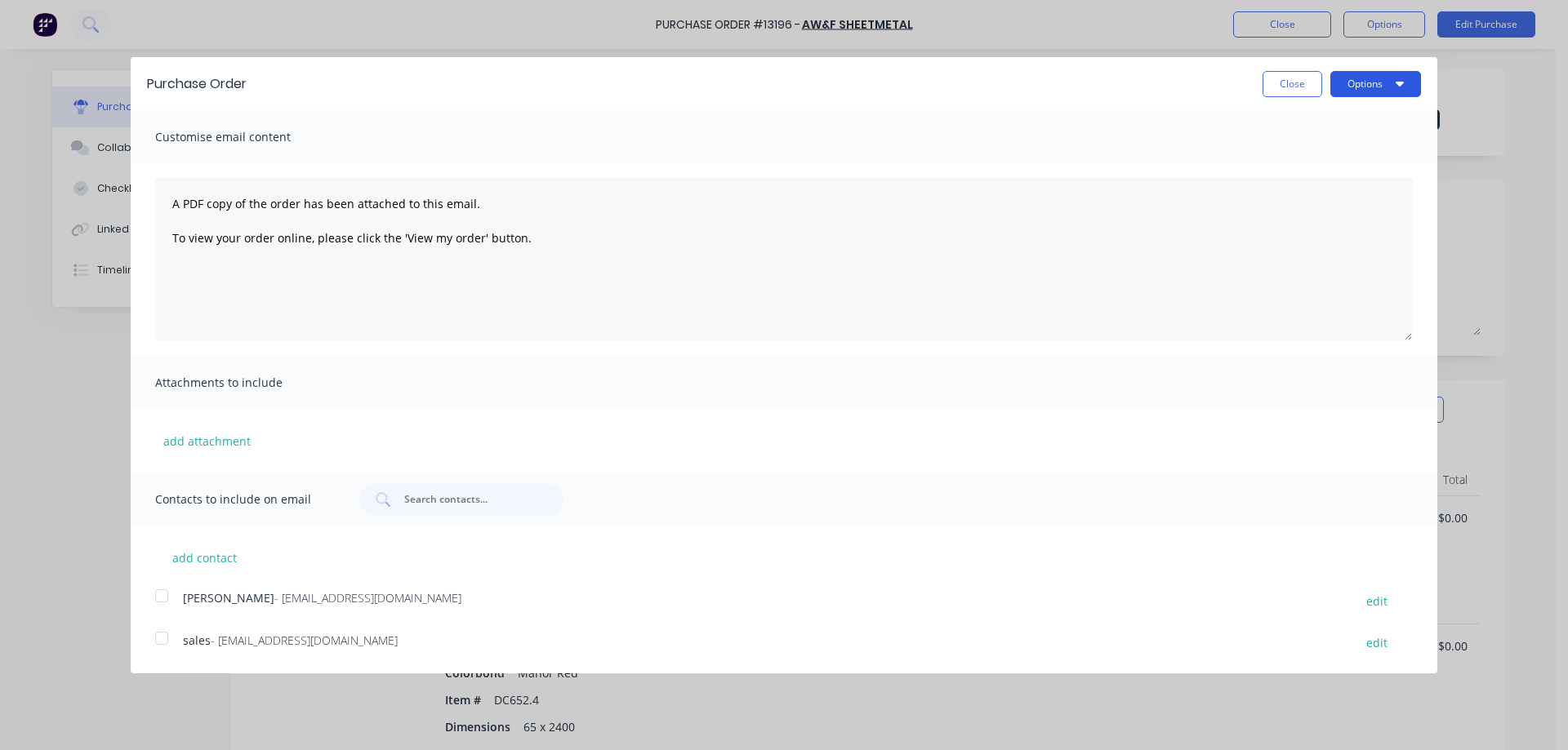
click at [1377, 87] on button "Options" at bounding box center [1376, 84] width 91 height 26
click at [1360, 121] on div "Print" at bounding box center [1343, 125] width 126 height 23
click at [158, 639] on div at bounding box center [161, 638] width 33 height 33
click at [1347, 89] on button "Options" at bounding box center [1376, 84] width 91 height 26
click at [1366, 156] on div "Email" at bounding box center [1343, 158] width 126 height 23
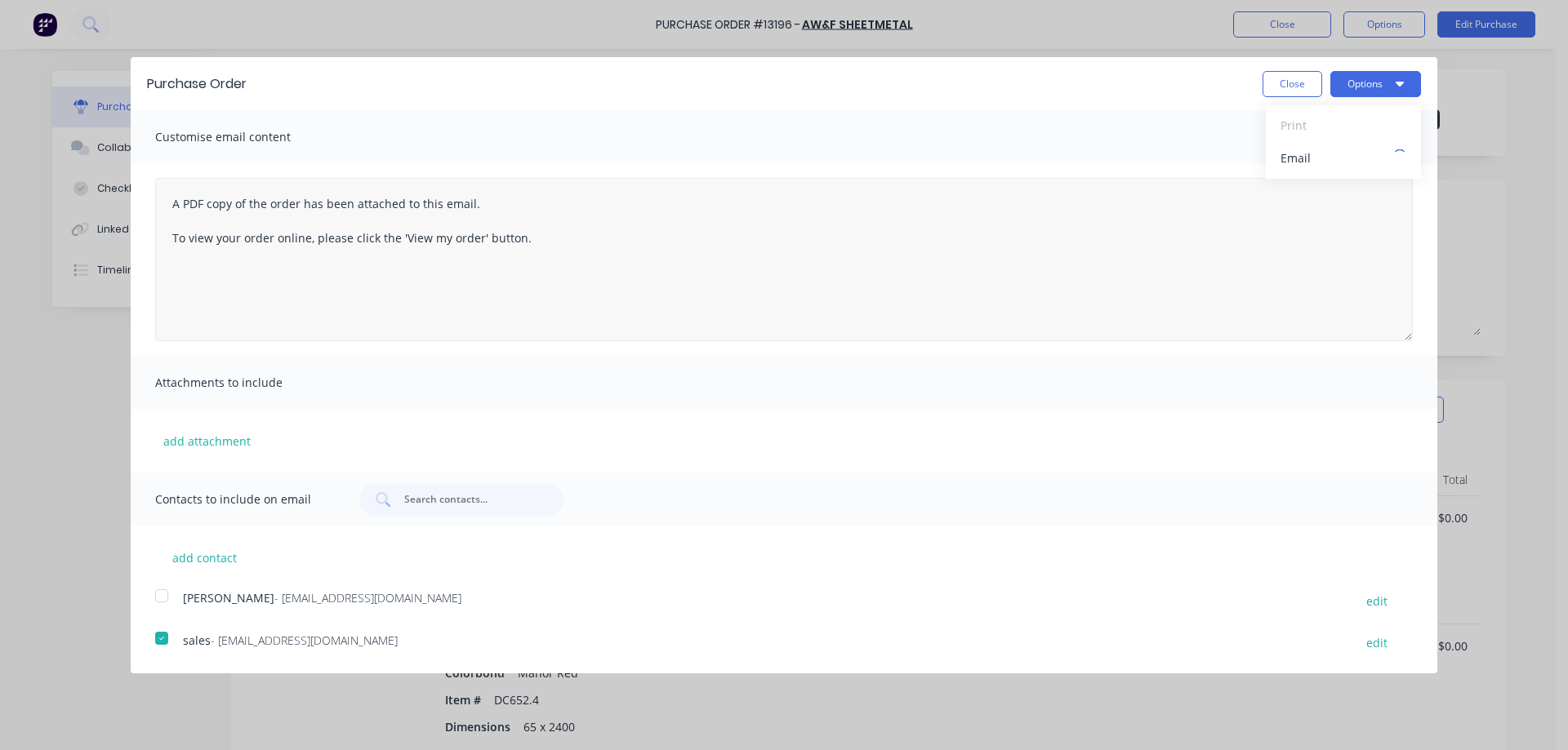
type textarea "x"
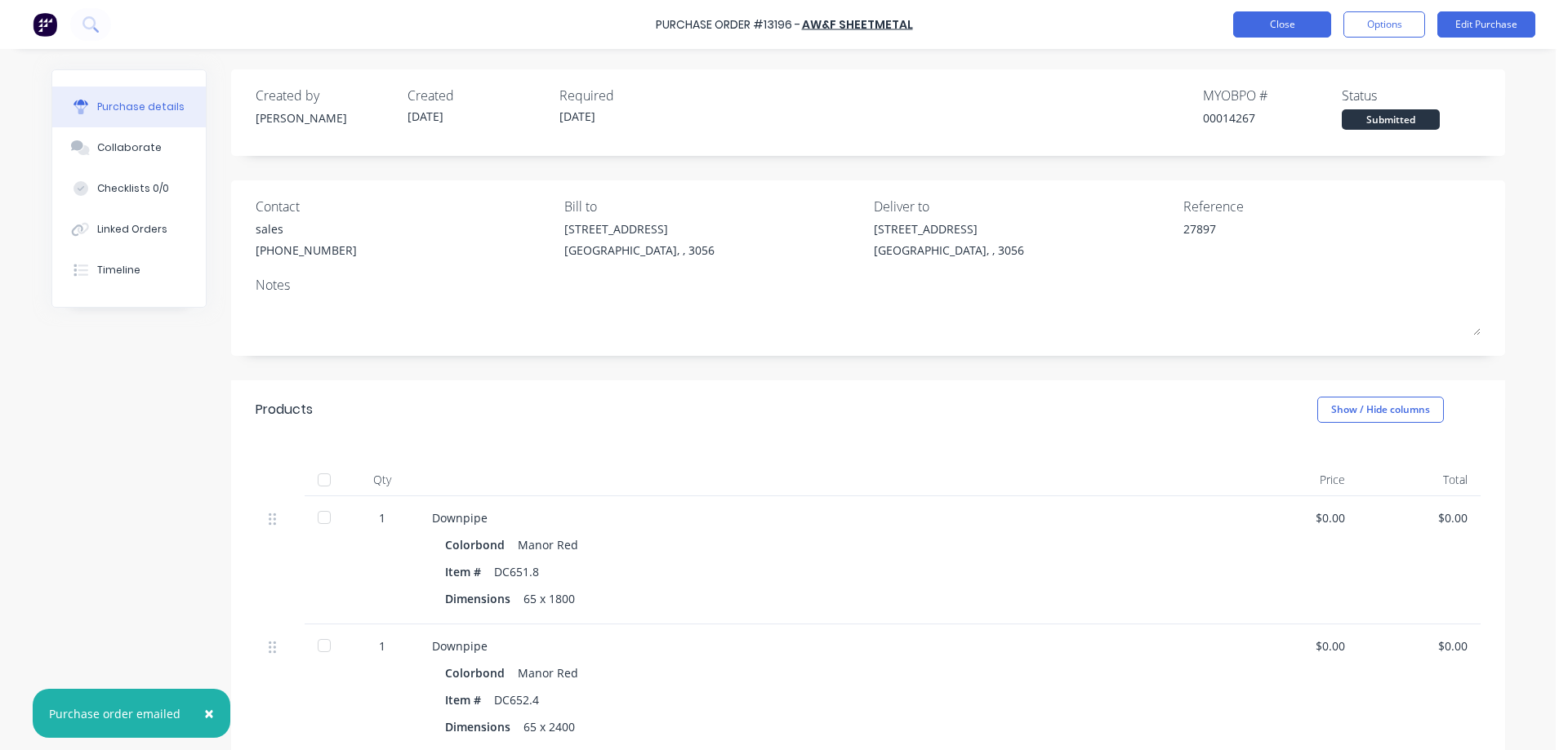
click at [1290, 28] on button "Close" at bounding box center [1281, 24] width 98 height 26
